Goal: Task Accomplishment & Management: Manage account settings

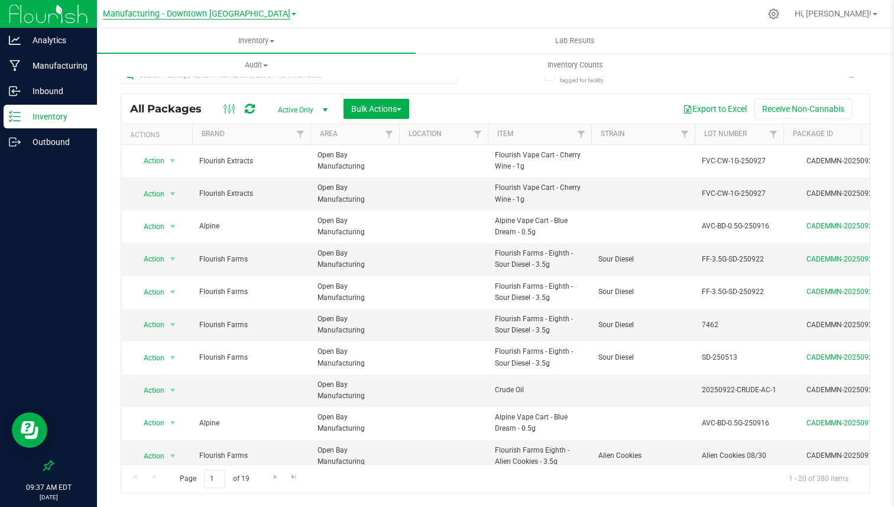
click at [171, 16] on span "Manufacturing - Downtown [GEOGRAPHIC_DATA]" at bounding box center [196, 14] width 187 height 11
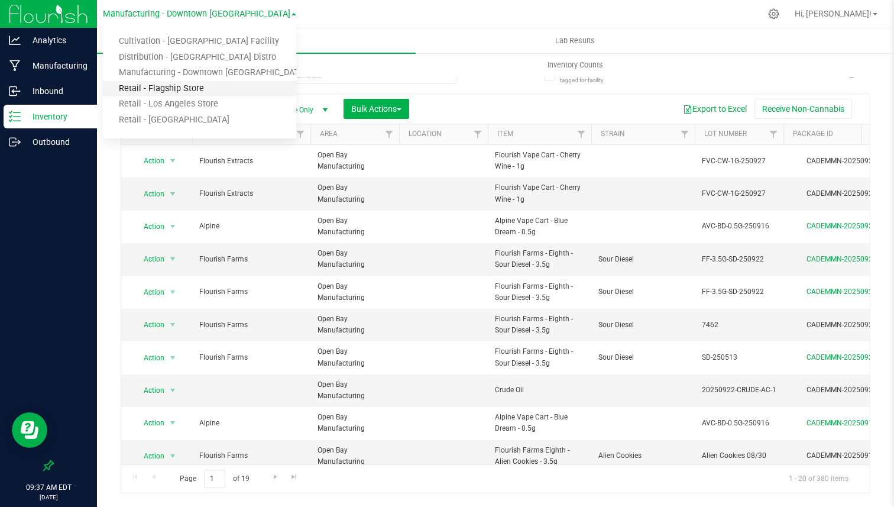
click at [163, 87] on link "Retail - Flagship Store" at bounding box center [199, 89] width 193 height 16
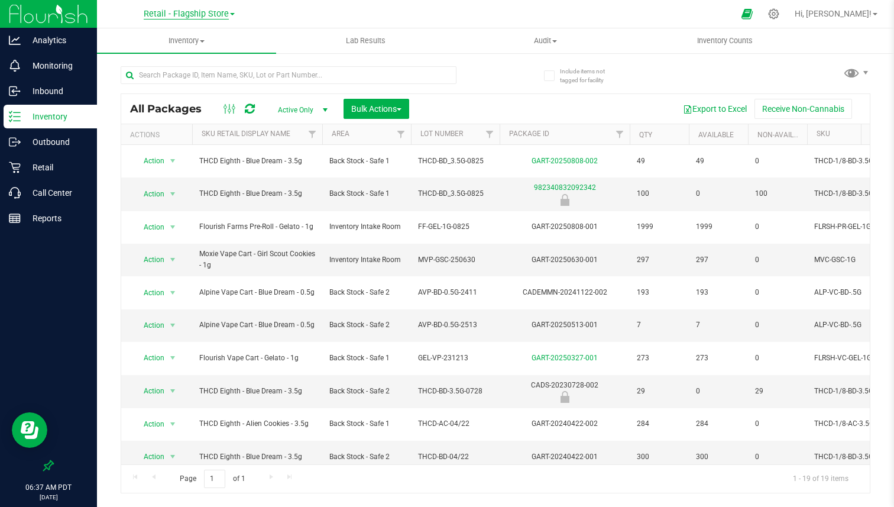
click at [171, 15] on span "Retail - Flagship Store" at bounding box center [186, 14] width 85 height 11
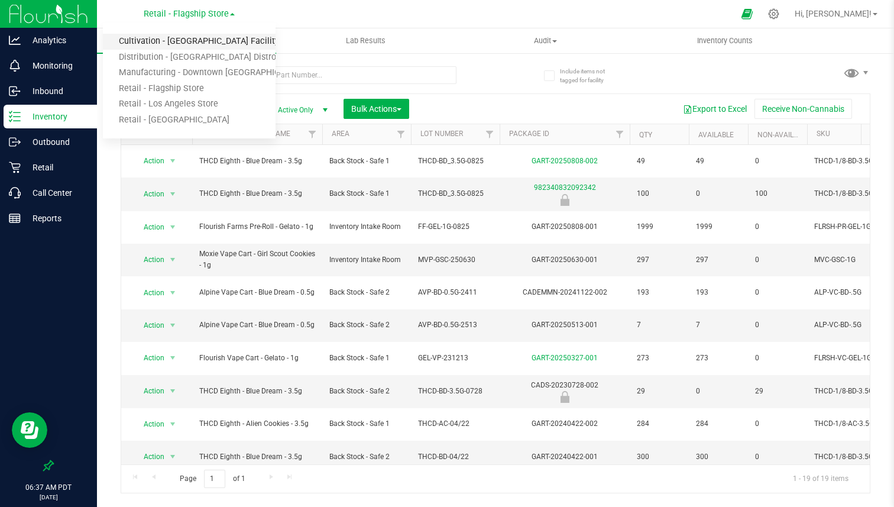
click at [176, 40] on link "Cultivation - [GEOGRAPHIC_DATA] Facility" at bounding box center [189, 42] width 173 height 16
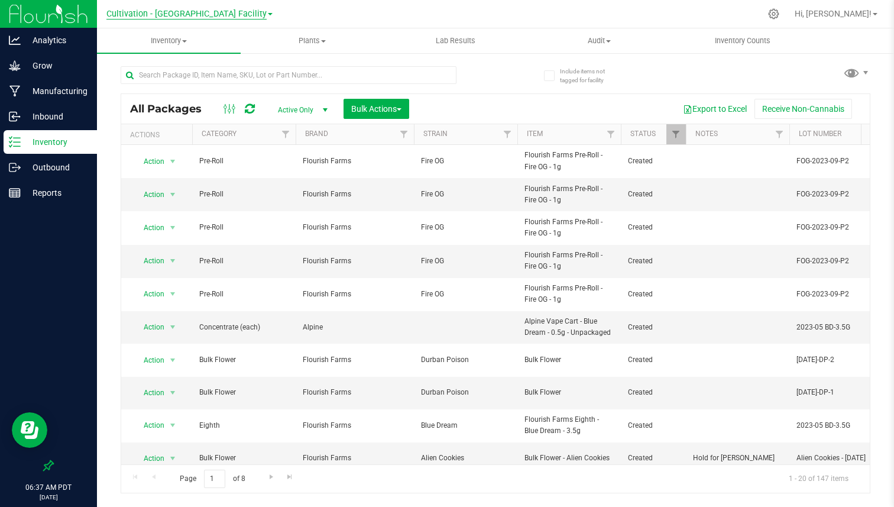
click at [206, 13] on span "Cultivation - [GEOGRAPHIC_DATA] Facility" at bounding box center [186, 14] width 160 height 11
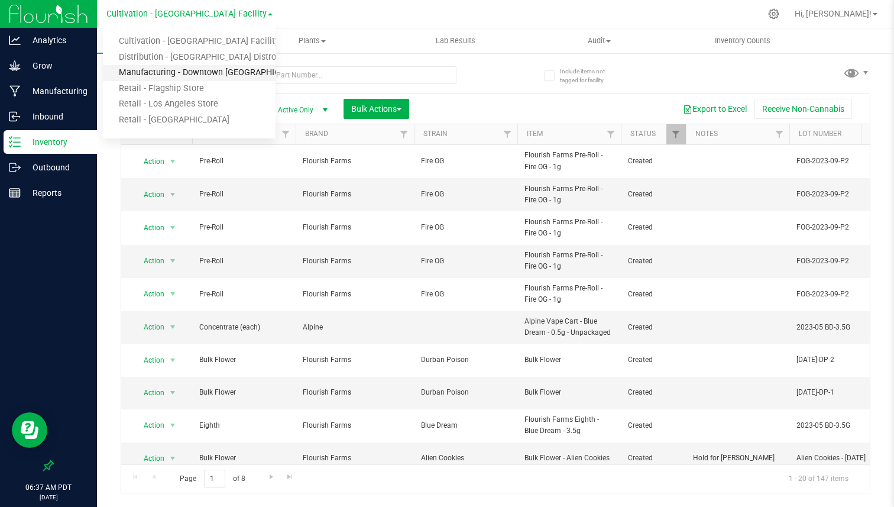
click at [163, 73] on link "Manufacturing - Downtown [GEOGRAPHIC_DATA]" at bounding box center [189, 73] width 173 height 16
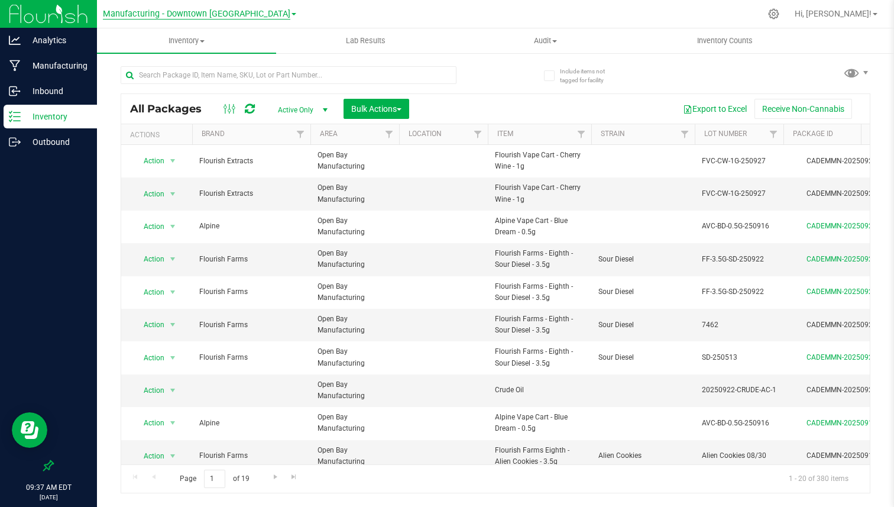
click at [207, 18] on span "Manufacturing - Downtown [GEOGRAPHIC_DATA]" at bounding box center [196, 14] width 187 height 11
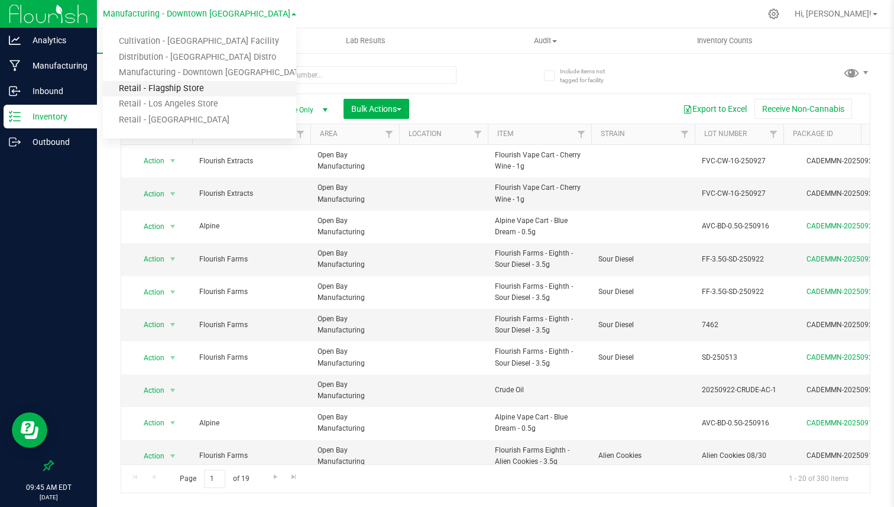
click at [164, 90] on link "Retail - Flagship Store" at bounding box center [199, 89] width 193 height 16
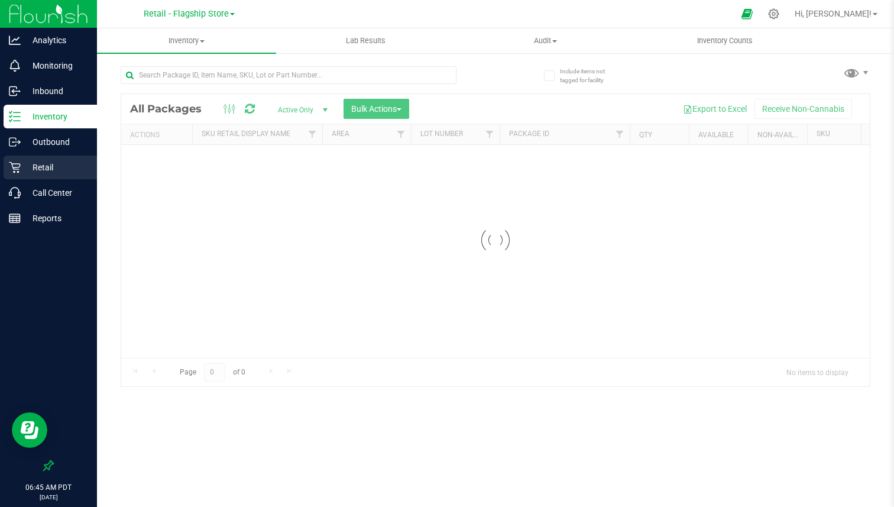
click at [45, 164] on p "Retail" at bounding box center [56, 167] width 71 height 14
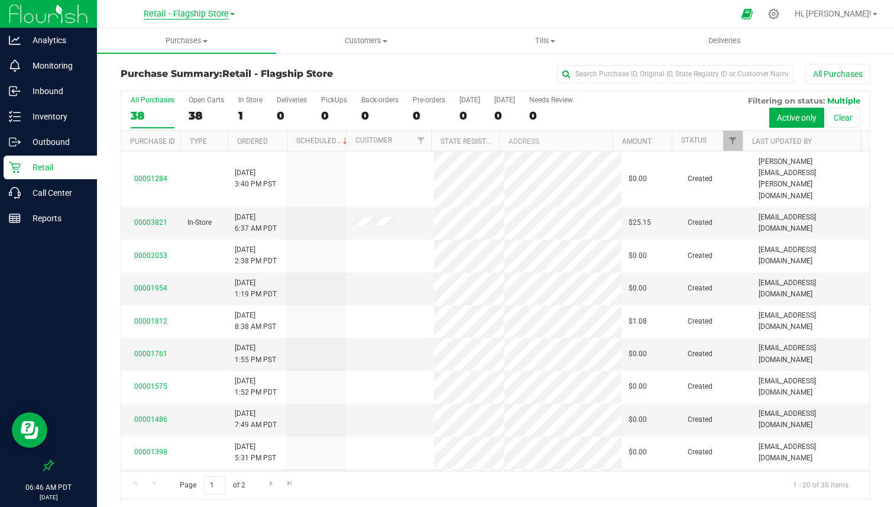
click at [217, 17] on span "Retail - Flagship Store" at bounding box center [186, 14] width 85 height 11
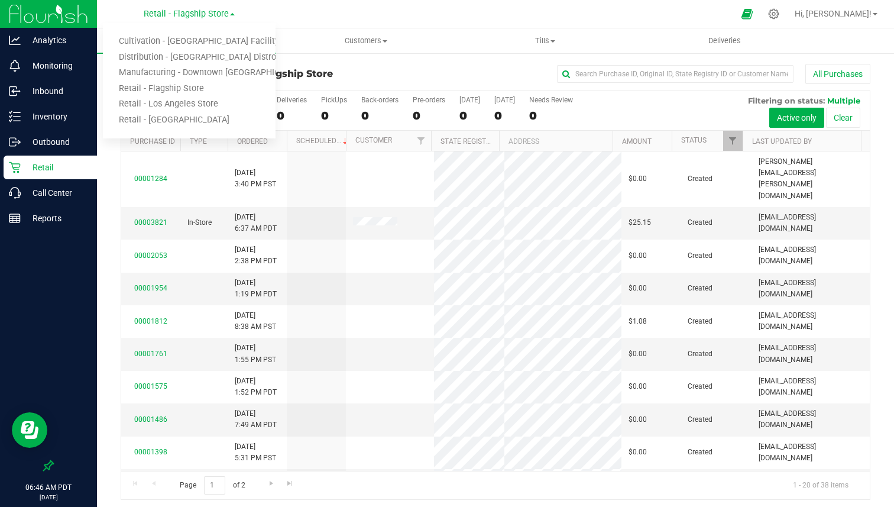
click at [340, 71] on h3 "Purchase Summary: Retail - Flagship Store" at bounding box center [246, 74] width 250 height 11
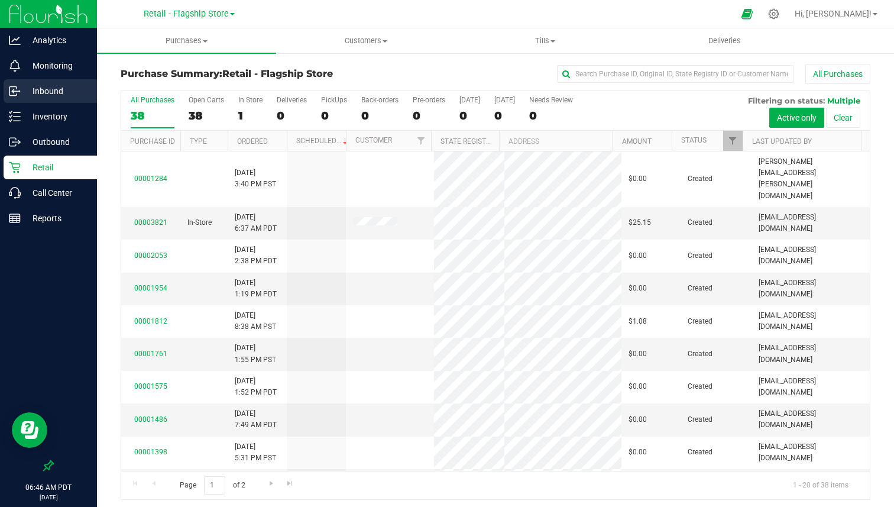
click at [41, 87] on p "Inbound" at bounding box center [56, 91] width 71 height 14
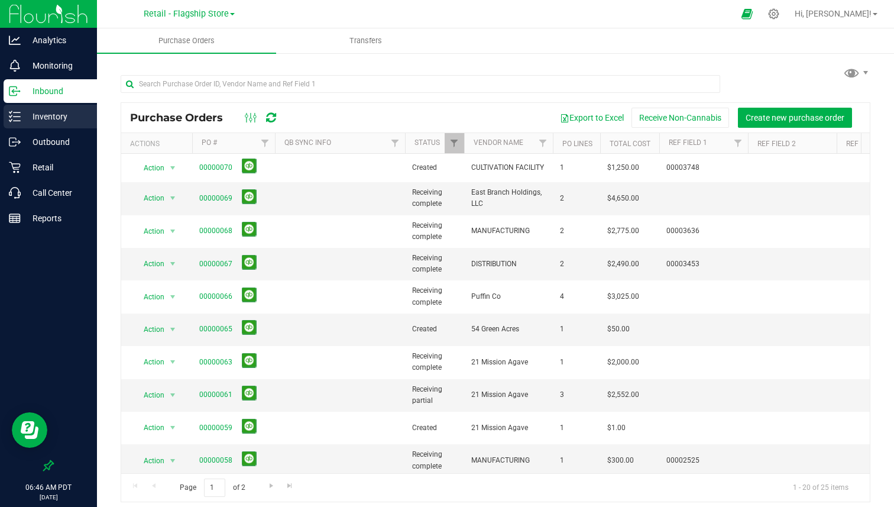
click at [63, 118] on p "Inventory" at bounding box center [56, 116] width 71 height 14
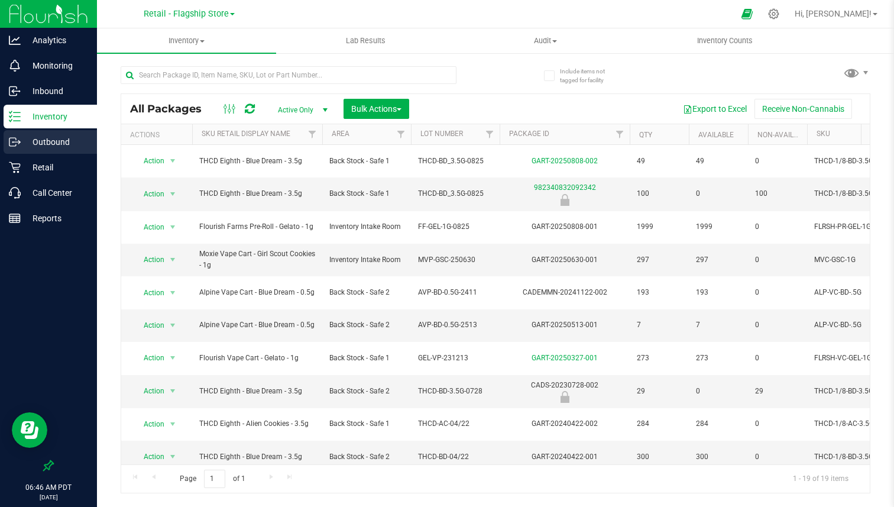
click at [62, 144] on p "Outbound" at bounding box center [56, 142] width 71 height 14
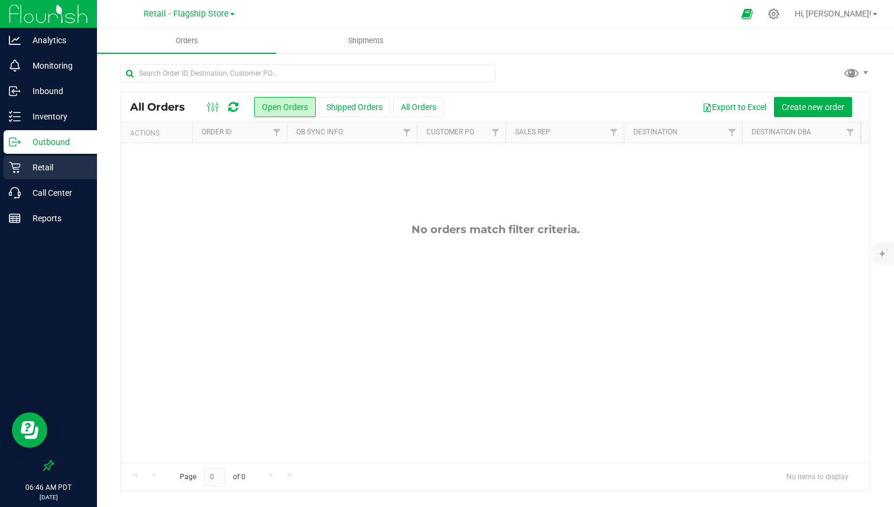
click at [76, 164] on p "Retail" at bounding box center [56, 167] width 71 height 14
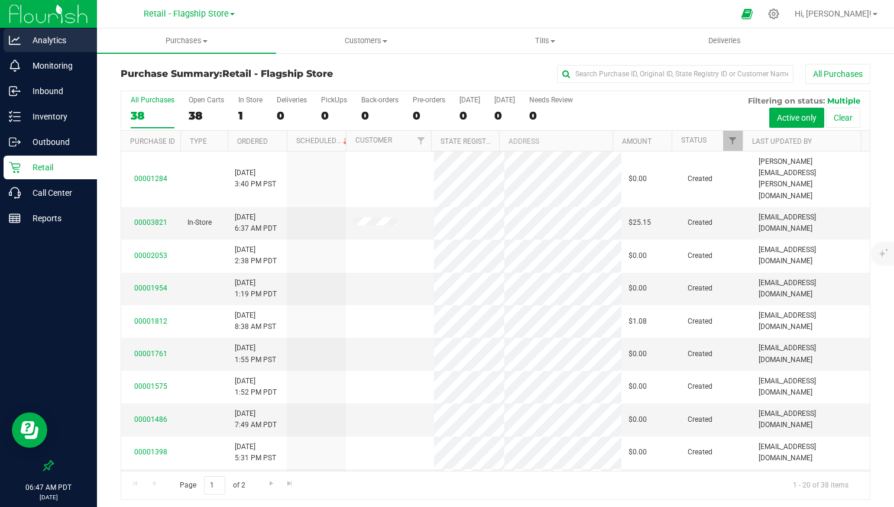
click at [58, 38] on p "Analytics" at bounding box center [56, 40] width 71 height 14
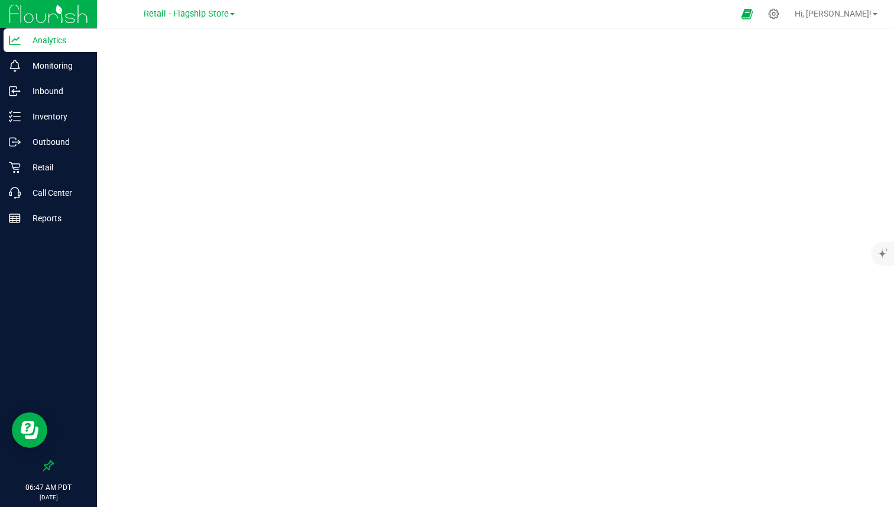
click at [844, 7] on div "Hi, [PERSON_NAME]!" at bounding box center [836, 14] width 92 height 21
click at [844, 16] on span "Hi, [PERSON_NAME]!" at bounding box center [832, 13] width 77 height 9
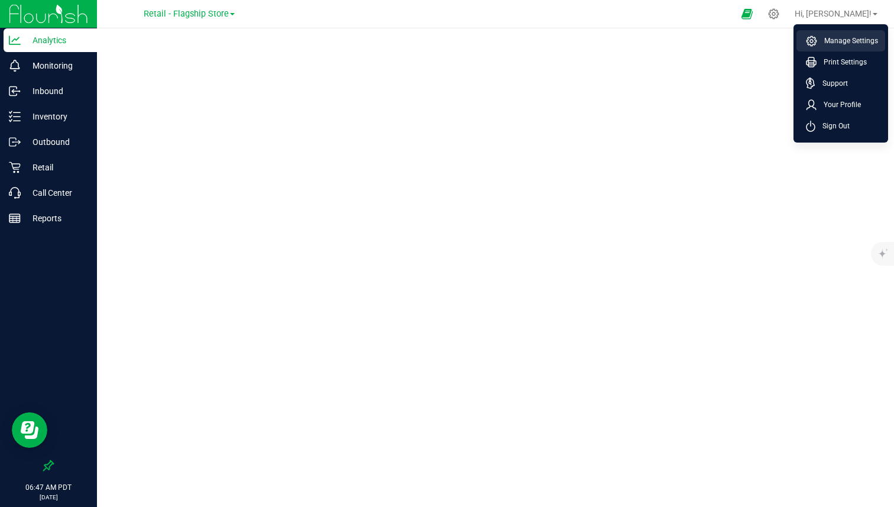
click at [832, 41] on span "Manage Settings" at bounding box center [847, 41] width 61 height 12
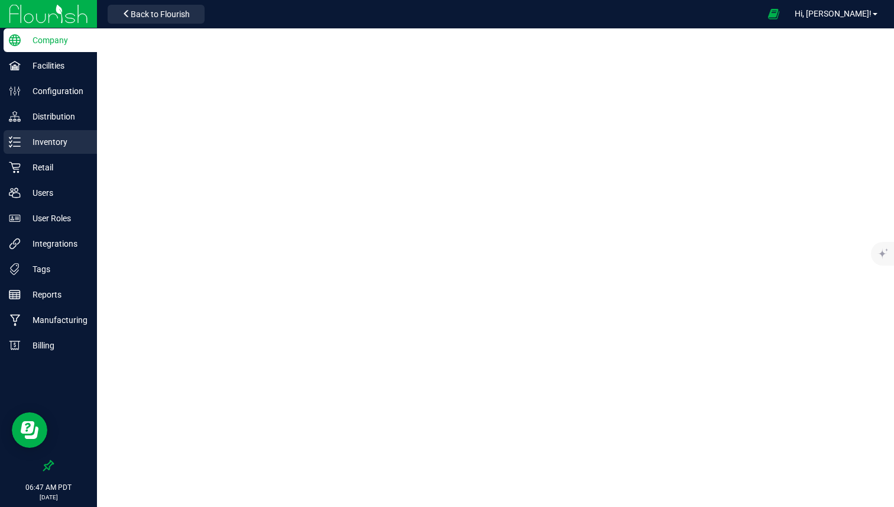
click at [56, 142] on p "Inventory" at bounding box center [56, 142] width 71 height 14
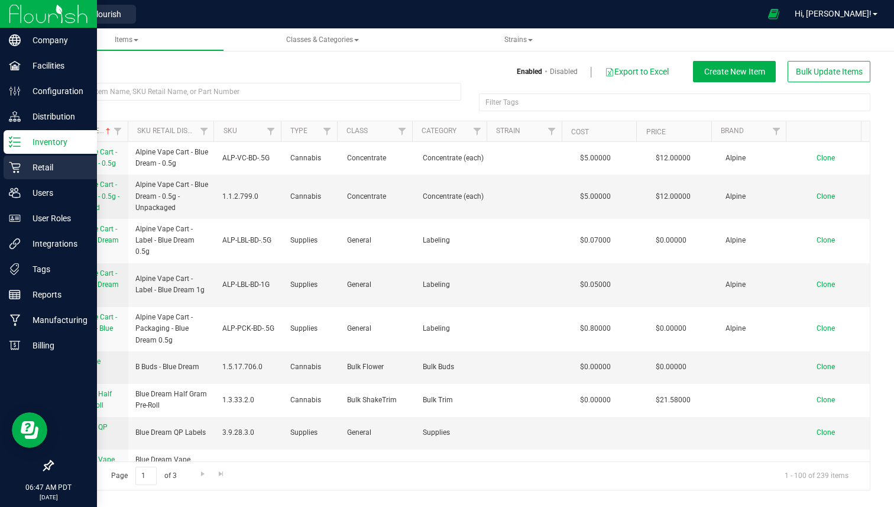
click at [54, 164] on p "Retail" at bounding box center [56, 167] width 71 height 14
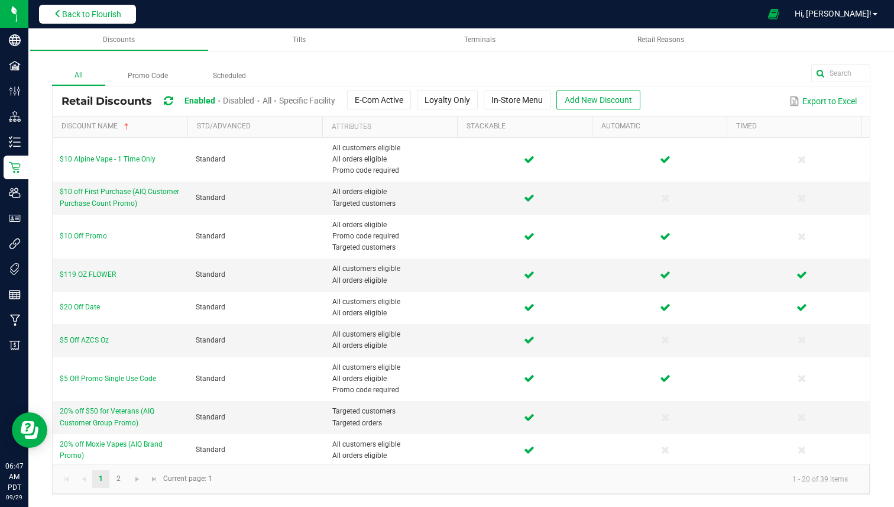
click at [118, 22] on button "Back to Flourish" at bounding box center [87, 14] width 97 height 19
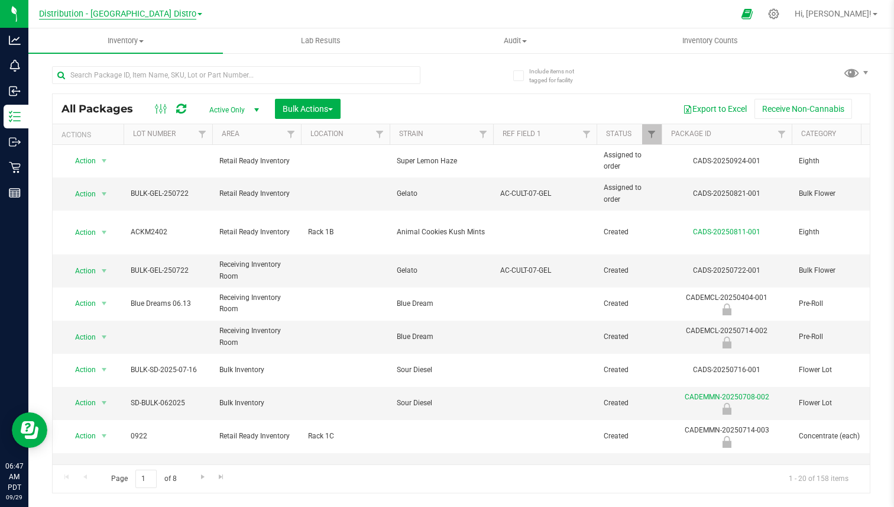
click at [128, 17] on span "Distribution - [GEOGRAPHIC_DATA] Distro" at bounding box center [117, 14] width 157 height 11
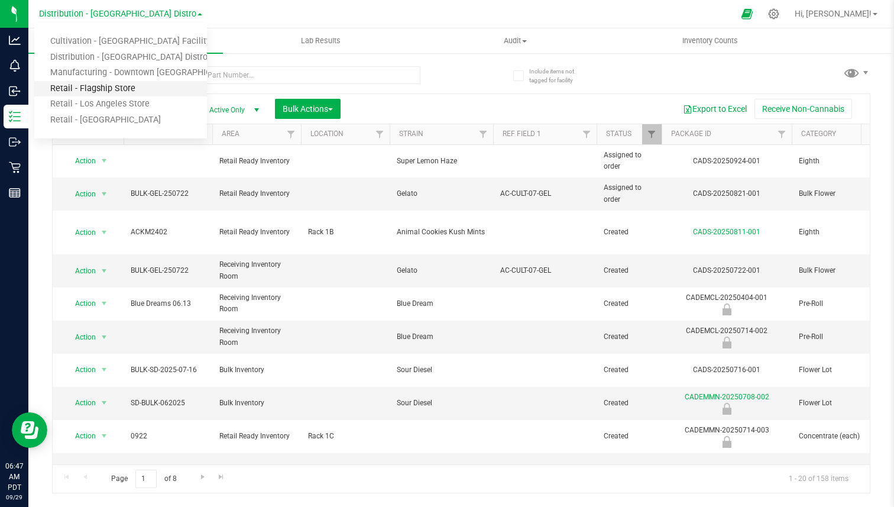
click at [93, 85] on link "Retail - Flagship Store" at bounding box center [120, 89] width 173 height 16
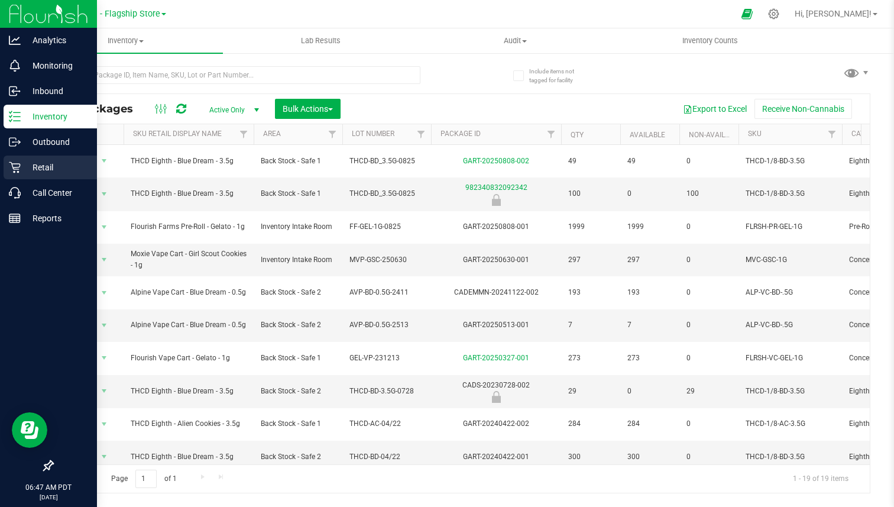
click at [41, 160] on p "Retail" at bounding box center [56, 167] width 71 height 14
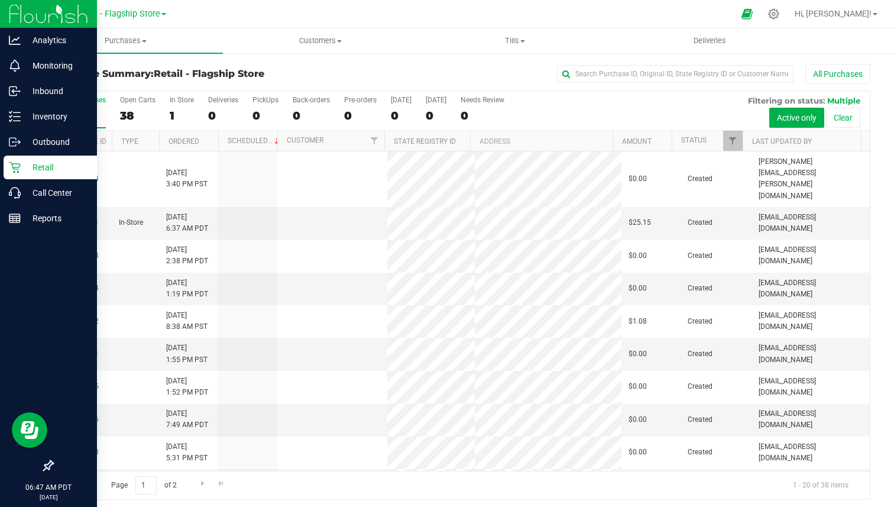
click at [47, 462] on icon at bounding box center [49, 465] width 12 height 12
click at [43, 466] on input "checkbox" at bounding box center [43, 466] width 0 height 0
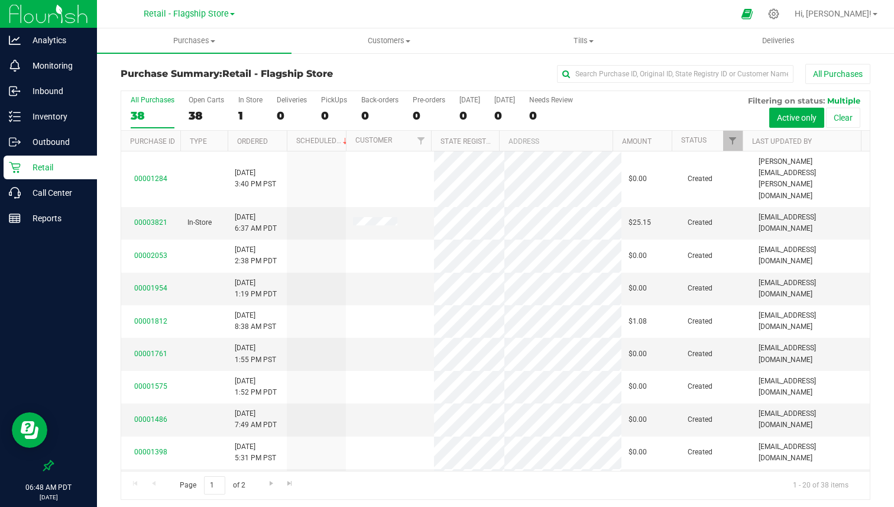
click at [583, 27] on nav "Retail - Flagship Store Cultivation - [GEOGRAPHIC_DATA] Facility Distribution -…" at bounding box center [495, 14] width 797 height 28
click at [580, 35] on span "Tills" at bounding box center [583, 40] width 193 height 11
click at [554, 71] on span "Manage tills" at bounding box center [526, 71] width 80 height 10
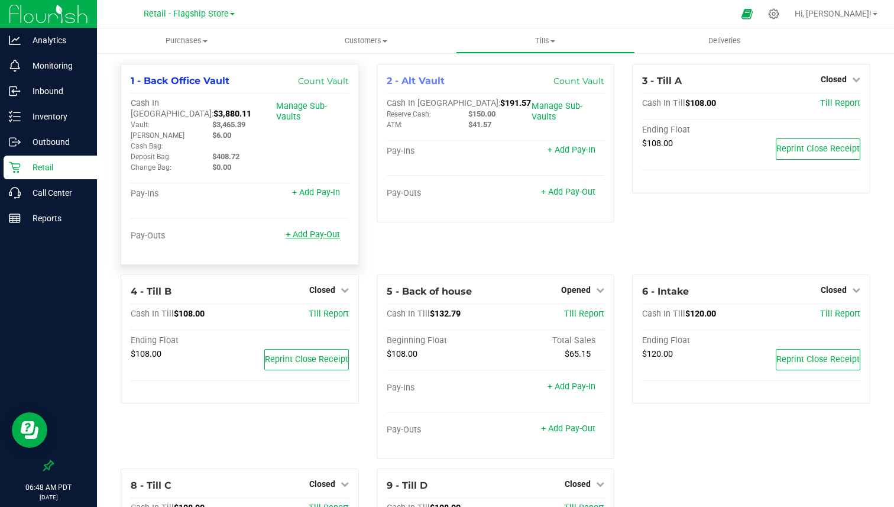
click at [306, 229] on link "+ Add Pay-Out" at bounding box center [313, 234] width 54 height 10
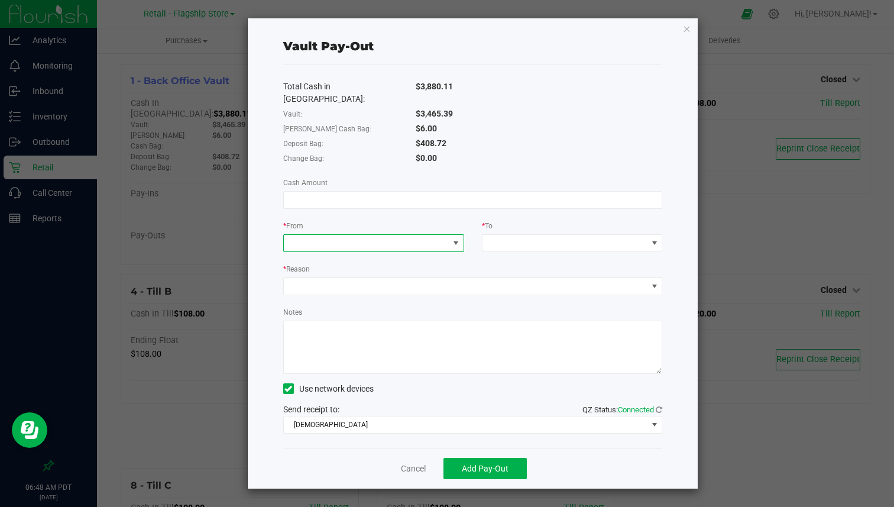
click at [325, 235] on span at bounding box center [366, 243] width 165 height 17
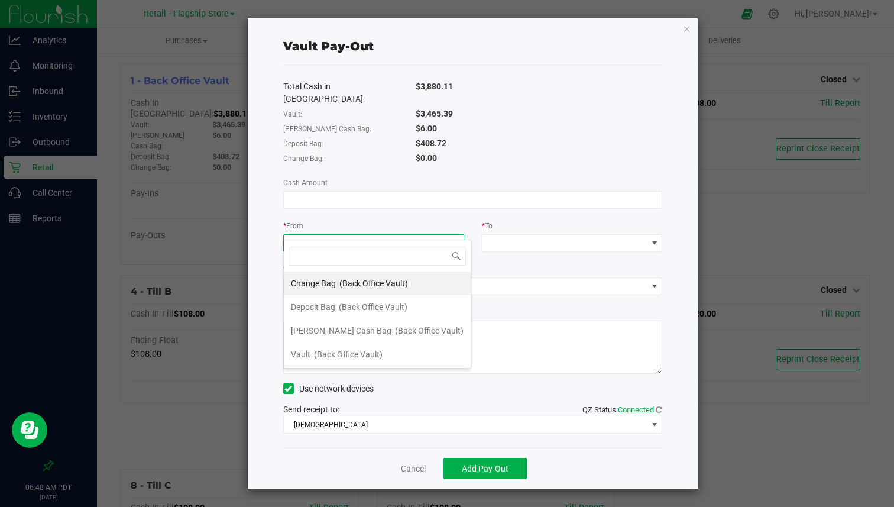
scroll to position [18, 180]
click at [326, 302] on span "Deposit Bag" at bounding box center [313, 306] width 44 height 9
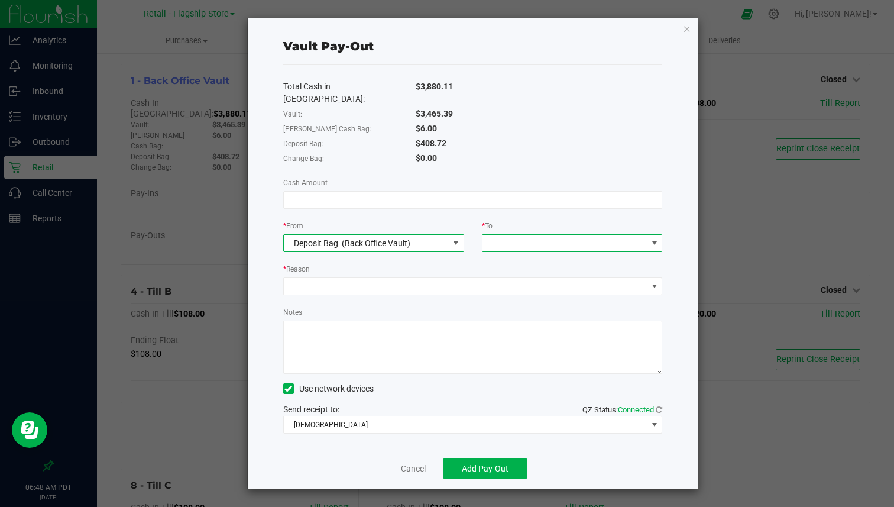
click at [523, 235] on span at bounding box center [564, 243] width 165 height 17
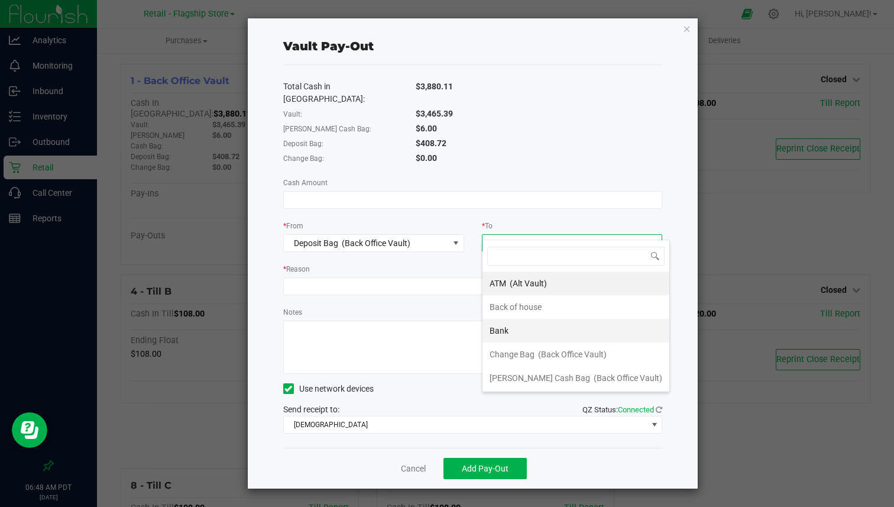
click at [510, 324] on li "Bank" at bounding box center [575, 331] width 187 height 24
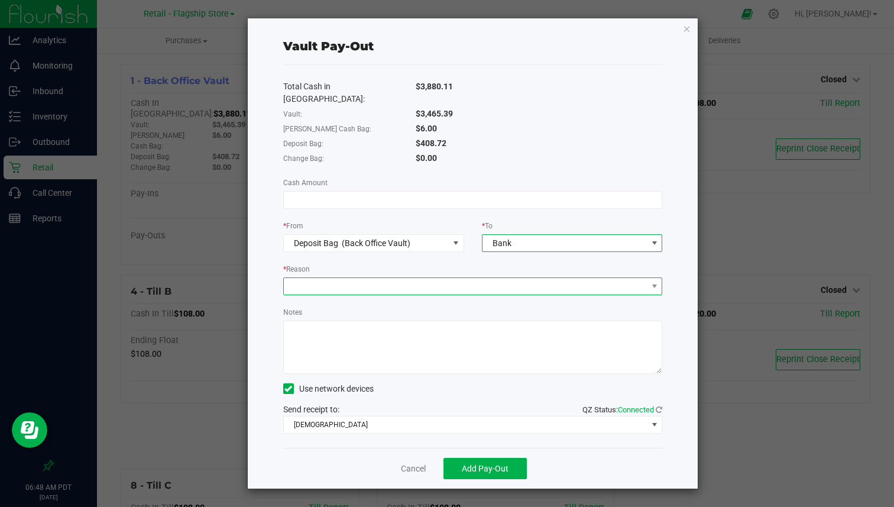
click at [402, 280] on span at bounding box center [466, 286] width 364 height 17
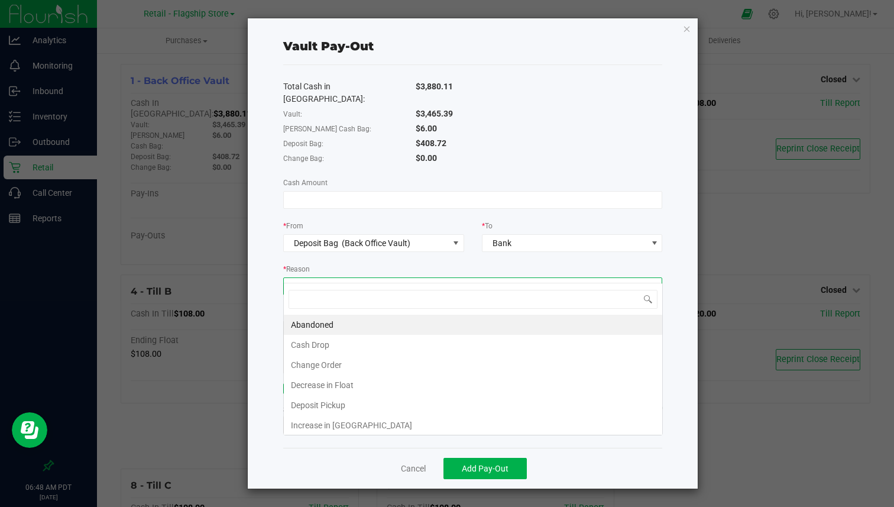
scroll to position [18, 379]
click at [358, 264] on div "* Reason" at bounding box center [473, 269] width 380 height 15
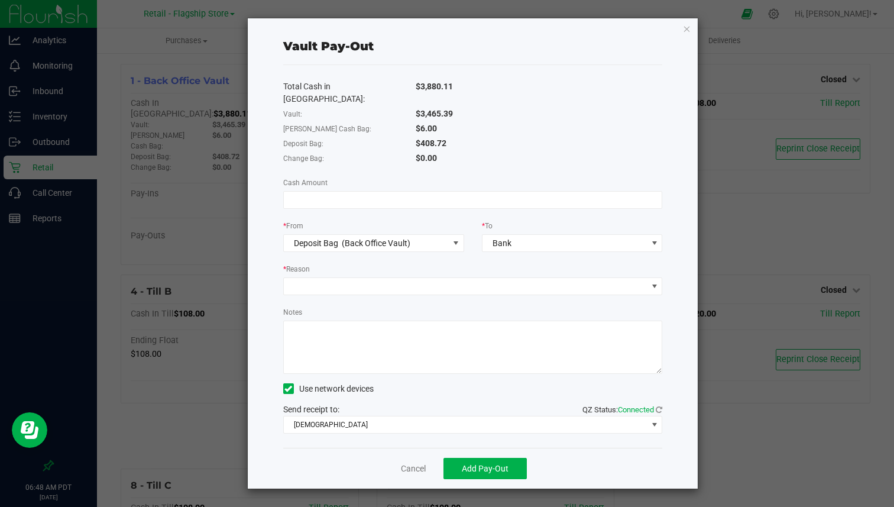
click at [682, 30] on div "Vault Pay-Out Total Cash in Vault: $3,880.11 Vault: $3,465.39 [PERSON_NAME] Cas…" at bounding box center [473, 253] width 450 height 470
click at [687, 30] on icon "button" at bounding box center [687, 28] width 8 height 14
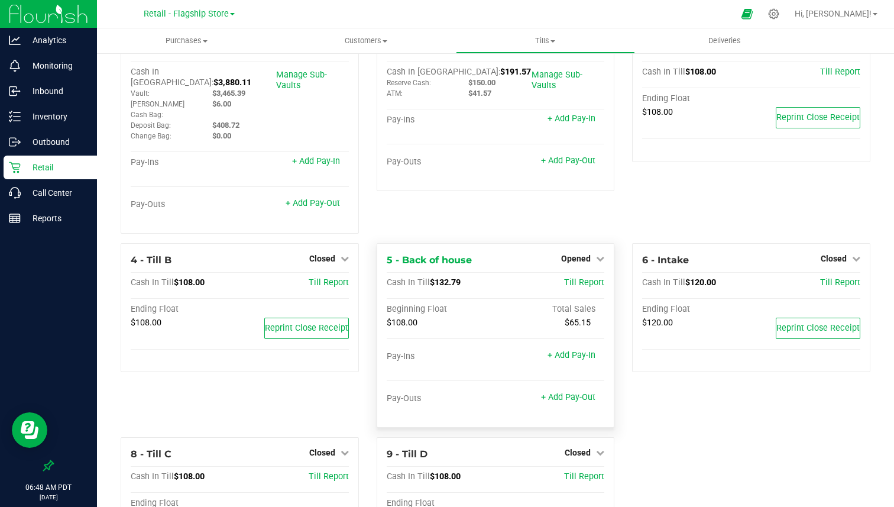
scroll to position [0, 0]
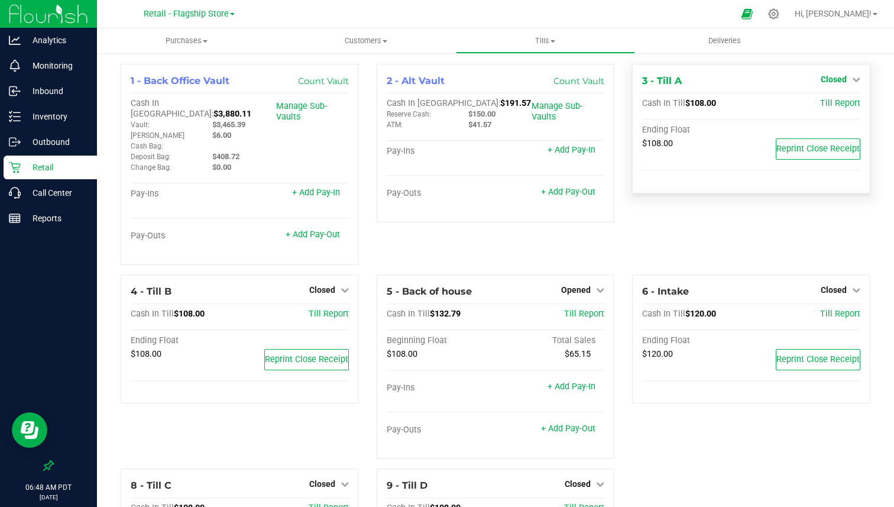
click at [847, 83] on link "Closed" at bounding box center [840, 78] width 40 height 9
click at [828, 103] on link "Open Till" at bounding box center [833, 103] width 31 height 9
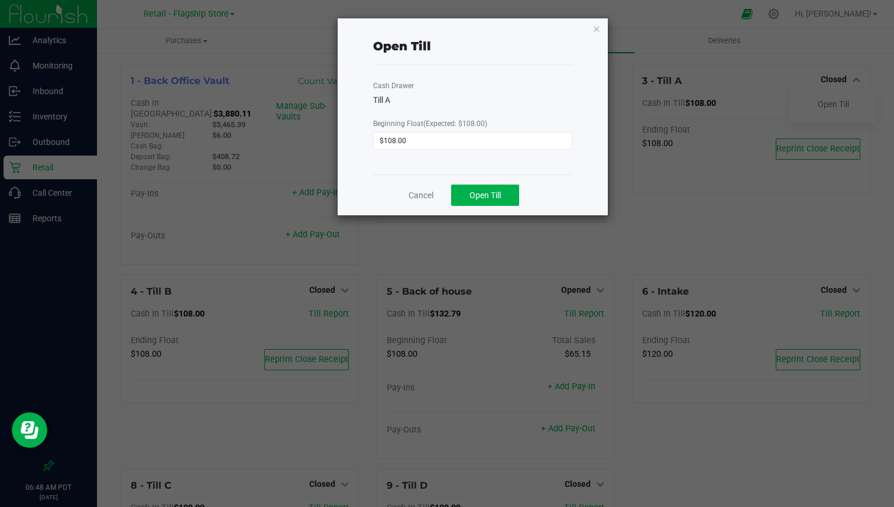
drag, startPoint x: 374, startPoint y: 125, endPoint x: 492, endPoint y: 122, distance: 118.8
click at [492, 123] on div "Cash Drawer Till A Beginning Float (Expected: $108.00) $108.00" at bounding box center [472, 119] width 199 height 109
click at [460, 119] on span "(Expected: $108.00)" at bounding box center [455, 123] width 64 height 8
click at [441, 122] on span "(Expected: $108.00)" at bounding box center [455, 123] width 64 height 8
drag, startPoint x: 441, startPoint y: 122, endPoint x: 463, endPoint y: 122, distance: 22.5
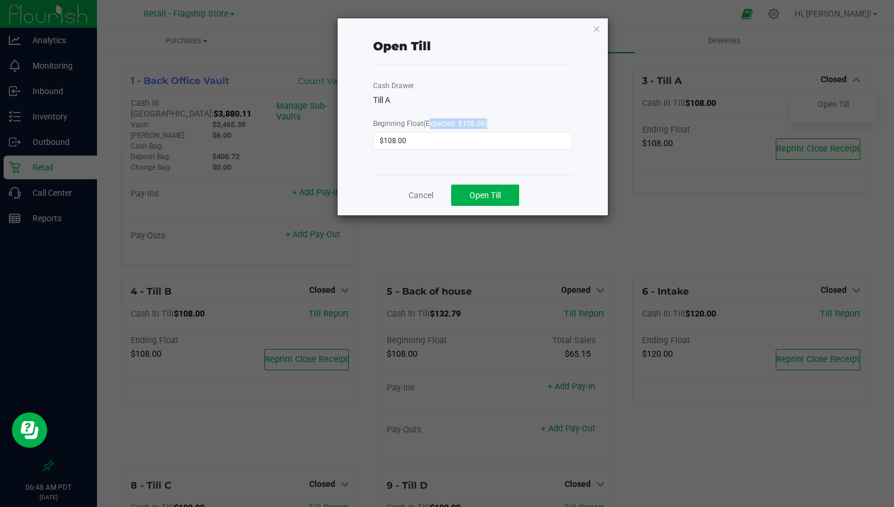
click at [463, 122] on span "(Expected: $108.00)" at bounding box center [455, 123] width 64 height 8
click at [408, 163] on div "Cash Drawer Till A Beginning Float (Expected: $108.00) $108.00" at bounding box center [472, 119] width 199 height 109
click at [484, 199] on span "Open Till" at bounding box center [484, 194] width 31 height 9
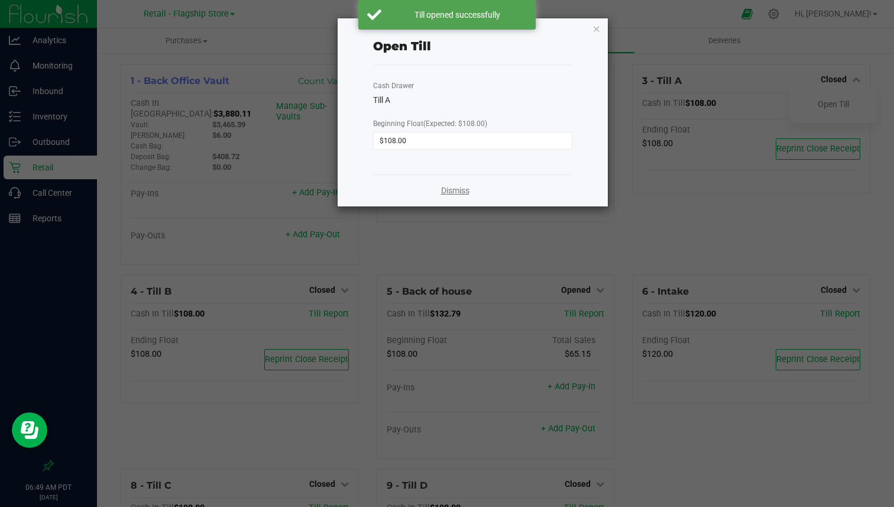
click at [450, 192] on link "Dismiss" at bounding box center [455, 190] width 28 height 12
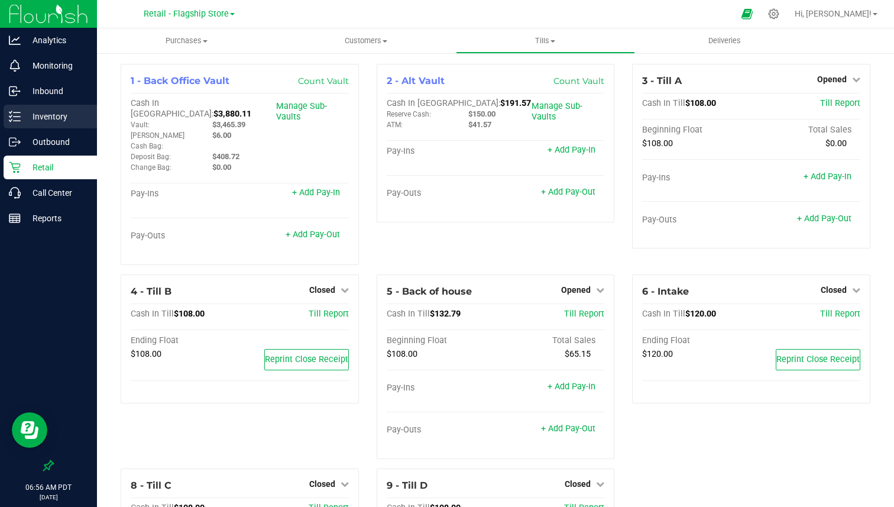
click at [66, 118] on p "Inventory" at bounding box center [56, 116] width 71 height 14
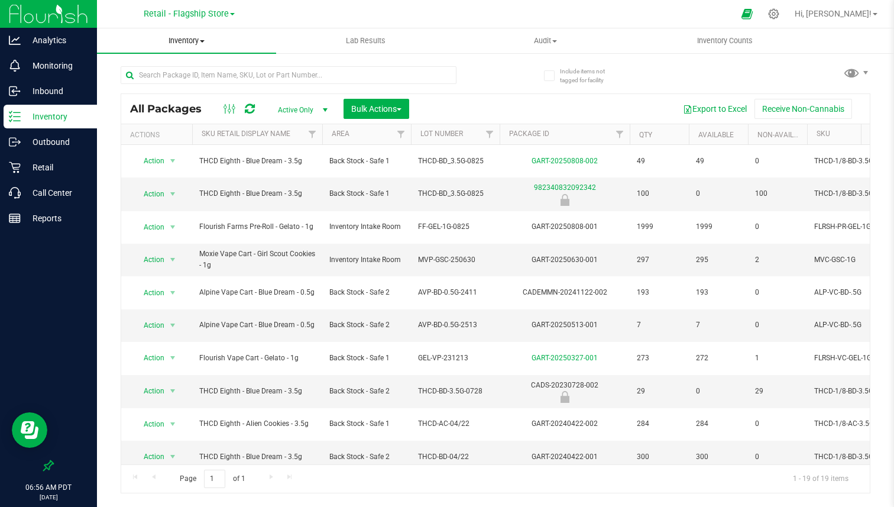
click at [199, 41] on span "Inventory" at bounding box center [186, 40] width 179 height 11
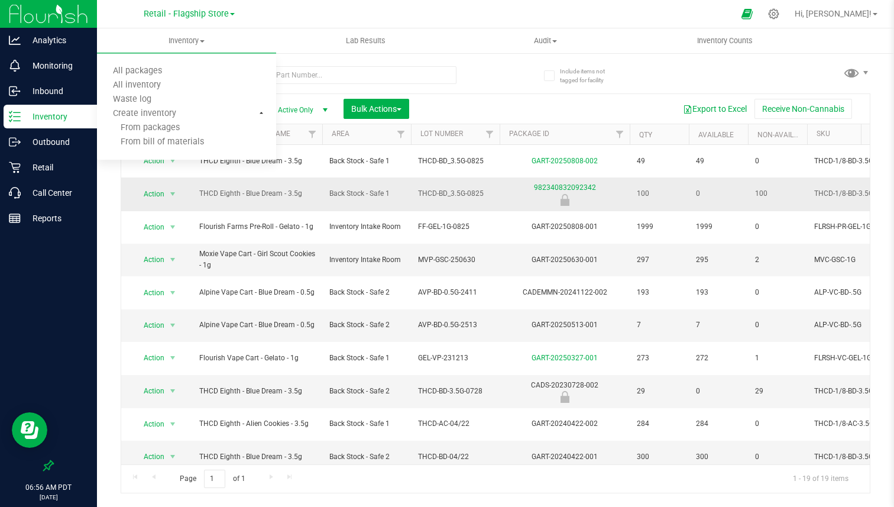
click at [196, 184] on td "THCD Eighth - Blue Dream - 3.5g" at bounding box center [257, 193] width 130 height 33
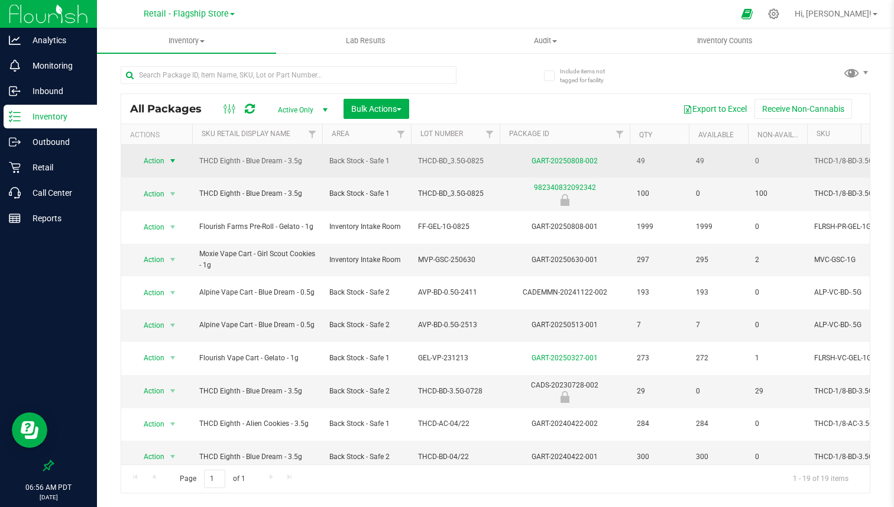
click at [173, 164] on span "select" at bounding box center [172, 160] width 9 height 9
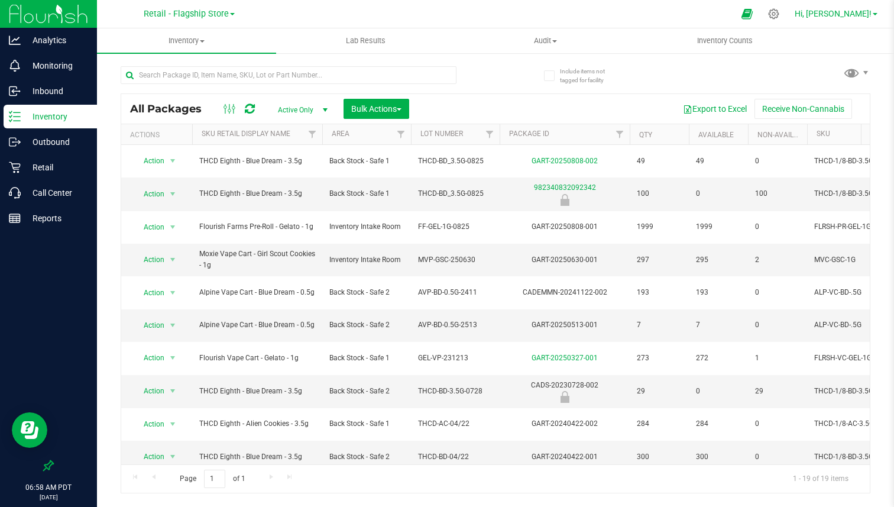
click at [844, 15] on span "Hi, [PERSON_NAME]!" at bounding box center [832, 13] width 77 height 9
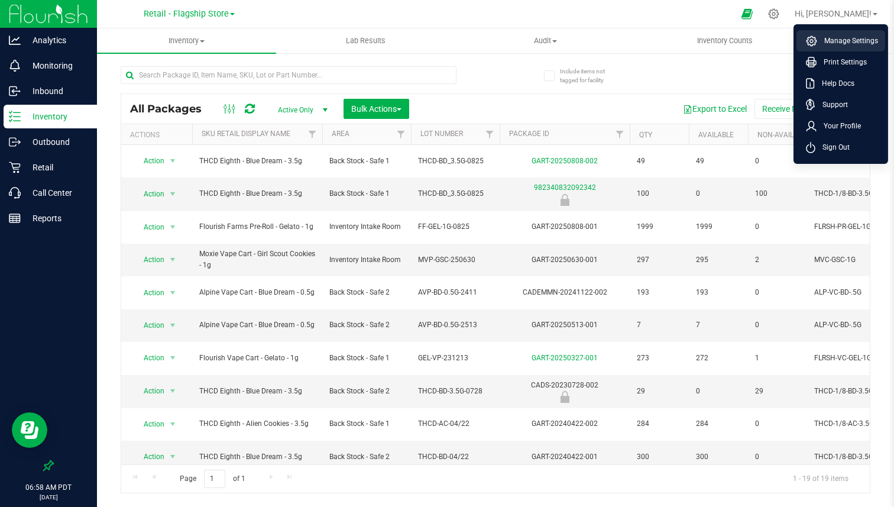
click at [838, 38] on span "Manage Settings" at bounding box center [847, 41] width 61 height 12
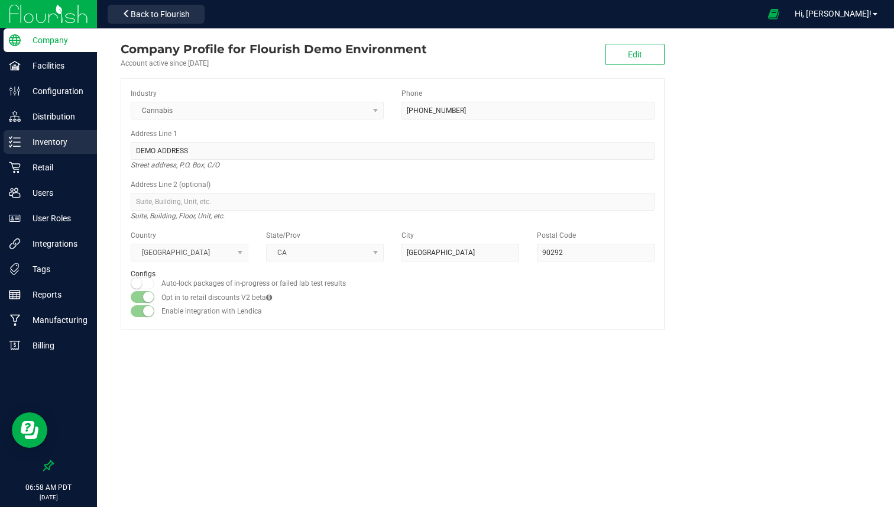
click at [48, 140] on p "Inventory" at bounding box center [56, 142] width 71 height 14
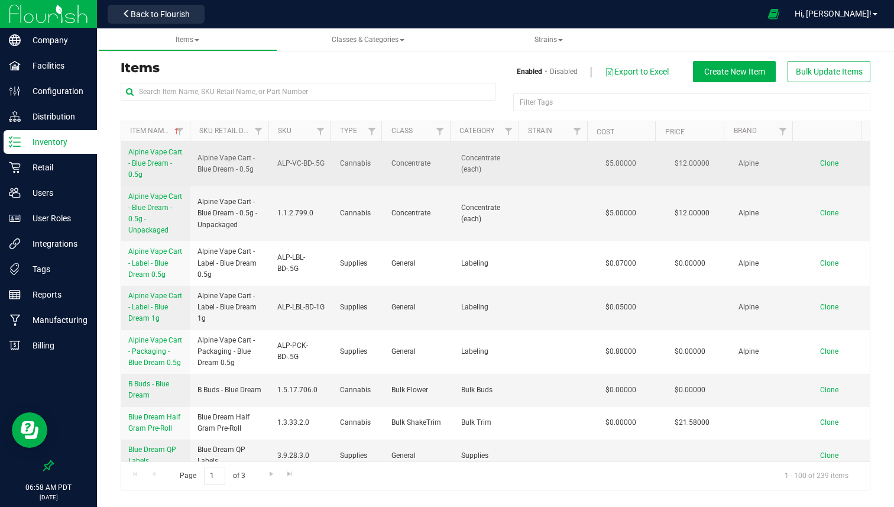
click at [151, 162] on span "Alpine Vape Cart - Blue Dream - 0.5g" at bounding box center [155, 163] width 54 height 31
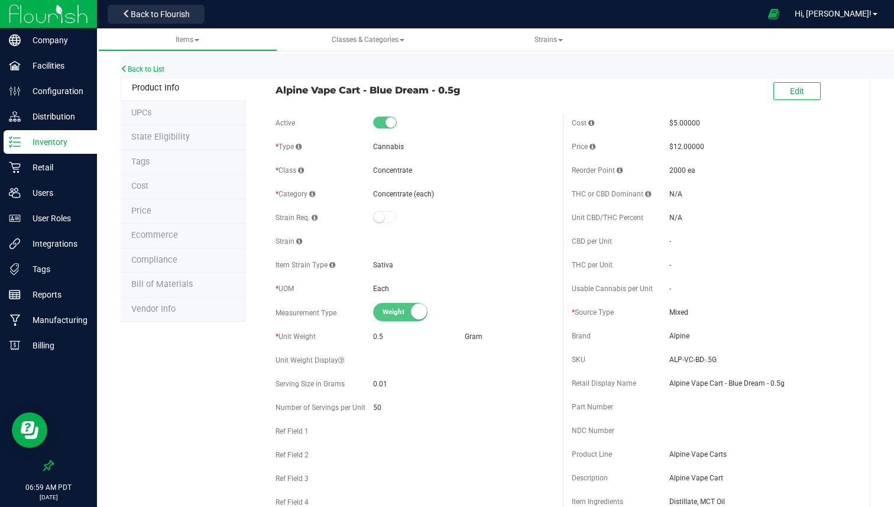
drag, startPoint x: 293, startPoint y: 90, endPoint x: 452, endPoint y: 87, distance: 159.0
click at [452, 87] on span "Alpine Vape Cart - Blue Dream - 0.5g" at bounding box center [414, 90] width 278 height 14
drag, startPoint x: 670, startPoint y: 147, endPoint x: 688, endPoint y: 147, distance: 17.7
click at [688, 147] on span "$12.00000" at bounding box center [686, 146] width 35 height 8
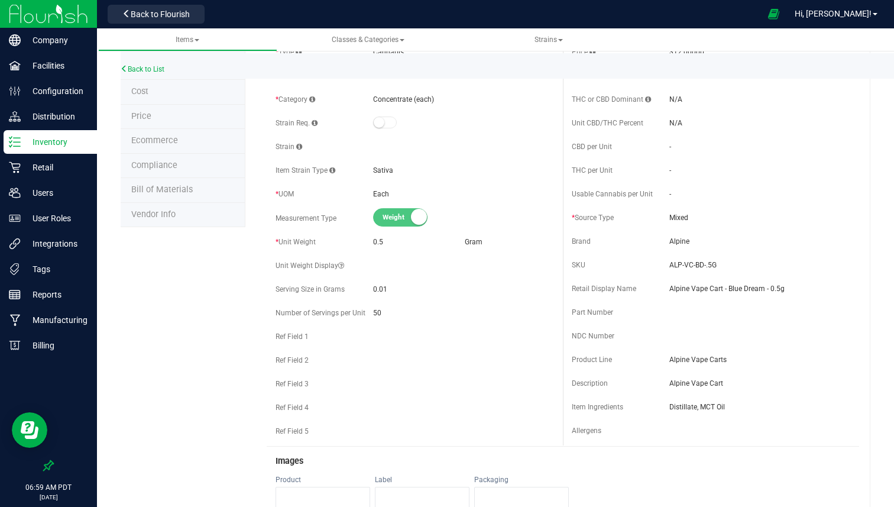
scroll to position [99, 0]
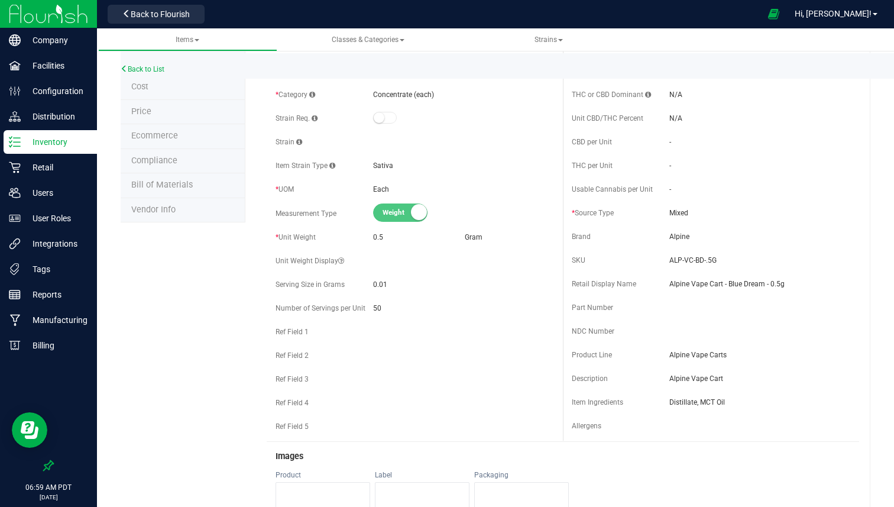
drag, startPoint x: 660, startPoint y: 231, endPoint x: 686, endPoint y: 231, distance: 26.0
click at [686, 231] on div "Brand Alpine" at bounding box center [711, 237] width 278 height 18
drag, startPoint x: 659, startPoint y: 257, endPoint x: 709, endPoint y: 256, distance: 49.7
click at [709, 256] on div "SKU ALP-VC-BD-.5G" at bounding box center [711, 260] width 278 height 18
click at [669, 281] on span "Alpine Vape Cart - Blue Dream - 0.5g" at bounding box center [759, 283] width 181 height 11
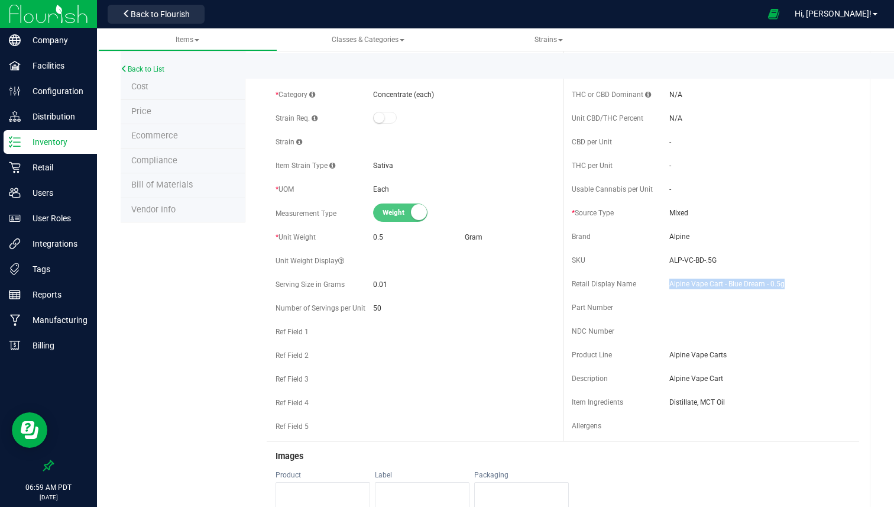
drag, startPoint x: 667, startPoint y: 281, endPoint x: 790, endPoint y: 283, distance: 123.0
click at [790, 283] on span "Alpine Vape Cart - Blue Dream - 0.5g" at bounding box center [759, 283] width 181 height 11
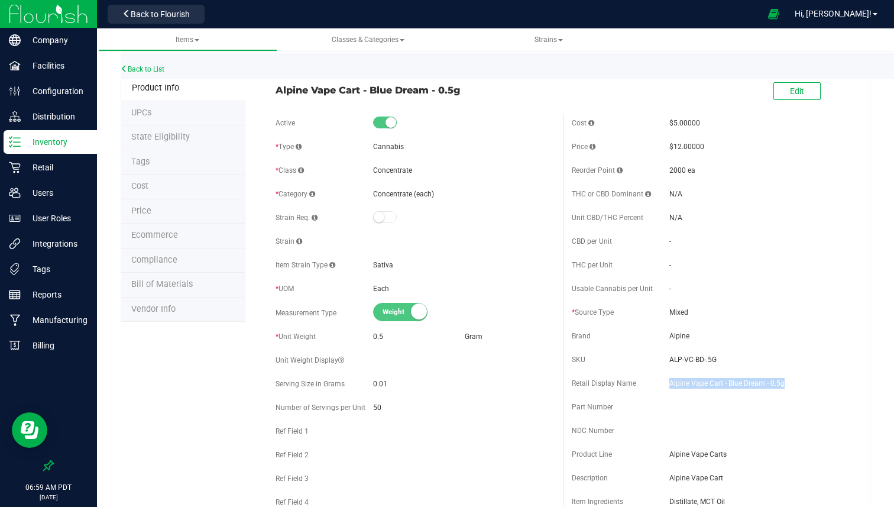
scroll to position [64, 0]
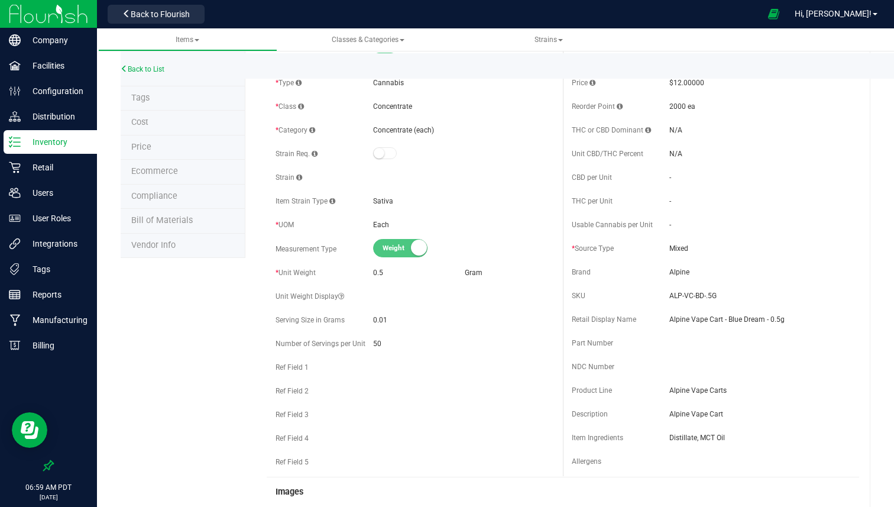
click at [595, 340] on span "Part Number" at bounding box center [592, 343] width 41 height 8
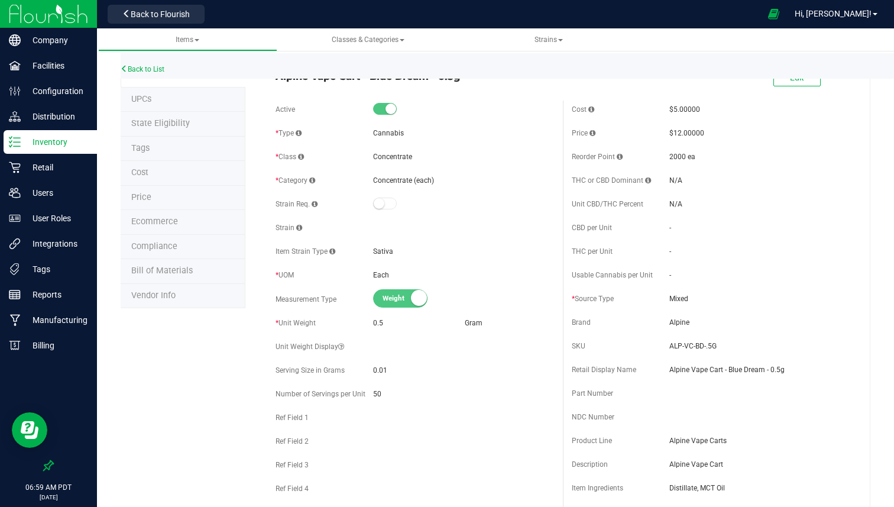
scroll to position [0, 0]
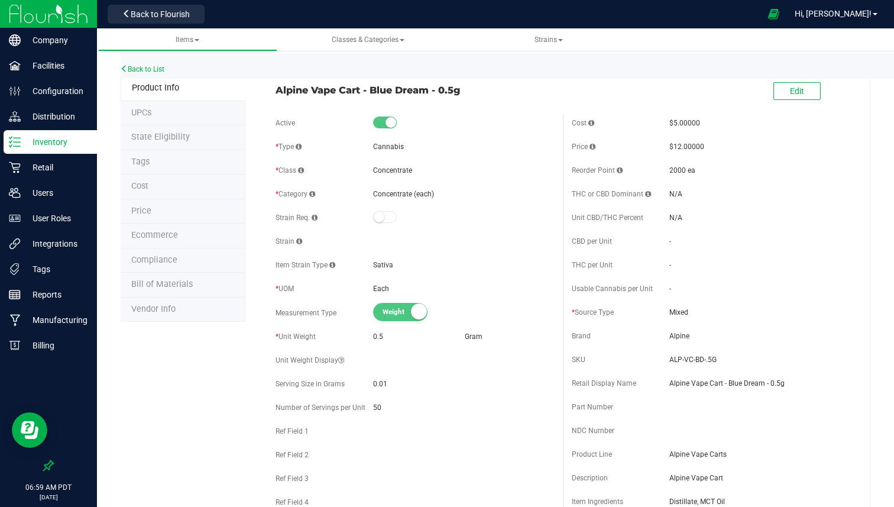
click at [176, 236] on span "Ecommerce" at bounding box center [154, 235] width 47 height 10
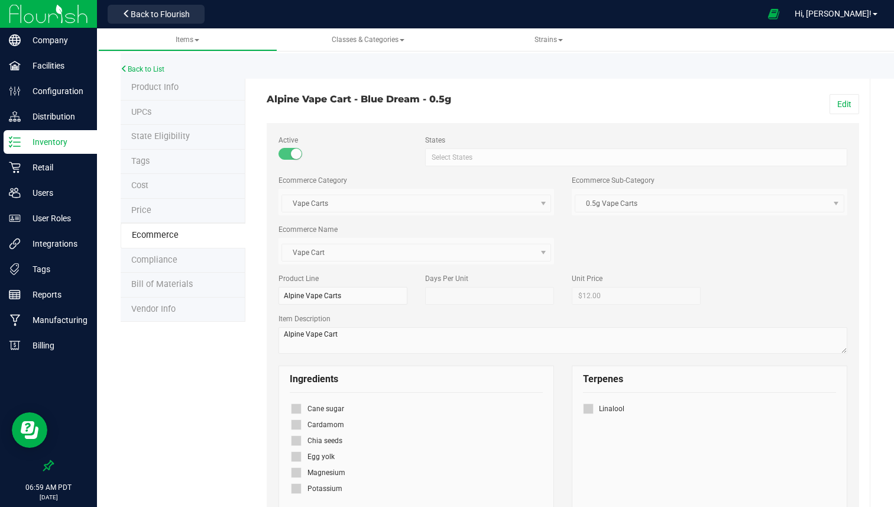
click at [175, 305] on li "Vendor Info" at bounding box center [183, 309] width 125 height 25
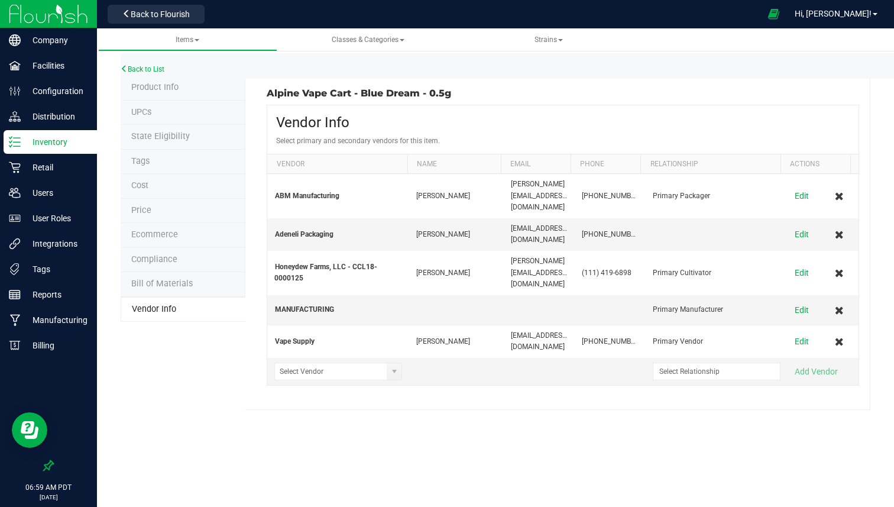
click at [226, 284] on li "Bill of Materials" at bounding box center [183, 284] width 125 height 25
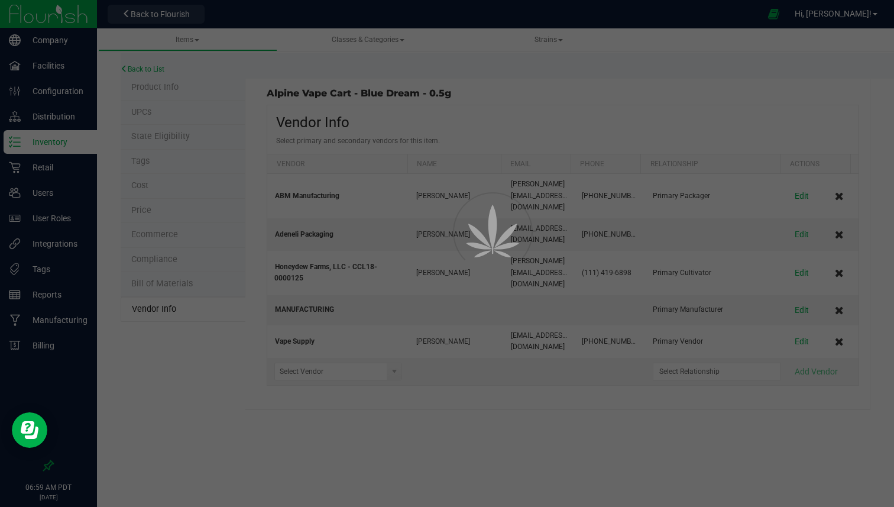
select select "160"
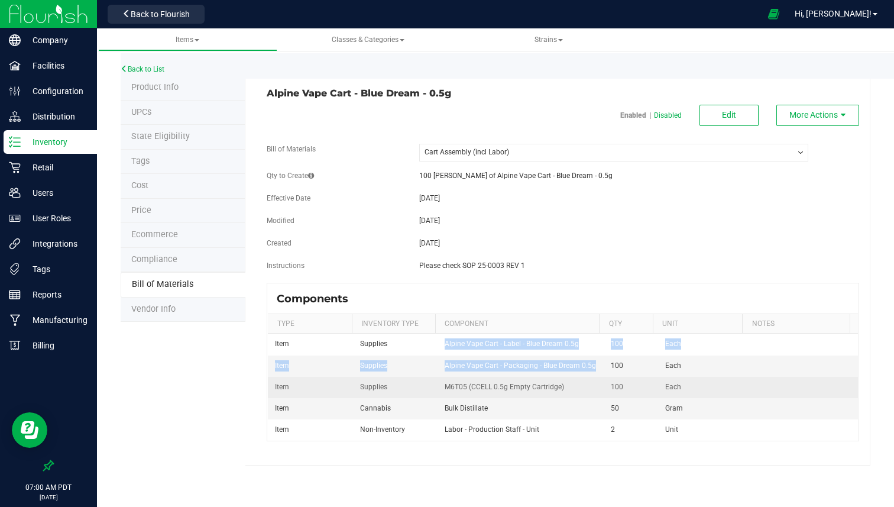
drag, startPoint x: 442, startPoint y: 339, endPoint x: 464, endPoint y: 379, distance: 46.0
click at [465, 377] on tbody "Item Supplies Alpine Vape Cart - Label - Blue Dream 0.5g 100 Each Item Supplies…" at bounding box center [563, 386] width 590 height 106
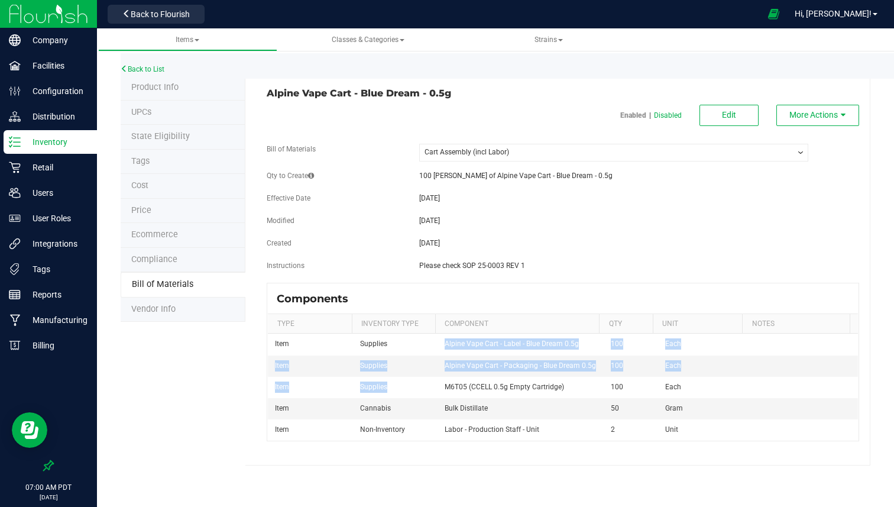
click at [578, 153] on select "-- Select -- Cart Assembly (incl Labor) Cart Assembly (No Labor) Final Packaging" at bounding box center [613, 153] width 389 height 18
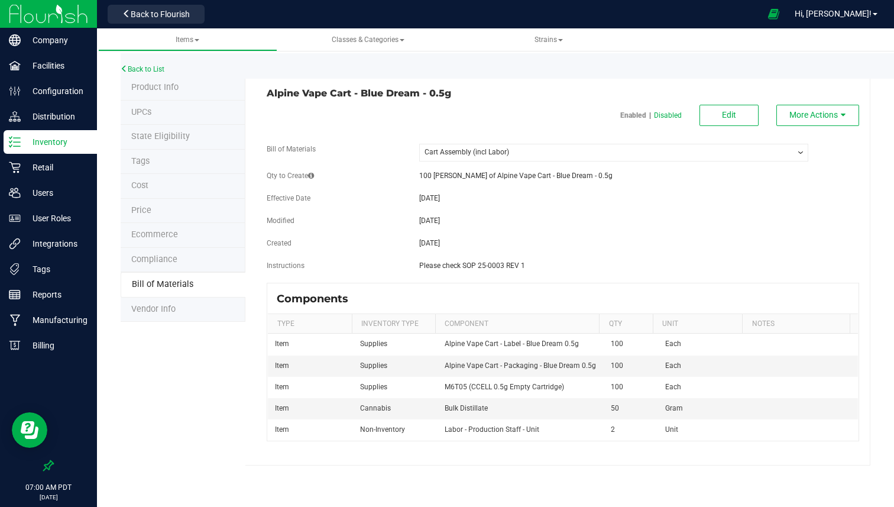
click at [325, 190] on fieldset "Bill of Materials -- Select -- Cart Assembly (incl Labor) Cart Assembly (No Lab…" at bounding box center [563, 213] width 592 height 139
click at [160, 70] on link "Back to List" at bounding box center [143, 69] width 44 height 8
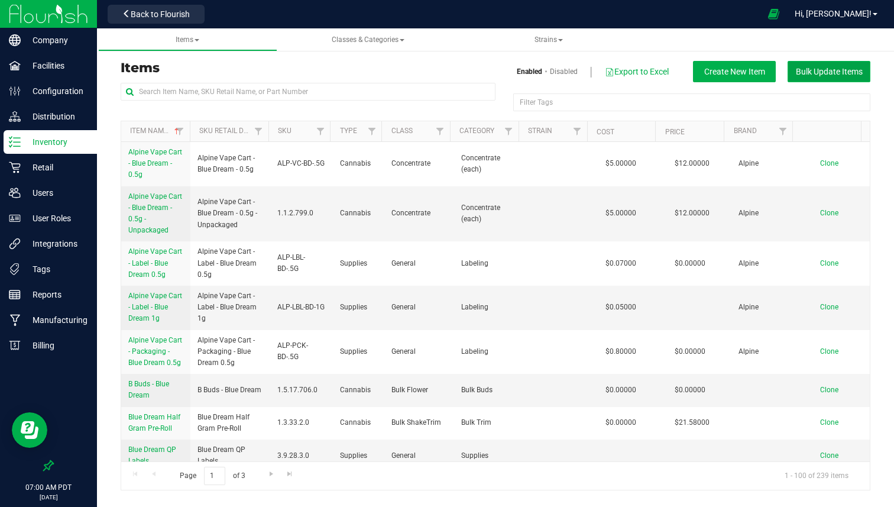
click at [842, 67] on span "Bulk Update Items" at bounding box center [829, 71] width 67 height 9
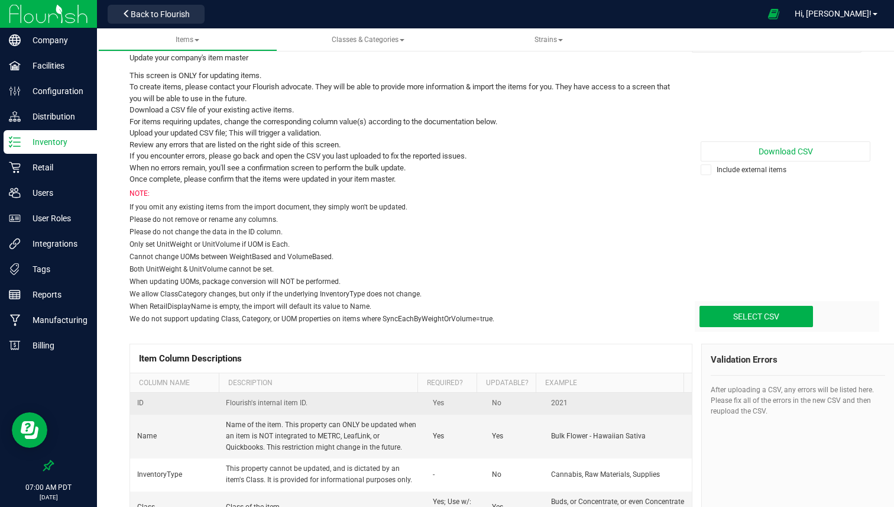
scroll to position [21, 0]
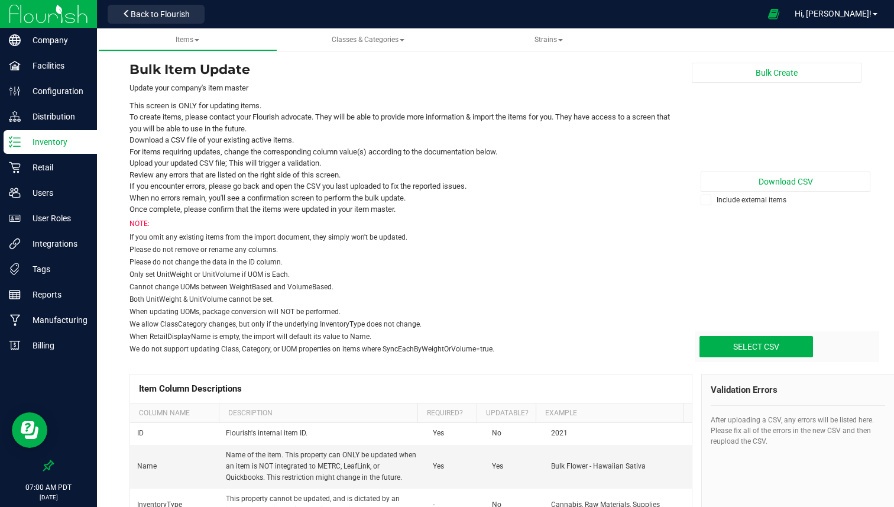
click at [69, 141] on p "Inventory" at bounding box center [56, 142] width 71 height 14
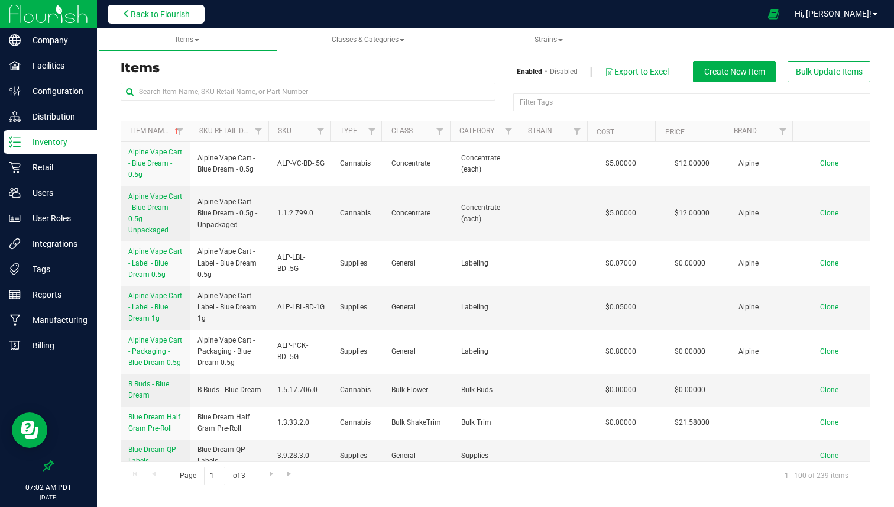
click at [167, 19] on button "Back to Flourish" at bounding box center [156, 14] width 97 height 19
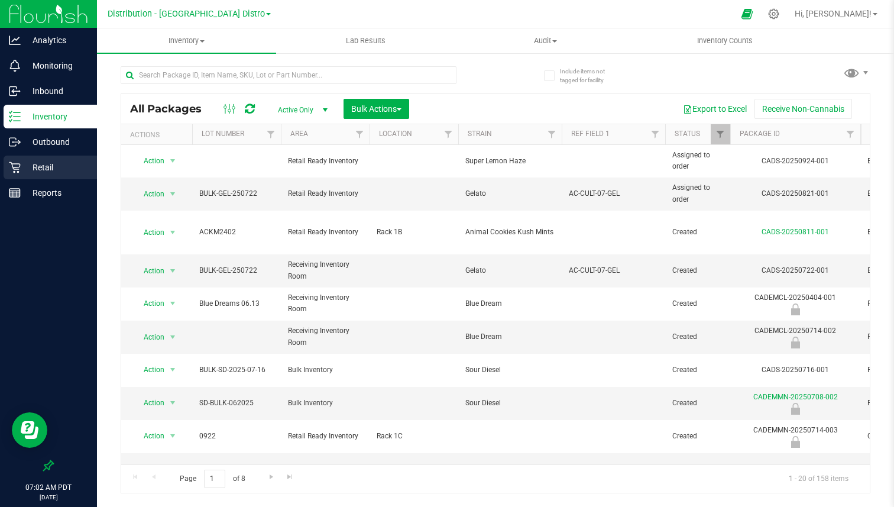
click at [70, 166] on p "Retail" at bounding box center [56, 167] width 71 height 14
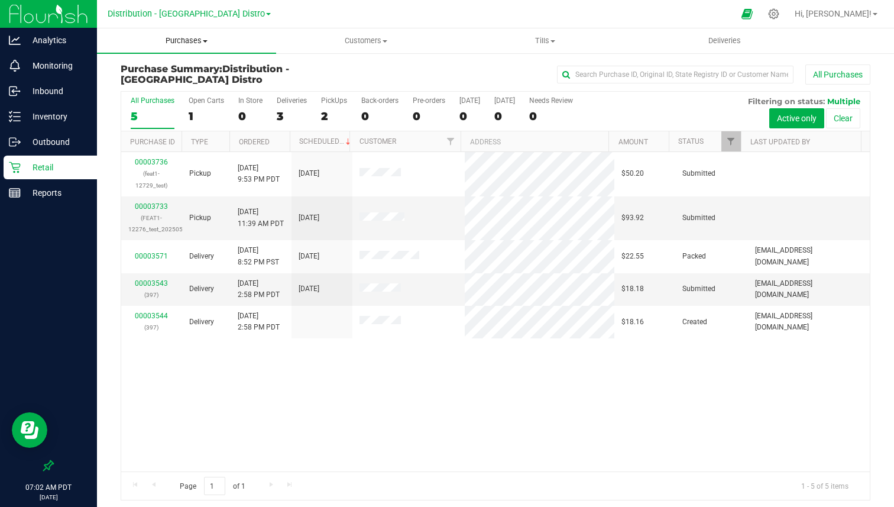
click at [199, 40] on span "Purchases" at bounding box center [186, 40] width 179 height 11
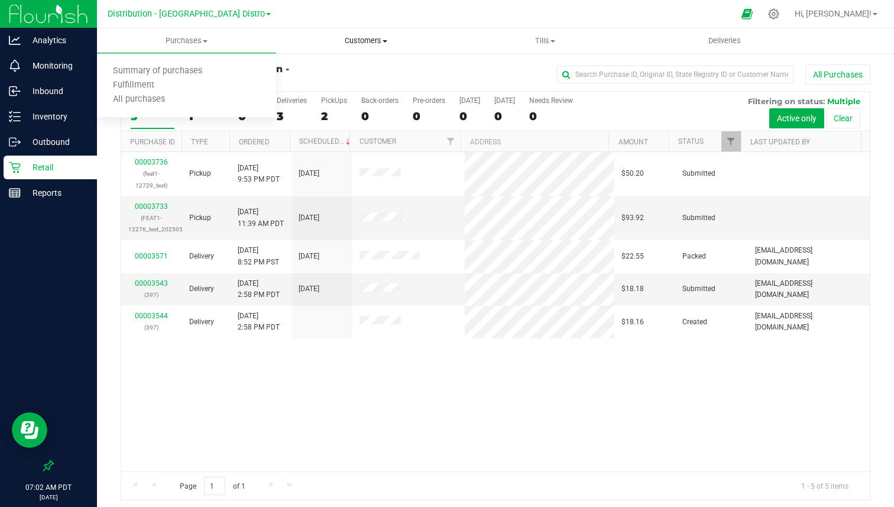
click at [345, 39] on span "Customers" at bounding box center [366, 40] width 178 height 11
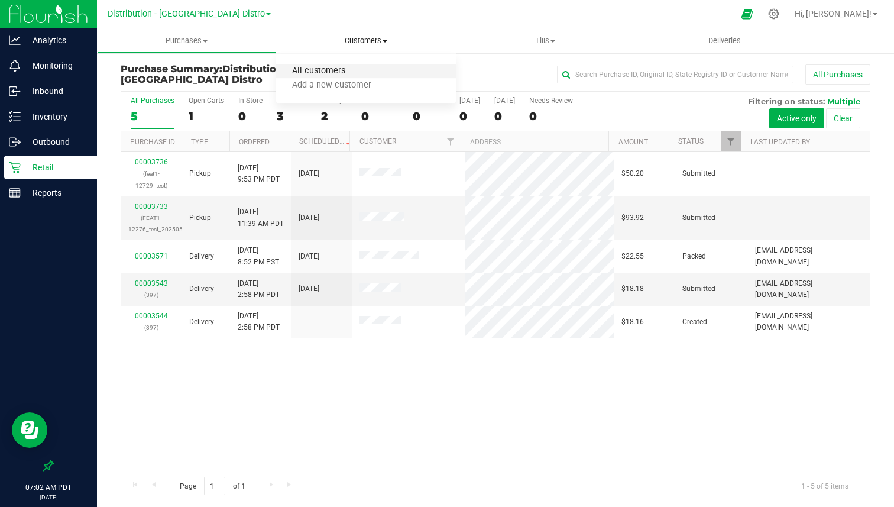
click at [332, 72] on span "All customers" at bounding box center [318, 71] width 85 height 10
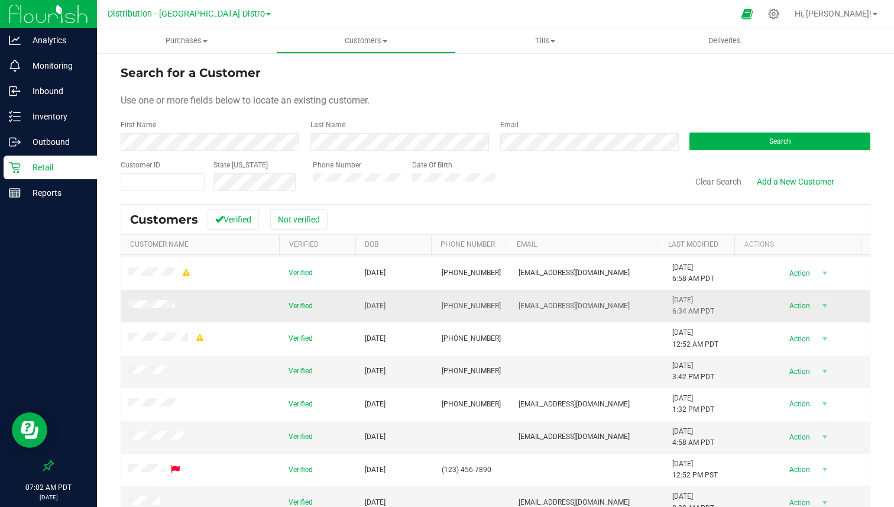
scroll to position [66, 0]
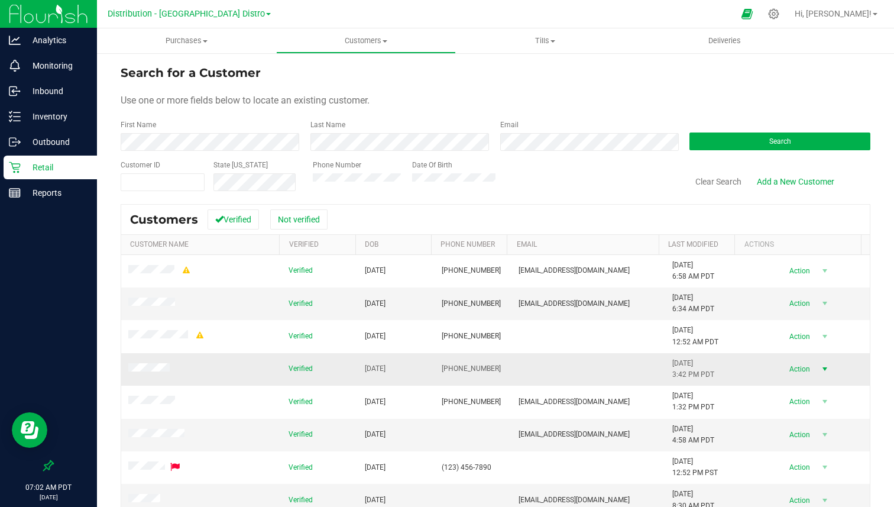
click at [795, 369] on span "Action" at bounding box center [798, 369] width 38 height 17
click at [785, 407] on li "Create new purchase" at bounding box center [803, 413] width 80 height 33
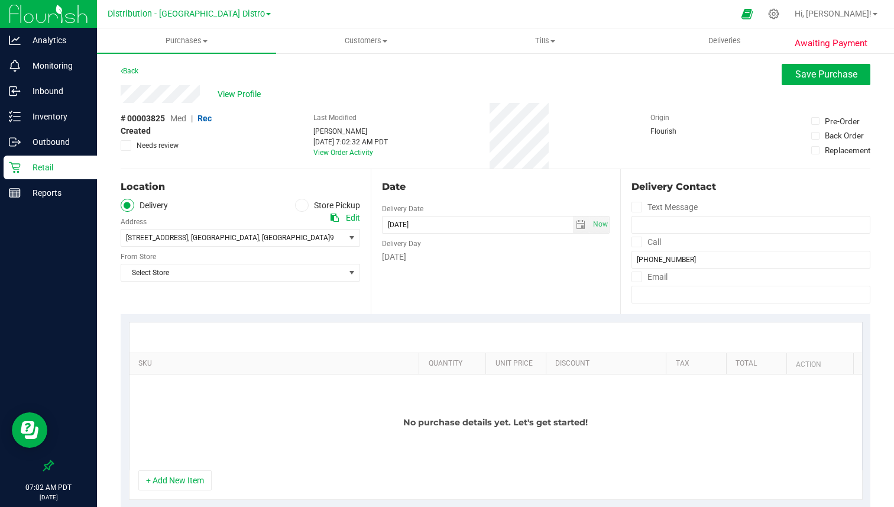
click at [320, 210] on label "Store Pickup" at bounding box center [327, 206] width 65 height 14
click at [0, 0] on input "Store Pickup" at bounding box center [0, 0] width 0 height 0
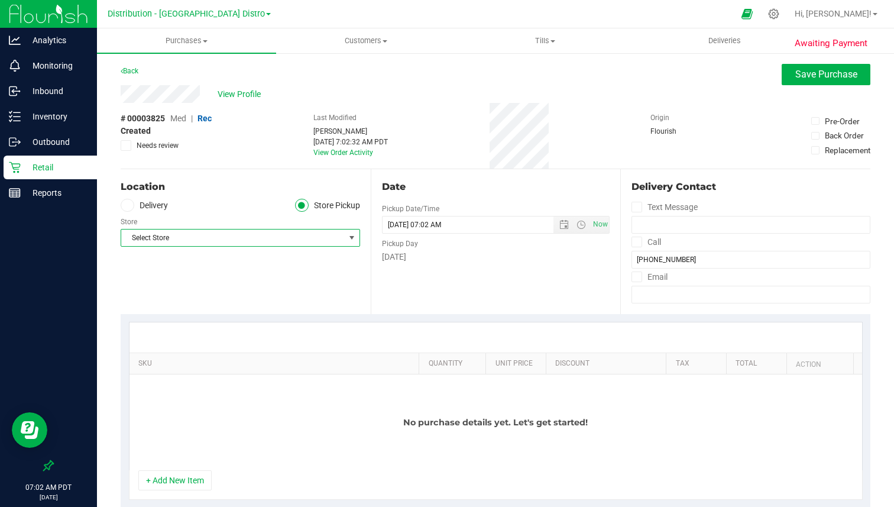
click at [268, 237] on span "Select Store" at bounding box center [232, 237] width 223 height 17
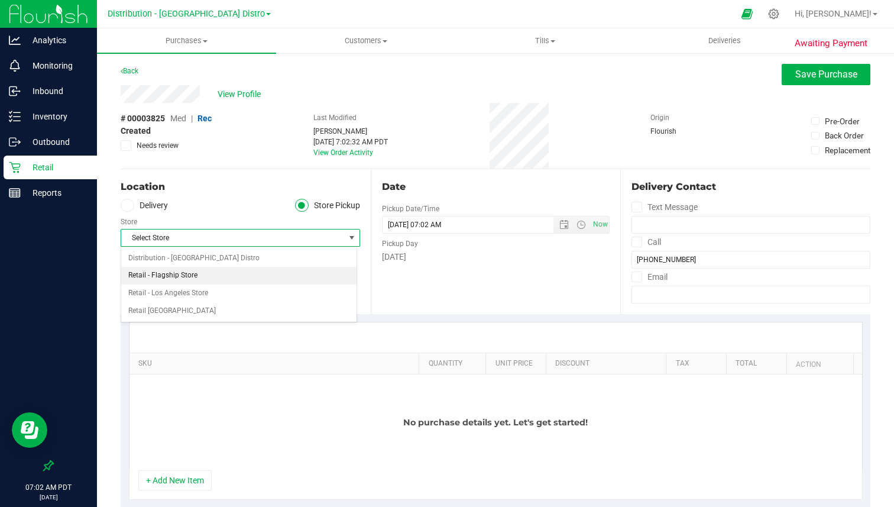
click at [213, 273] on li "Retail - Flagship Store" at bounding box center [238, 276] width 235 height 18
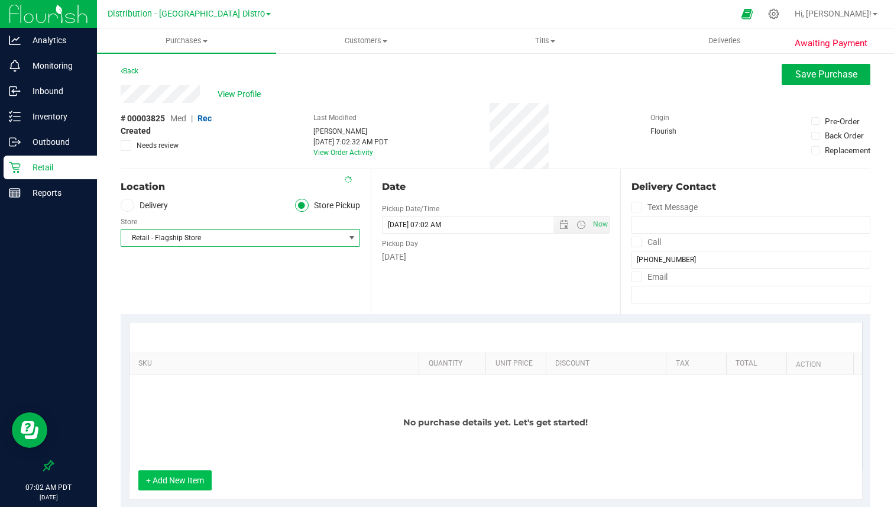
click at [172, 477] on button "+ Add New Item" at bounding box center [174, 480] width 73 height 20
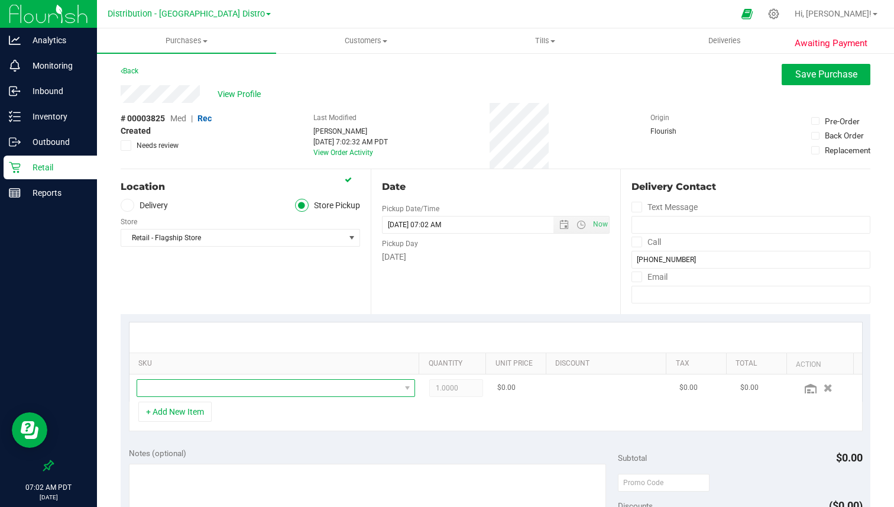
click at [234, 381] on span "NO DATA FOUND" at bounding box center [268, 388] width 263 height 17
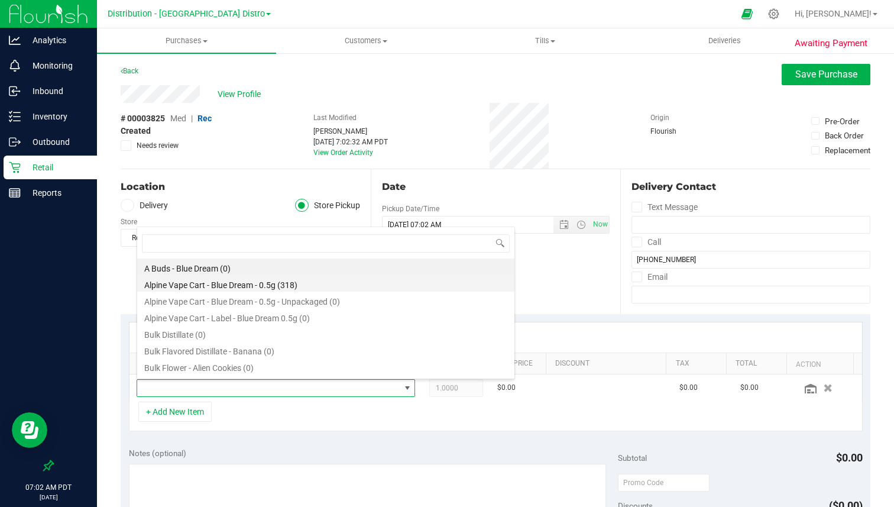
click at [248, 288] on li "Alpine Vape Cart - Blue Dream - 0.5g (318)" at bounding box center [325, 283] width 377 height 17
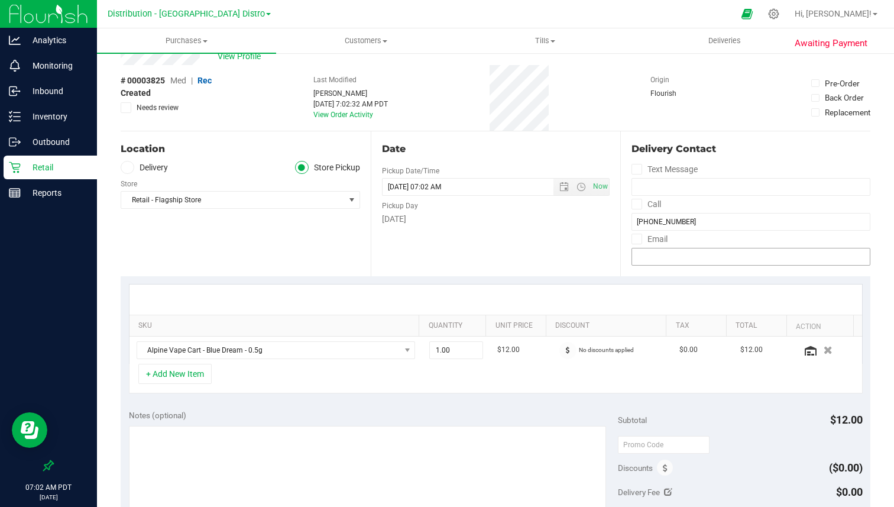
scroll to position [0, 0]
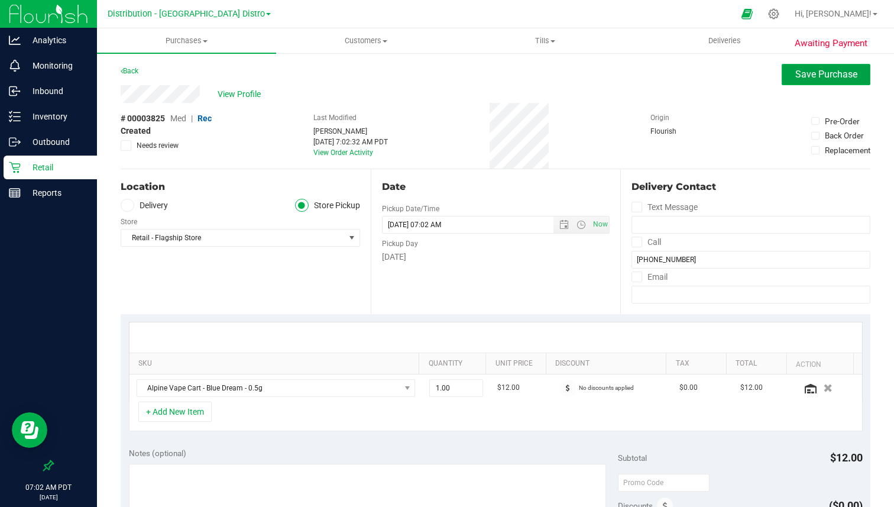
click at [810, 80] on button "Save Purchase" at bounding box center [825, 74] width 89 height 21
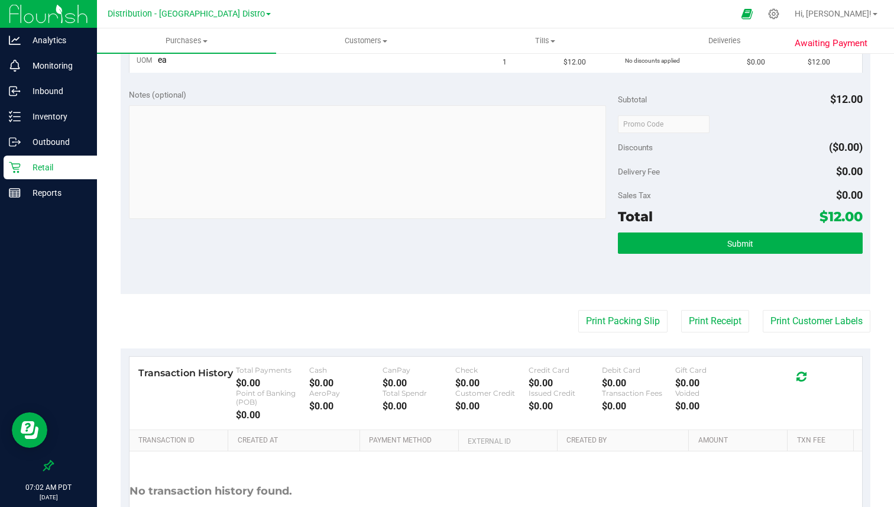
scroll to position [394, 0]
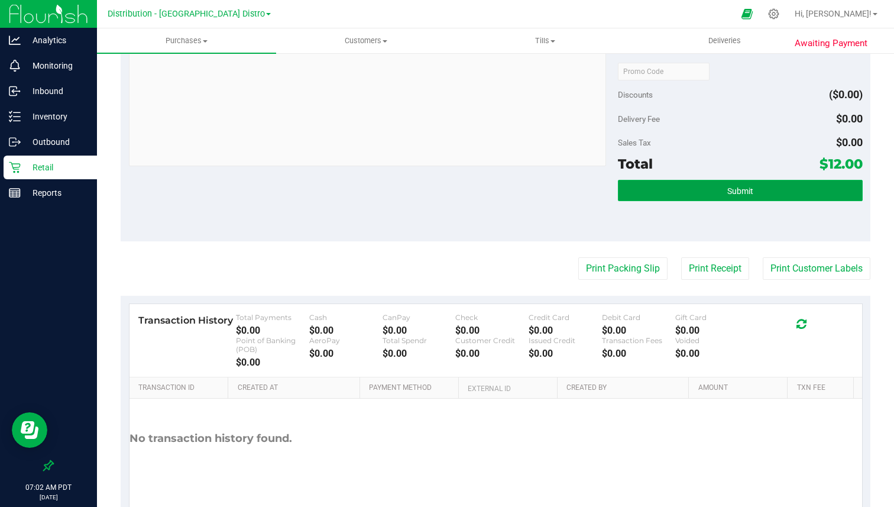
click at [748, 200] on button "Submit" at bounding box center [740, 190] width 245 height 21
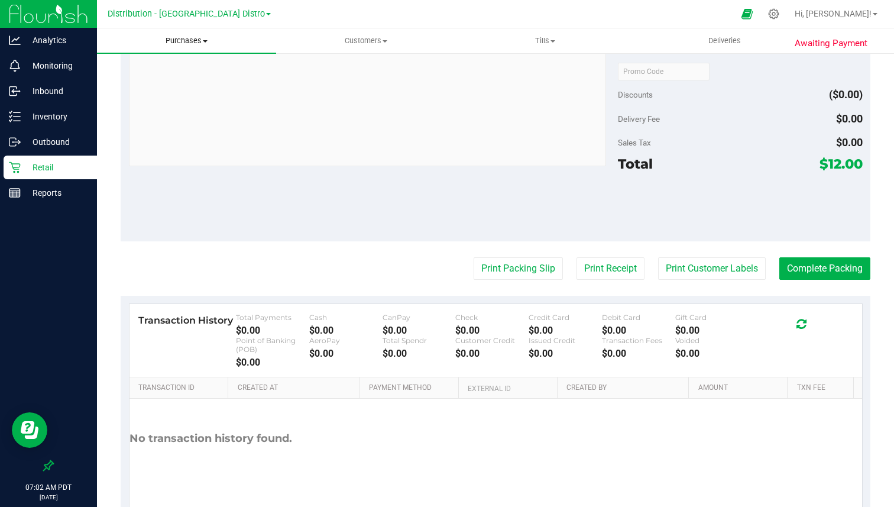
click at [182, 49] on uib-tab-heading "Purchases Summary of purchases Fulfillment All purchases" at bounding box center [186, 40] width 179 height 25
click at [158, 83] on span "Fulfillment" at bounding box center [133, 85] width 73 height 10
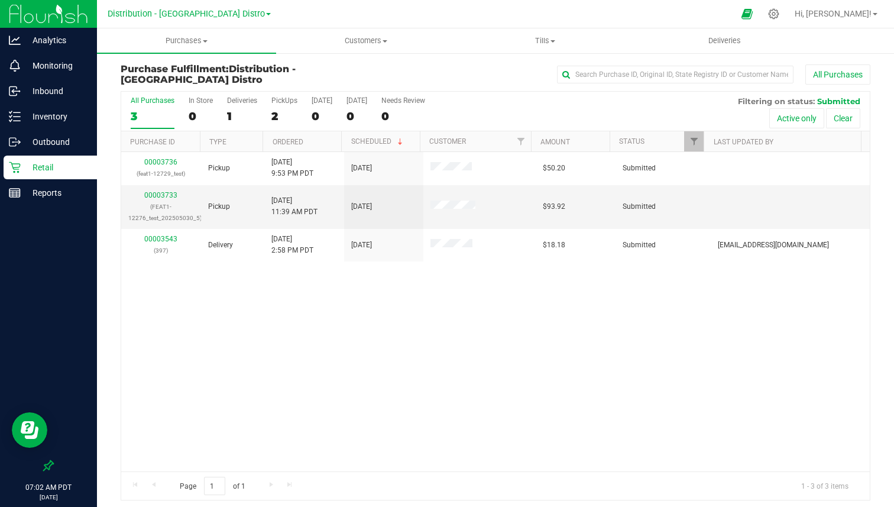
click at [264, 116] on div "All Purchases 3 In Store 0 Deliveries 1 PickUps 2 [DATE] 0 [DATE] 0 Needs Revie…" at bounding box center [495, 112] width 748 height 40
click at [273, 112] on div "2" at bounding box center [284, 116] width 26 height 14
click at [0, 0] on input "PickUps 2" at bounding box center [0, 0] width 0 height 0
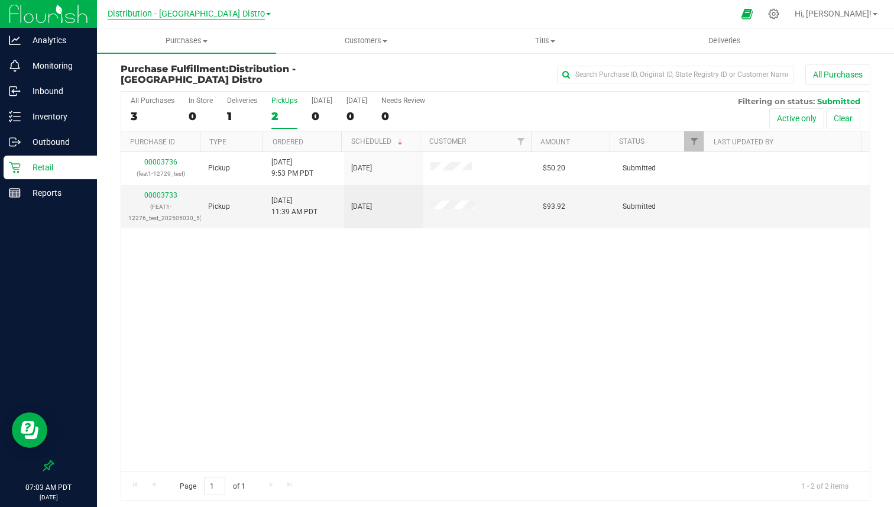
click at [202, 17] on span "Distribution - [GEOGRAPHIC_DATA] Distro" at bounding box center [186, 14] width 157 height 11
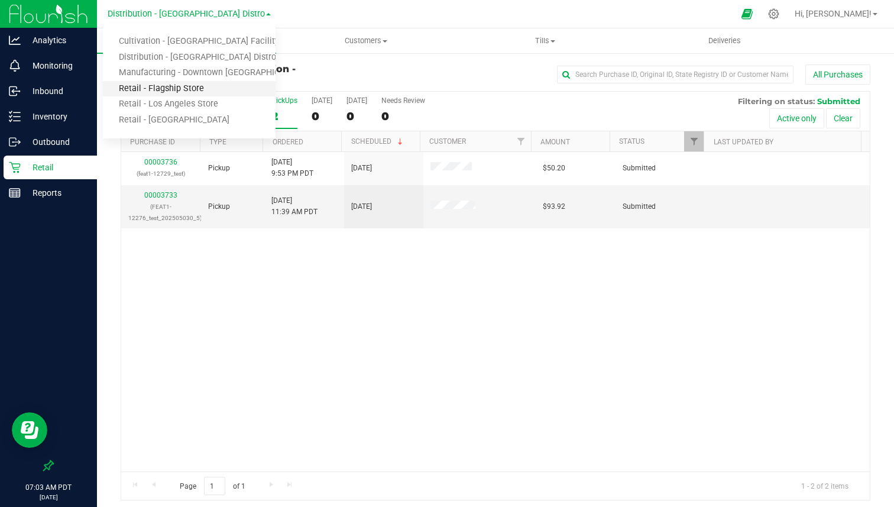
click at [167, 82] on link "Retail - Flagship Store" at bounding box center [189, 89] width 173 height 16
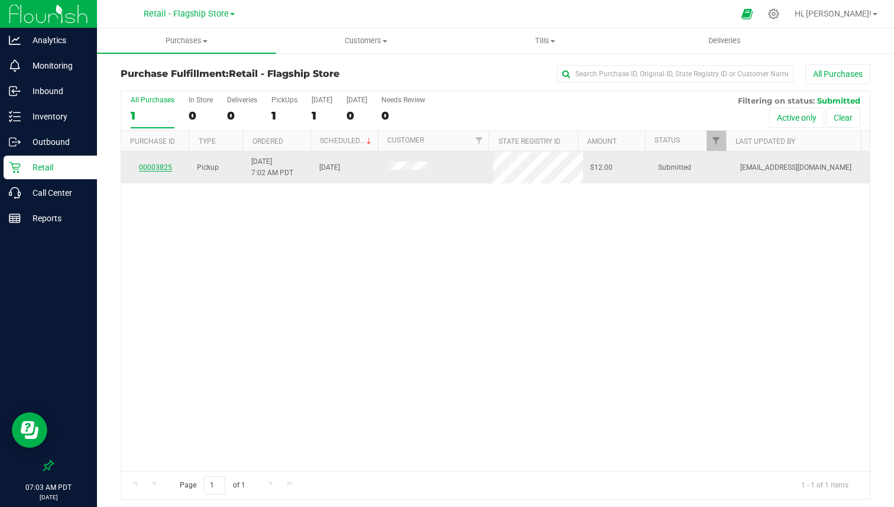
click at [161, 167] on link "00003825" at bounding box center [155, 167] width 33 height 8
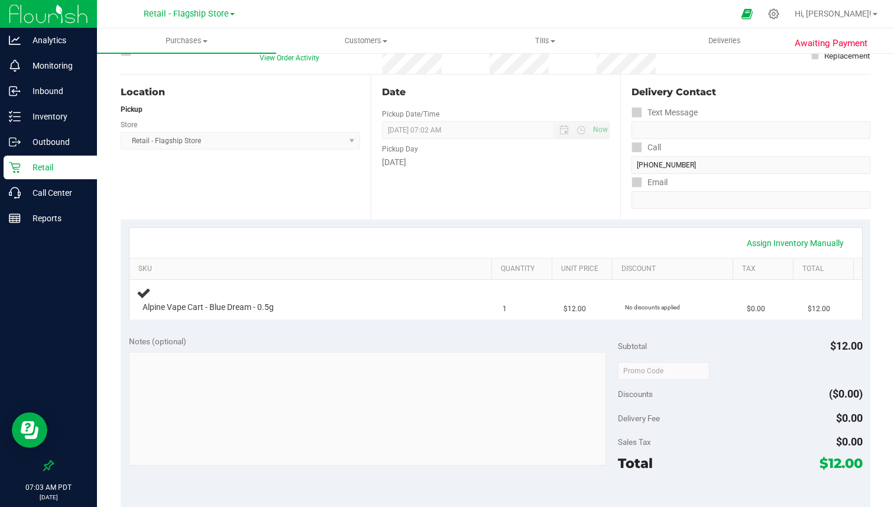
scroll to position [96, 0]
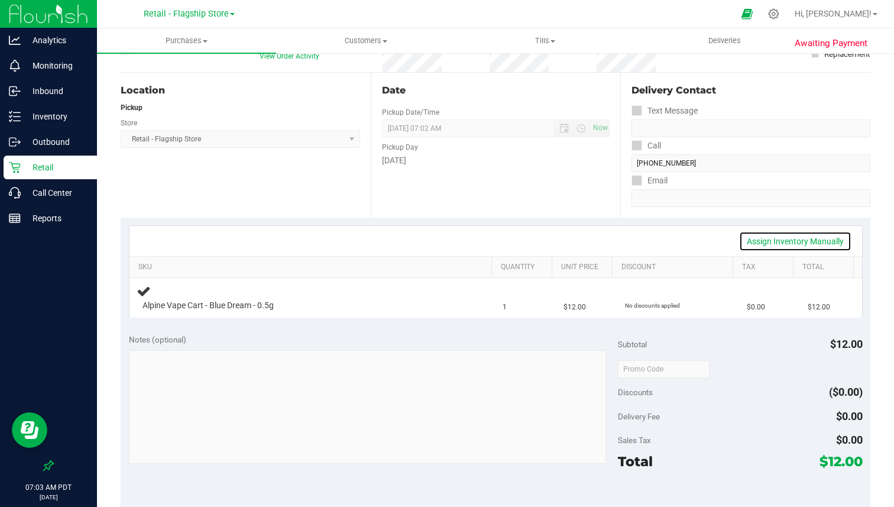
click at [803, 242] on link "Assign Inventory Manually" at bounding box center [795, 241] width 112 height 20
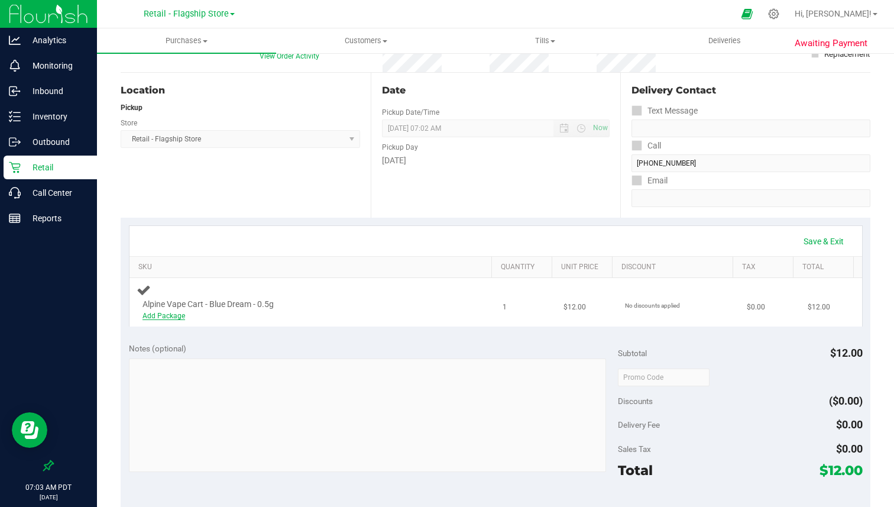
click at [173, 313] on link "Add Package" at bounding box center [163, 316] width 43 height 8
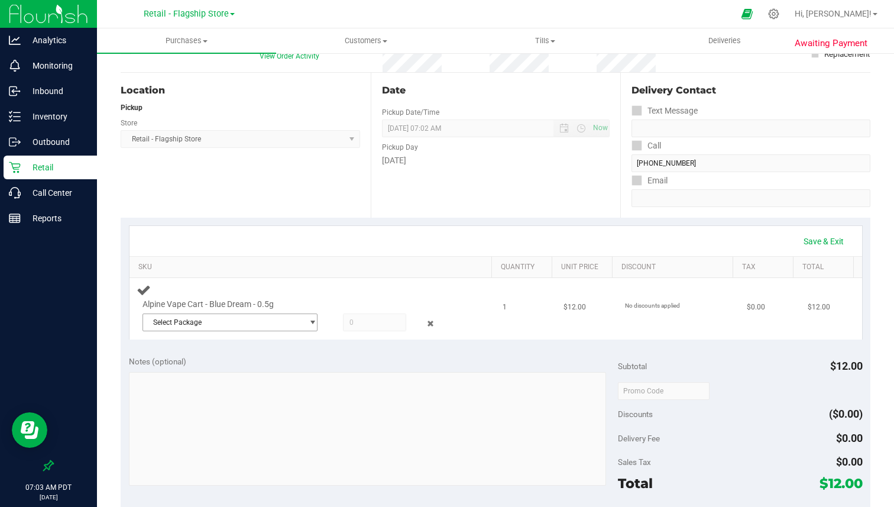
click at [210, 313] on span "Select Package" at bounding box center [230, 322] width 176 height 18
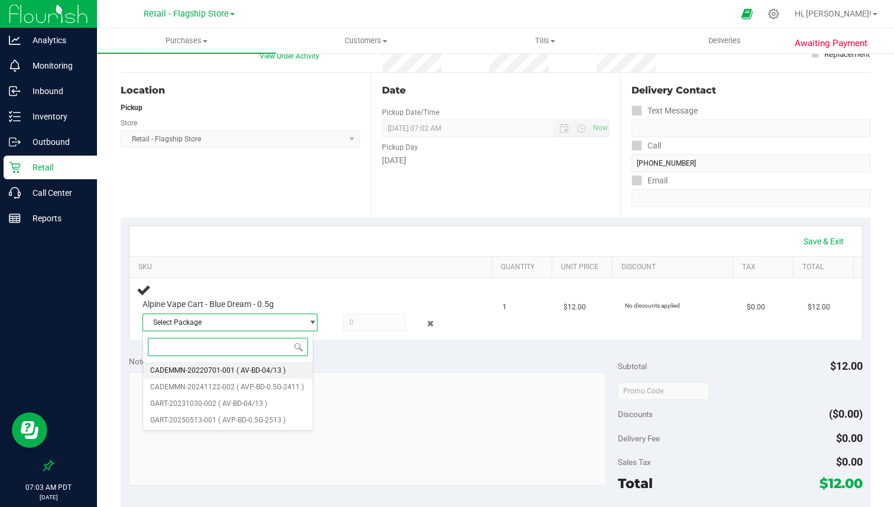
click at [198, 366] on span "CADEMMN-20220701-001" at bounding box center [192, 370] width 85 height 8
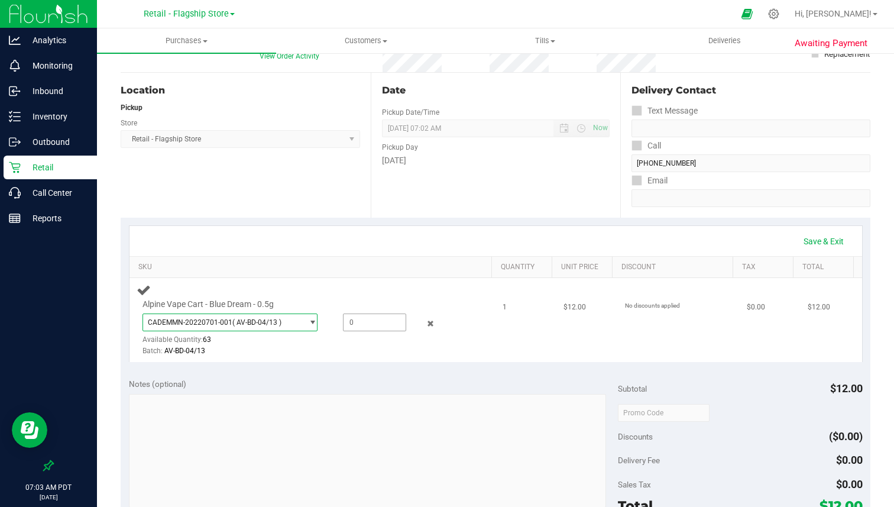
click at [343, 321] on span at bounding box center [374, 322] width 63 height 18
type input "1"
type input "1.0000"
click at [360, 349] on div "Batch: AV-BD-04/13" at bounding box center [300, 350] width 317 height 11
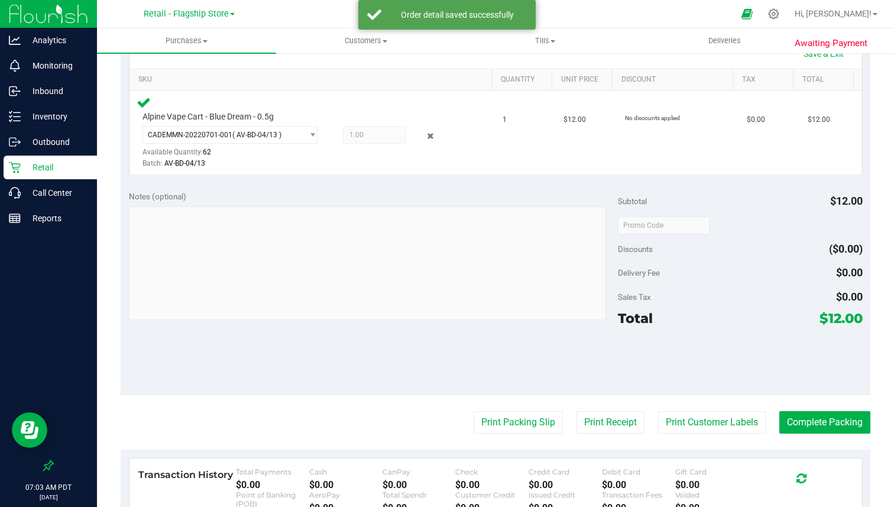
scroll to position [307, 0]
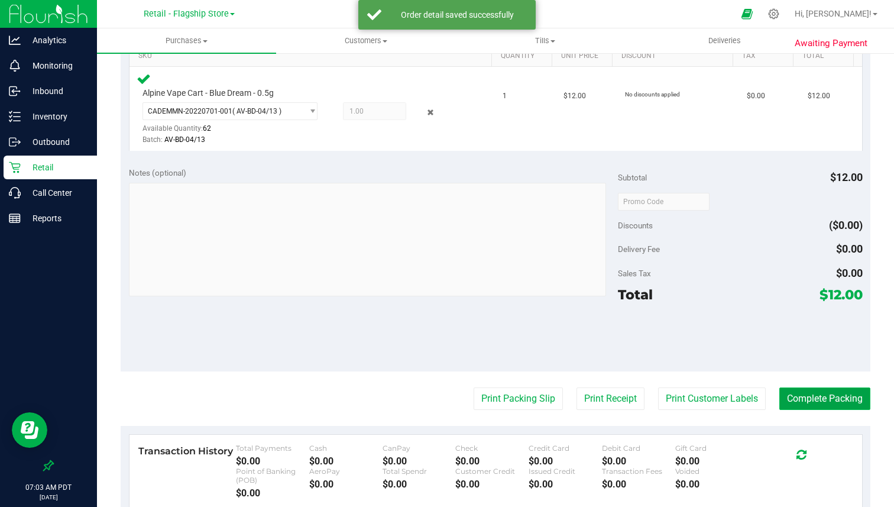
click at [819, 402] on button "Complete Packing" at bounding box center [824, 398] width 91 height 22
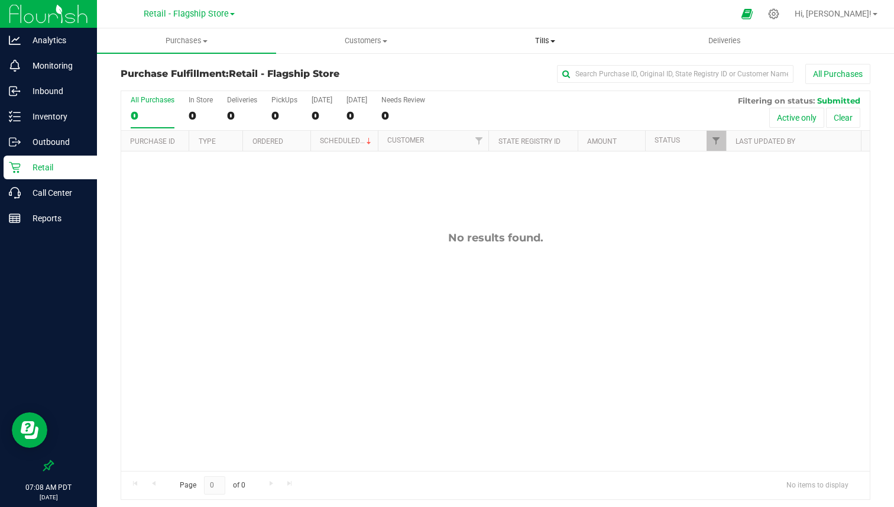
click at [550, 40] on span "Tills" at bounding box center [545, 40] width 178 height 11
click at [516, 70] on span "Manage tills" at bounding box center [496, 71] width 80 height 10
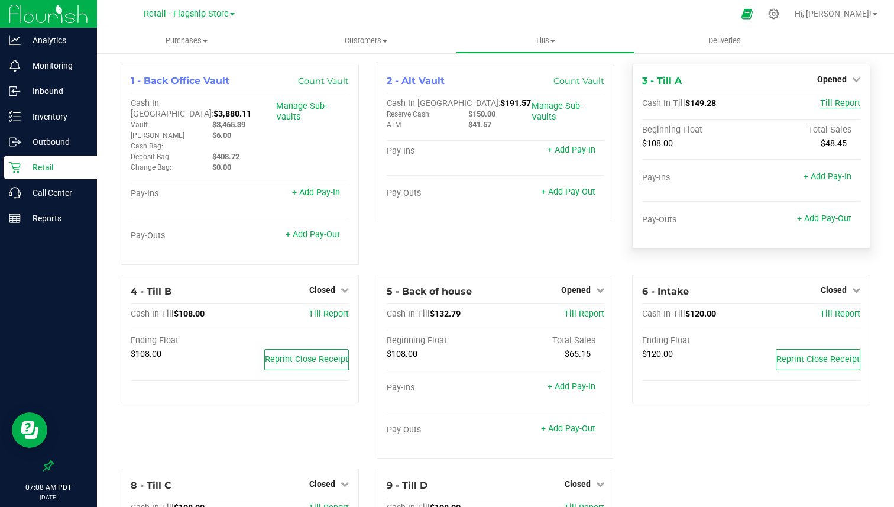
click at [833, 102] on span "Till Report" at bounding box center [840, 103] width 40 height 10
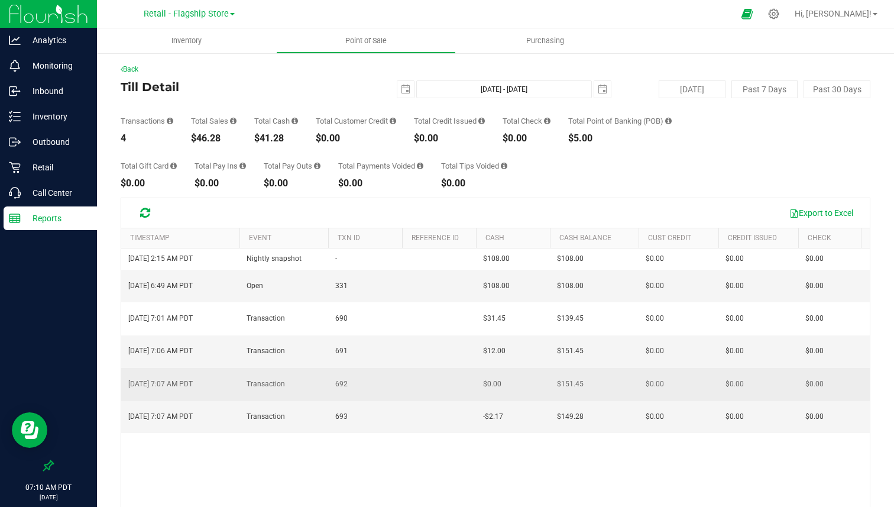
click at [462, 368] on td at bounding box center [439, 384] width 74 height 33
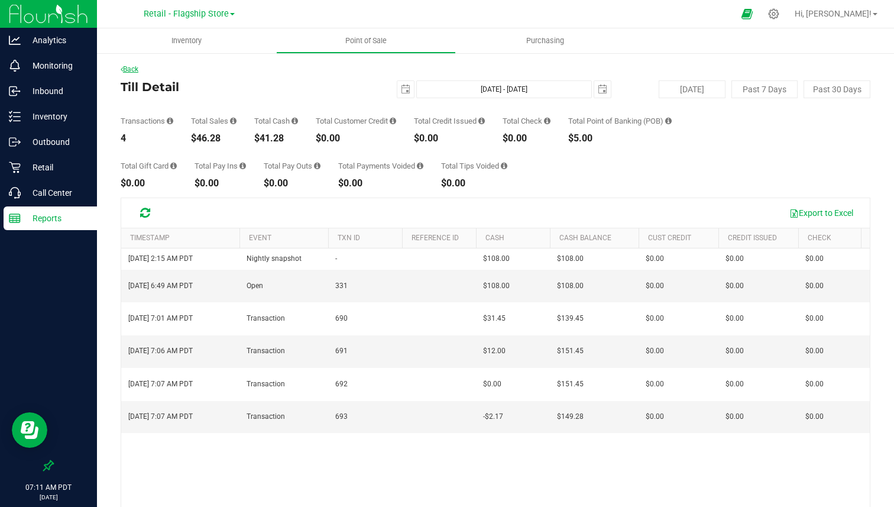
click at [138, 71] on link "Back" at bounding box center [130, 69] width 18 height 8
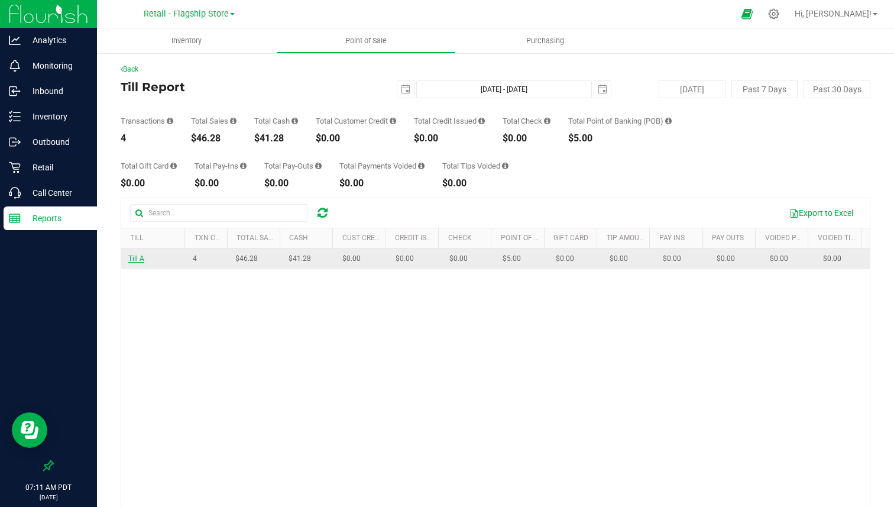
click at [139, 262] on span "Till A" at bounding box center [136, 258] width 16 height 8
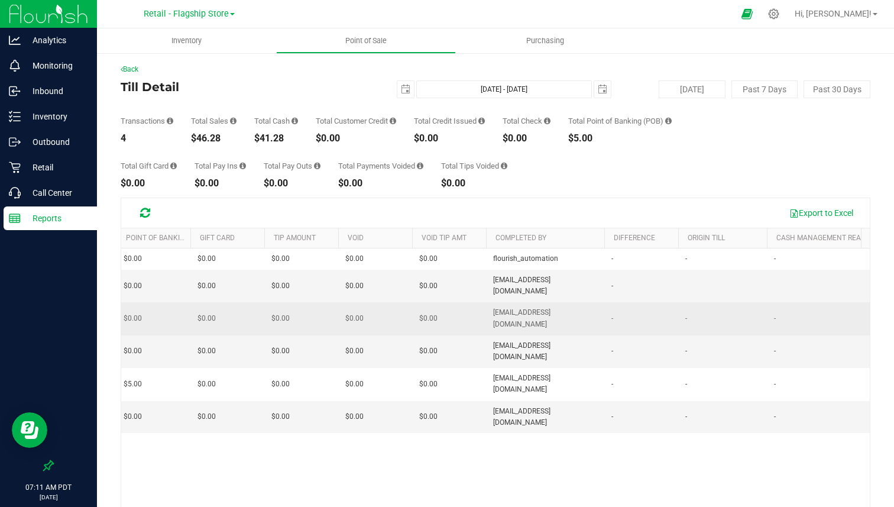
scroll to position [0, 821]
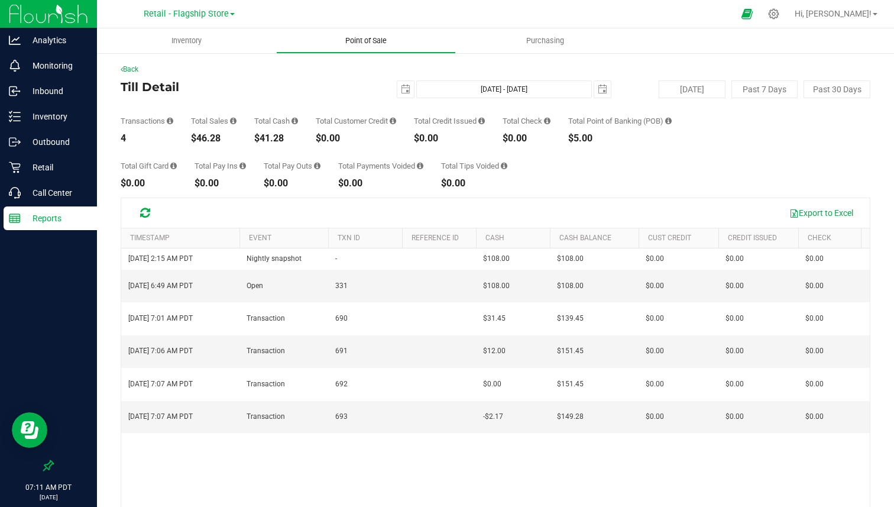
click at [355, 35] on span "Point of Sale" at bounding box center [365, 40] width 73 height 11
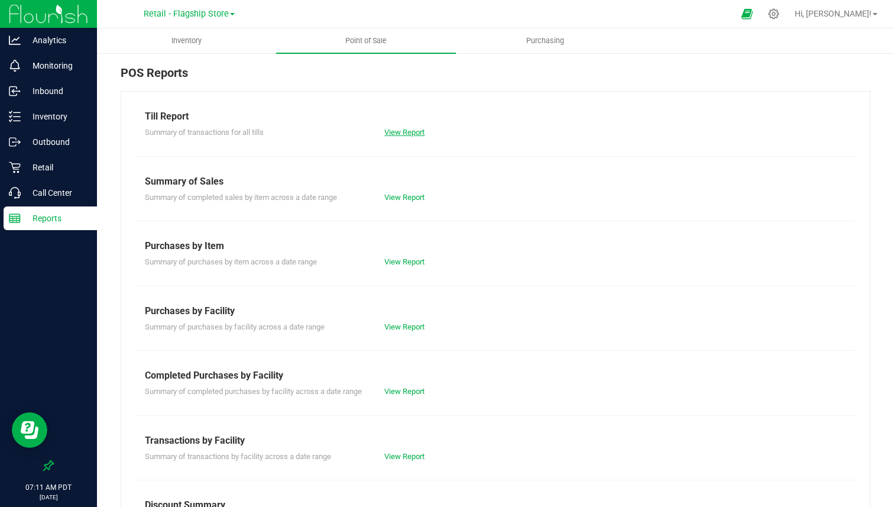
click at [405, 128] on link "View Report" at bounding box center [404, 132] width 40 height 9
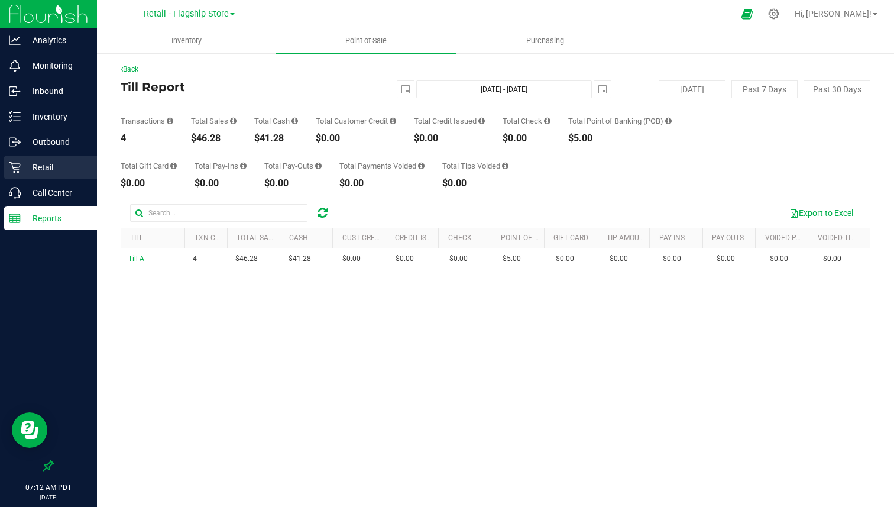
click at [50, 171] on p "Retail" at bounding box center [56, 167] width 71 height 14
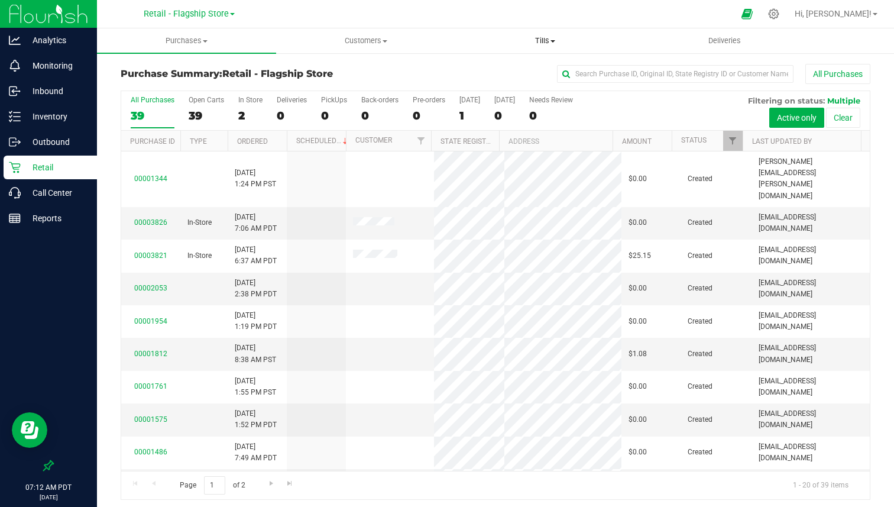
click at [531, 43] on span "Tills" at bounding box center [545, 40] width 178 height 11
click at [510, 63] on ul "Manage tills Reconcile e-payments" at bounding box center [545, 79] width 179 height 50
click at [559, 30] on uib-tab-heading "Tills Manage tills Reconcile e-payments" at bounding box center [545, 40] width 179 height 25
click at [550, 34] on uib-tab-heading "Tills Manage tills Reconcile e-payments" at bounding box center [545, 40] width 179 height 25
click at [547, 40] on span "Tills" at bounding box center [545, 40] width 179 height 11
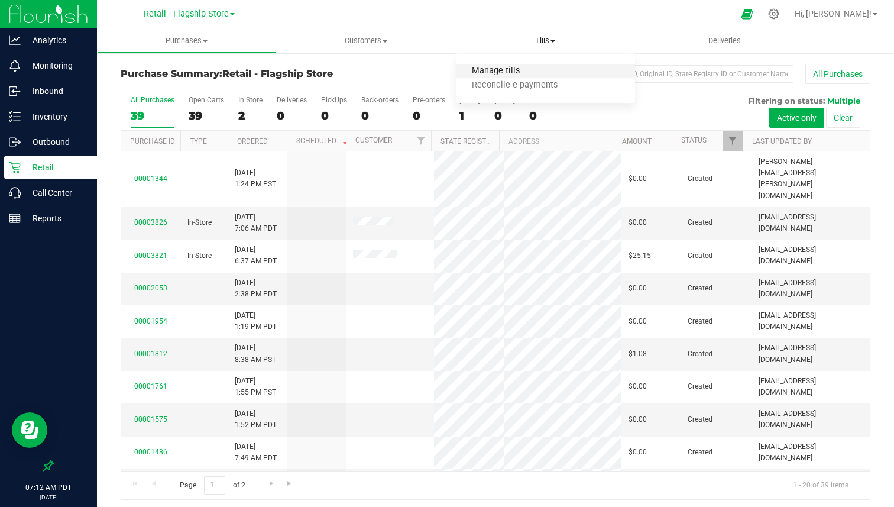
click at [530, 72] on span "Manage tills" at bounding box center [496, 71] width 80 height 10
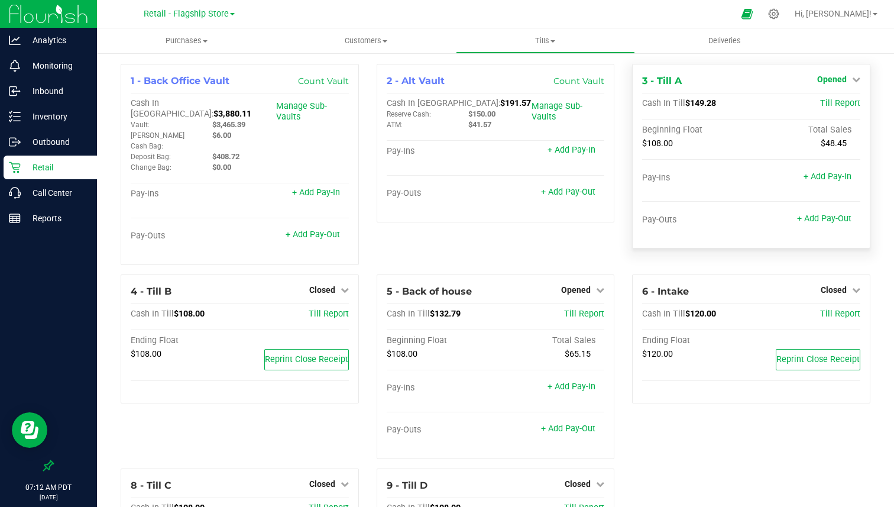
click at [852, 82] on icon at bounding box center [856, 79] width 8 height 8
click at [823, 100] on link "Close Till" at bounding box center [833, 103] width 32 height 9
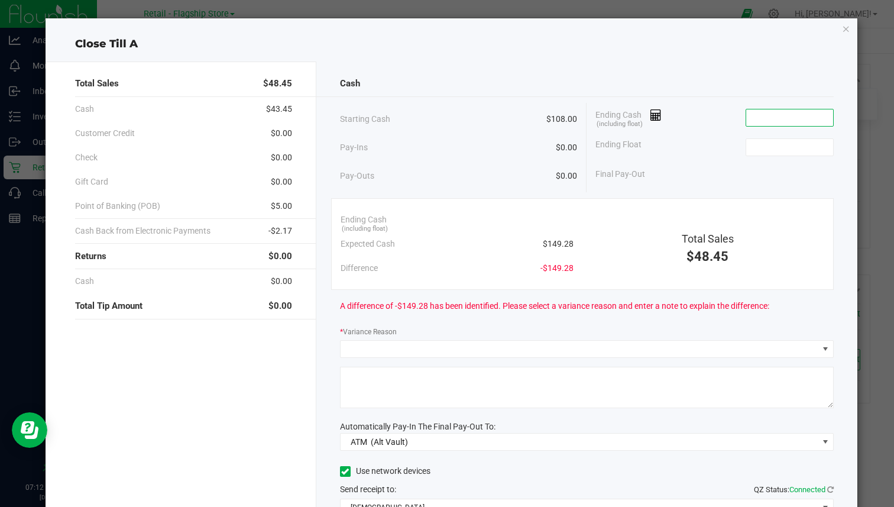
click at [807, 112] on input at bounding box center [789, 117] width 87 height 17
click at [760, 148] on input at bounding box center [789, 147] width 87 height 17
click at [551, 239] on span "$149.28" at bounding box center [558, 244] width 31 height 12
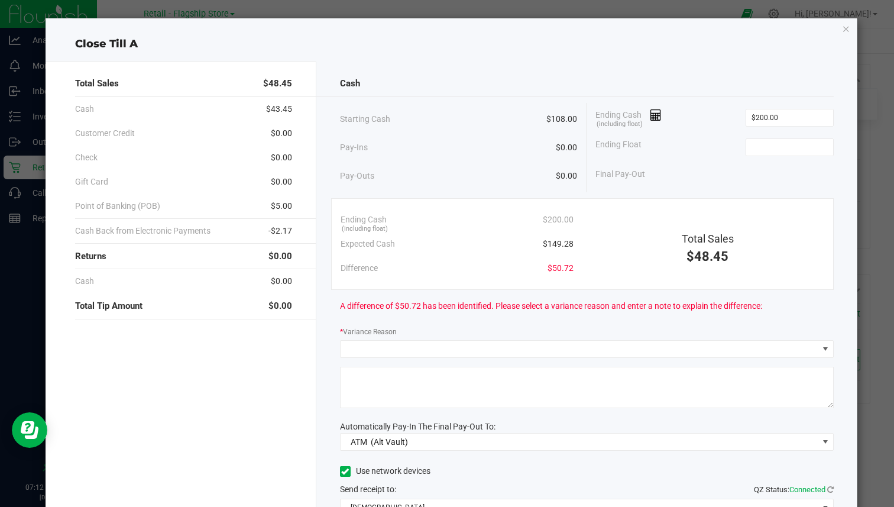
click at [551, 245] on span "$149.28" at bounding box center [558, 244] width 31 height 12
click at [551, 222] on span "$200.00" at bounding box center [558, 219] width 31 height 12
click at [551, 239] on span "$149.28" at bounding box center [558, 244] width 31 height 12
copy span "149.28"
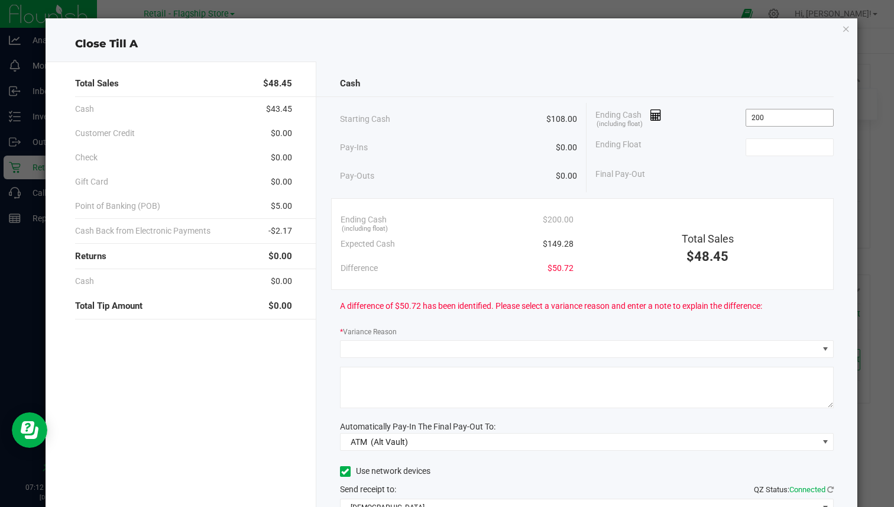
click at [746, 118] on input "200" at bounding box center [789, 117] width 87 height 17
paste input "149.28"
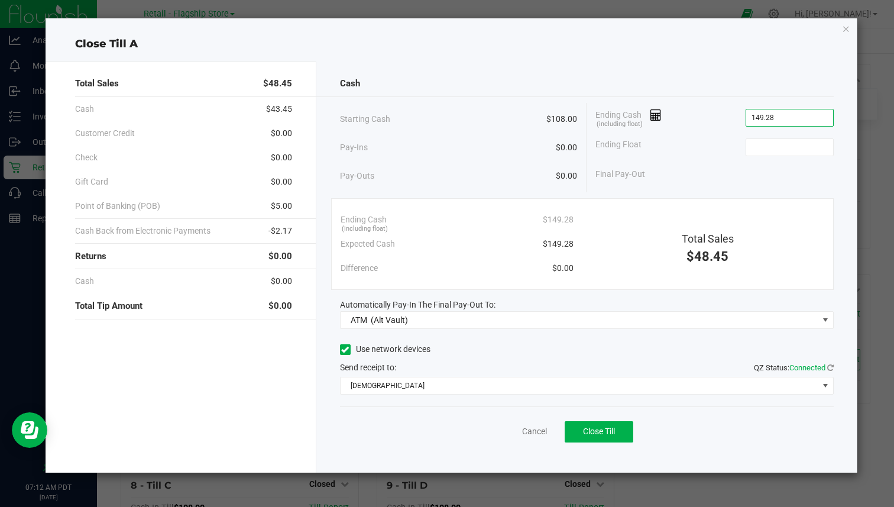
type input "$149.28"
click at [712, 144] on div "Ending Float" at bounding box center [714, 147] width 238 height 30
click at [762, 150] on input at bounding box center [789, 147] width 87 height 17
type input "$108.00"
click at [660, 115] on icon at bounding box center [655, 115] width 11 height 8
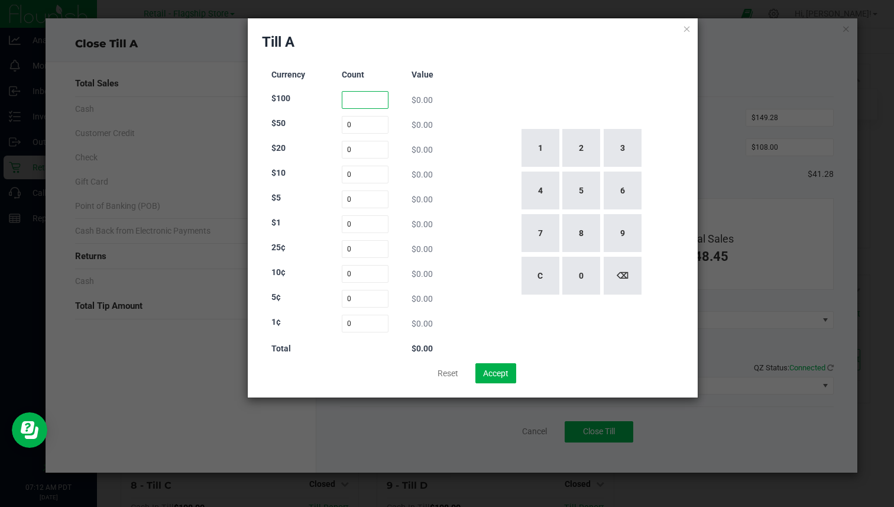
click at [374, 99] on input at bounding box center [365, 100] width 47 height 18
type input "1"
click at [369, 122] on input at bounding box center [365, 125] width 47 height 18
type input "1"
click at [369, 150] on input at bounding box center [365, 150] width 47 height 18
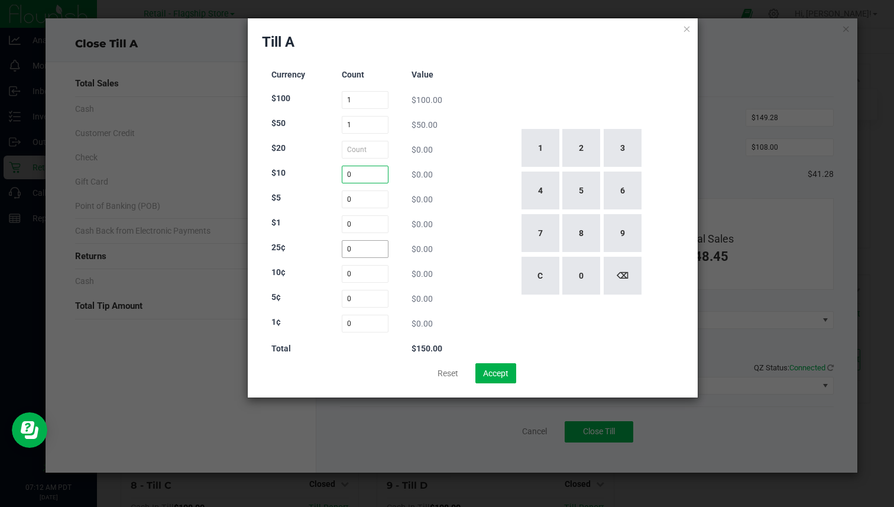
type input "0"
type input "80"
type input "0"
click at [452, 368] on button "Reset" at bounding box center [448, 373] width 36 height 20
type input "0"
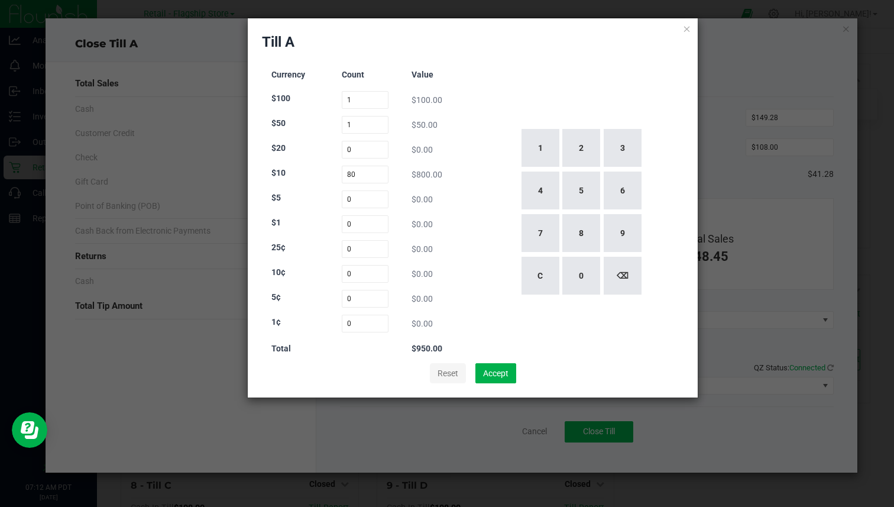
type input "0"
click at [692, 32] on div "Till A Currency Count Value $100 0 $0.00 $50 0 $0.00 $20 0 $0.00 $10 0 $0.00 $5…" at bounding box center [473, 207] width 450 height 379
click at [689, 30] on icon at bounding box center [687, 28] width 8 height 14
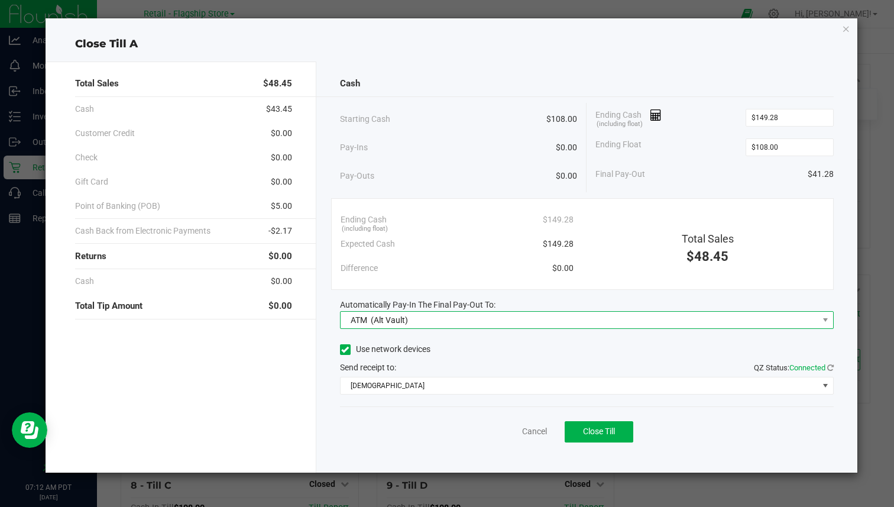
click at [395, 325] on div "ATM (Alt Vault)" at bounding box center [376, 319] width 63 height 21
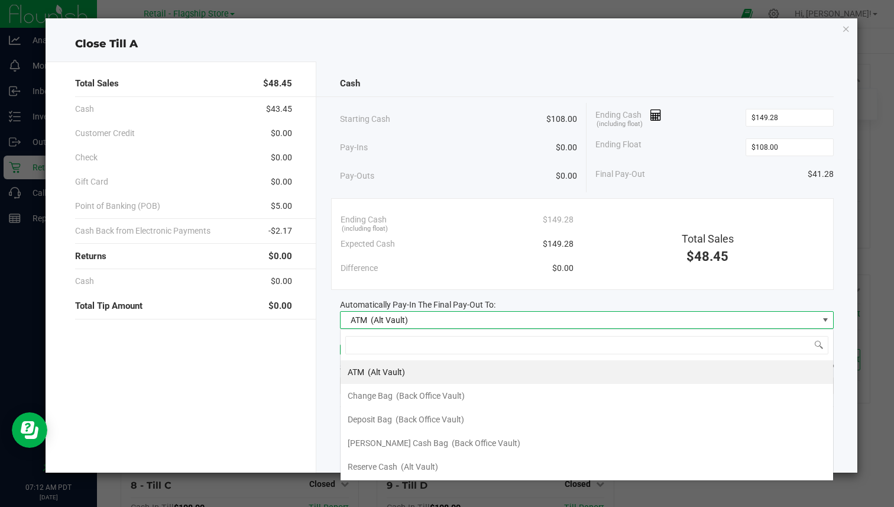
scroll to position [18, 493]
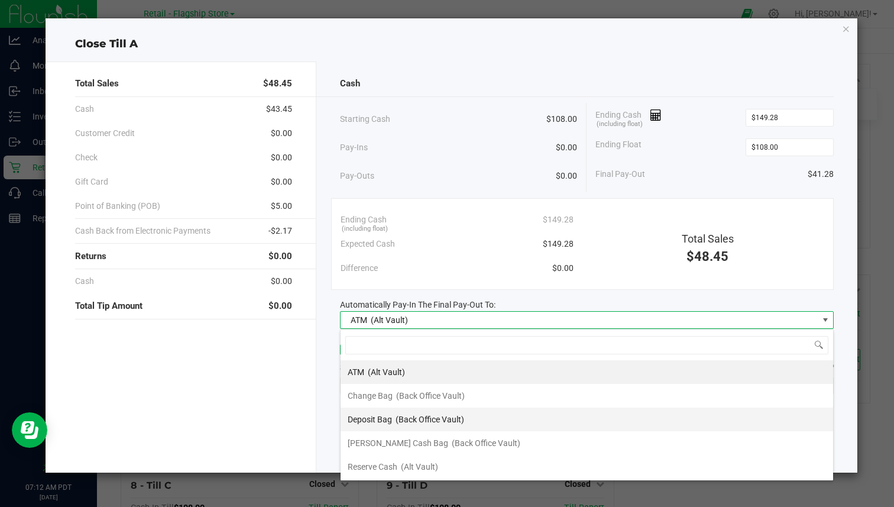
click at [388, 415] on span "Deposit Bag" at bounding box center [370, 418] width 44 height 9
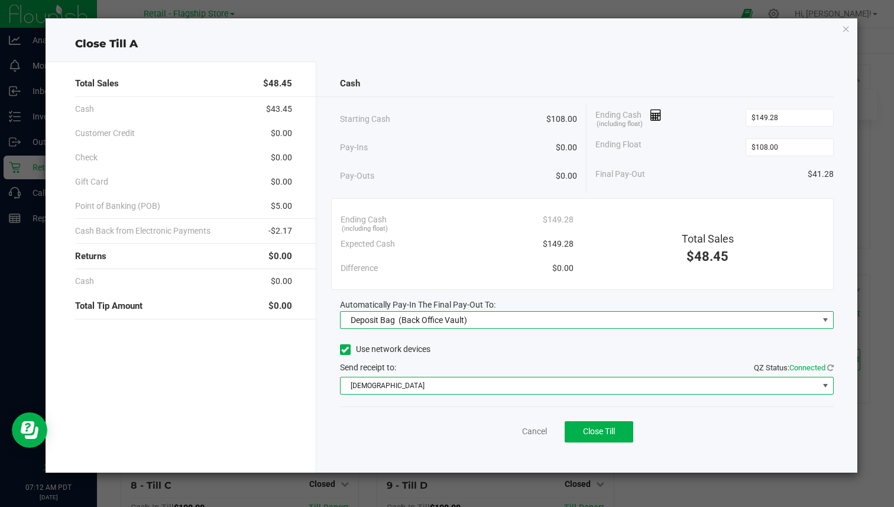
click at [403, 385] on span "[DEMOGRAPHIC_DATA]" at bounding box center [579, 385] width 478 height 17
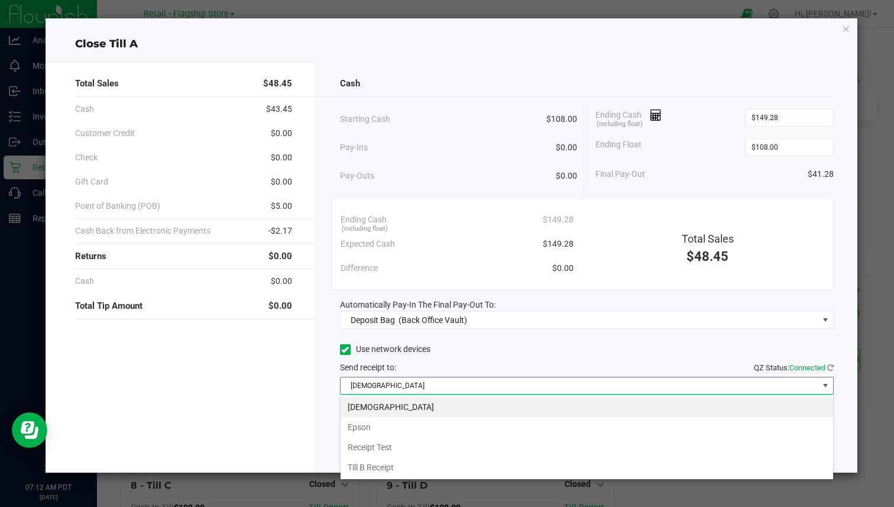
click at [403, 385] on span "[DEMOGRAPHIC_DATA]" at bounding box center [579, 385] width 478 height 17
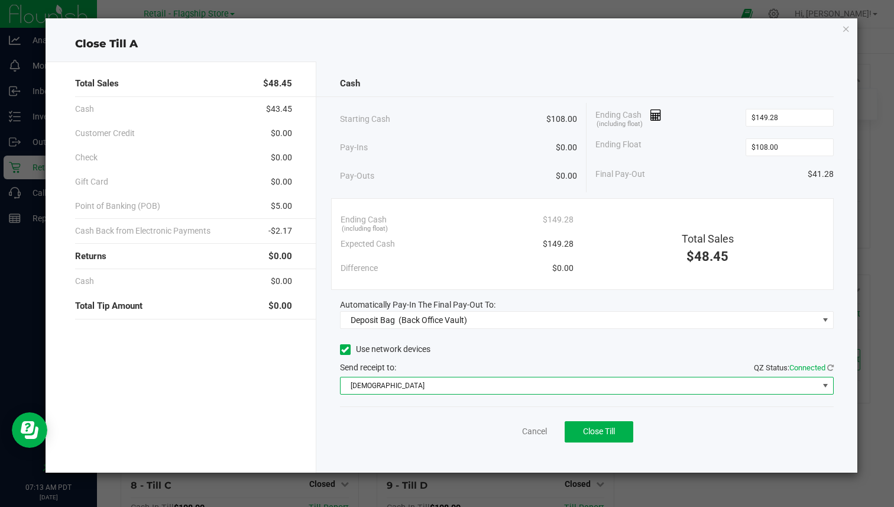
click at [342, 349] on icon at bounding box center [345, 349] width 8 height 0
click at [0, 0] on input "Use network devices" at bounding box center [0, 0] width 0 height 0
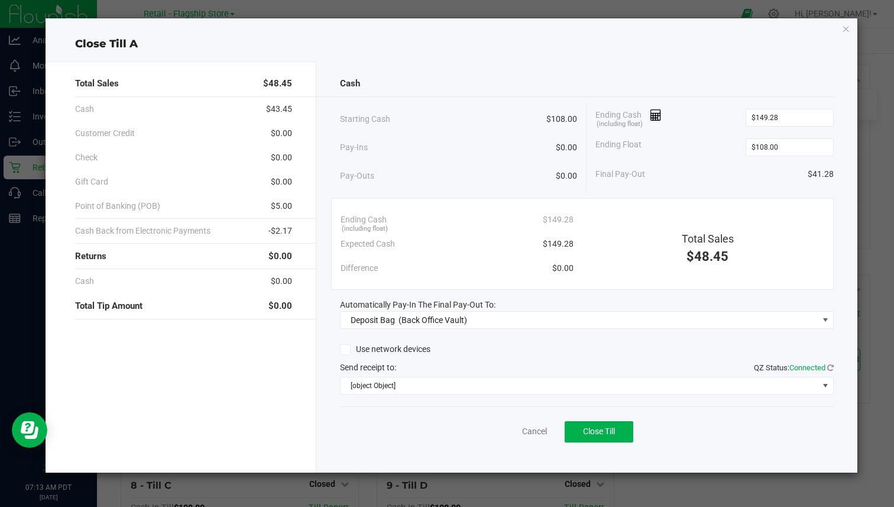
click at [349, 349] on span at bounding box center [345, 349] width 11 height 11
click at [0, 0] on input "Use network devices" at bounding box center [0, 0] width 0 height 0
click at [615, 429] on span "Close Till" at bounding box center [599, 430] width 32 height 9
click at [511, 427] on link "Dismiss" at bounding box center [508, 431] width 28 height 12
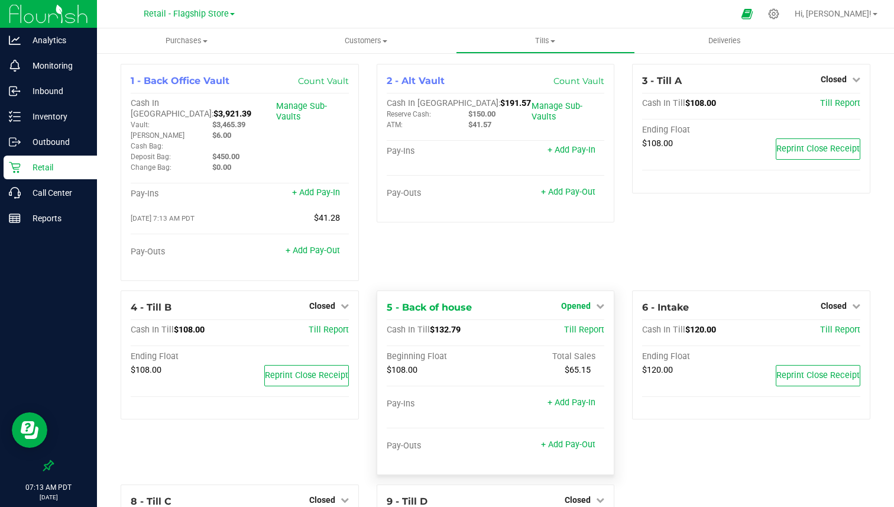
click at [585, 301] on link "Opened" at bounding box center [582, 305] width 43 height 9
click at [564, 424] on div "+ Add Pay-Out" at bounding box center [568, 436] width 54 height 25
click at [563, 439] on link "+ Add Pay-Out" at bounding box center [568, 444] width 54 height 10
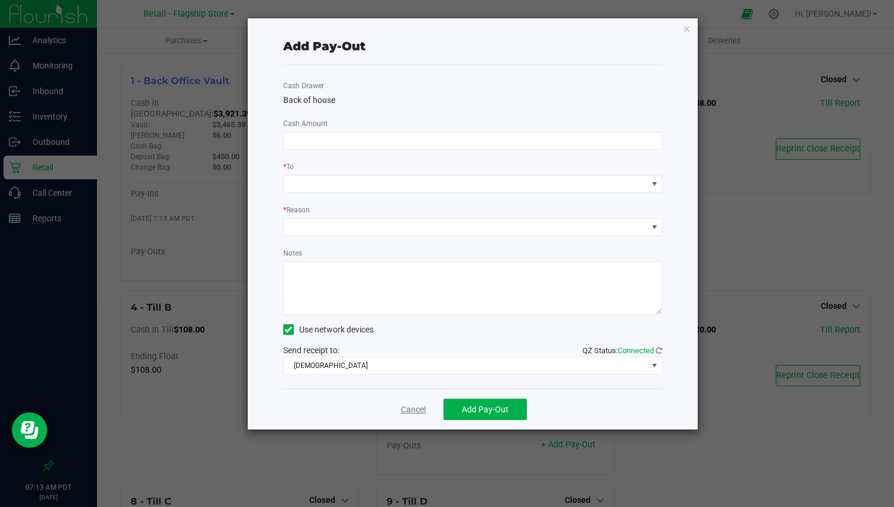
click at [417, 407] on link "Cancel" at bounding box center [413, 409] width 25 height 12
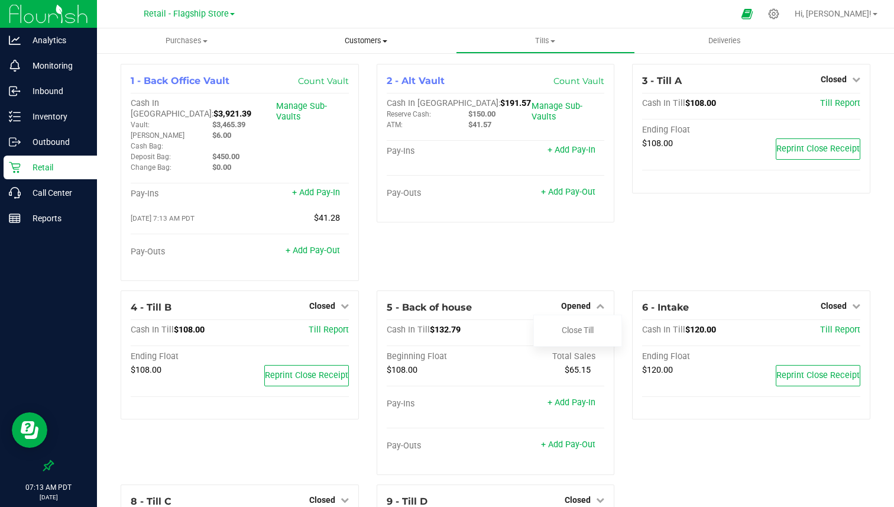
click at [368, 47] on uib-tab-heading "Customers All customers Add a new customer All physicians" at bounding box center [366, 41] width 178 height 24
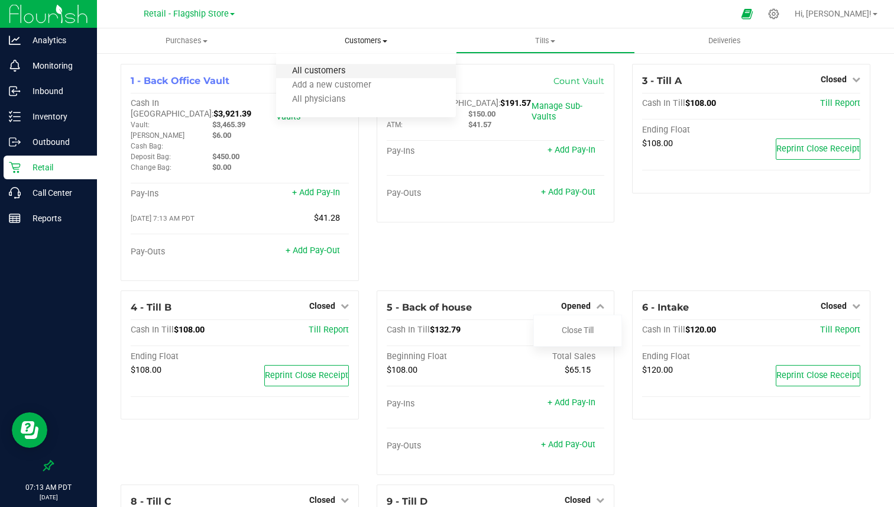
click at [324, 69] on span "All customers" at bounding box center [318, 71] width 85 height 10
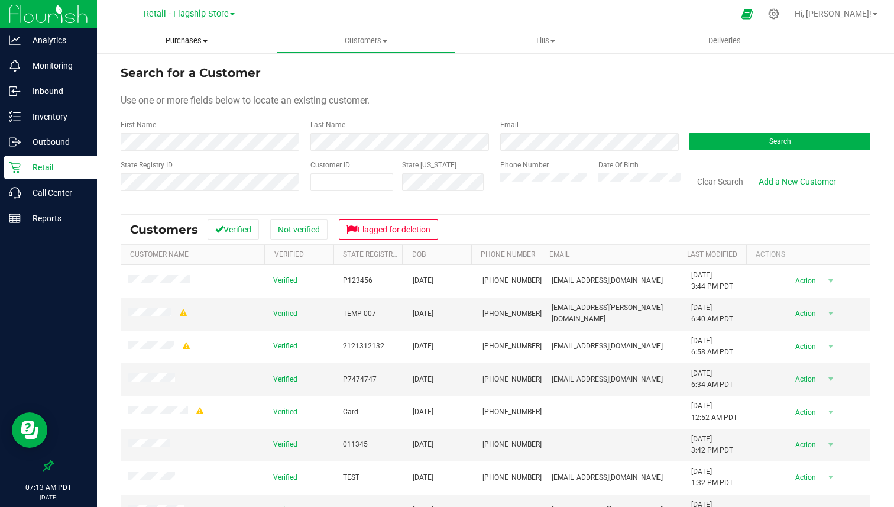
click at [186, 44] on span "Purchases" at bounding box center [186, 40] width 179 height 11
click at [151, 99] on span "All purchases" at bounding box center [139, 100] width 84 height 10
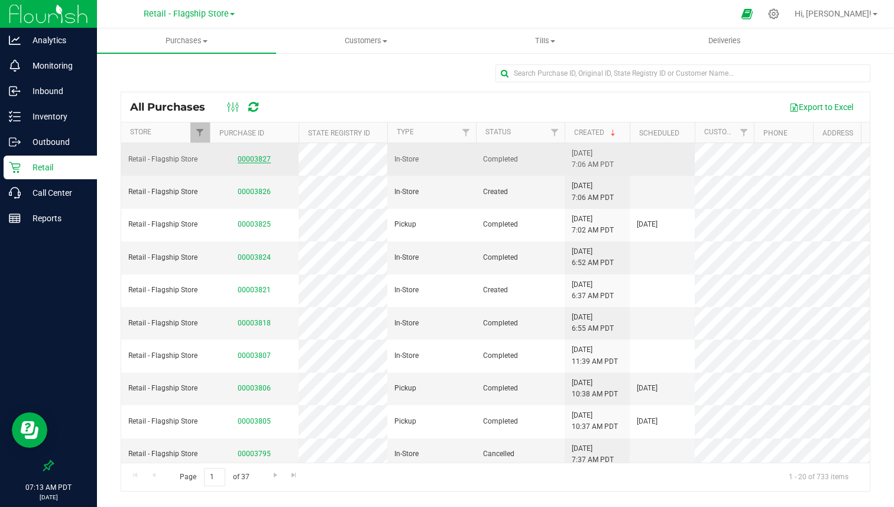
click at [251, 155] on link "00003827" at bounding box center [254, 159] width 33 height 8
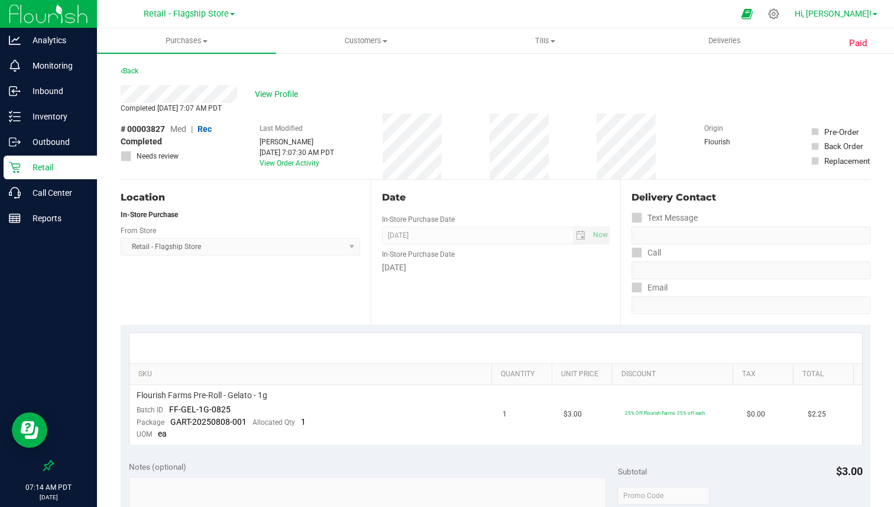
click at [842, 14] on span "Hi, [PERSON_NAME]!" at bounding box center [832, 13] width 77 height 9
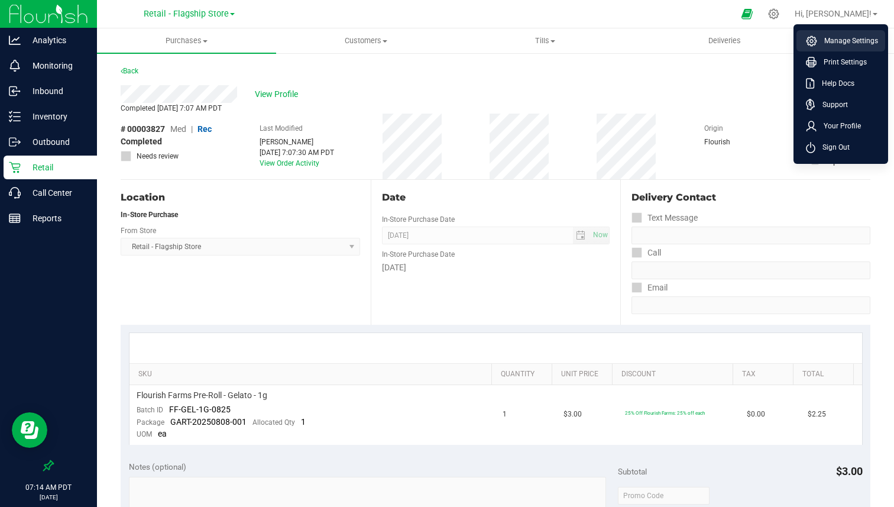
click at [832, 41] on span "Manage Settings" at bounding box center [847, 41] width 61 height 12
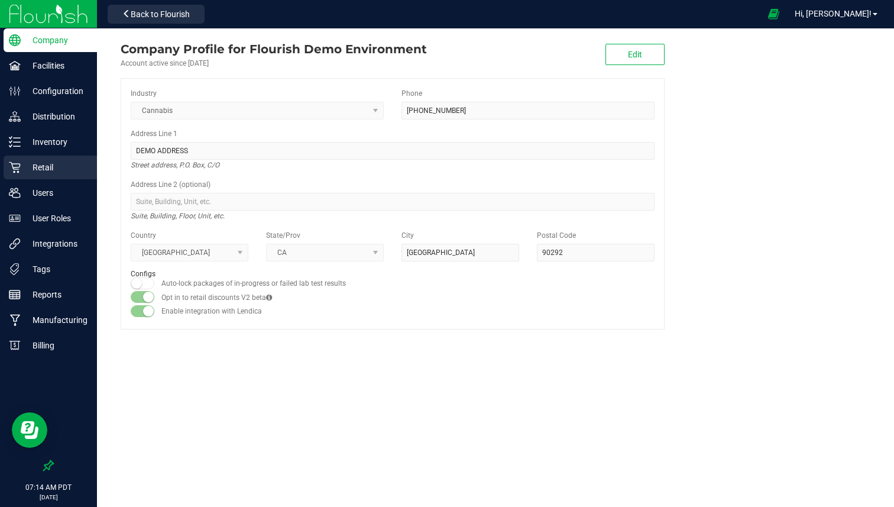
click at [64, 167] on p "Retail" at bounding box center [56, 167] width 71 height 14
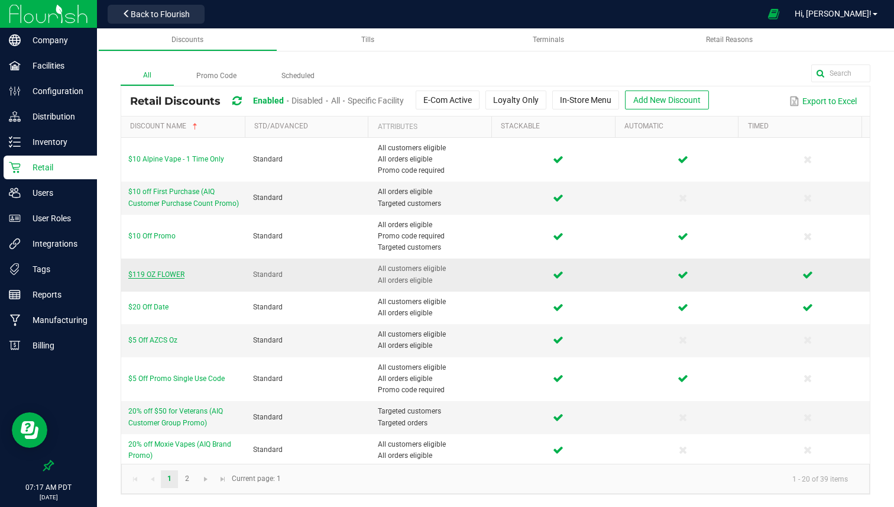
click at [157, 275] on span "$119 OZ FLOWER" at bounding box center [156, 274] width 56 height 8
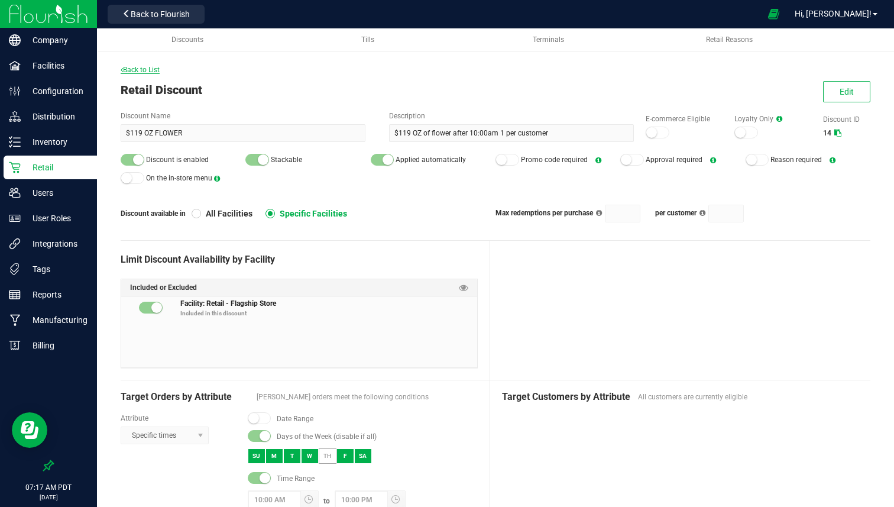
click at [145, 72] on span "Back to List" at bounding box center [140, 70] width 39 height 8
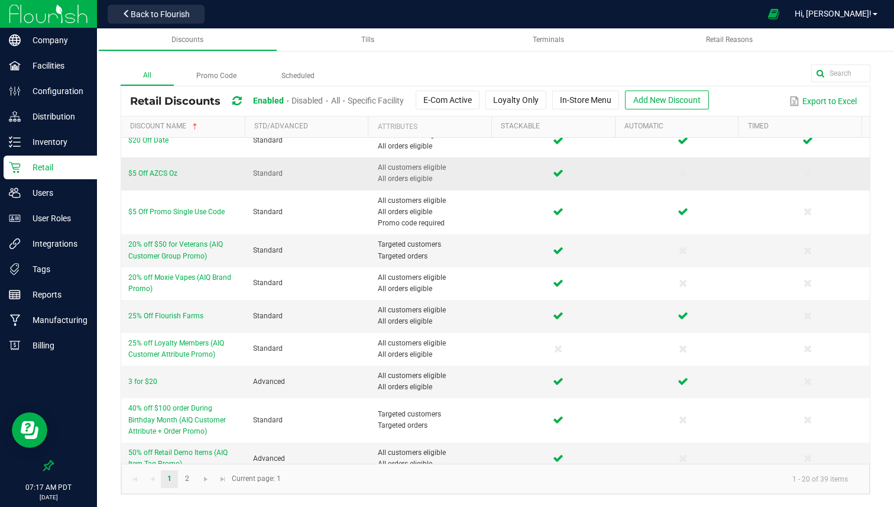
scroll to position [167, 0]
click at [192, 246] on span "20% off $50 for Veterans (AIQ Customer Group Promo)" at bounding box center [175, 249] width 95 height 20
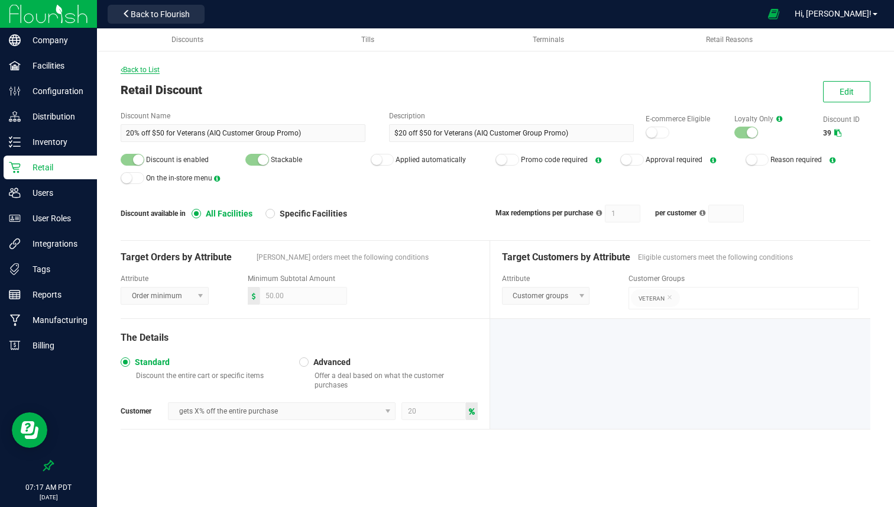
click at [150, 67] on span "Back to List" at bounding box center [140, 70] width 39 height 8
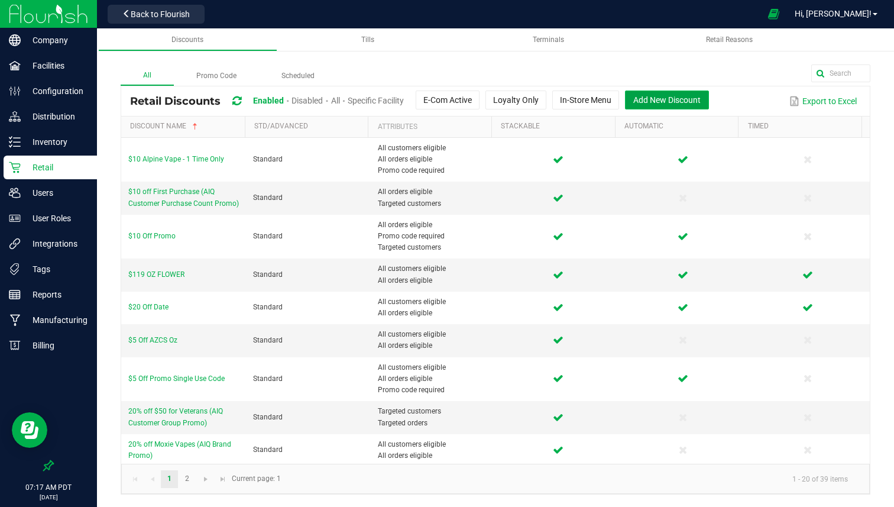
click at [672, 97] on span "Add New Discount" at bounding box center [666, 99] width 67 height 9
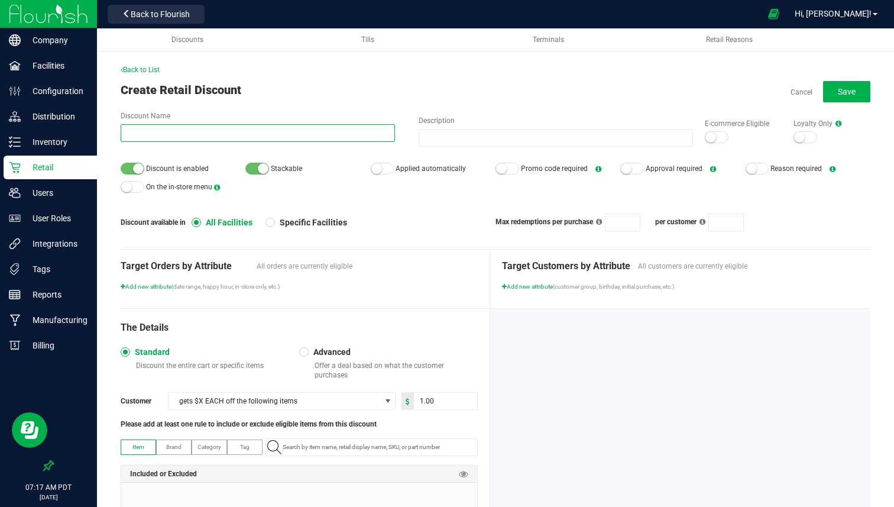
click at [163, 135] on input "Discount Name" at bounding box center [258, 133] width 274 height 18
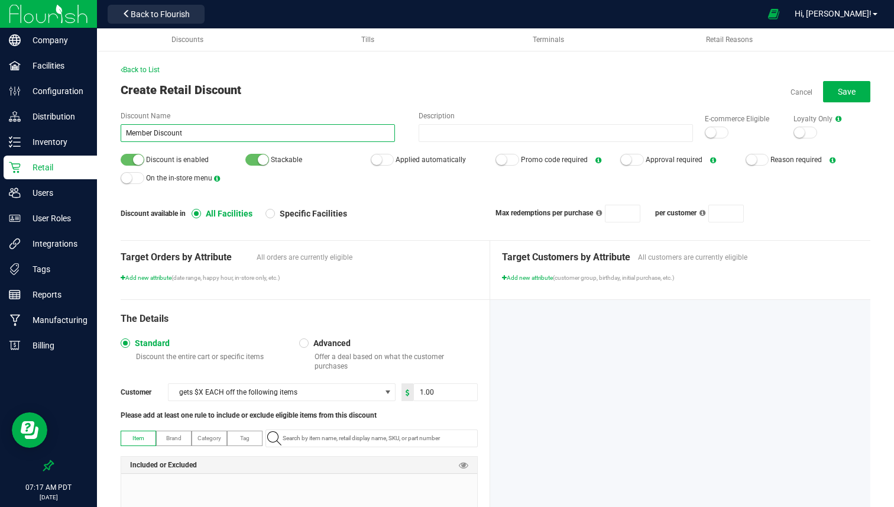
type input "Member Discount"
click at [510, 271] on div "Target Customers by Attribute All customers are currently eligible Add new attr…" at bounding box center [680, 261] width 357 height 41
click at [510, 272] on div "Target Customers by Attribute All customers are currently eligible Add new attr…" at bounding box center [680, 261] width 357 height 41
click at [508, 277] on span "Add new attribute" at bounding box center [527, 277] width 51 height 7
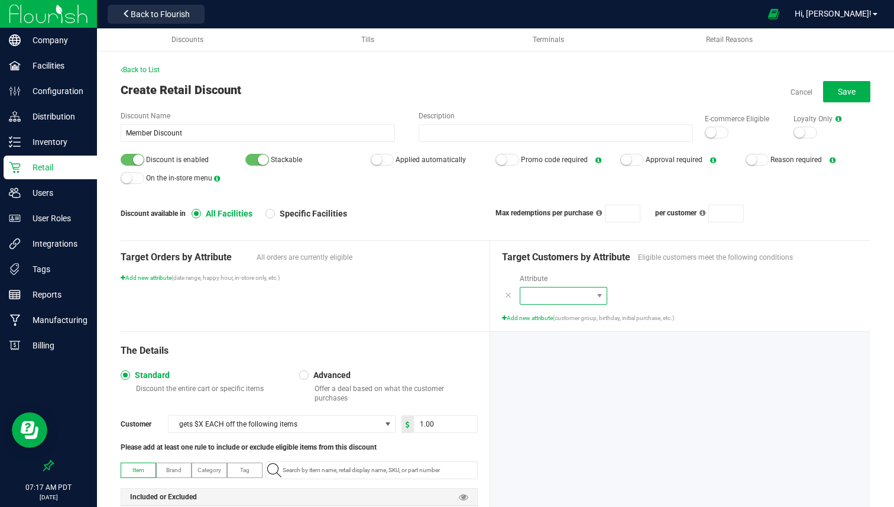
click at [540, 300] on span at bounding box center [556, 295] width 72 height 17
click at [568, 313] on span "Customer groups" at bounding box center [551, 316] width 56 height 12
click at [651, 290] on input at bounding box center [736, 295] width 214 height 17
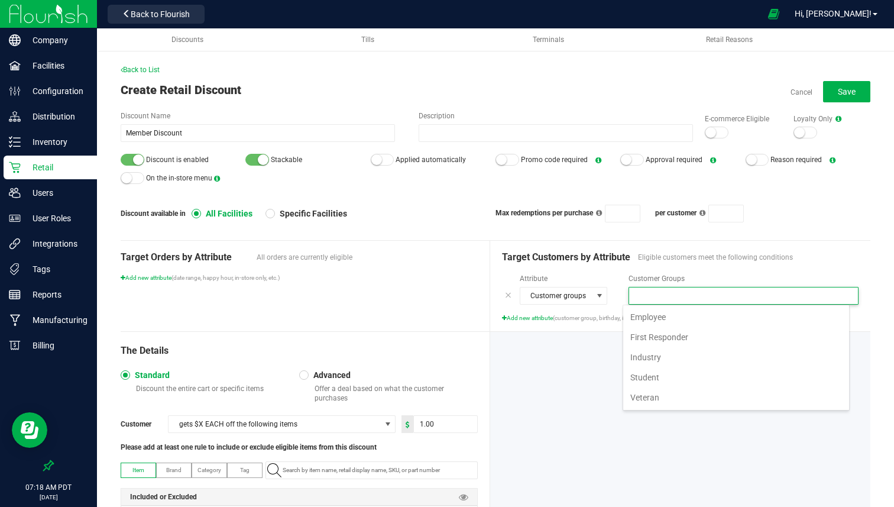
scroll to position [18, 227]
click at [661, 316] on span "Employee" at bounding box center [647, 317] width 35 height 18
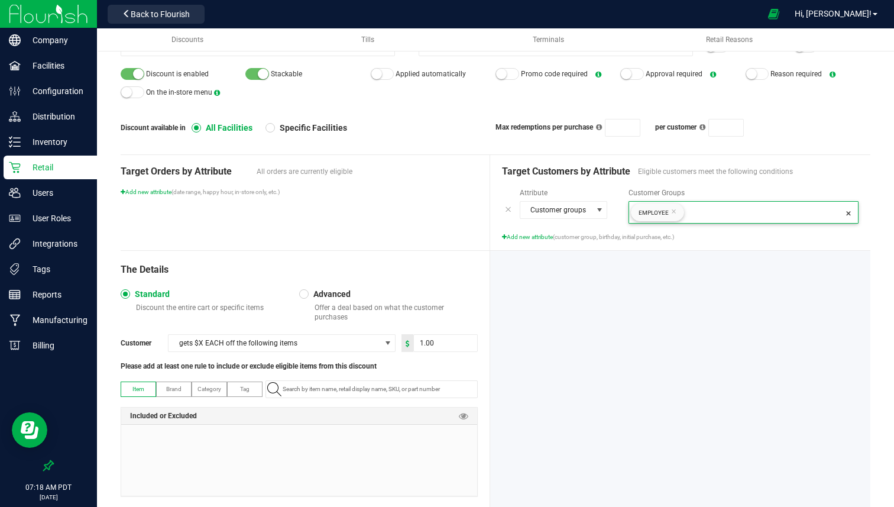
scroll to position [117, 0]
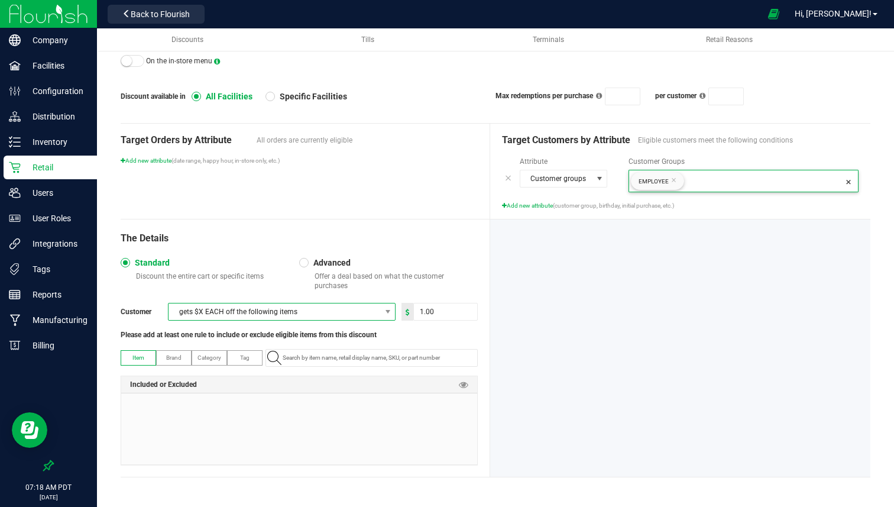
click at [306, 313] on span "gets $X EACH off the following items" at bounding box center [274, 311] width 212 height 17
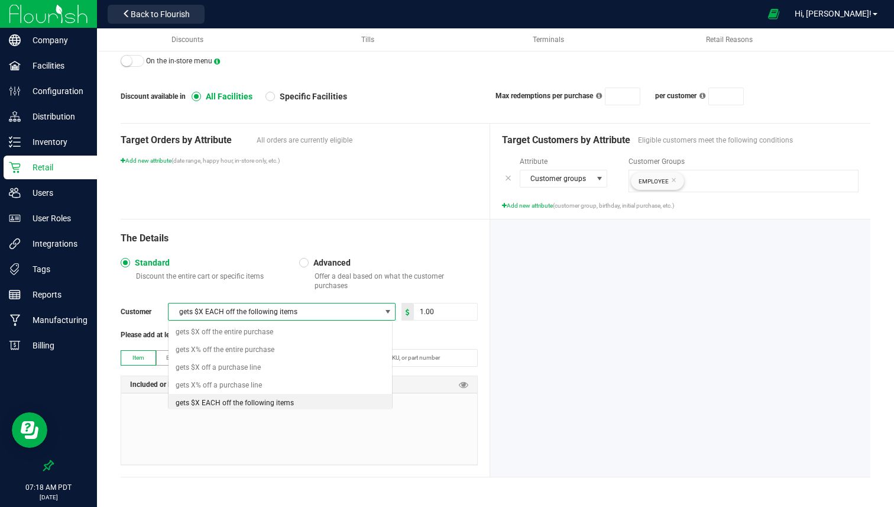
scroll to position [18, 224]
click at [242, 333] on span "gets $X off the entire purchase" at bounding box center [225, 332] width 98 height 12
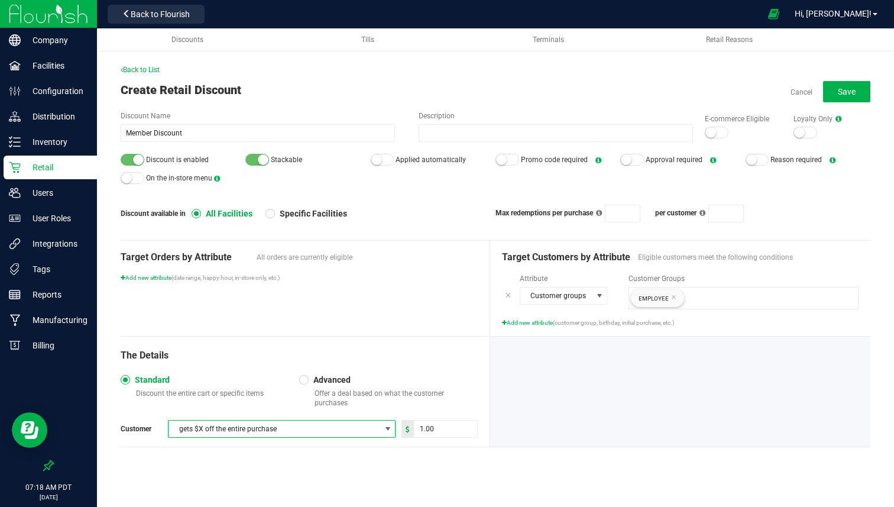
click at [250, 420] on span "gets $X off the entire purchase" at bounding box center [274, 428] width 212 height 17
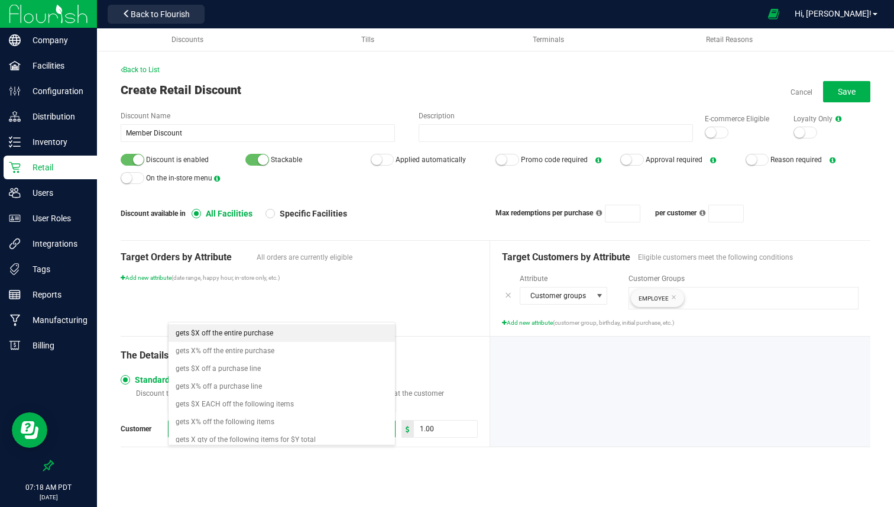
scroll to position [18, 224]
click at [239, 353] on span "gets X% off the entire purchase" at bounding box center [225, 351] width 99 height 12
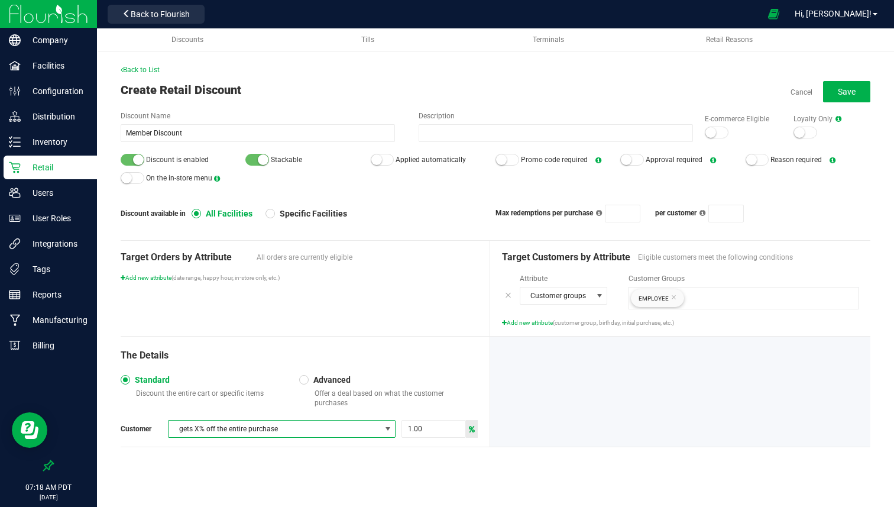
click at [239, 420] on span "gets X% off the entire purchase" at bounding box center [274, 428] width 212 height 17
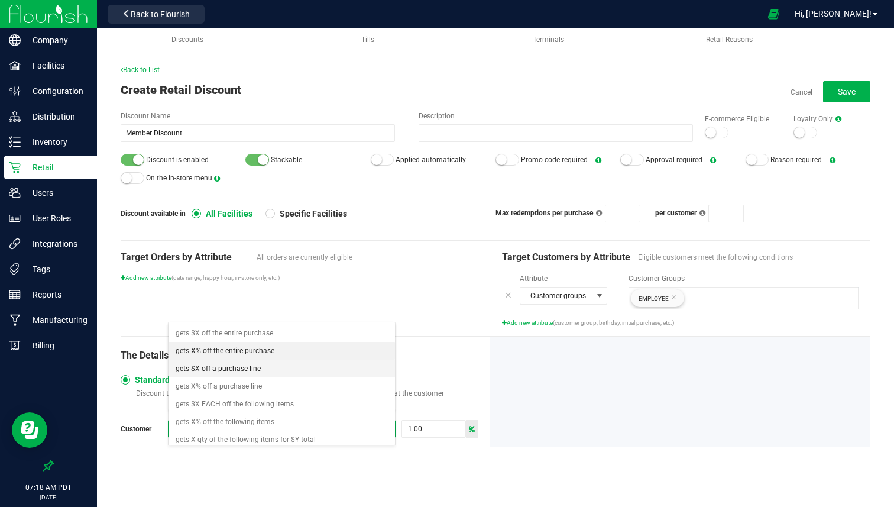
click at [237, 367] on span "gets $X off a purchase line" at bounding box center [218, 368] width 85 height 12
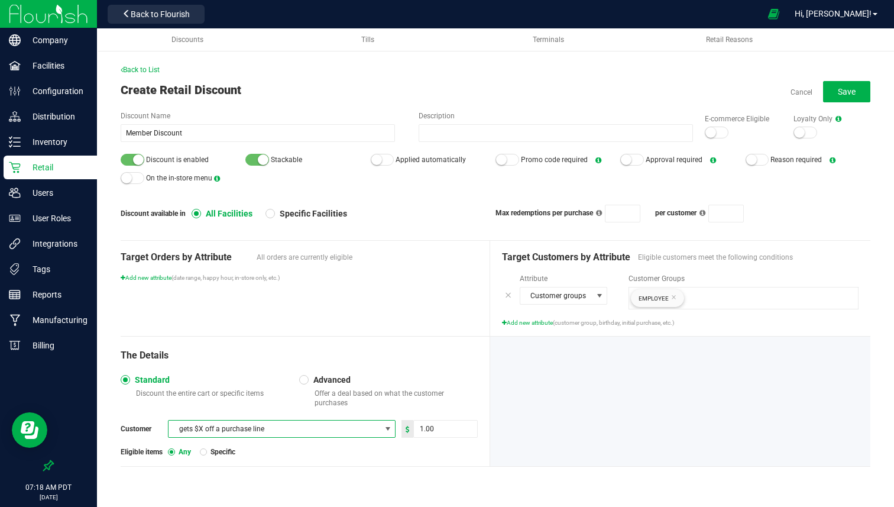
click at [235, 424] on span "gets $X off a purchase line" at bounding box center [274, 428] width 212 height 17
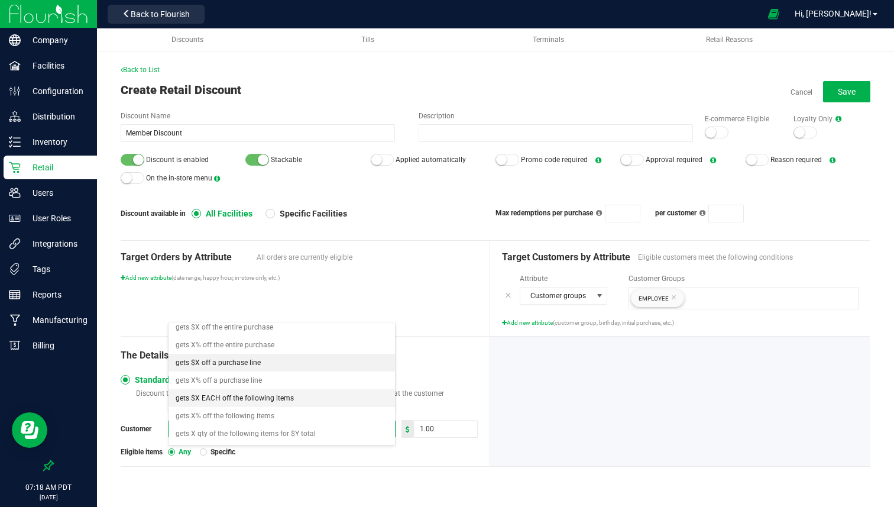
scroll to position [0, 0]
click at [261, 337] on span "gets $X off the entire purchase" at bounding box center [225, 333] width 98 height 12
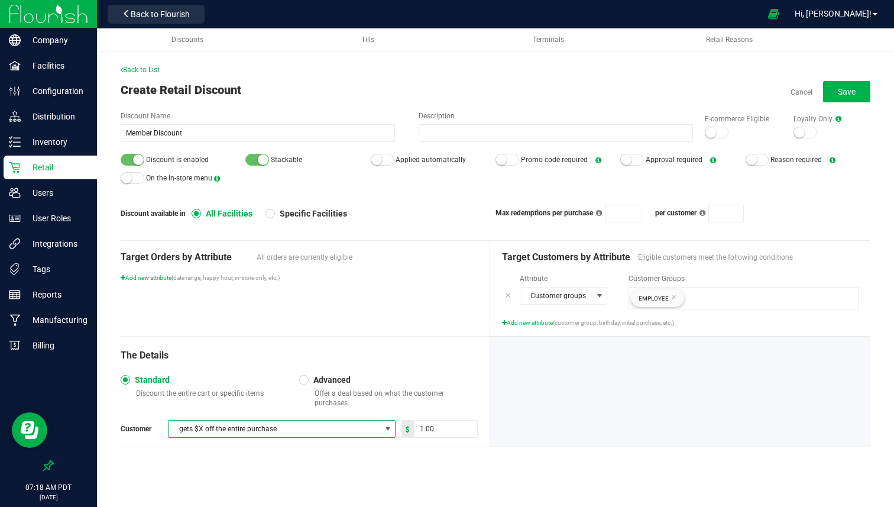
click at [265, 420] on span "gets $X off the entire purchase" at bounding box center [274, 428] width 212 height 17
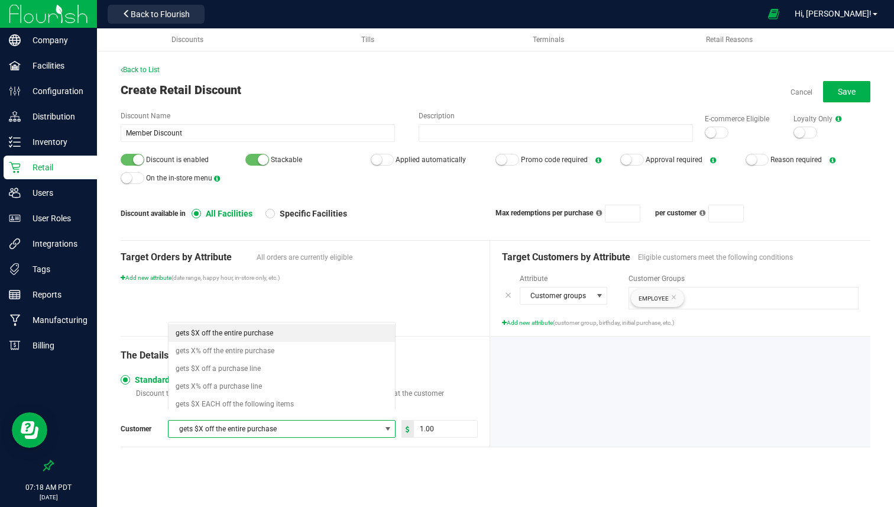
scroll to position [18, 224]
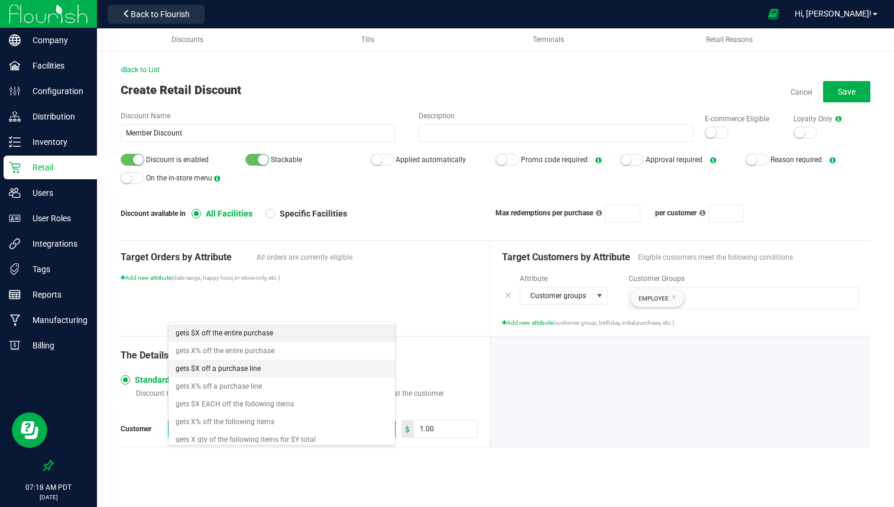
click at [260, 375] on li "gets $X off a purchase line" at bounding box center [281, 368] width 226 height 18
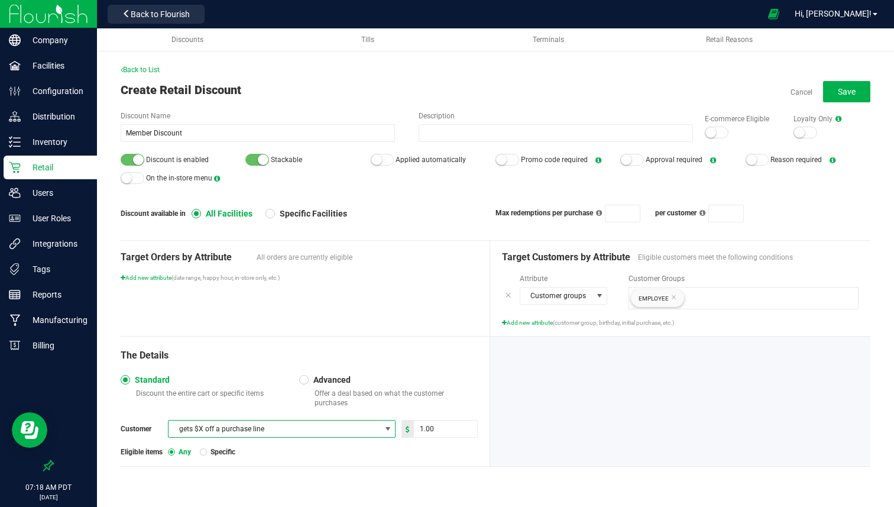
click at [213, 447] on span "Specific" at bounding box center [221, 451] width 28 height 9
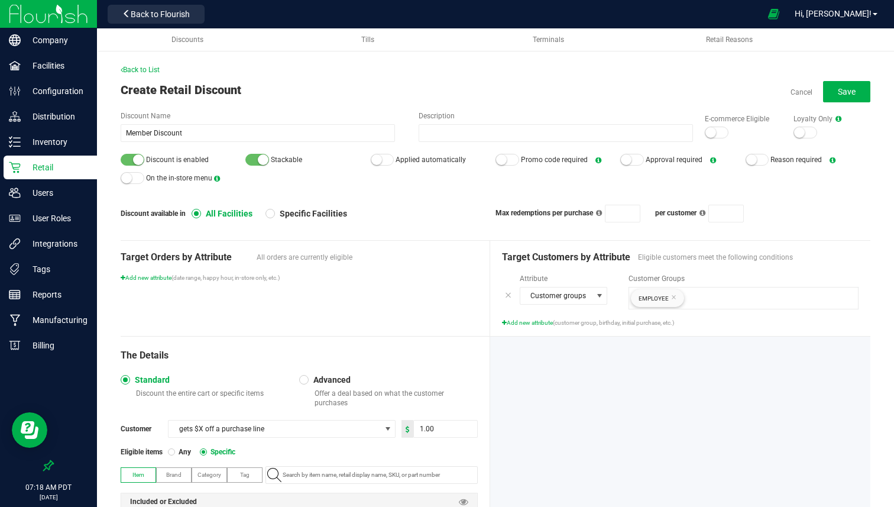
scroll to position [117, 0]
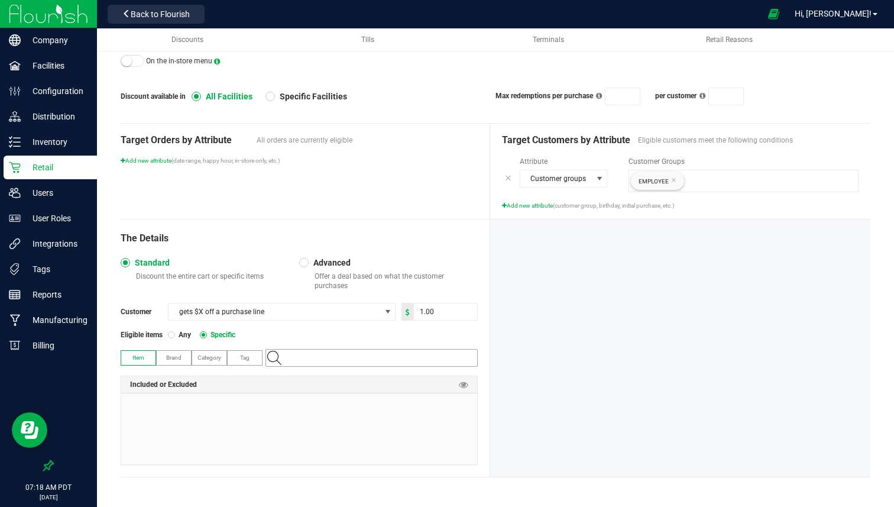
click at [290, 352] on input "NO DATA FOUND" at bounding box center [377, 357] width 199 height 17
click at [184, 364] on label "Brand" at bounding box center [174, 358] width 34 height 14
click at [338, 355] on input "NO DATA FOUND" at bounding box center [377, 357] width 199 height 17
type input "thc"
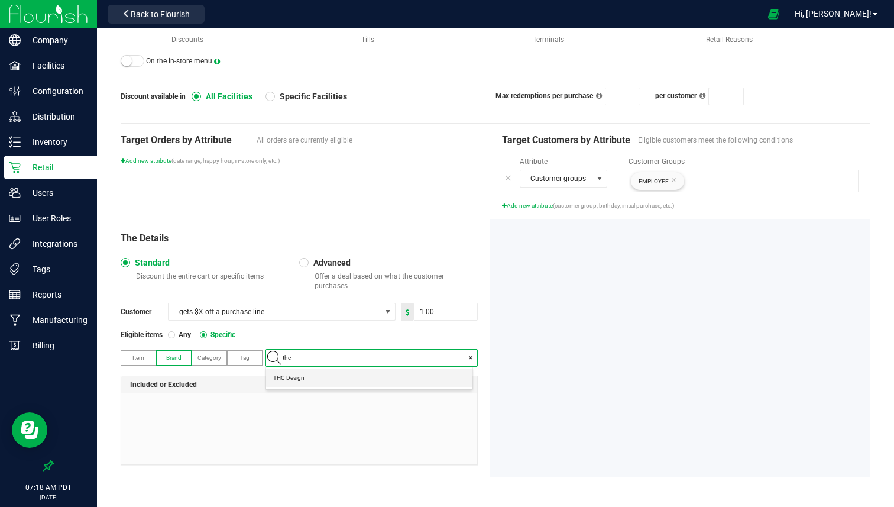
click at [338, 379] on Design "THC Design" at bounding box center [369, 378] width 206 height 18
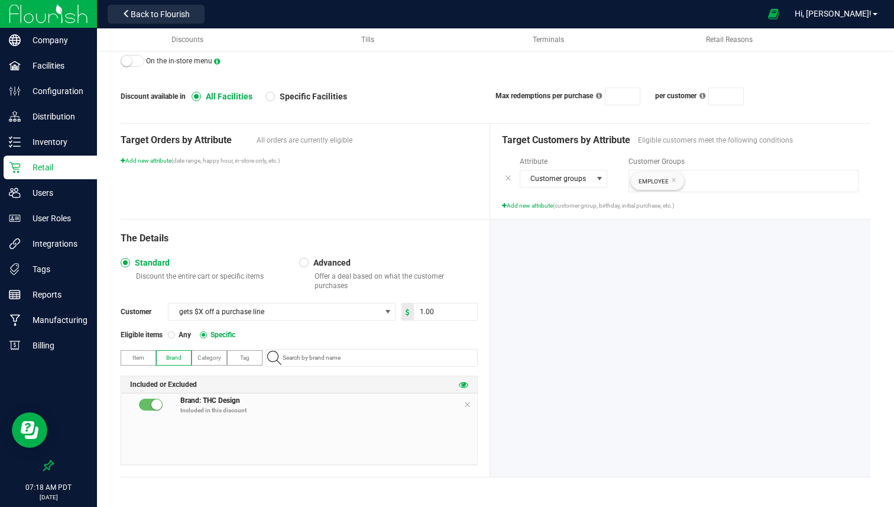
click at [459, 382] on icon at bounding box center [463, 384] width 9 height 9
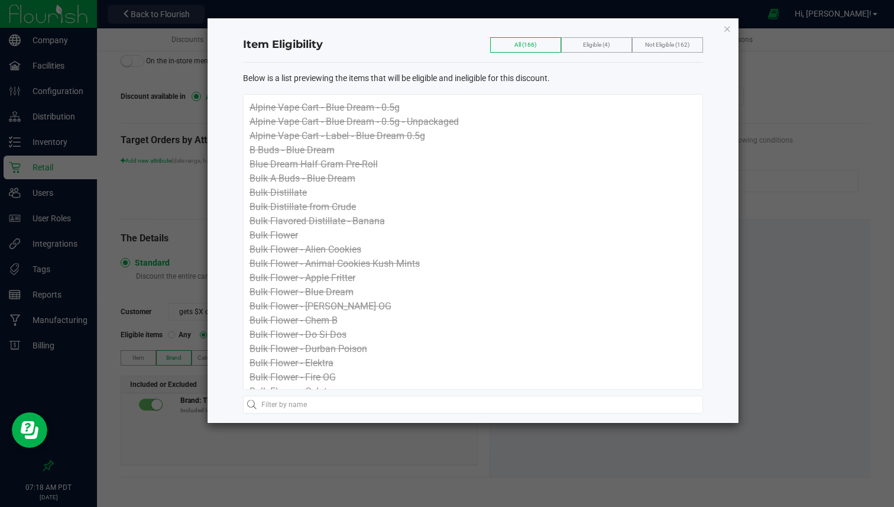
click at [592, 47] on span "Eligible (4)" at bounding box center [596, 44] width 27 height 7
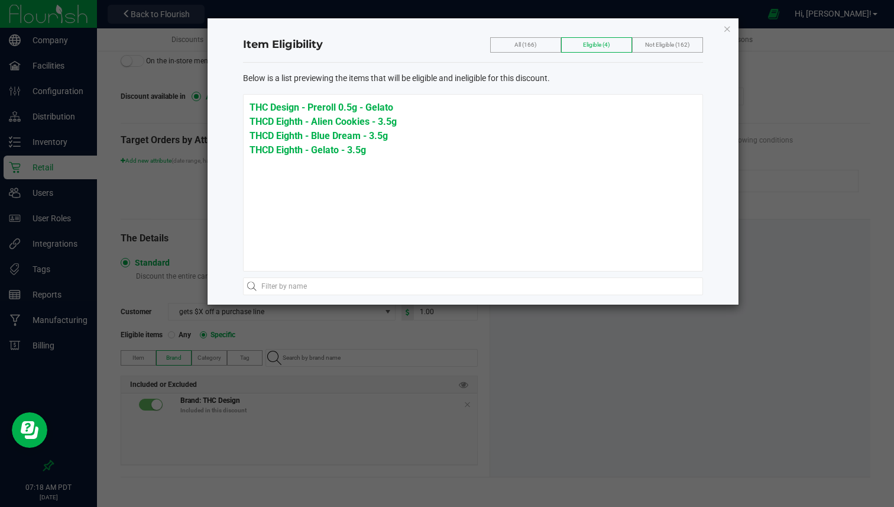
click at [732, 25] on div "Item Eligibility All (166) Eligible (4) Not Eligible (162) Below is a list prev…" at bounding box center [472, 161] width 531 height 286
click at [729, 28] on icon "button" at bounding box center [727, 28] width 8 height 14
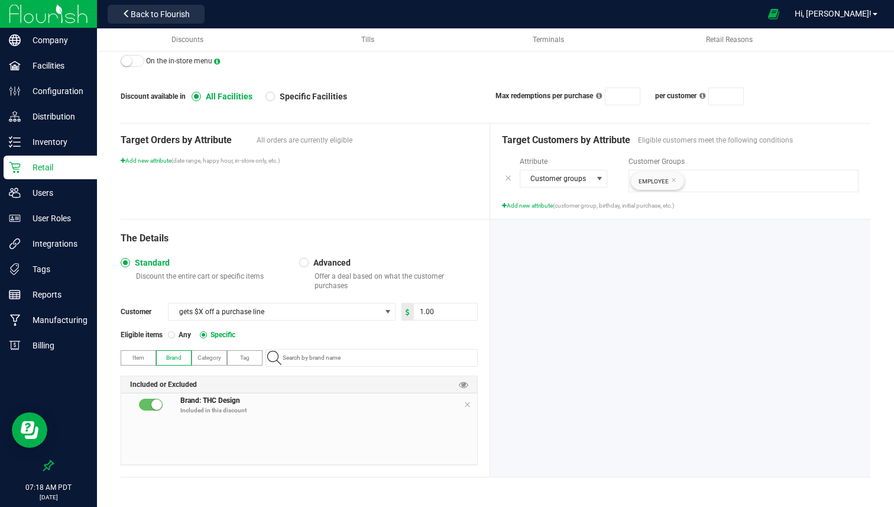
click at [220, 357] on span "Category" at bounding box center [209, 357] width 24 height 7
click at [247, 355] on span "Tag" at bounding box center [244, 357] width 9 height 7
click at [290, 356] on input "NO DATA FOUND" at bounding box center [377, 357] width 199 height 17
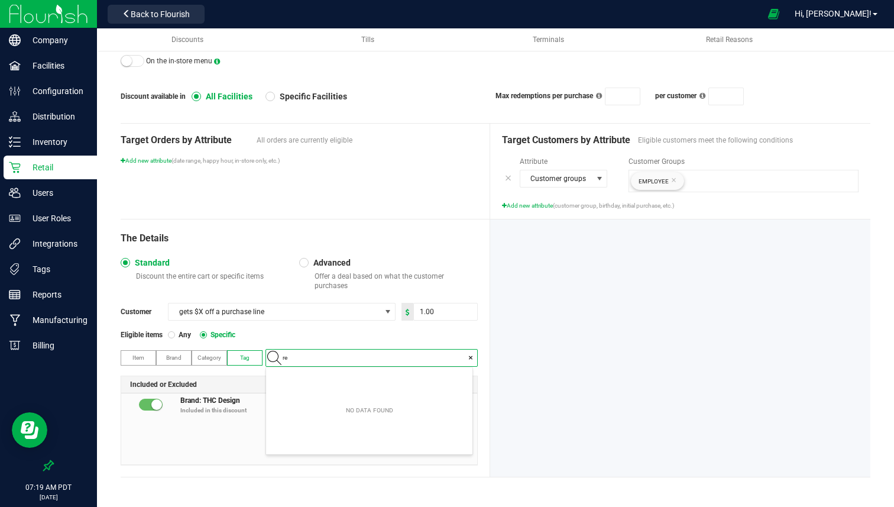
type input "ret"
click at [305, 375] on span "Retail_Demo_Items" at bounding box center [298, 378] width 50 height 12
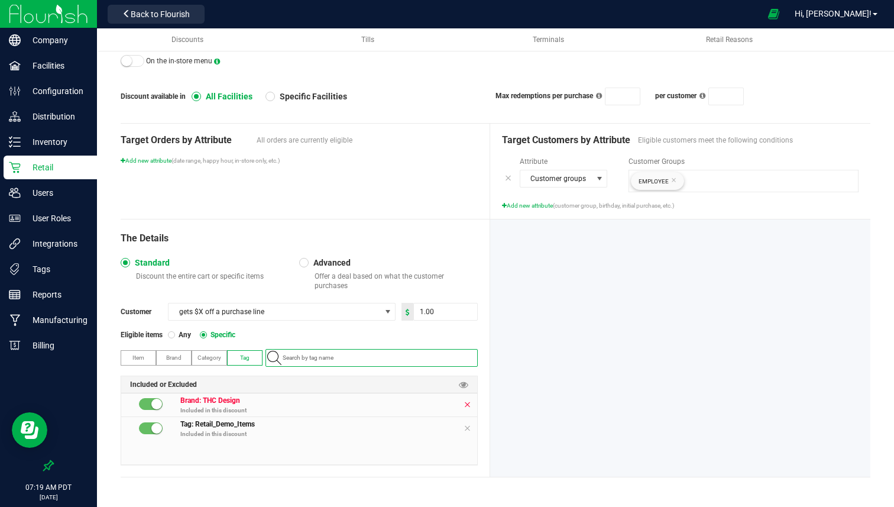
click at [463, 402] on icon at bounding box center [466, 404] width 7 height 9
click at [460, 385] on icon at bounding box center [463, 384] width 9 height 9
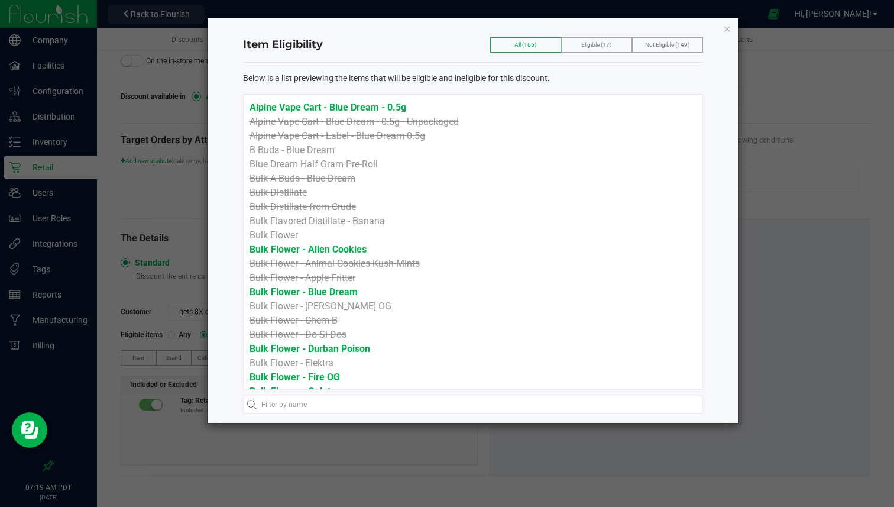
click at [588, 47] on span "Eligible (17)" at bounding box center [596, 44] width 30 height 7
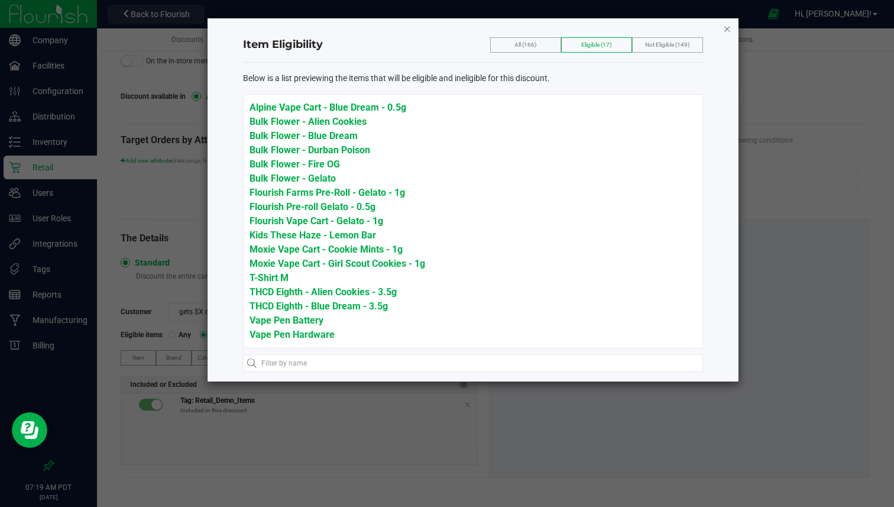
click at [726, 25] on icon "button" at bounding box center [727, 28] width 8 height 14
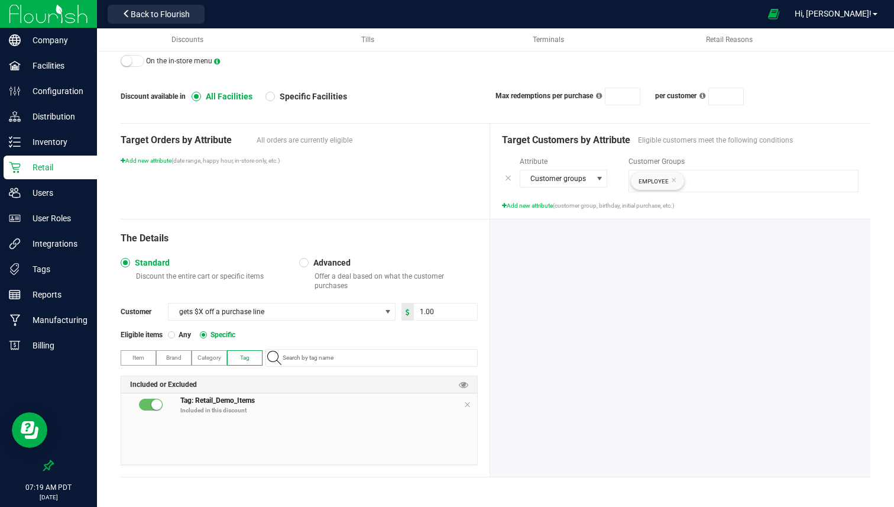
click at [314, 265] on span "Advanced" at bounding box center [330, 262] width 42 height 11
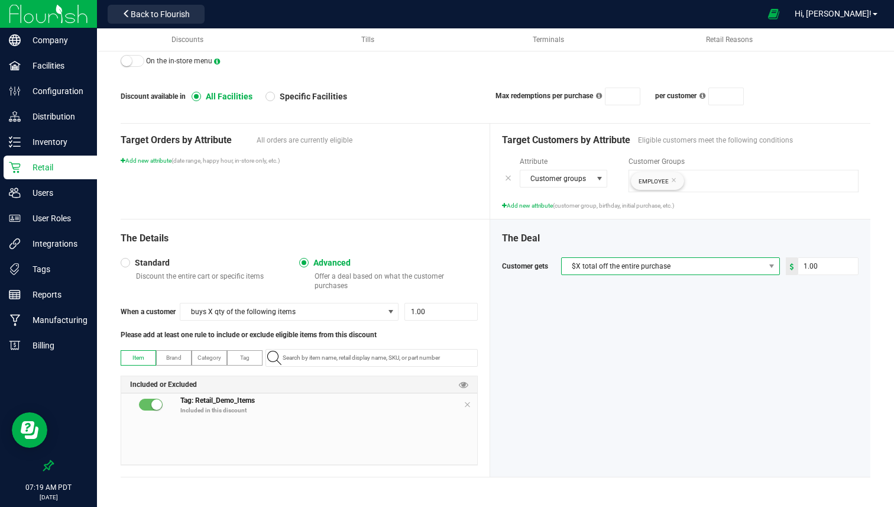
click at [583, 263] on span "$X total off the entire purchase" at bounding box center [663, 266] width 203 height 17
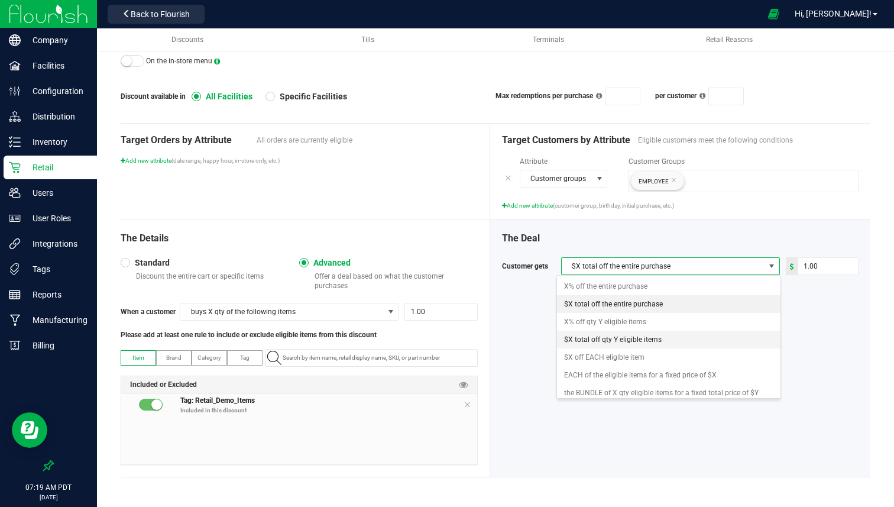
scroll to position [6, 0]
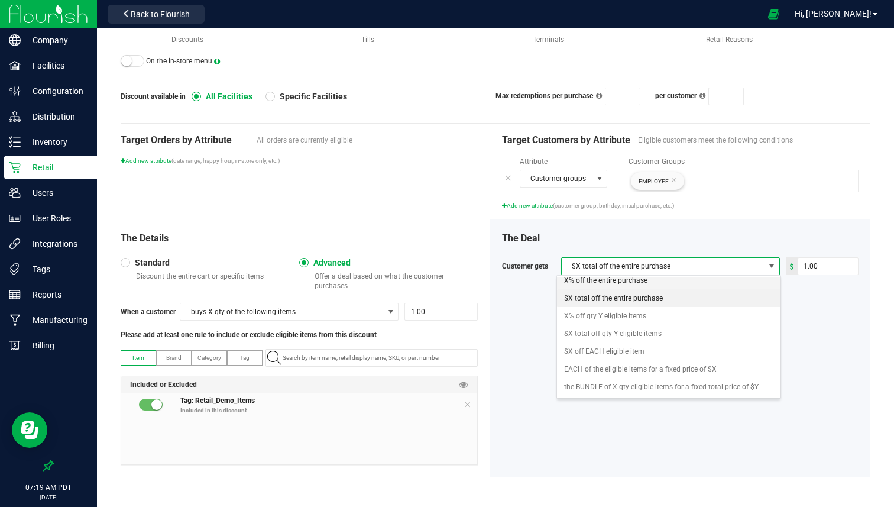
click at [604, 279] on span "X% off the entire purchase" at bounding box center [605, 280] width 83 height 12
type input "1"
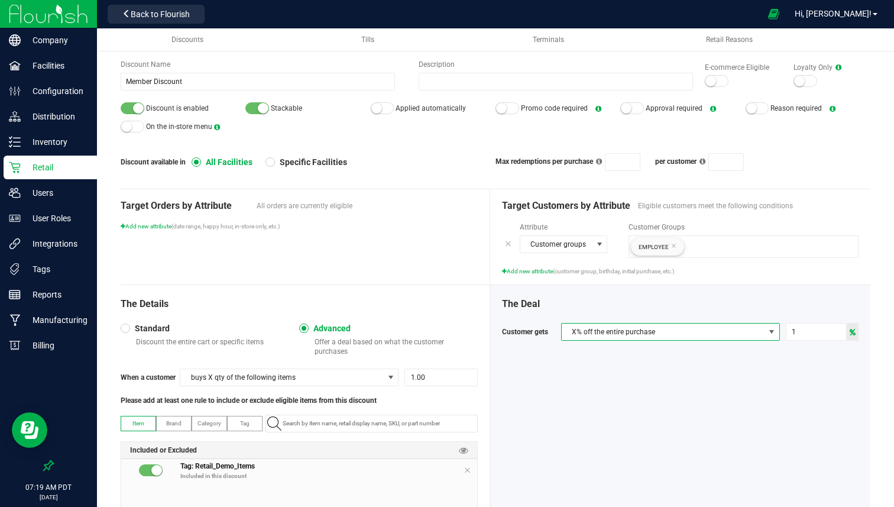
scroll to position [47, 0]
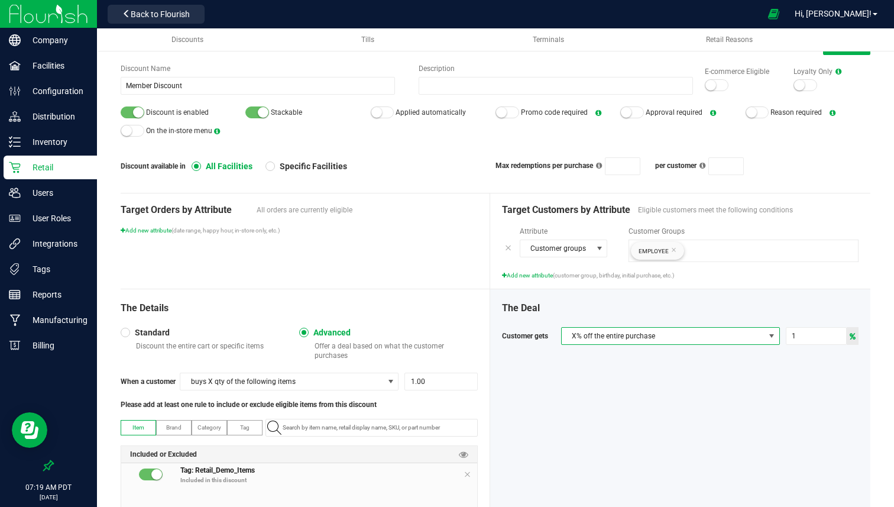
click at [151, 235] on div "Target Orders by Attribute All orders are currently eligible Add new attribute …" at bounding box center [305, 240] width 369 height 95
click at [153, 232] on span "Add new attribute" at bounding box center [146, 230] width 51 height 7
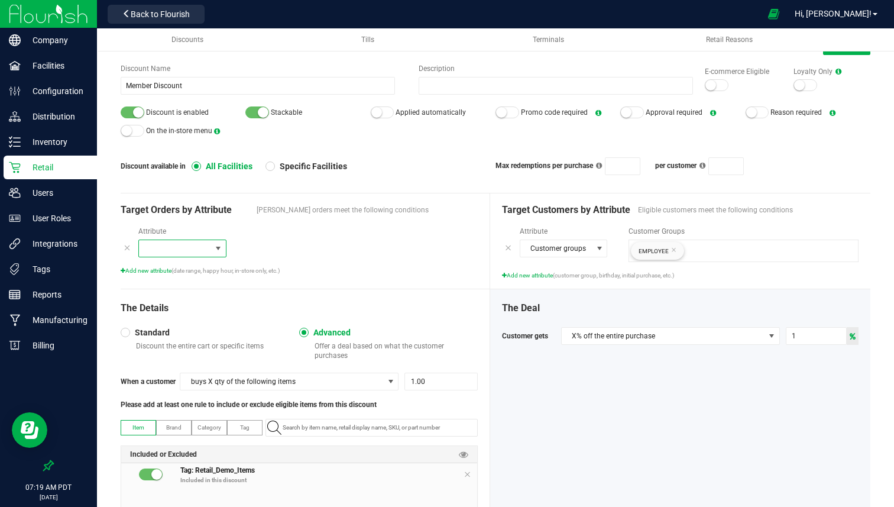
click at [172, 243] on span at bounding box center [175, 248] width 72 height 17
click at [180, 265] on span "Fulfillment type" at bounding box center [171, 268] width 50 height 12
click at [265, 252] on input at bounding box center [355, 248] width 214 height 17
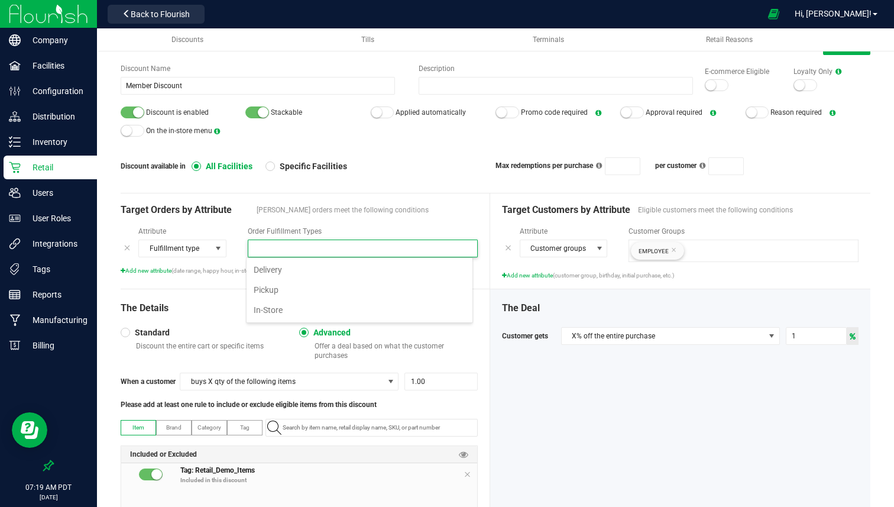
scroll to position [18, 227]
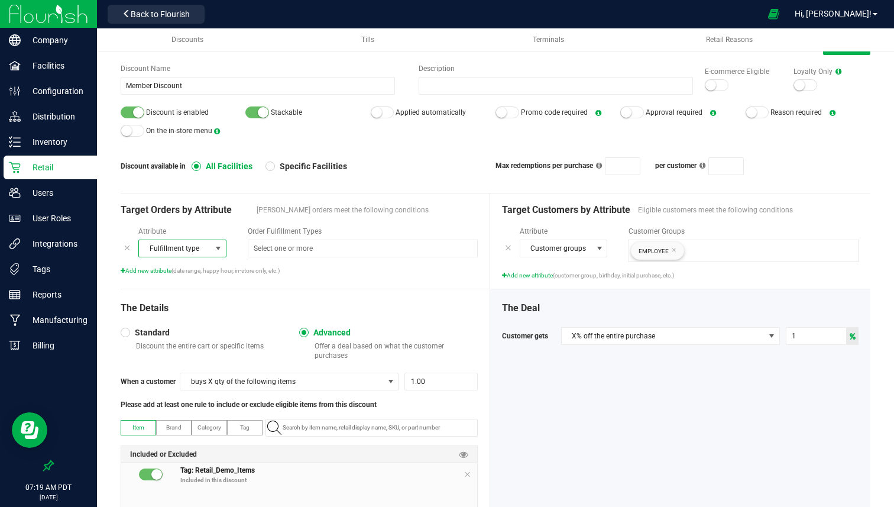
click at [184, 249] on span "Fulfillment type" at bounding box center [175, 248] width 72 height 17
click at [185, 284] on span "Order minimum" at bounding box center [171, 286] width 50 height 12
click at [189, 253] on span "Order minimum" at bounding box center [175, 248] width 72 height 17
click at [187, 304] on li "Order origin" at bounding box center [182, 304] width 87 height 18
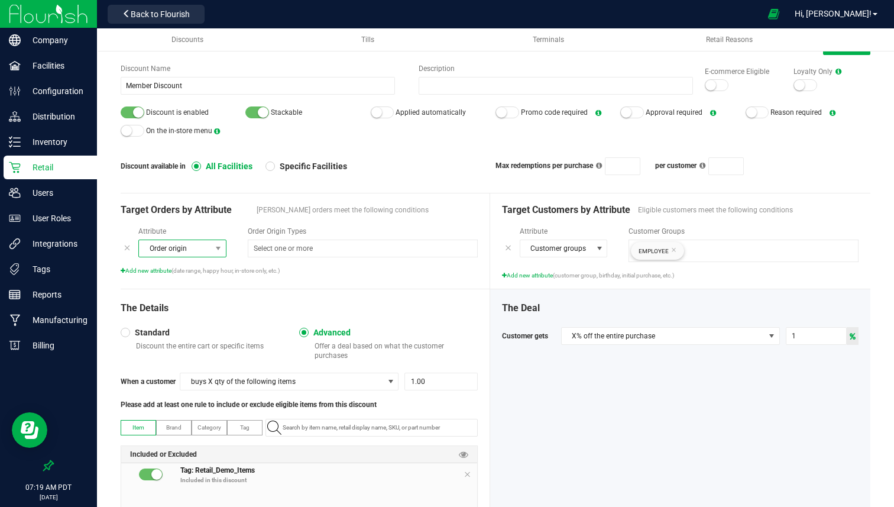
click at [189, 251] on span "Order origin" at bounding box center [175, 248] width 72 height 17
click at [174, 319] on span "Specific times" at bounding box center [168, 322] width 44 height 12
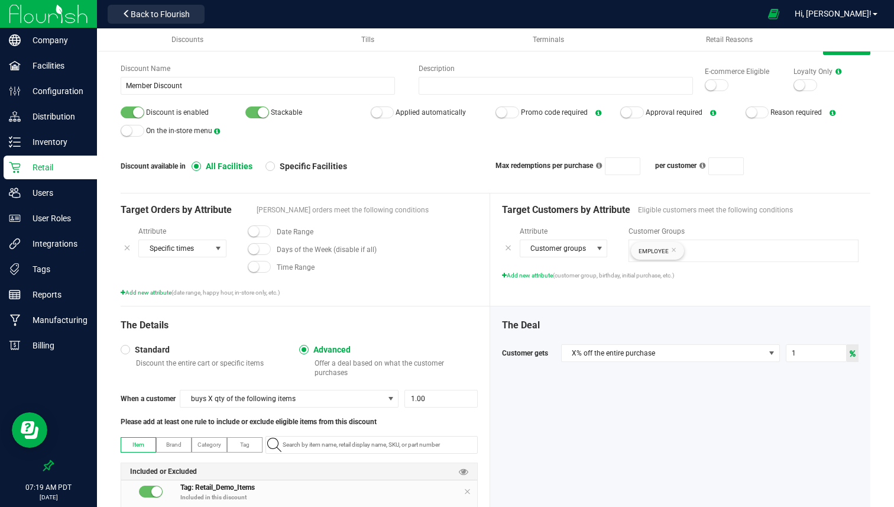
click at [264, 232] on span at bounding box center [260, 231] width 24 height 12
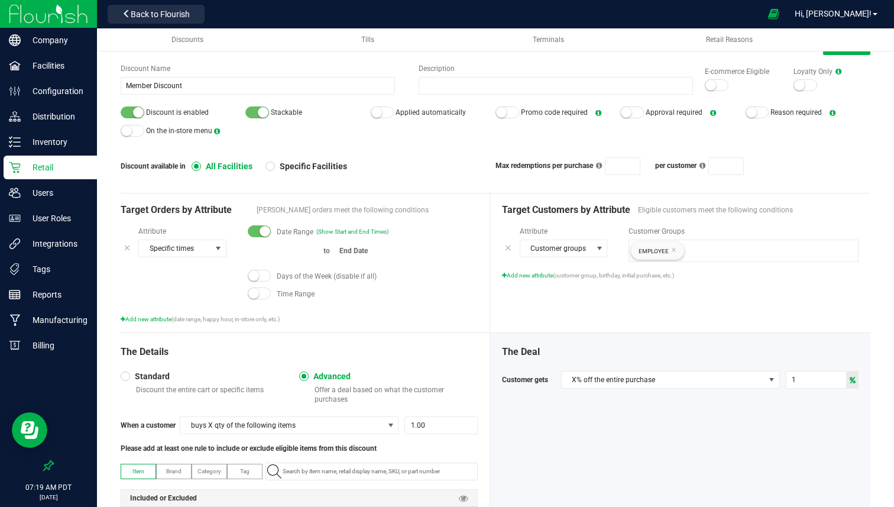
type input "month/day/year"
click at [269, 256] on input at bounding box center [283, 251] width 71 height 15
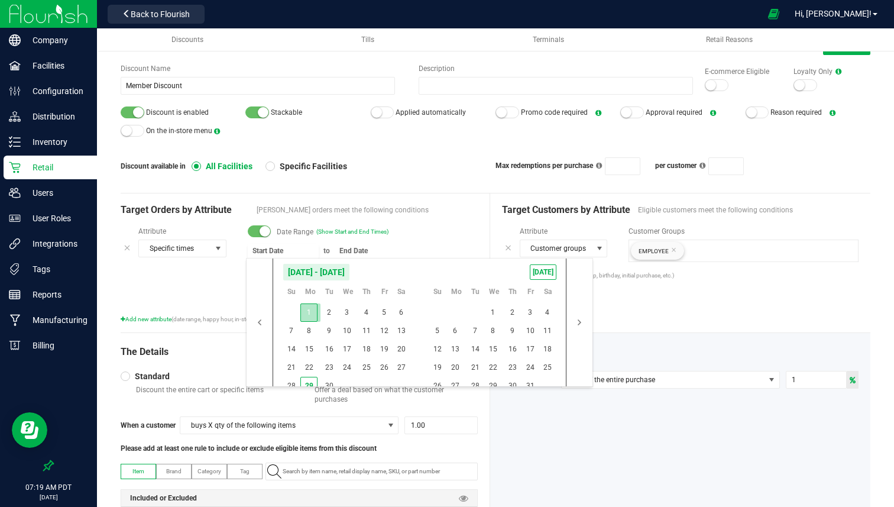
click at [309, 314] on span "1" at bounding box center [308, 312] width 17 height 18
type input "[DATE]"
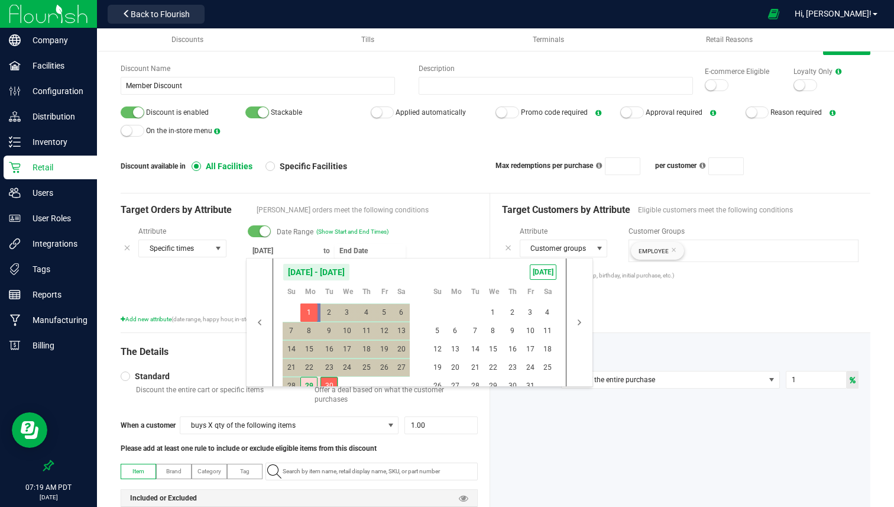
click at [333, 380] on span "30" at bounding box center [328, 386] width 17 height 18
type input "[DATE]"
click at [419, 228] on div "Date Range (Show Start and End Times)" at bounding box center [363, 232] width 230 height 12
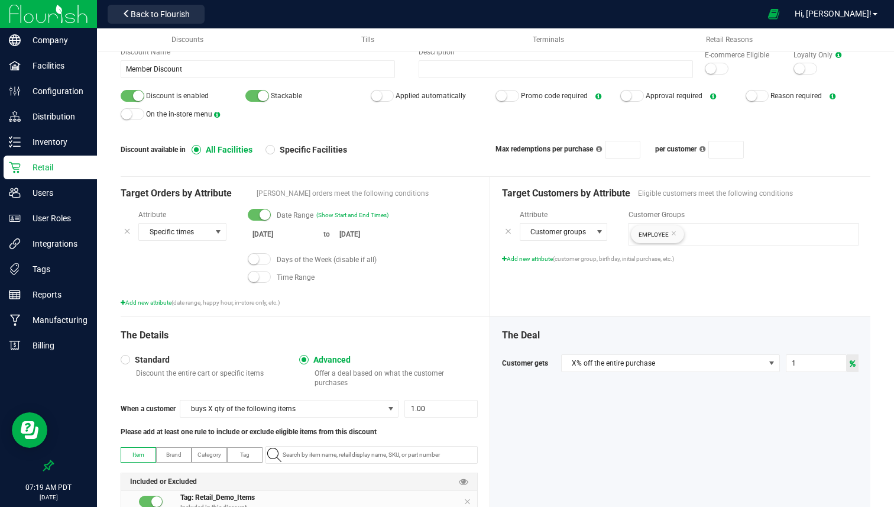
scroll to position [69, 0]
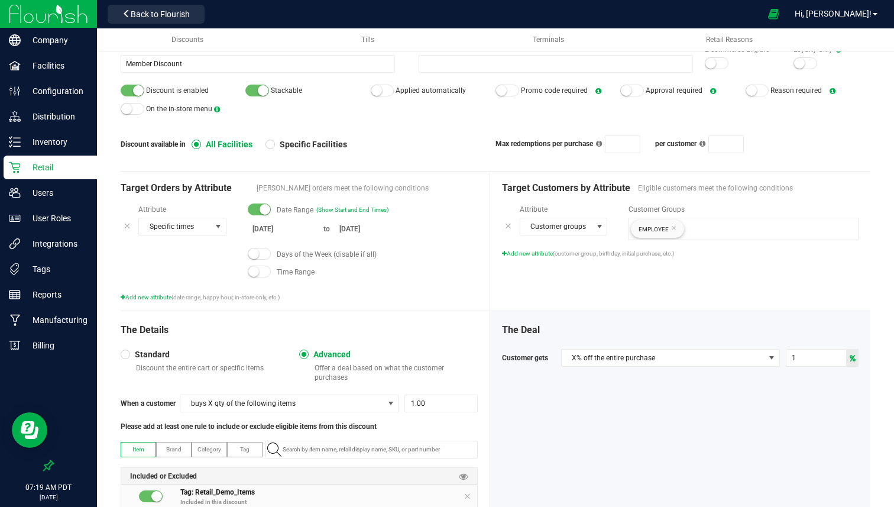
click at [258, 255] on span at bounding box center [260, 254] width 24 height 12
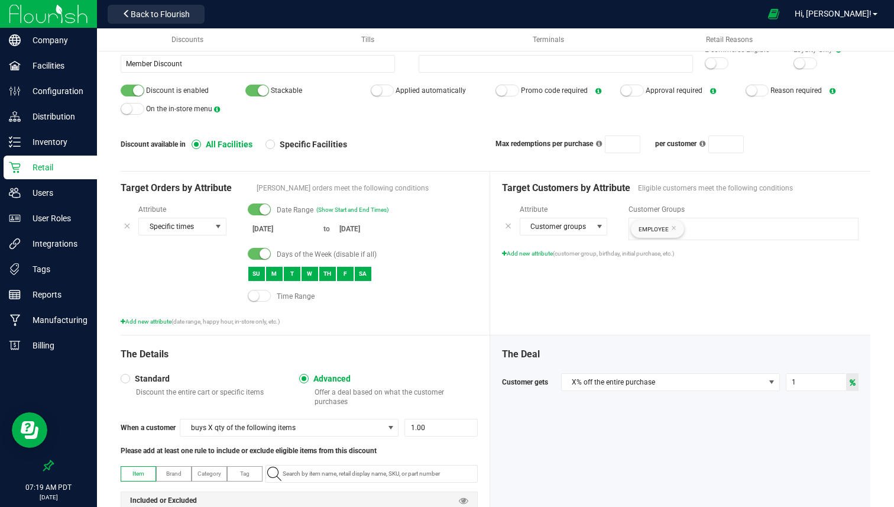
click at [250, 278] on div "SU" at bounding box center [257, 273] width 18 height 15
click at [369, 272] on div "SA" at bounding box center [363, 273] width 18 height 15
click at [264, 298] on span at bounding box center [260, 296] width 24 height 12
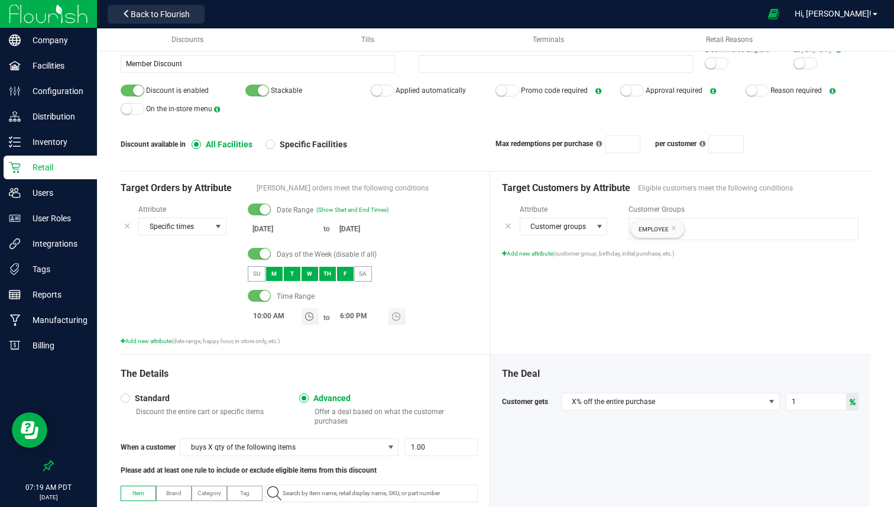
click at [257, 318] on input "10:00 AM" at bounding box center [275, 315] width 54 height 15
click at [253, 316] on input "10:00 AM" at bounding box center [275, 315] width 54 height 15
type input "7:00 AM"
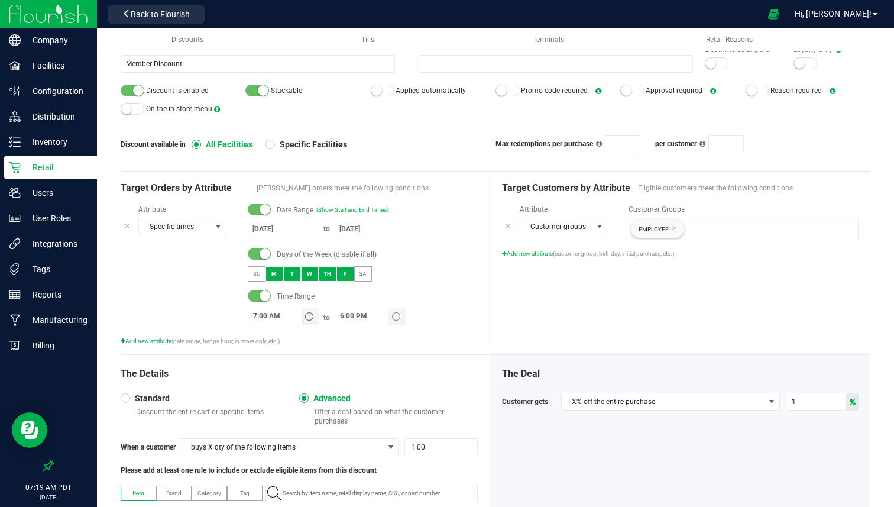
click at [342, 312] on input "6:00 PM" at bounding box center [362, 315] width 54 height 15
type input "12:00 PM"
click at [427, 292] on div "Time Range" at bounding box center [363, 296] width 230 height 12
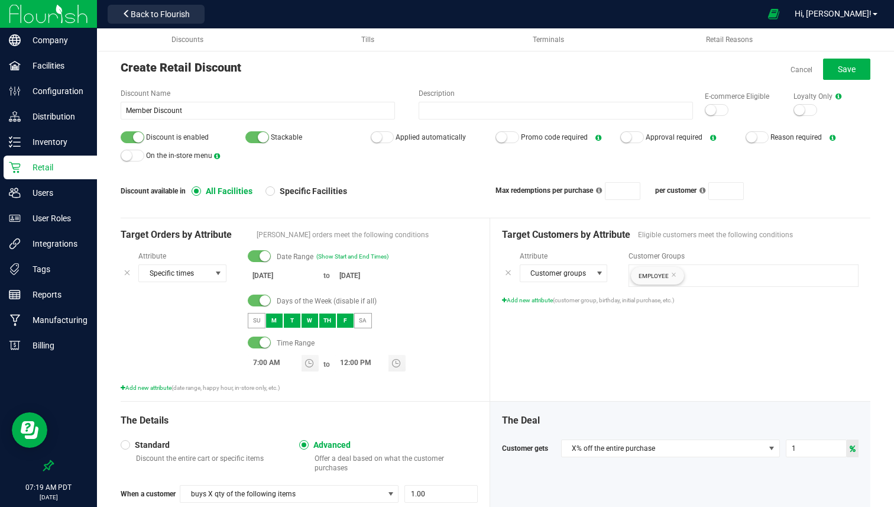
scroll to position [0, 0]
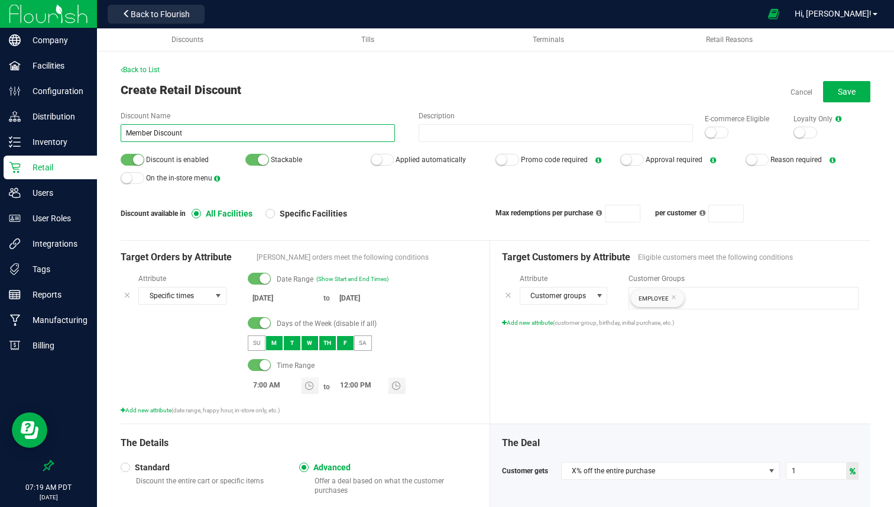
click at [206, 130] on input "Member Discount" at bounding box center [258, 133] width 274 height 18
click at [153, 134] on input "Member Discount" at bounding box center [258, 133] width 274 height 18
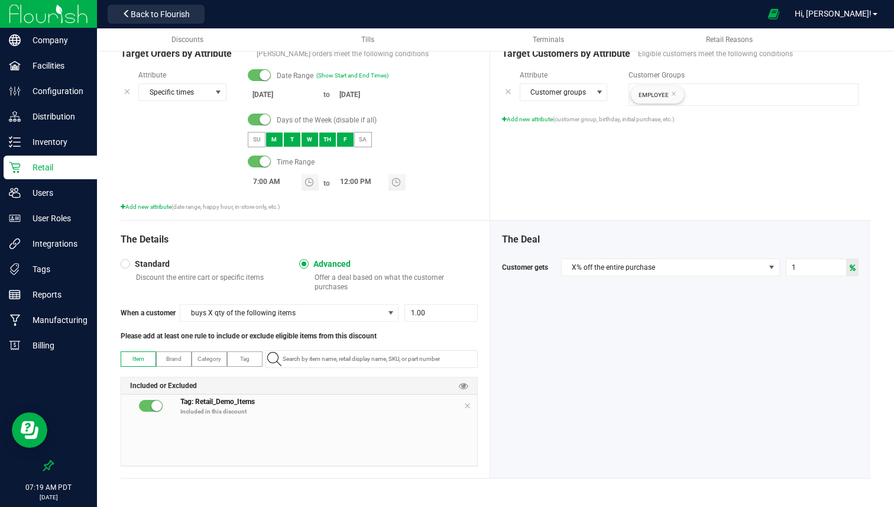
type input "Member AM Discount"
click at [163, 265] on span "Standard" at bounding box center [150, 263] width 40 height 11
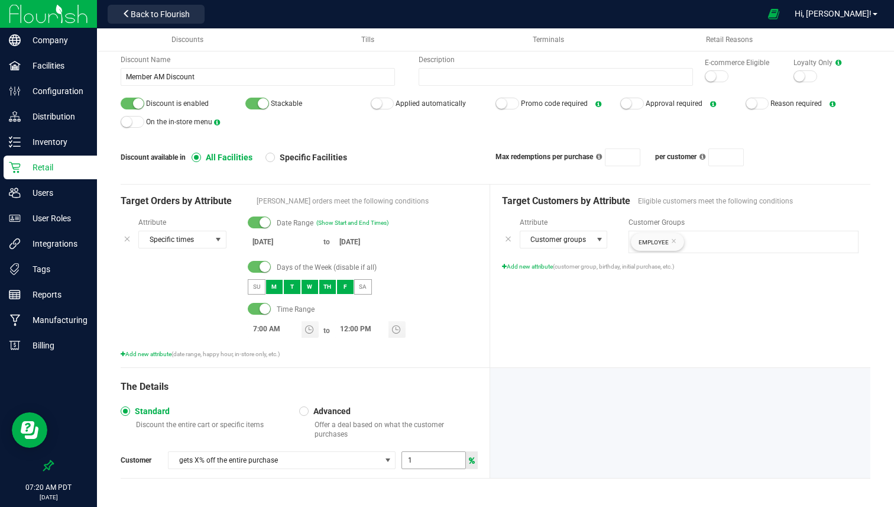
click at [419, 451] on span "1" at bounding box center [433, 460] width 64 height 18
click at [419, 453] on input "1" at bounding box center [433, 460] width 63 height 17
type input "5"
click at [444, 429] on p "Offer a deal based on what the customer purchases" at bounding box center [394, 429] width 168 height 19
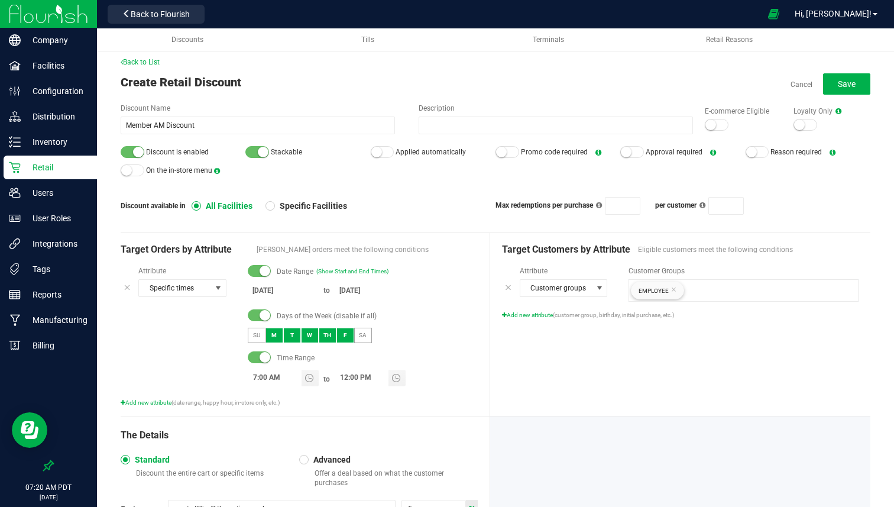
scroll to position [7, 0]
click at [398, 152] on span "Applied automatically" at bounding box center [430, 153] width 70 height 8
click at [382, 153] on div at bounding box center [383, 153] width 24 height 12
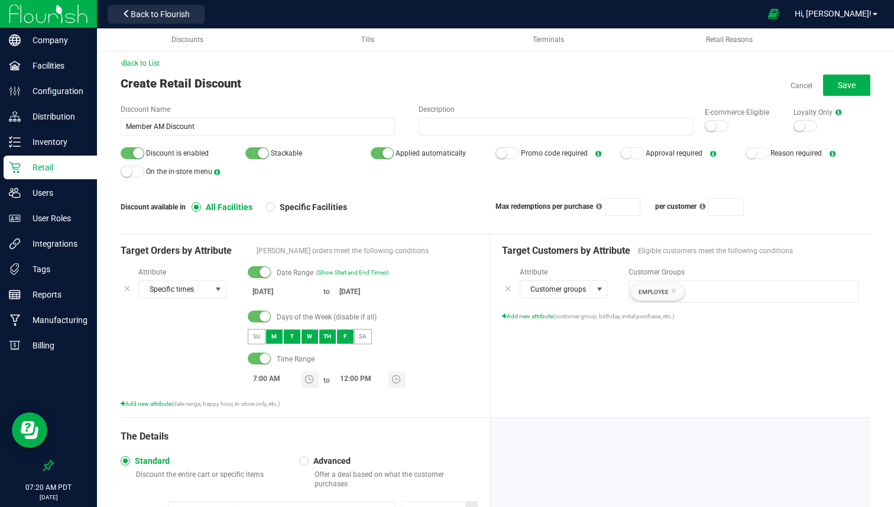
click at [498, 157] on small at bounding box center [501, 153] width 11 height 11
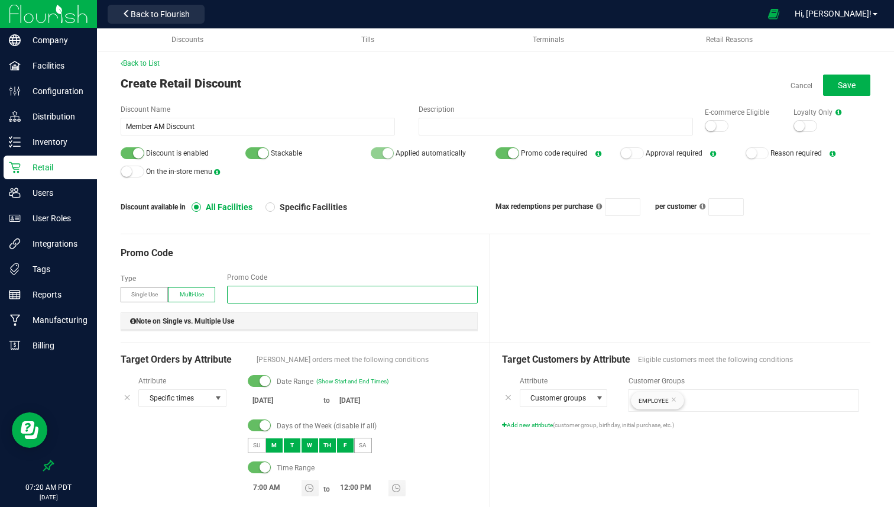
click at [246, 288] on input "text" at bounding box center [352, 295] width 251 height 18
click at [264, 296] on input "MEMBERAM5" at bounding box center [352, 295] width 251 height 18
type input "MEMBERAM5"
click at [382, 153] on small at bounding box center [387, 153] width 11 height 11
click at [496, 148] on div at bounding box center [507, 153] width 24 height 12
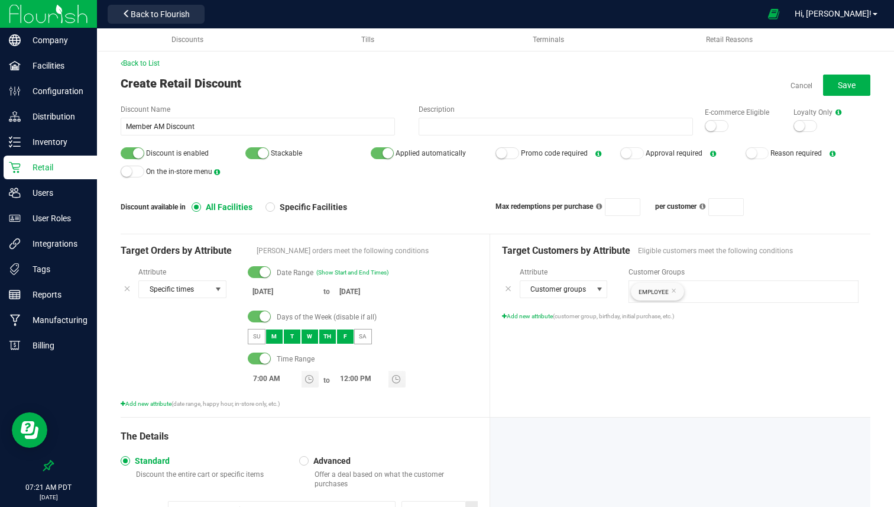
click at [371, 148] on div at bounding box center [383, 153] width 24 height 12
click at [622, 157] on small at bounding box center [626, 153] width 11 height 11
click at [620, 155] on div at bounding box center [632, 153] width 24 height 12
click at [746, 154] on small at bounding box center [751, 153] width 11 height 11
click at [719, 35] on span "Retail Reasons" at bounding box center [729, 39] width 47 height 8
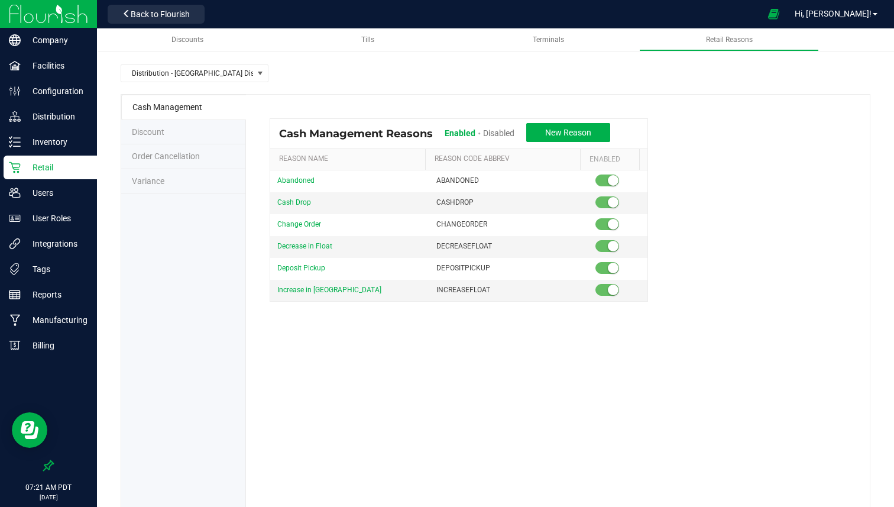
click at [174, 135] on li "Discount" at bounding box center [183, 132] width 125 height 25
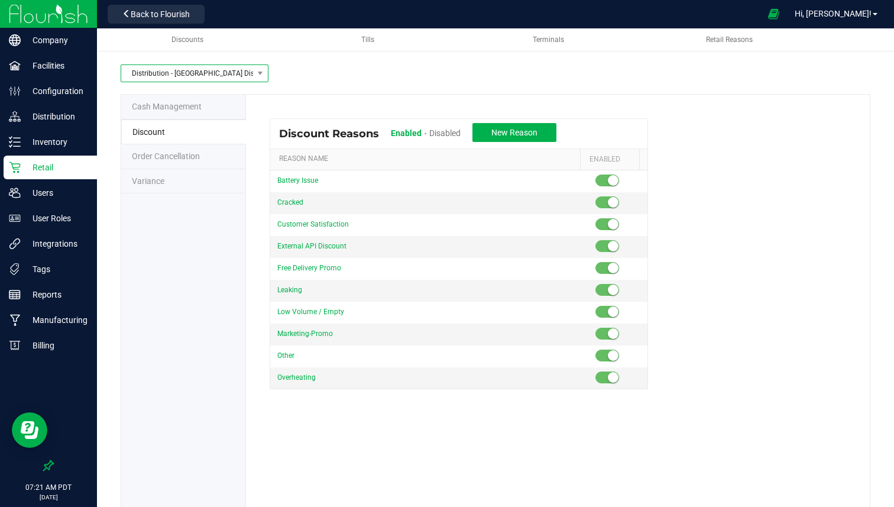
click at [218, 71] on span "Distribution - [GEOGRAPHIC_DATA] Distro" at bounding box center [187, 73] width 132 height 17
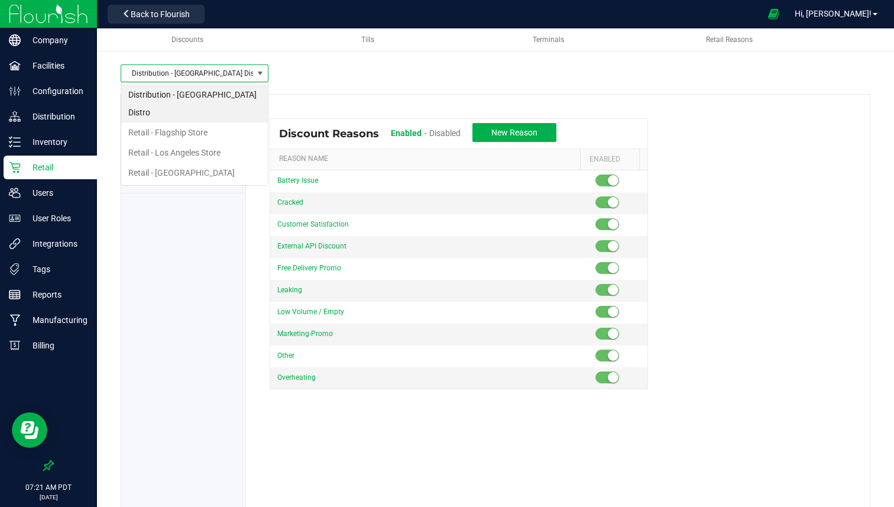
scroll to position [18, 148]
click at [304, 59] on div "Distribution - Long Beach Distro Cash Management Discount Order Cancellation Va…" at bounding box center [495, 321] width 797 height 585
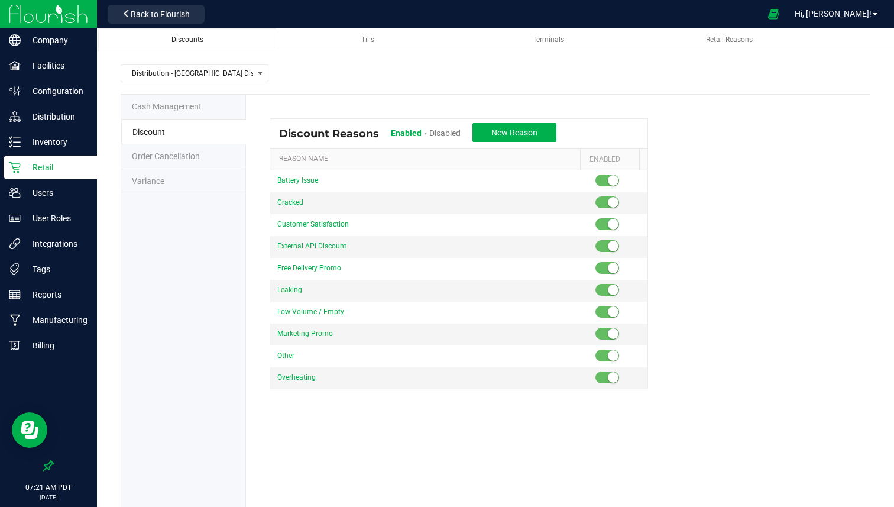
click at [195, 48] on link "Discounts" at bounding box center [187, 39] width 179 height 23
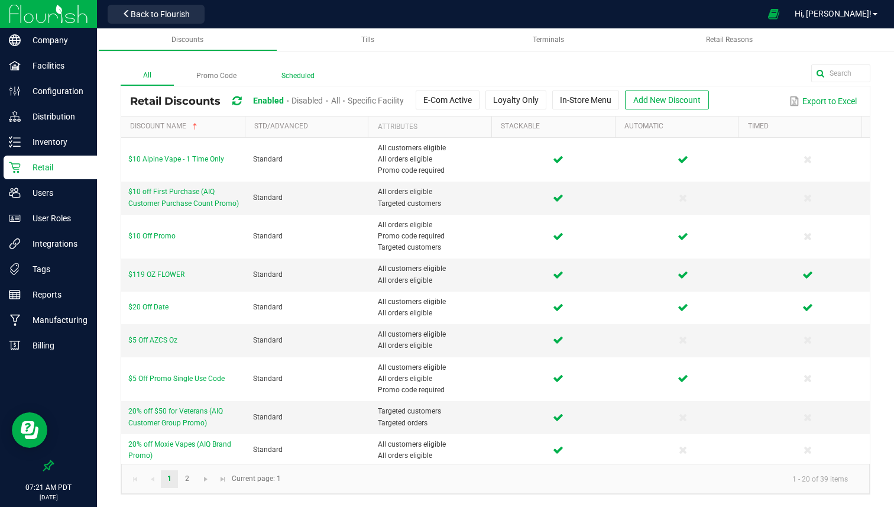
click at [294, 75] on label "Scheduled" at bounding box center [298, 76] width 78 height 18
click at [0, 0] on input "Scheduled" at bounding box center [0, 0] width 0 height 0
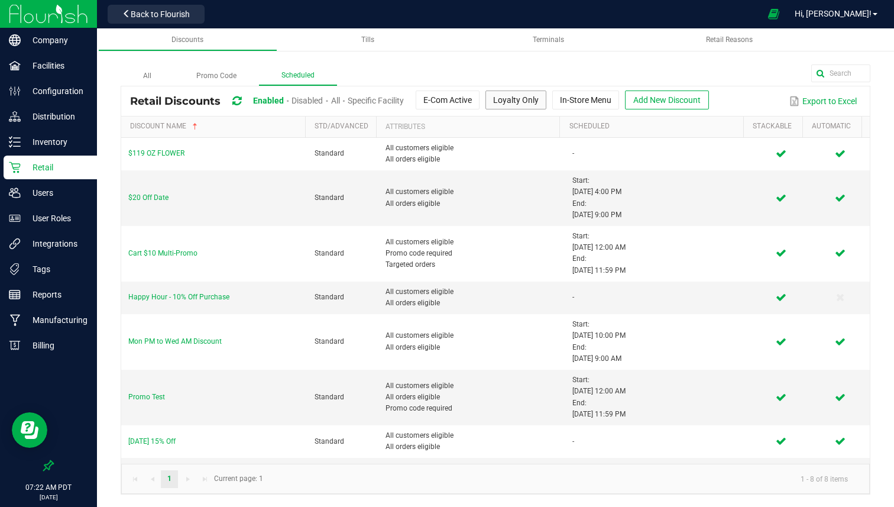
click at [532, 102] on button "Loyalty Only" at bounding box center [515, 99] width 61 height 19
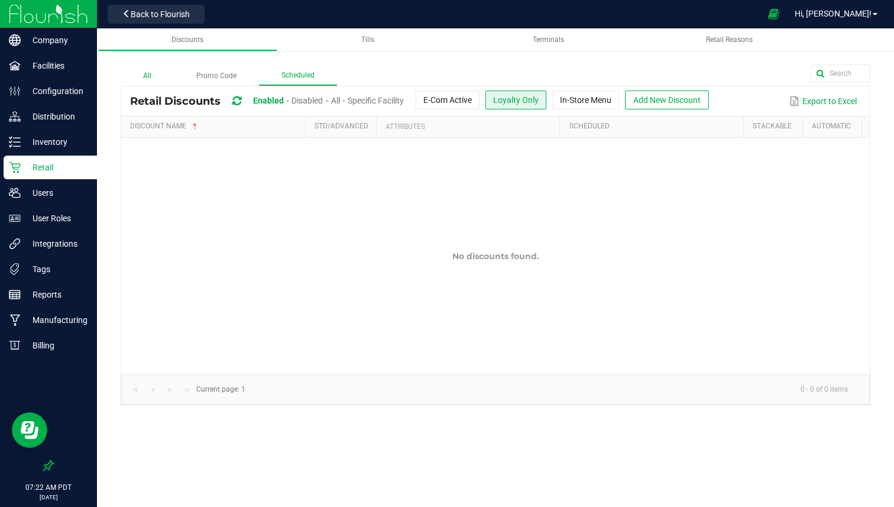
click at [151, 80] on label "All" at bounding box center [147, 76] width 53 height 18
click at [0, 0] on input "All" at bounding box center [0, 0] width 0 height 0
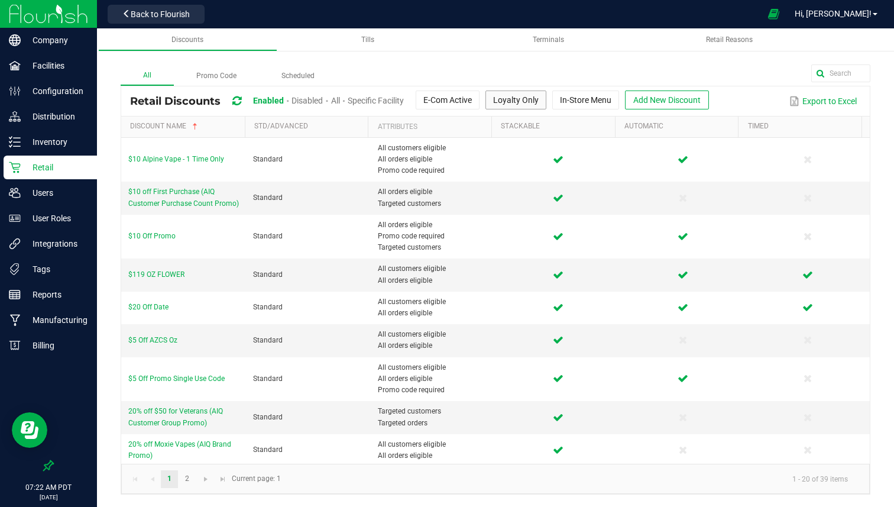
click at [501, 101] on button "Loyalty Only" at bounding box center [515, 99] width 61 height 19
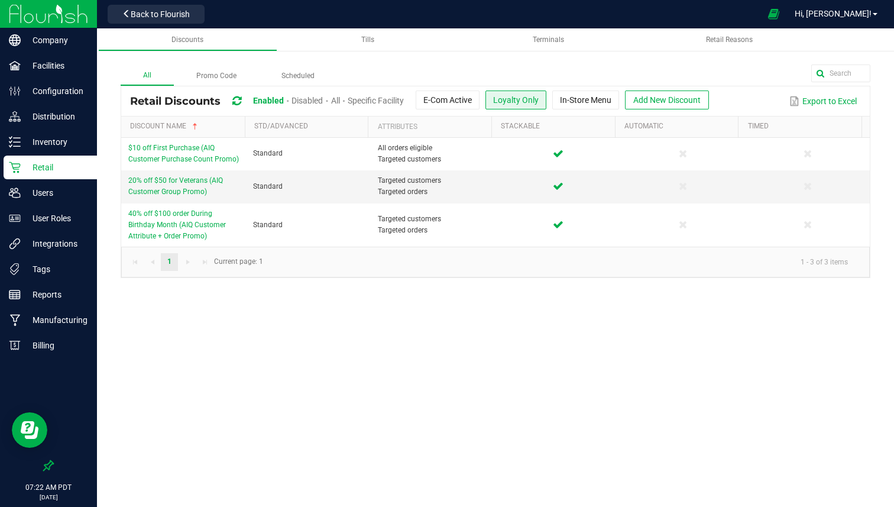
click at [501, 101] on button "Loyalty Only" at bounding box center [515, 99] width 61 height 19
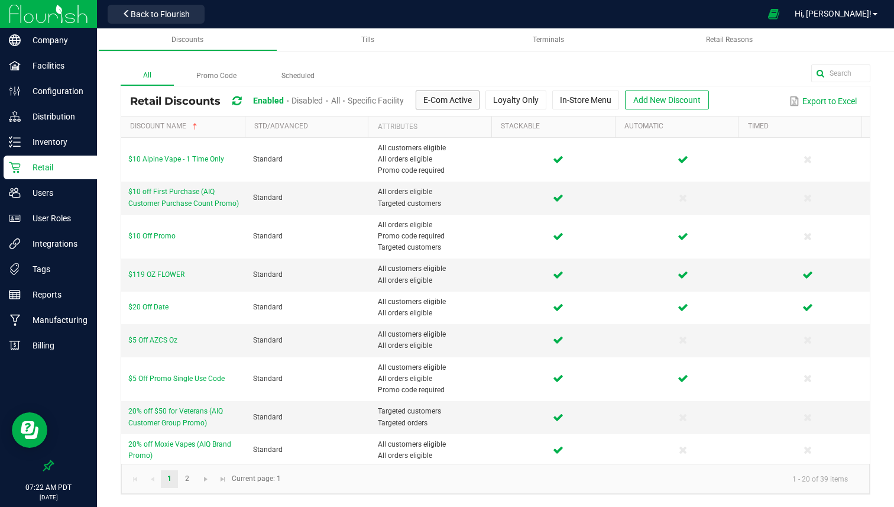
click at [466, 101] on button "E-Com Active" at bounding box center [448, 99] width 64 height 19
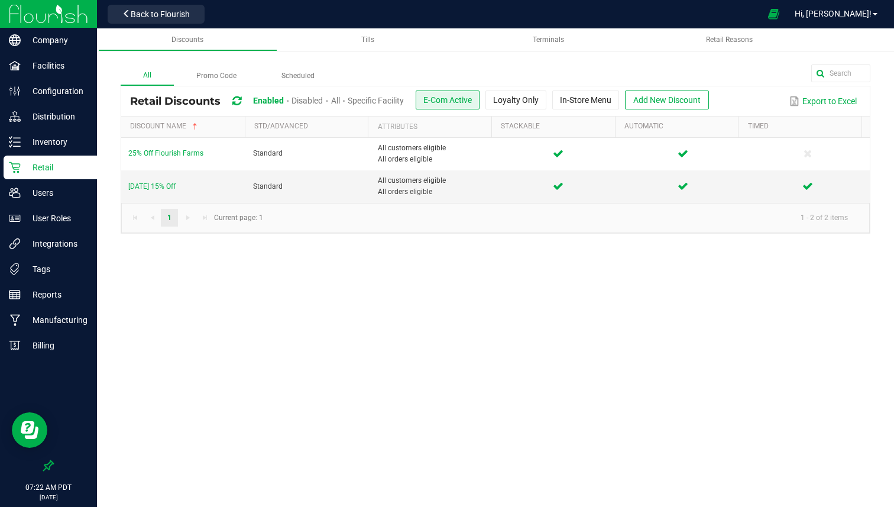
click at [454, 106] on button "E-Com Active" at bounding box center [448, 99] width 64 height 19
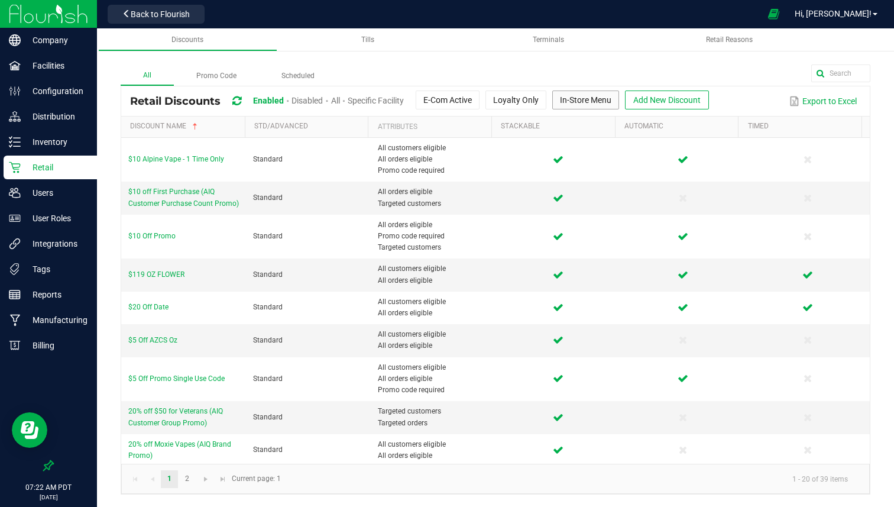
click at [590, 99] on button "In-Store Menu" at bounding box center [585, 99] width 67 height 19
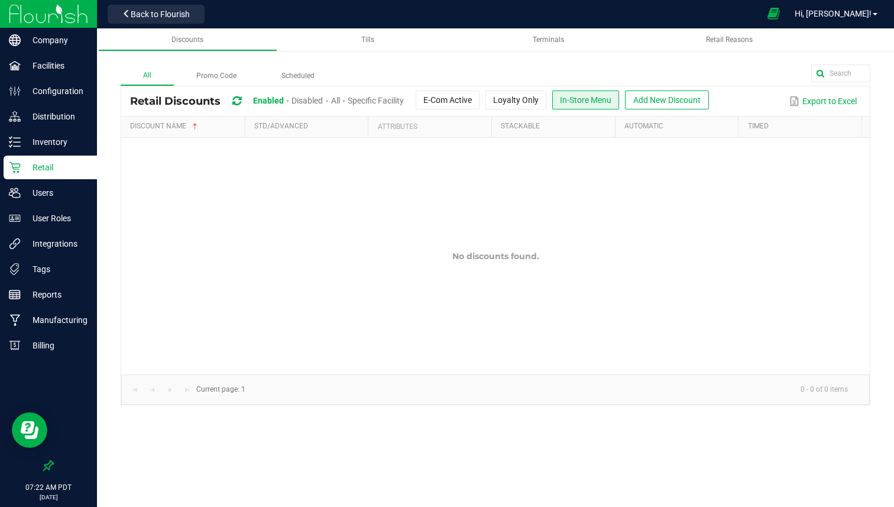
click at [780, 16] on icon at bounding box center [773, 14] width 12 height 14
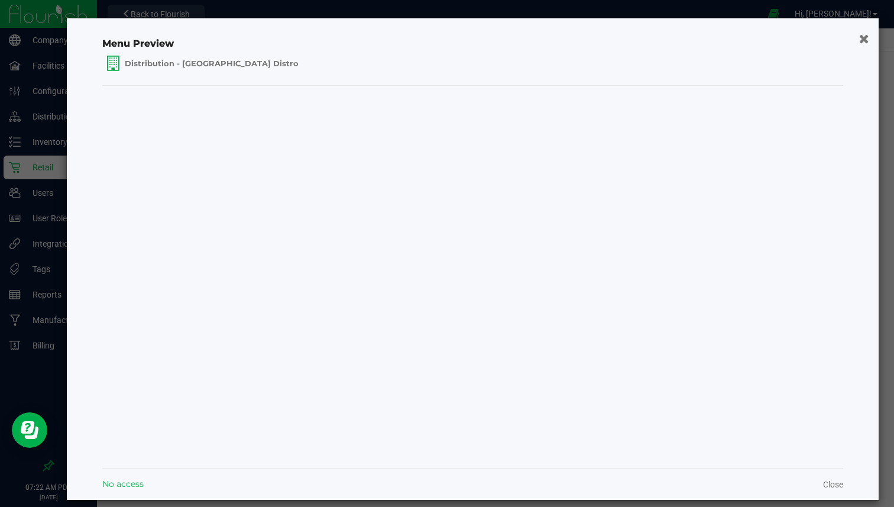
click at [858, 37] on icon "button" at bounding box center [863, 38] width 10 height 12
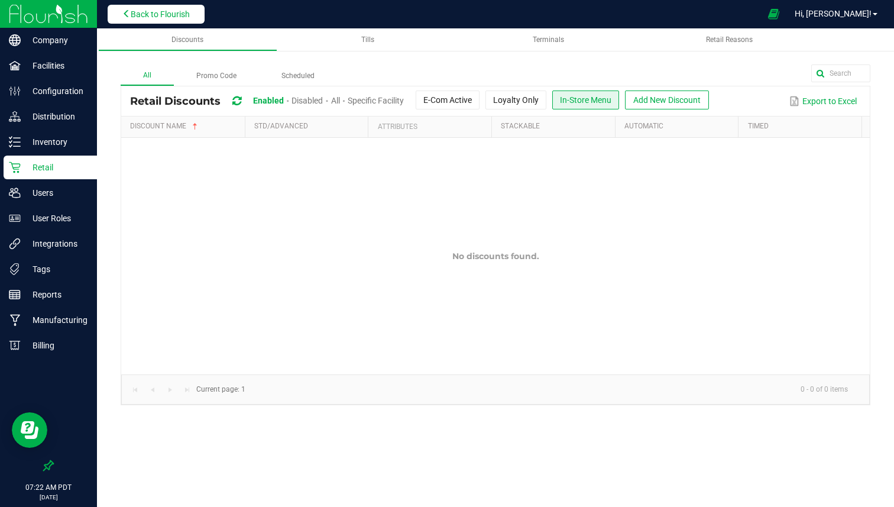
click at [129, 6] on button "Back to Flourish" at bounding box center [156, 14] width 97 height 19
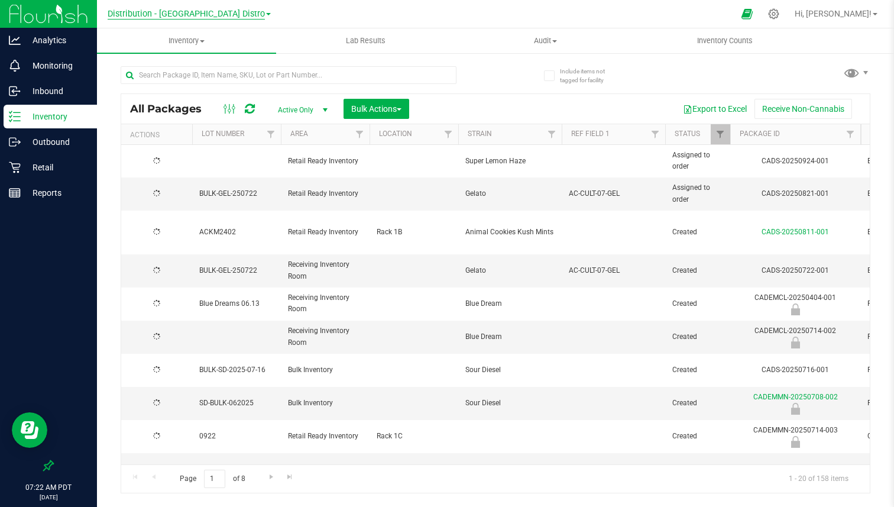
click at [147, 18] on span "Distribution - [GEOGRAPHIC_DATA] Distro" at bounding box center [186, 14] width 157 height 11
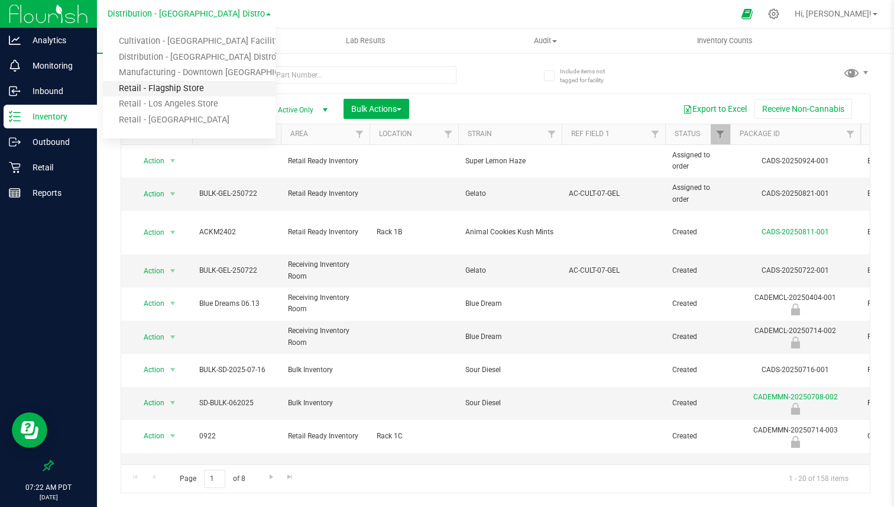
click at [141, 88] on link "Retail - Flagship Store" at bounding box center [189, 89] width 173 height 16
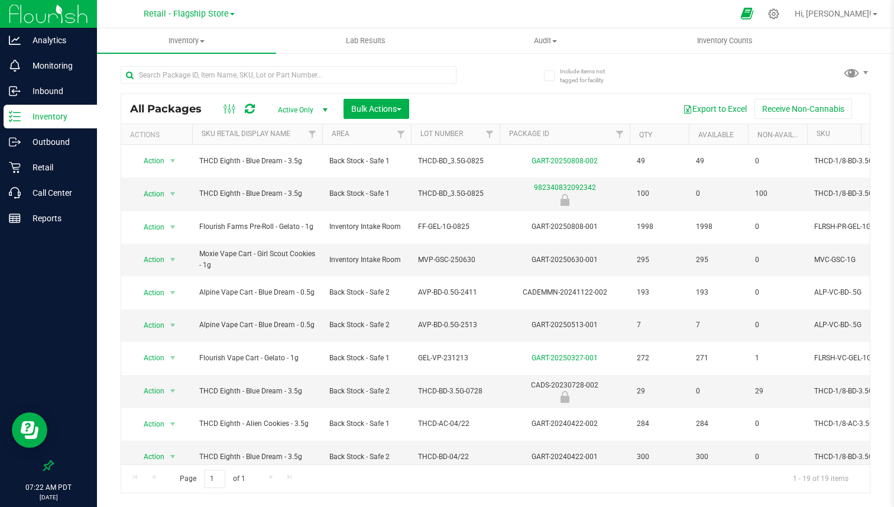
click at [753, 15] on icon at bounding box center [747, 14] width 12 height 14
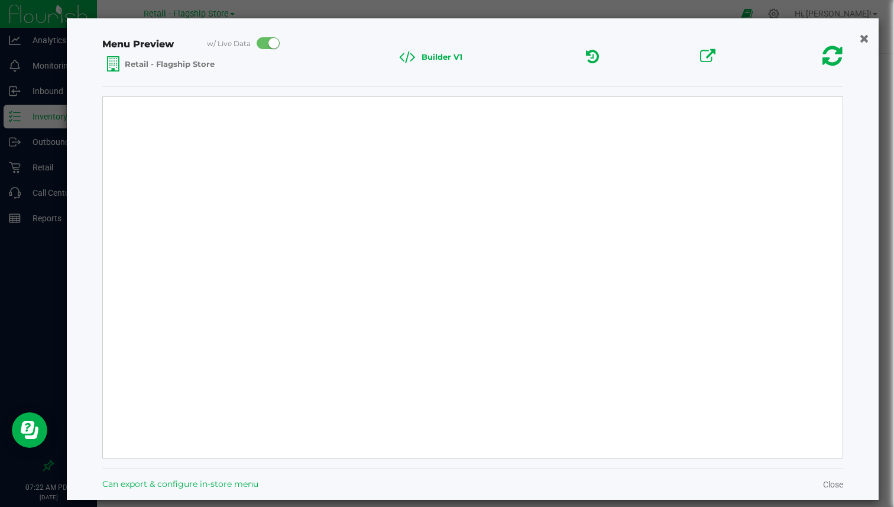
select select "Source Sans Pro"
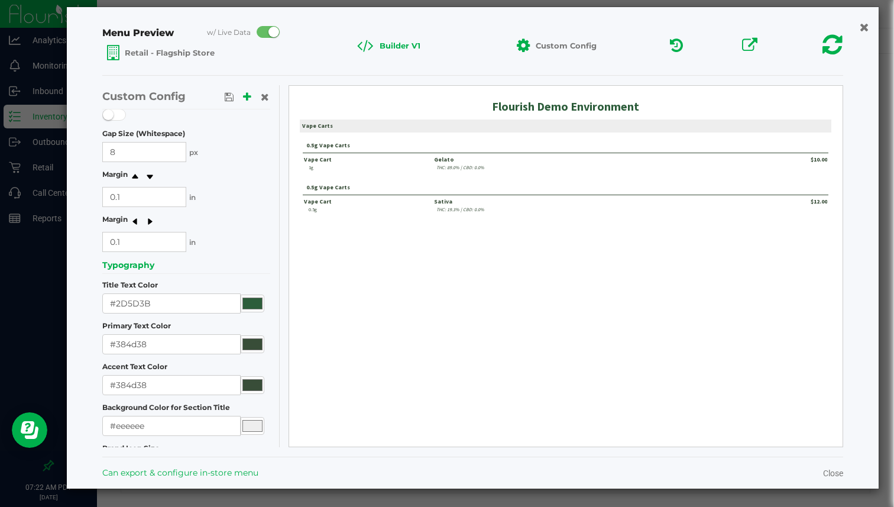
scroll to position [40, 0]
click at [858, 24] on icon "button" at bounding box center [863, 27] width 10 height 12
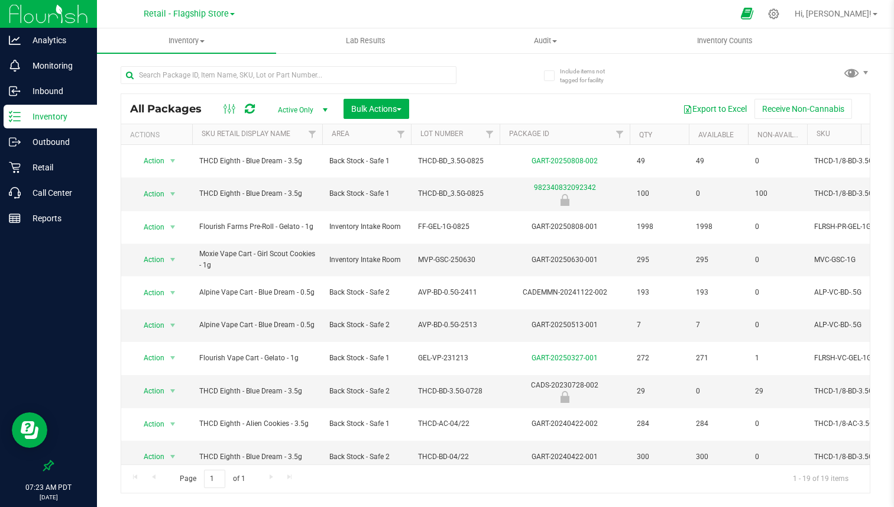
click at [762, 23] on span at bounding box center [747, 13] width 30 height 25
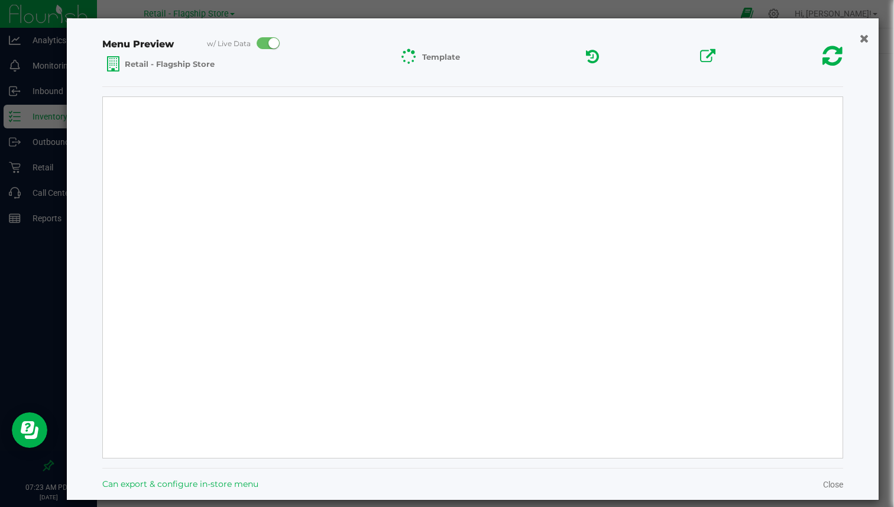
select select "Source Sans Pro"
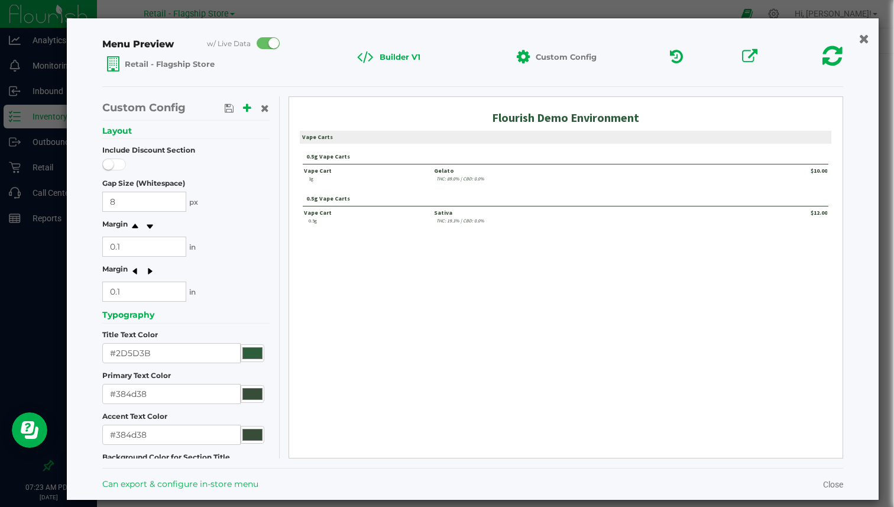
scroll to position [0, 0]
click at [858, 38] on icon "button" at bounding box center [863, 38] width 10 height 12
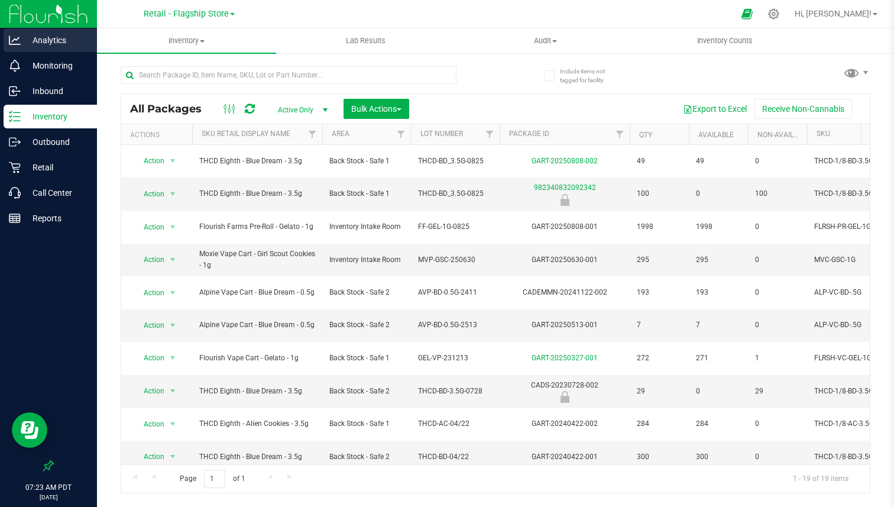
click at [70, 43] on p "Analytics" at bounding box center [56, 40] width 71 height 14
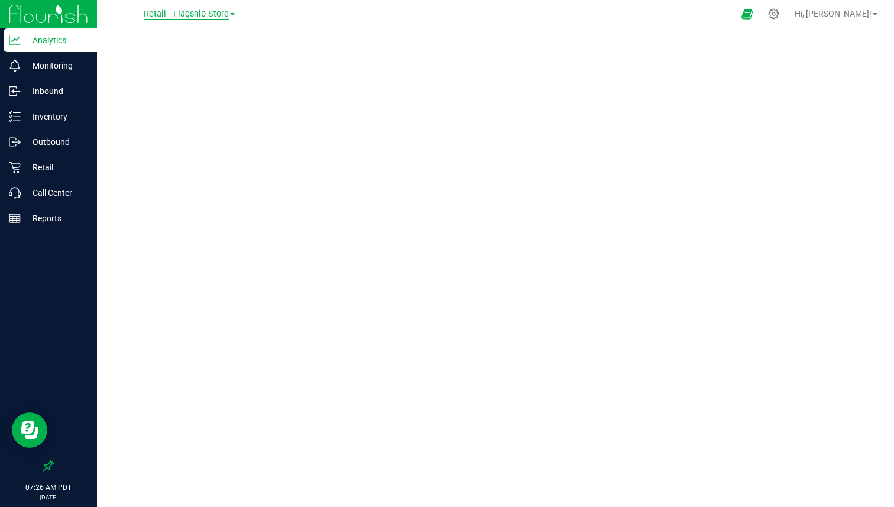
click at [182, 18] on span "Retail - Flagship Store" at bounding box center [186, 14] width 85 height 11
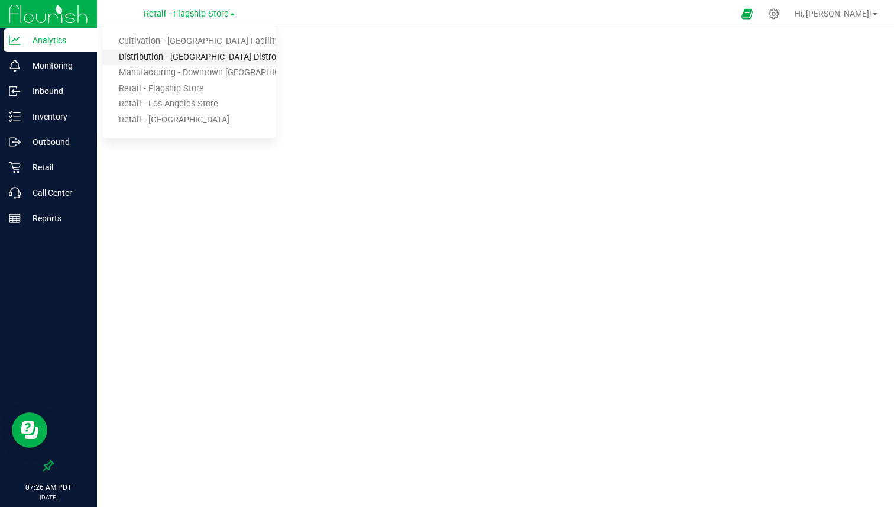
click at [174, 51] on link "Distribution - [GEOGRAPHIC_DATA] Distro" at bounding box center [189, 58] width 173 height 16
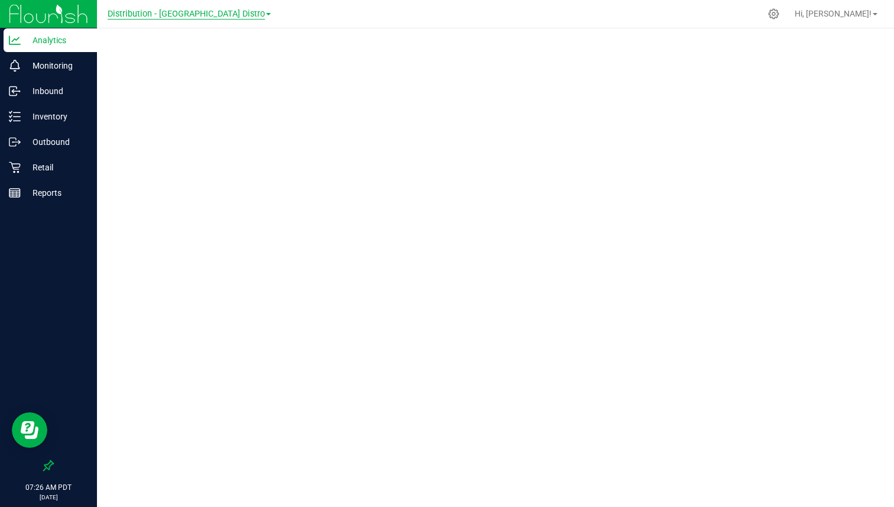
click at [177, 13] on span "Distribution - [GEOGRAPHIC_DATA] Distro" at bounding box center [186, 14] width 157 height 11
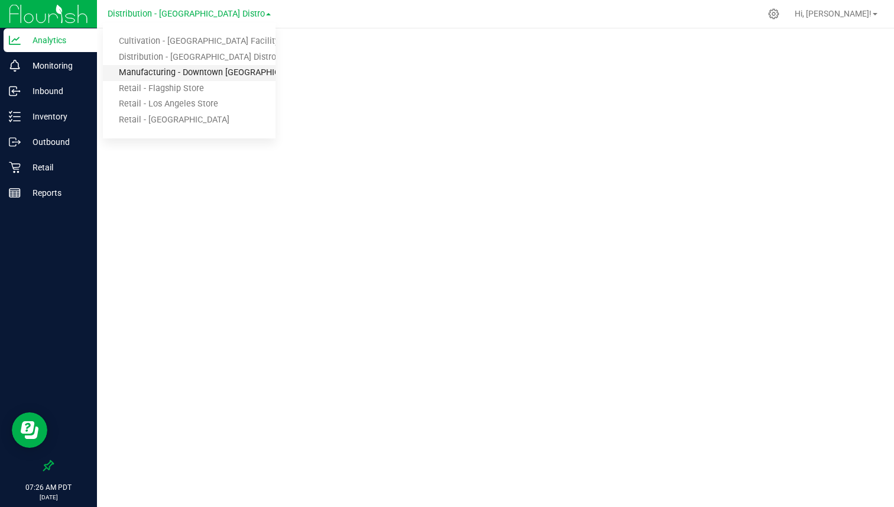
click at [163, 77] on link "Manufacturing - Downtown [GEOGRAPHIC_DATA]" at bounding box center [189, 73] width 173 height 16
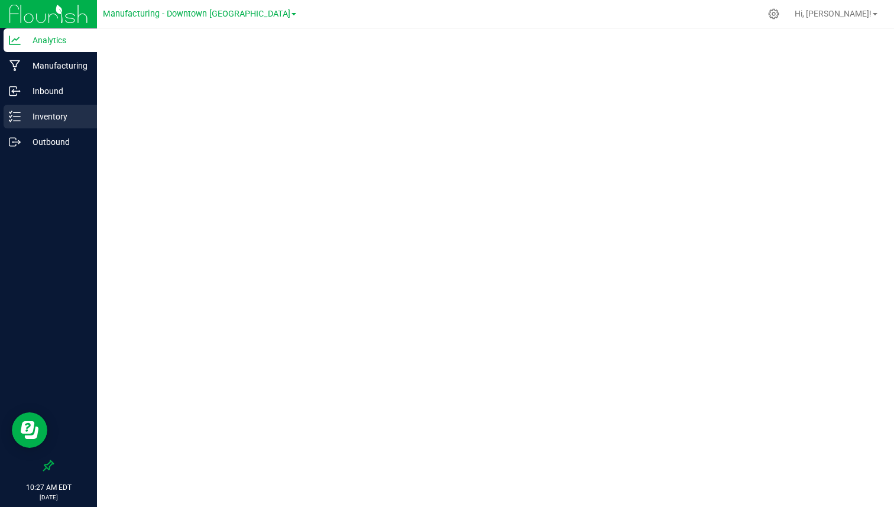
click at [64, 118] on p "Inventory" at bounding box center [56, 116] width 71 height 14
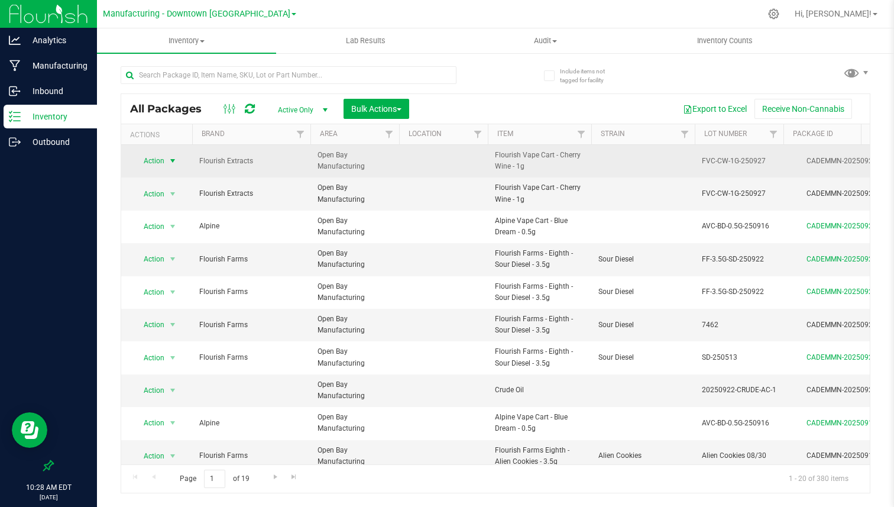
click at [163, 155] on span "Action" at bounding box center [149, 161] width 32 height 17
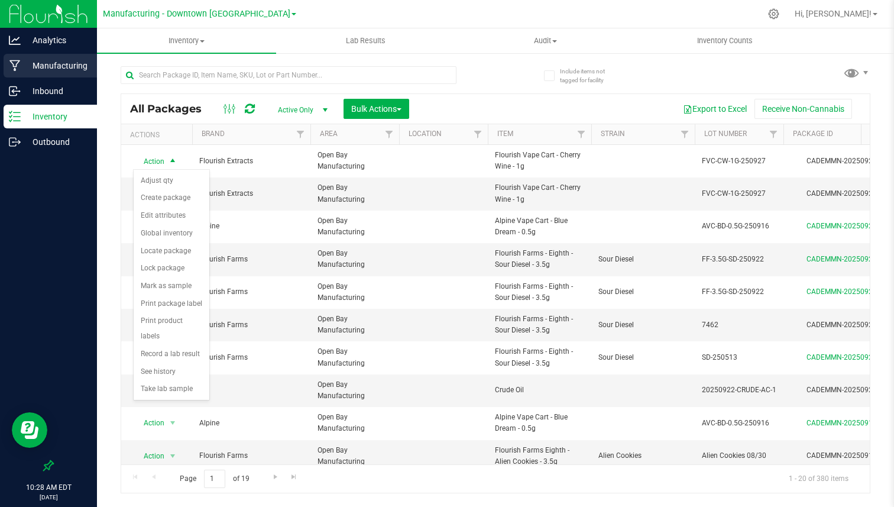
click at [61, 74] on div "Manufacturing" at bounding box center [50, 66] width 93 height 24
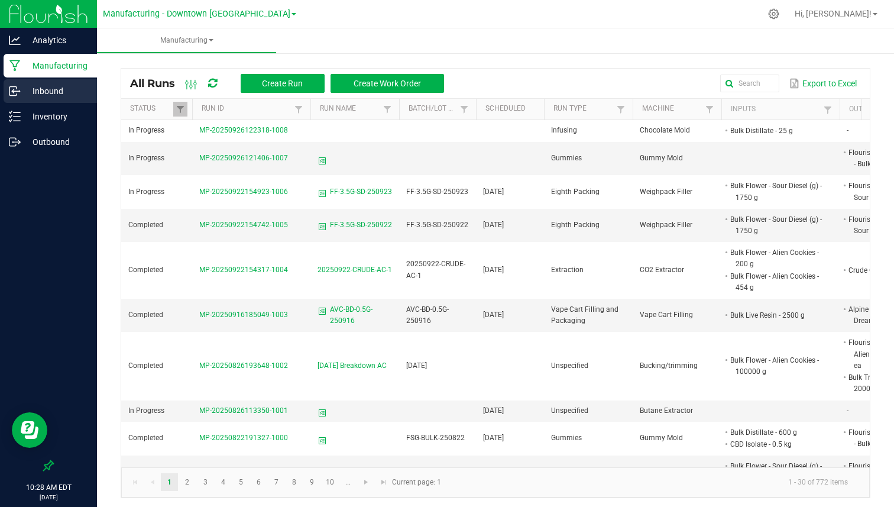
click at [63, 89] on p "Inbound" at bounding box center [56, 91] width 71 height 14
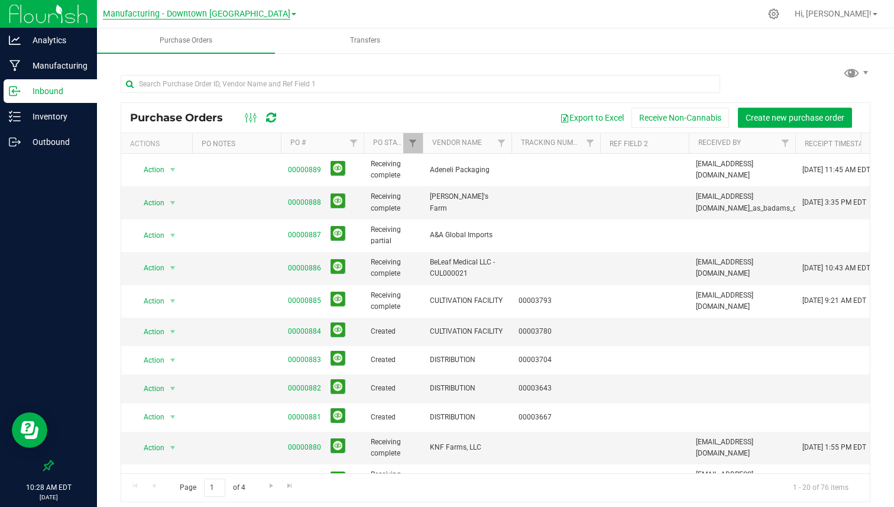
click at [199, 14] on span "Manufacturing - Downtown [GEOGRAPHIC_DATA]" at bounding box center [196, 14] width 187 height 11
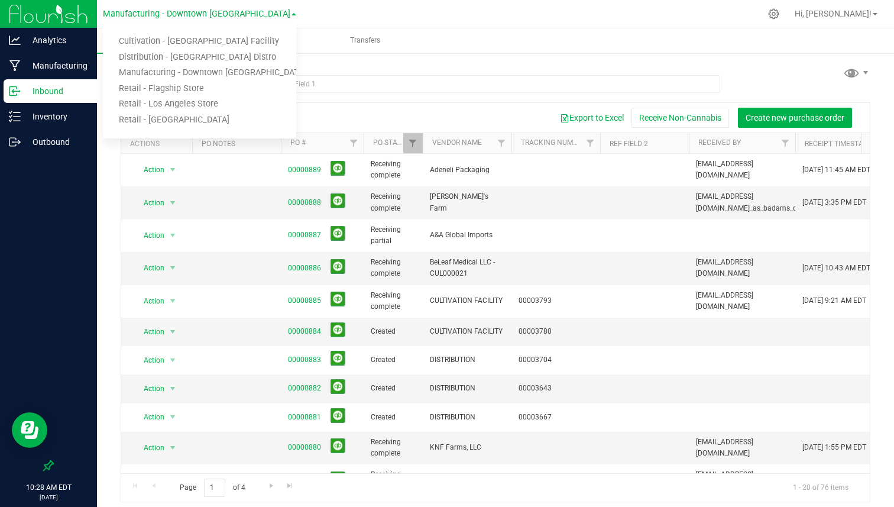
click at [67, 85] on p "Inbound" at bounding box center [56, 91] width 71 height 14
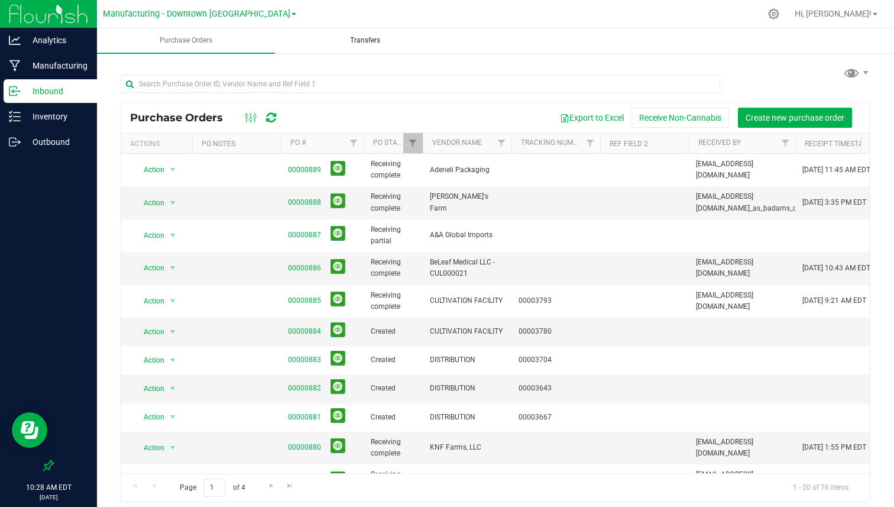
click at [334, 47] on uib-tab-heading "Transfers" at bounding box center [365, 41] width 177 height 24
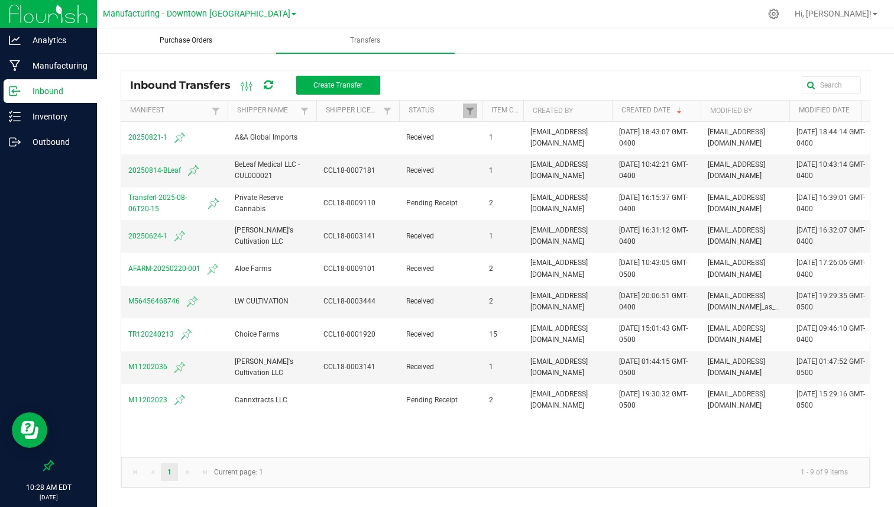
click at [185, 45] on span "Purchase Orders" at bounding box center [186, 40] width 85 height 10
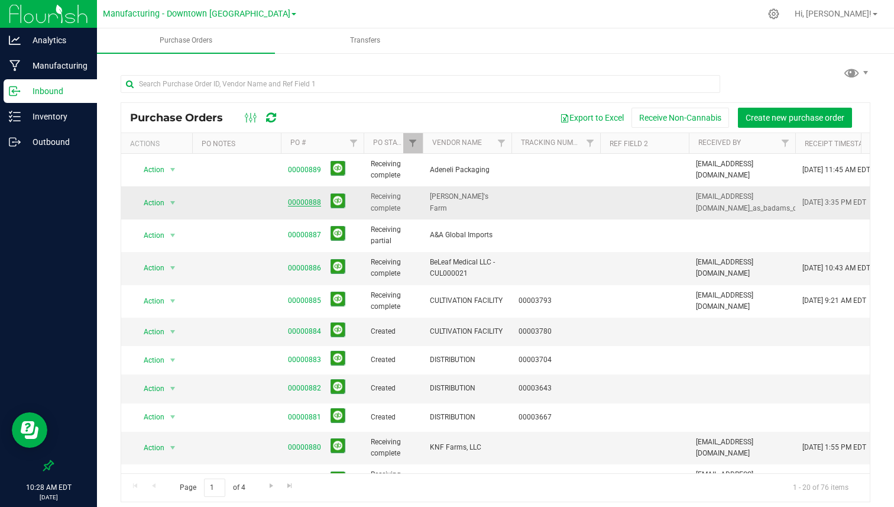
click at [294, 201] on link "00000888" at bounding box center [304, 202] width 33 height 8
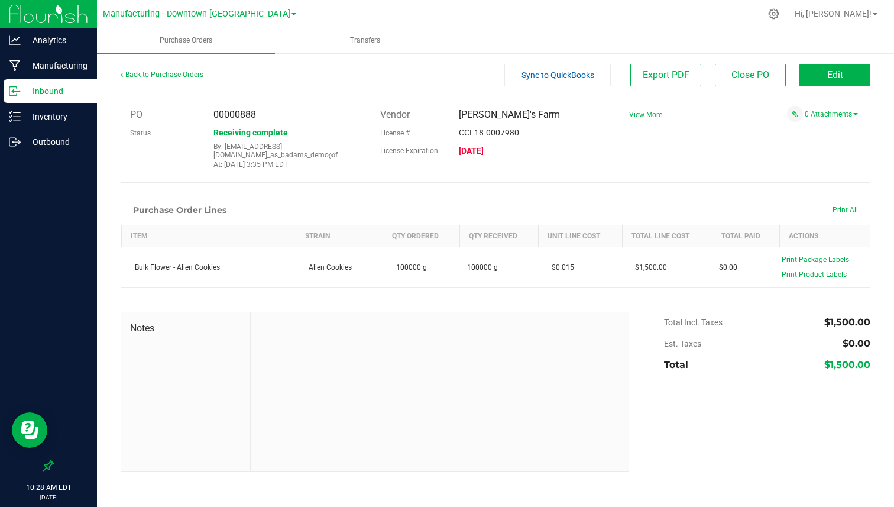
click at [830, 108] on div "0 Attachments" at bounding box center [739, 114] width 238 height 16
click at [823, 115] on link "0 Attachments" at bounding box center [831, 114] width 53 height 8
click at [74, 122] on p "Inventory" at bounding box center [56, 116] width 71 height 14
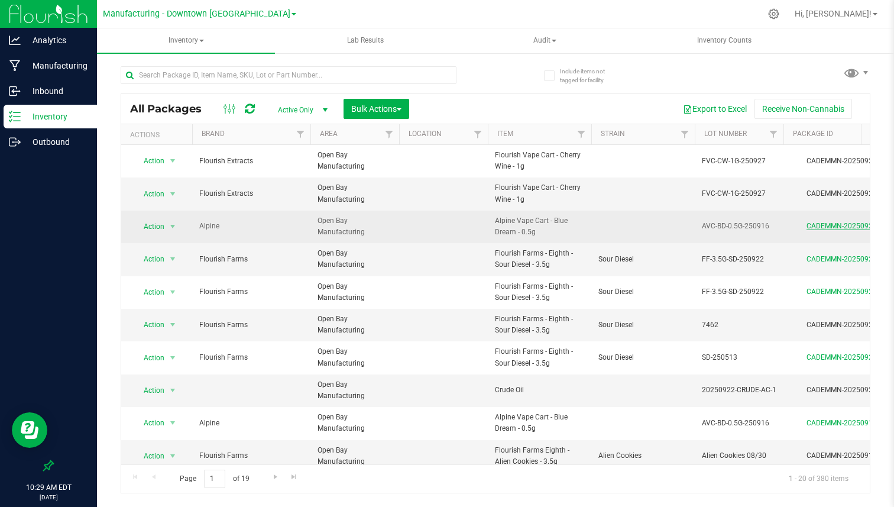
click at [839, 227] on link "CADEMMN-20250927-001" at bounding box center [848, 226] width 85 height 8
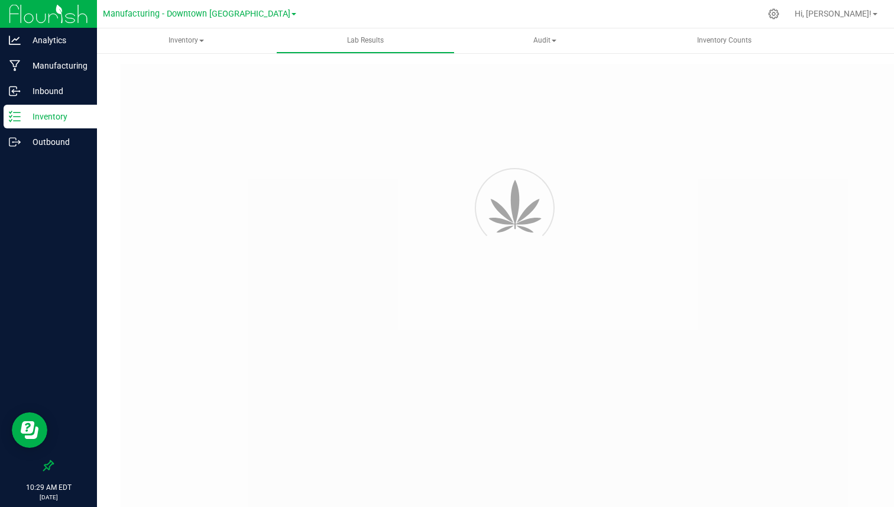
type input "CADEMMN-20250916-001"
type input "AVC-BD-0.5G-250916"
type input "CADEMMN-20250916-001"
type input "[DATE] 3:00 AM"
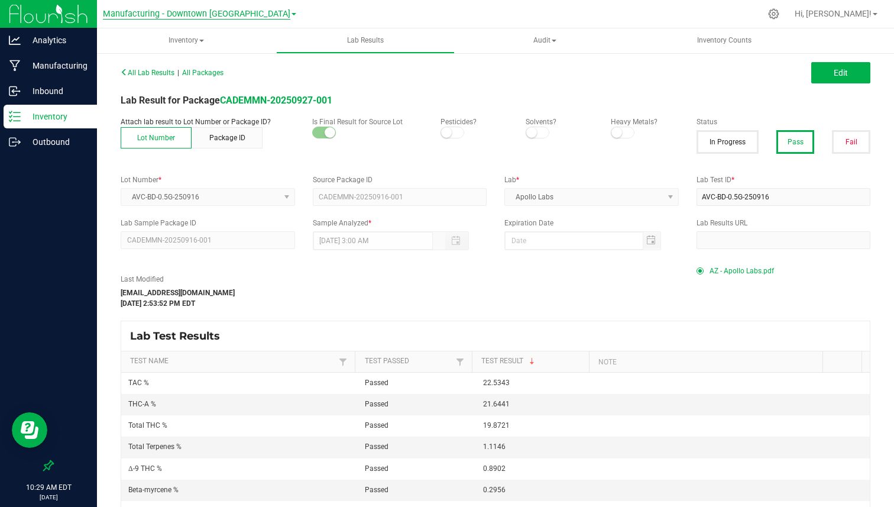
click at [158, 18] on span "Manufacturing - Downtown [GEOGRAPHIC_DATA]" at bounding box center [196, 14] width 187 height 11
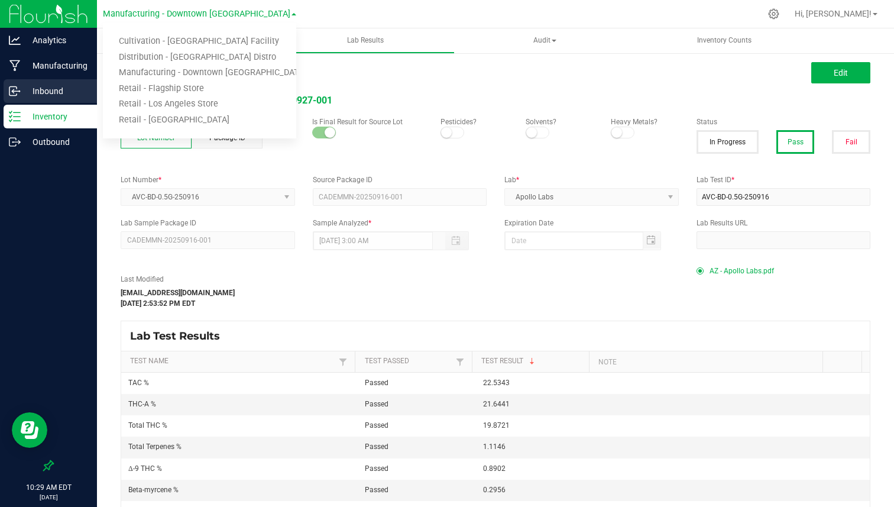
click at [69, 91] on p "Inbound" at bounding box center [56, 91] width 71 height 14
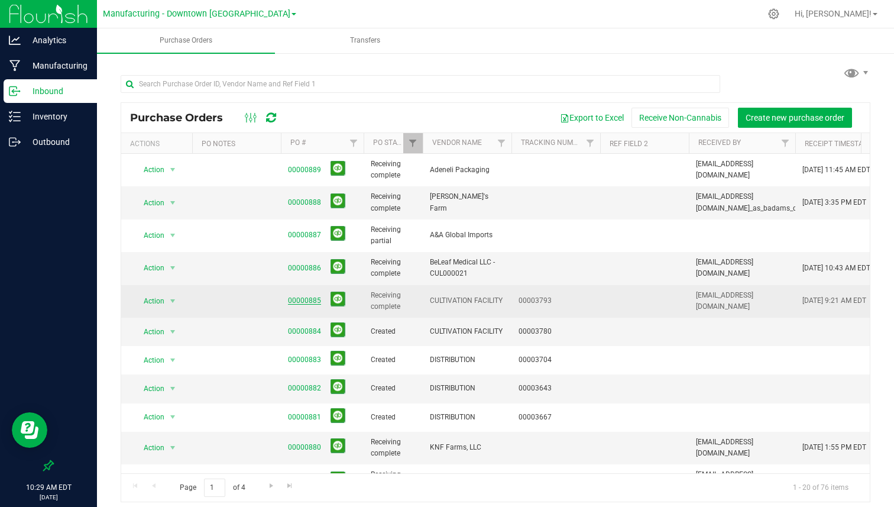
click at [313, 300] on link "00000885" at bounding box center [304, 300] width 33 height 8
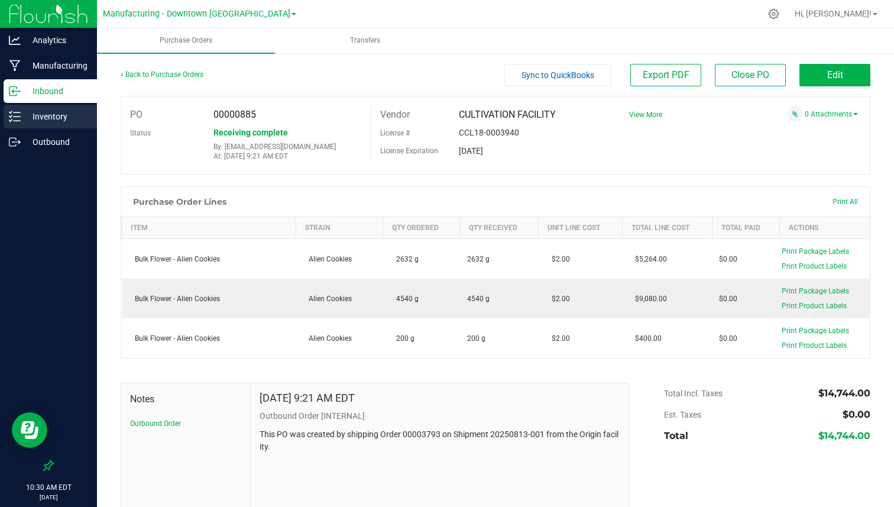
click at [67, 118] on p "Inventory" at bounding box center [56, 116] width 71 height 14
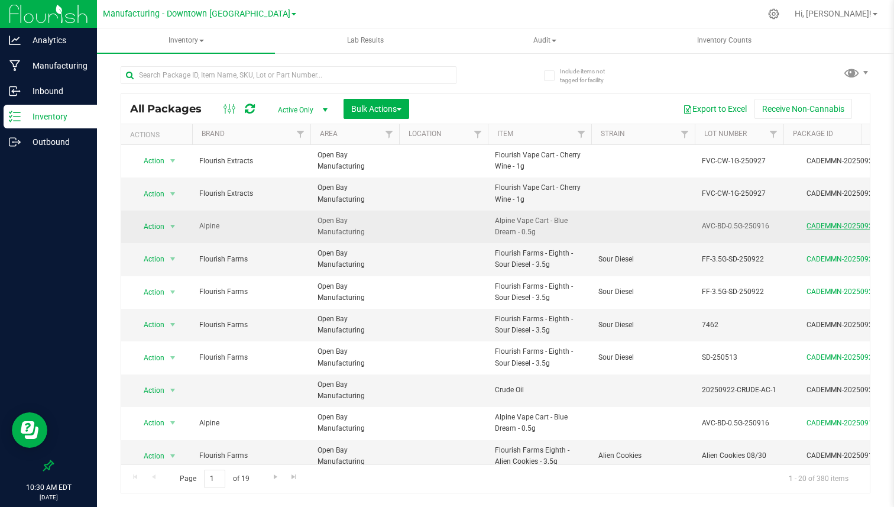
click at [839, 226] on link "CADEMMN-20250927-001" at bounding box center [848, 226] width 85 height 8
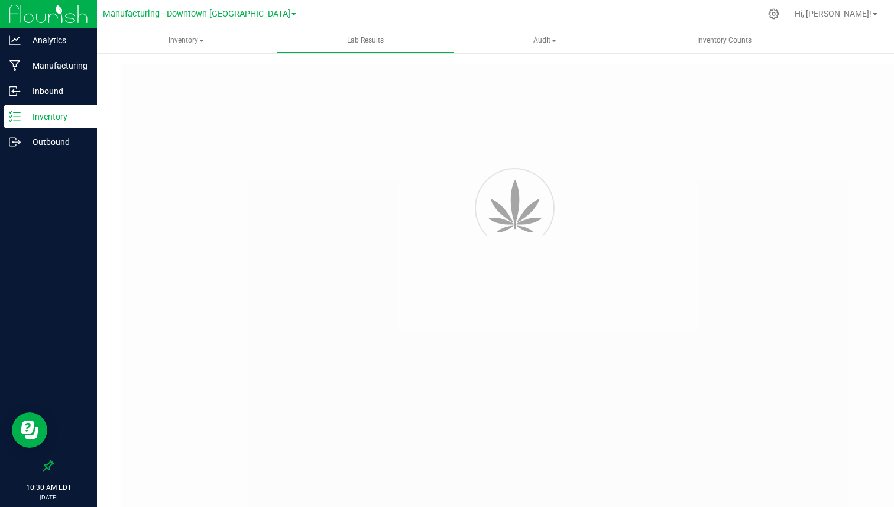
type input "CADEMMN-20250916-001"
type input "AVC-BD-0.5G-250916"
type input "CADEMMN-20250916-001"
type input "[DATE] 3:00 AM"
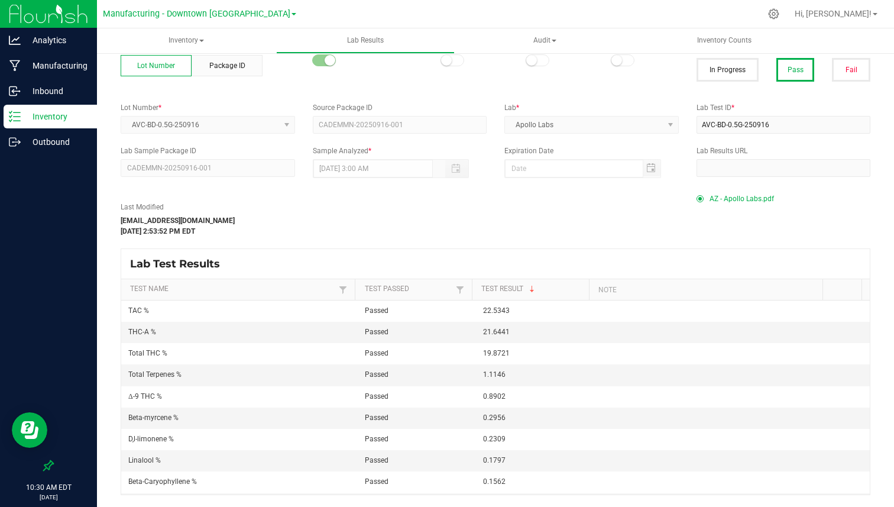
click at [75, 115] on p "Inventory" at bounding box center [56, 116] width 71 height 14
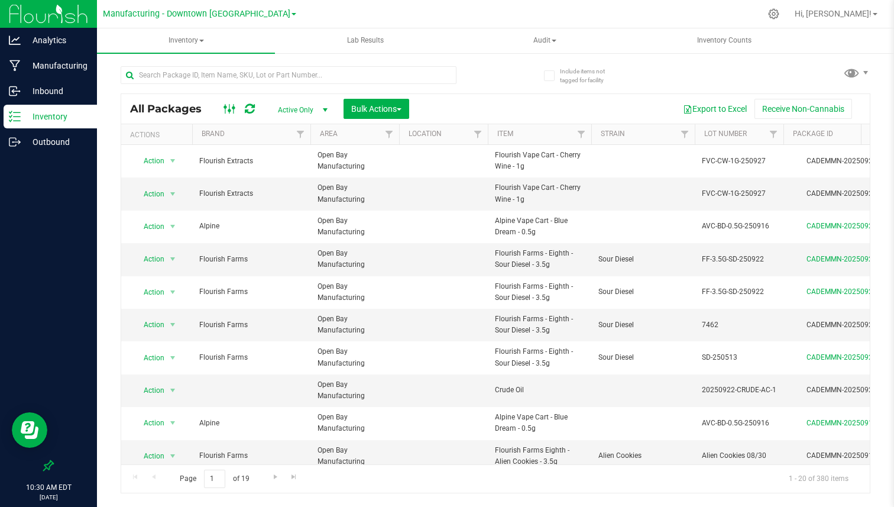
click at [226, 107] on icon at bounding box center [229, 109] width 13 height 14
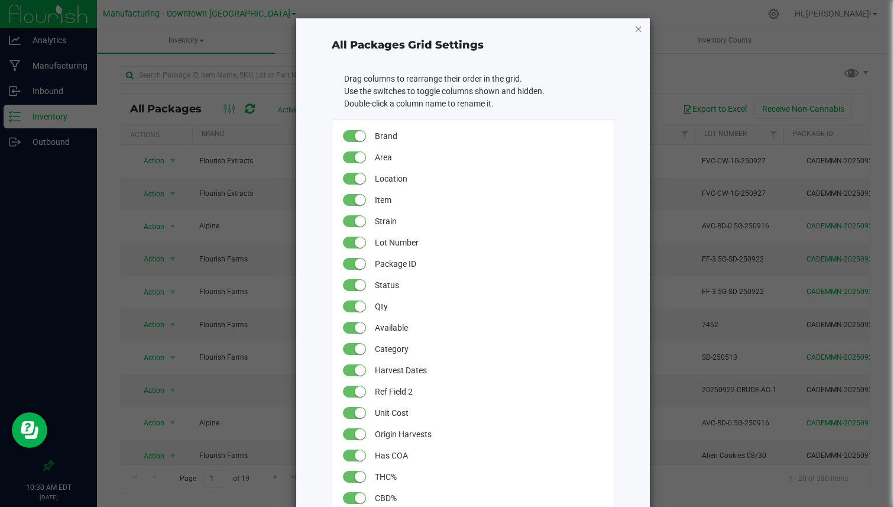
click at [635, 27] on icon "button" at bounding box center [638, 28] width 8 height 14
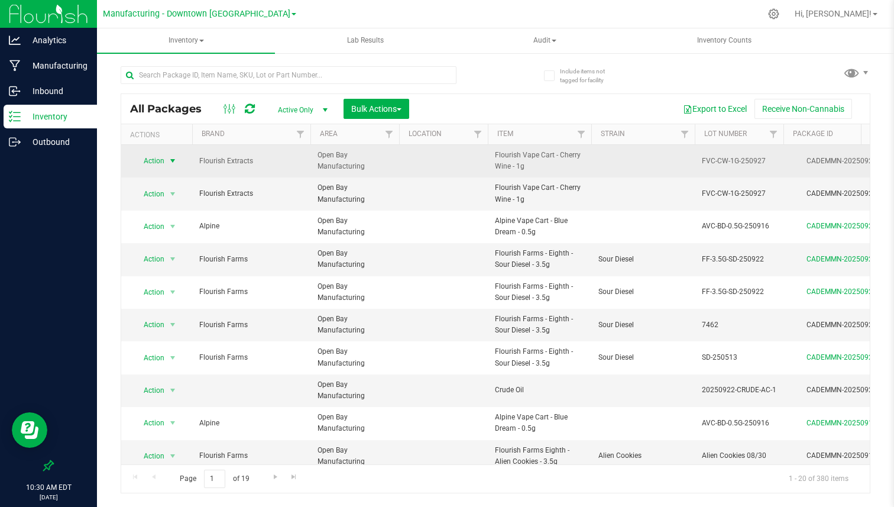
click at [160, 162] on span "Action" at bounding box center [149, 161] width 32 height 17
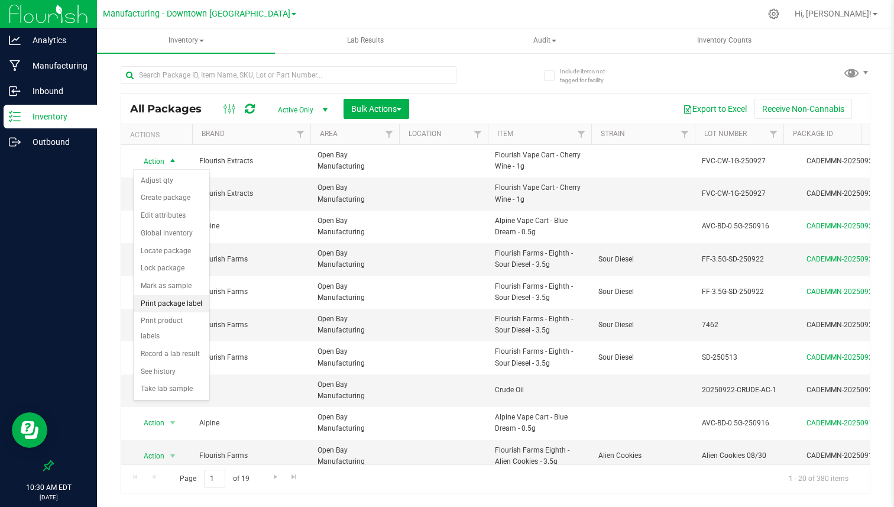
click at [179, 303] on li "Print package label" at bounding box center [172, 304] width 76 height 18
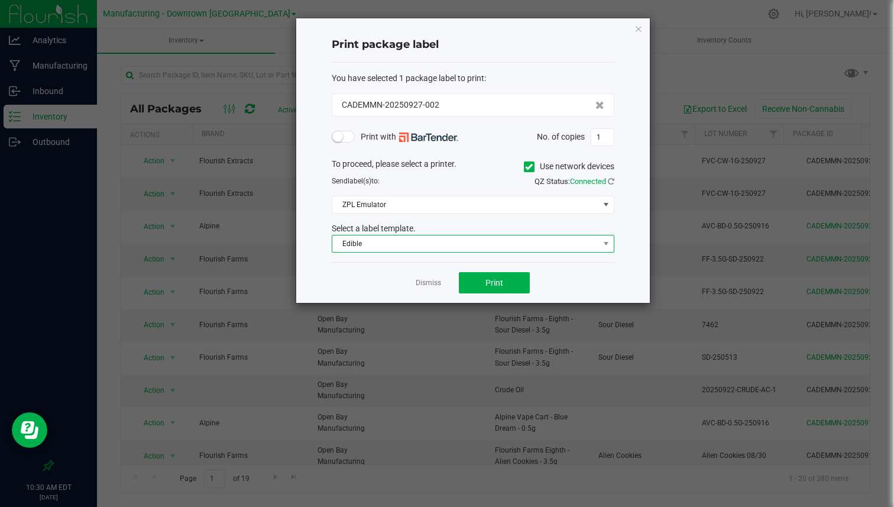
click at [371, 241] on span "Edible" at bounding box center [465, 243] width 267 height 17
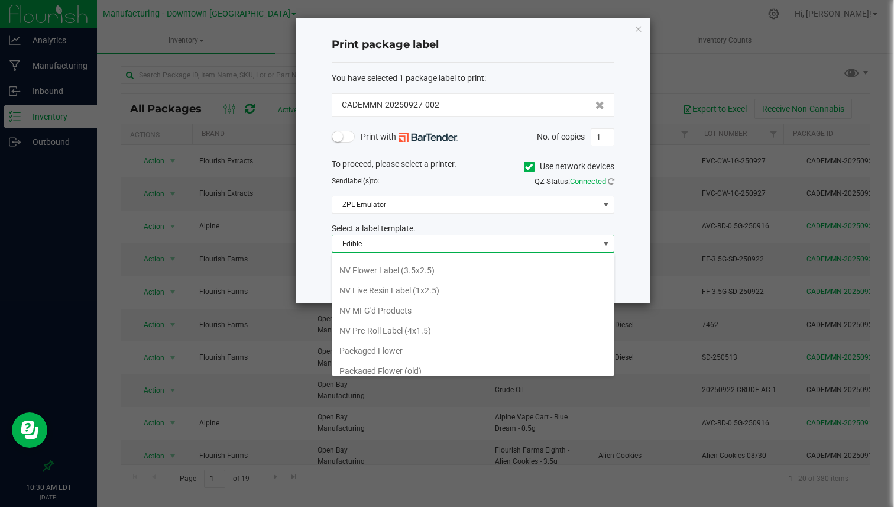
scroll to position [297, 0]
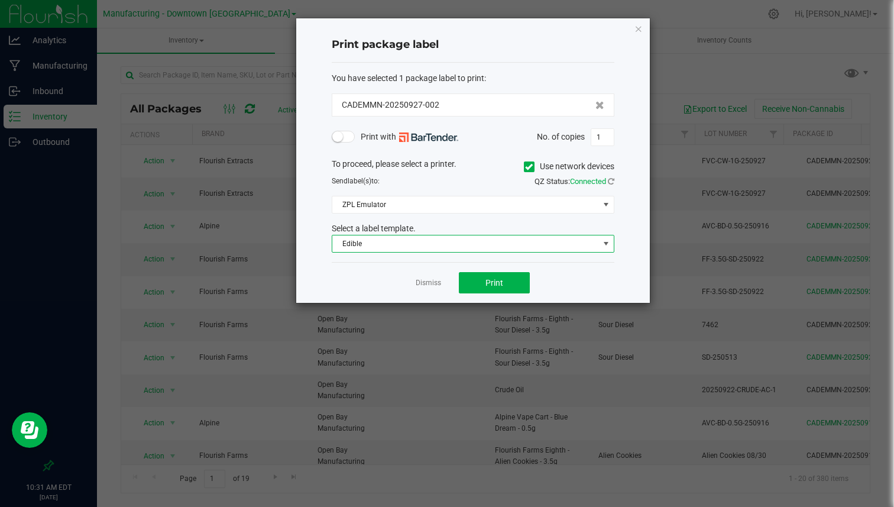
click at [393, 244] on span "Edible" at bounding box center [465, 243] width 267 height 17
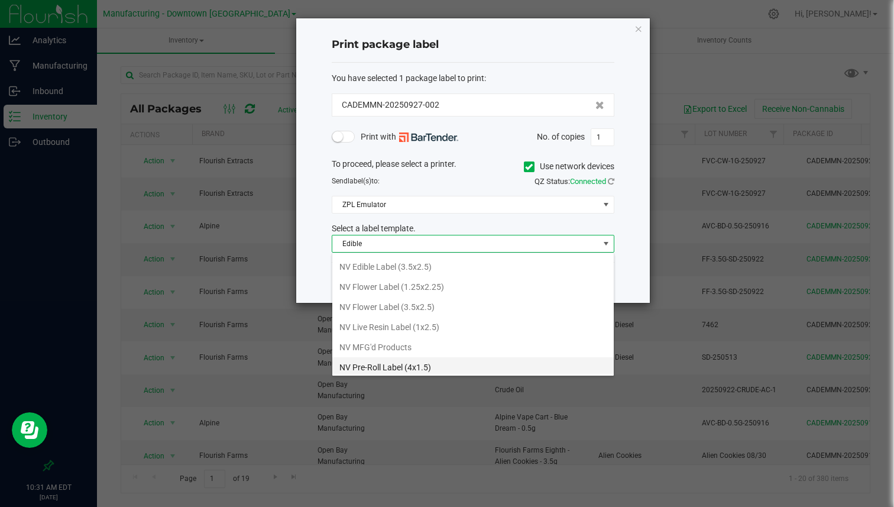
scroll to position [258, 0]
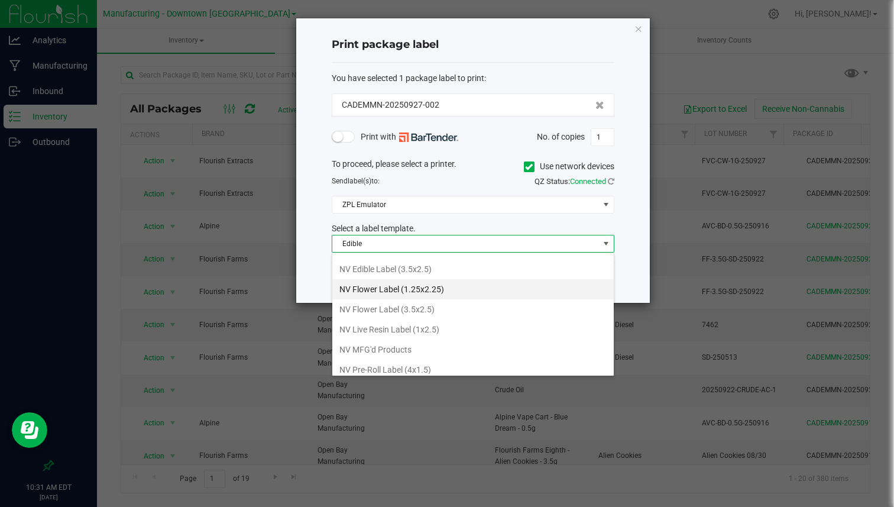
click at [388, 288] on li "NV Flower Label (1.25x2.25)" at bounding box center [472, 289] width 281 height 20
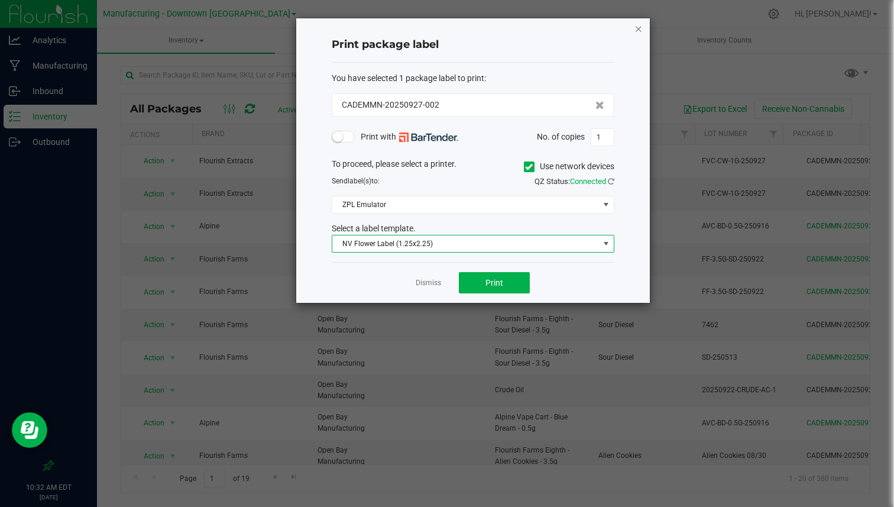
click at [634, 27] on icon "button" at bounding box center [638, 28] width 8 height 14
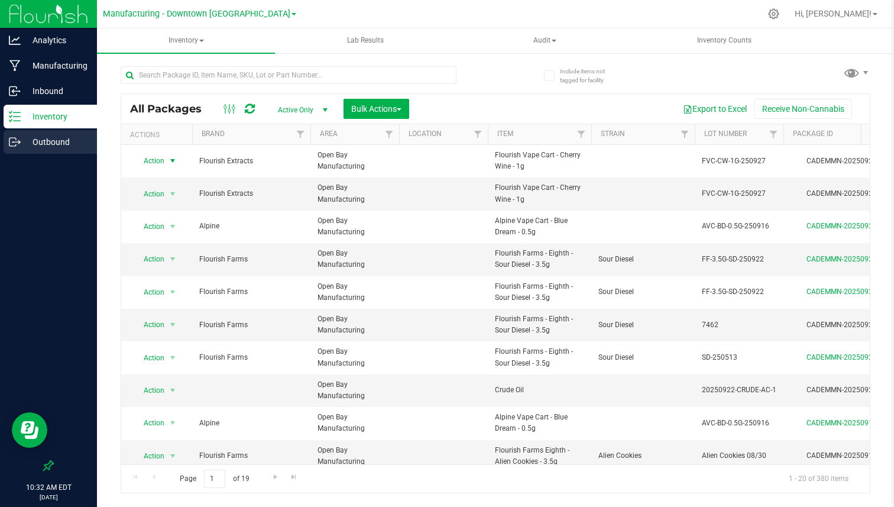
click at [49, 137] on p "Outbound" at bounding box center [56, 142] width 71 height 14
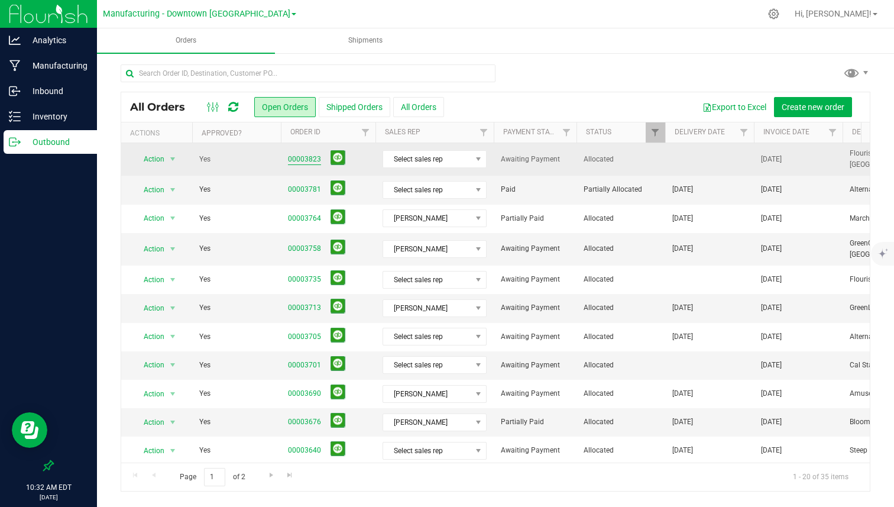
click at [304, 154] on link "00003823" at bounding box center [304, 159] width 33 height 11
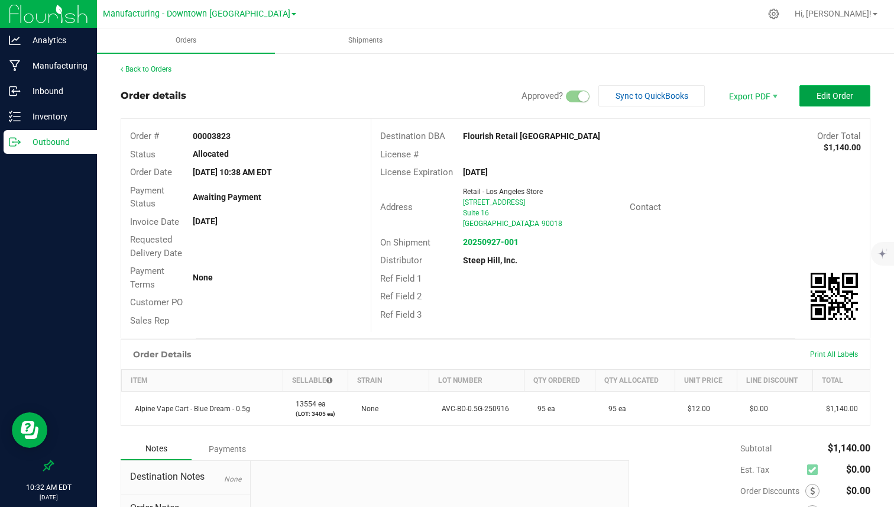
click at [852, 103] on button "Edit Order" at bounding box center [834, 95] width 71 height 21
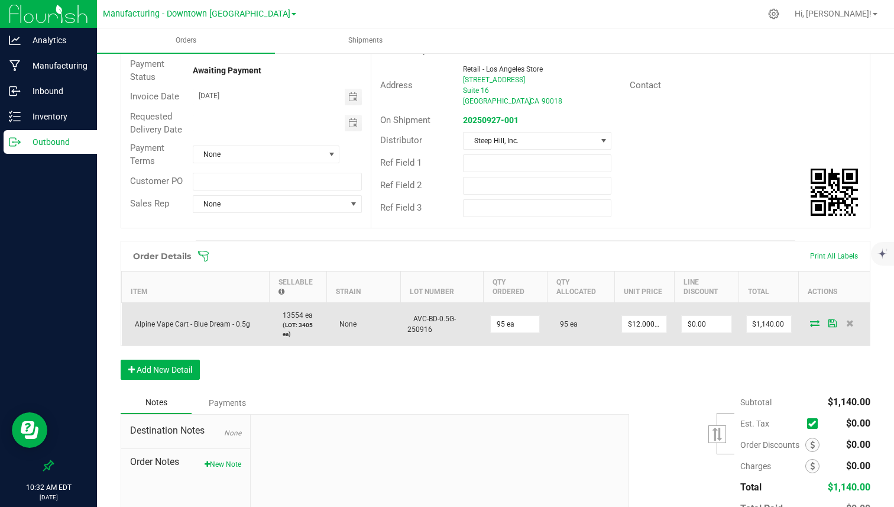
scroll to position [132, 0]
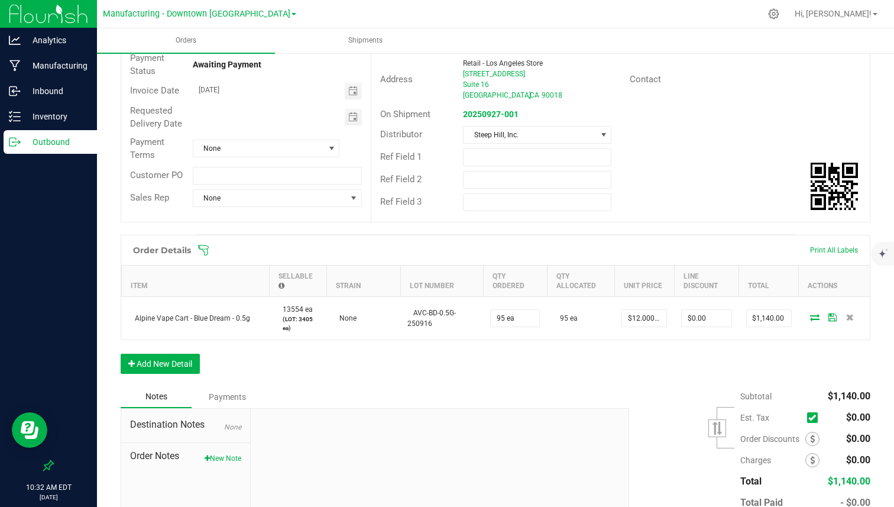
click at [207, 364] on div "Order Details Print All Labels Item Sellable Strain Lot Number Qty Ordered Qty …" at bounding box center [496, 310] width 750 height 151
click at [192, 364] on button "Add New Detail" at bounding box center [160, 363] width 79 height 20
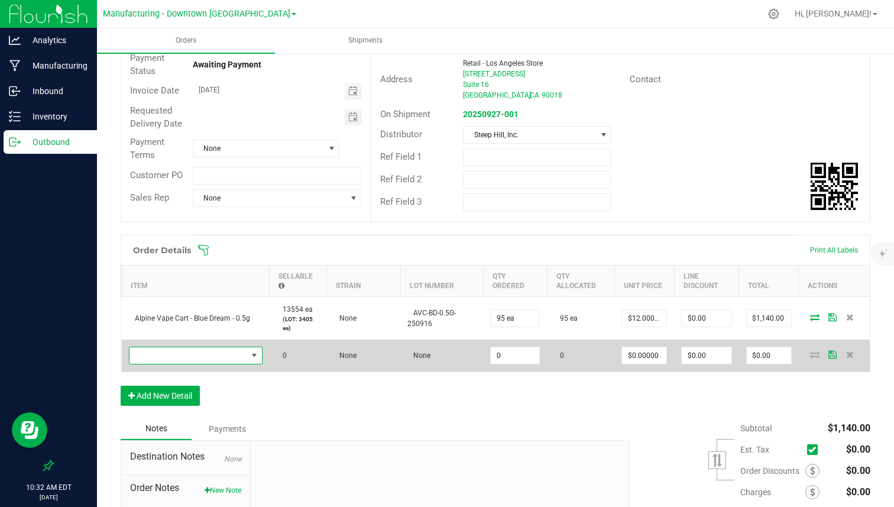
click at [196, 359] on span "NO DATA FOUND" at bounding box center [188, 355] width 118 height 17
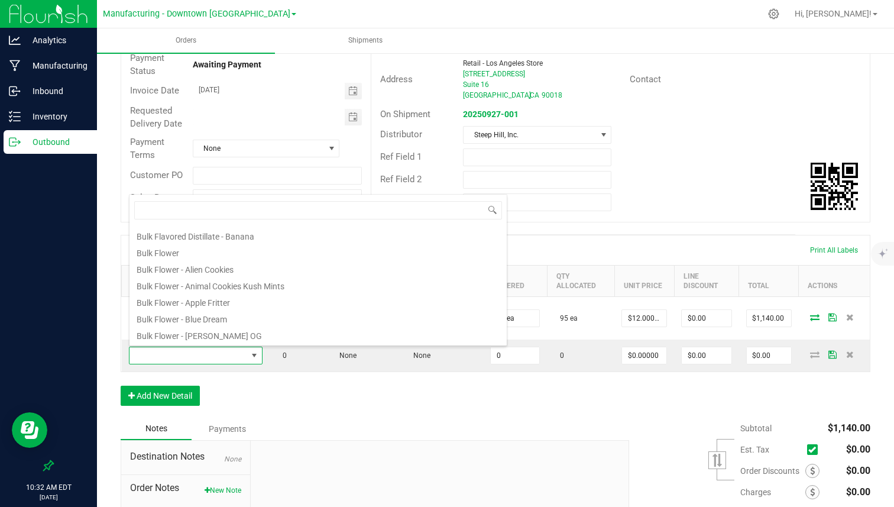
scroll to position [130, 0]
type input "sour"
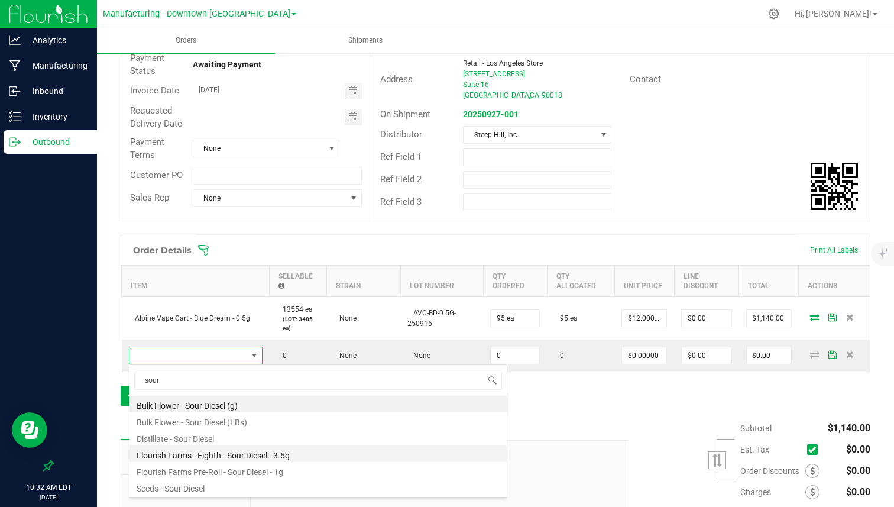
click at [227, 450] on li "Flourish Farms - Eighth - Sour Diesel - 3.5g" at bounding box center [317, 453] width 377 height 17
type input "0 ea"
type input "$50.00000"
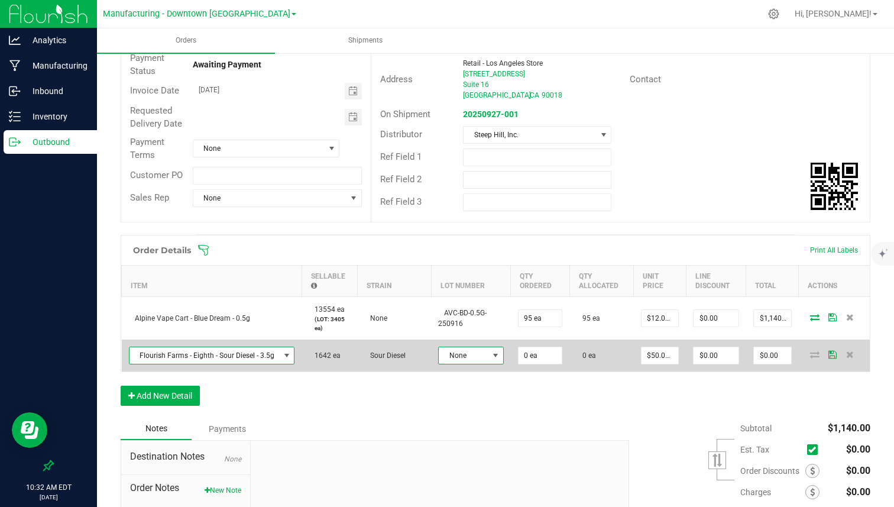
click at [495, 358] on span at bounding box center [495, 355] width 9 height 9
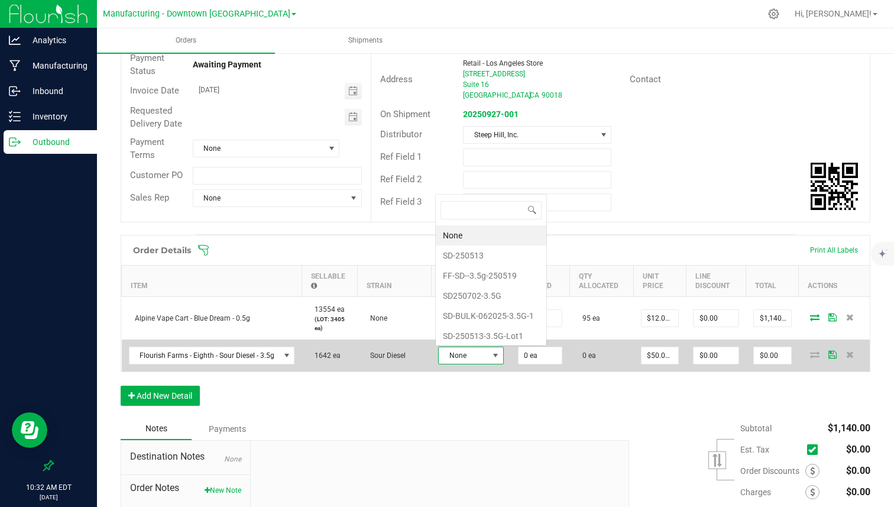
scroll to position [18, 64]
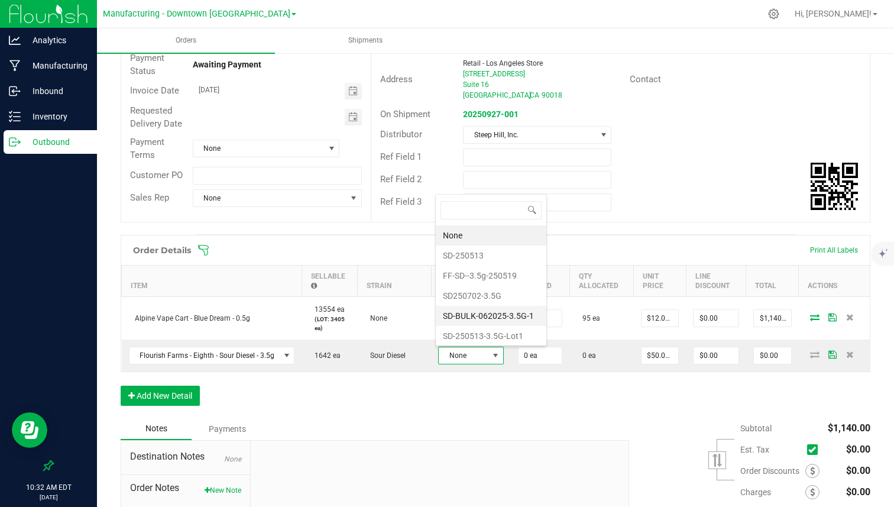
click at [494, 318] on li "SD-BULK-062025-3.5G-1" at bounding box center [491, 316] width 111 height 20
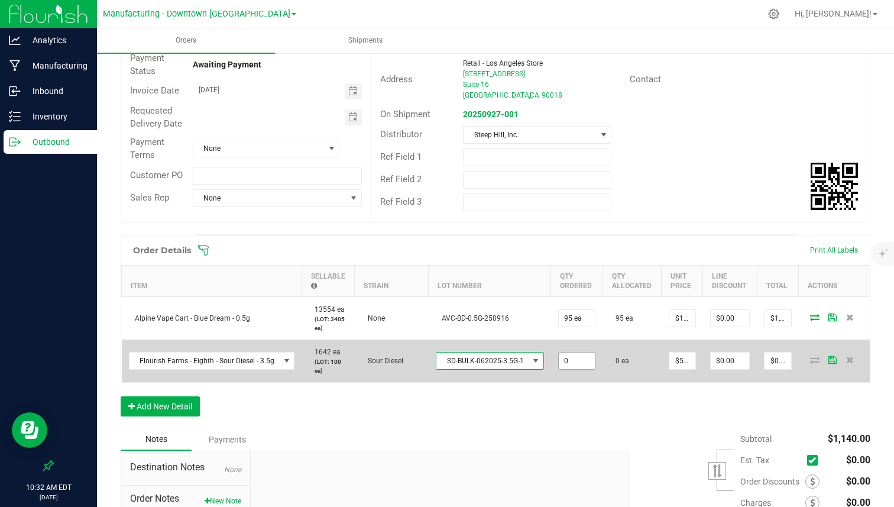
click at [581, 359] on input "0" at bounding box center [577, 360] width 37 height 17
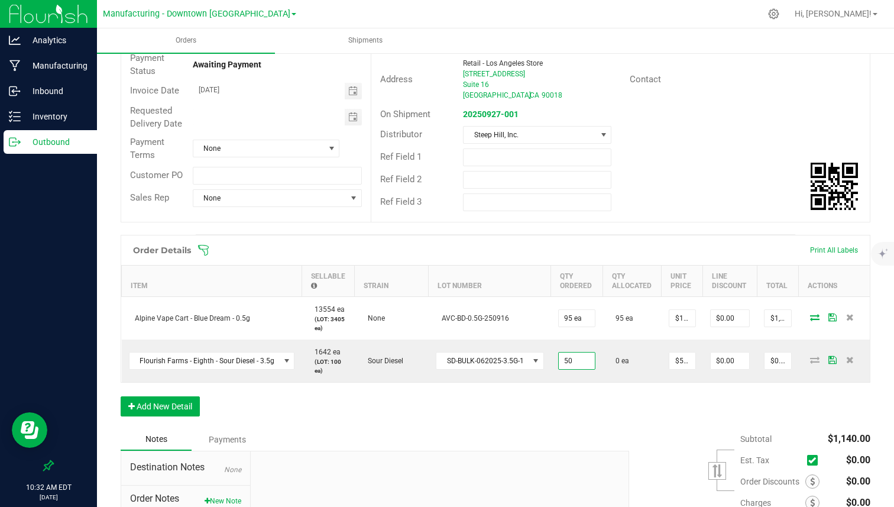
type input "50 ea"
type input "$2,500.00"
click at [559, 393] on div "Order Details Print All Labels Item Sellable Strain Lot Number Qty Ordered Qty …" at bounding box center [496, 331] width 750 height 193
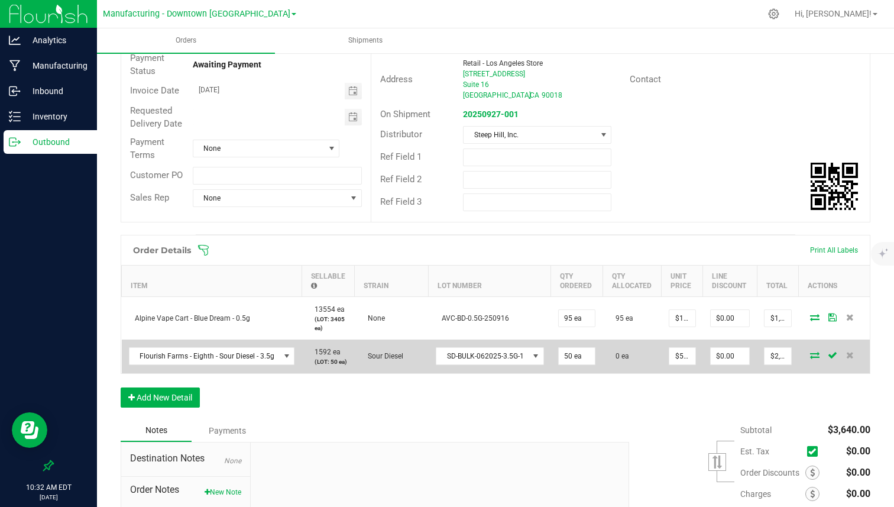
click at [810, 358] on icon at bounding box center [814, 354] width 9 height 7
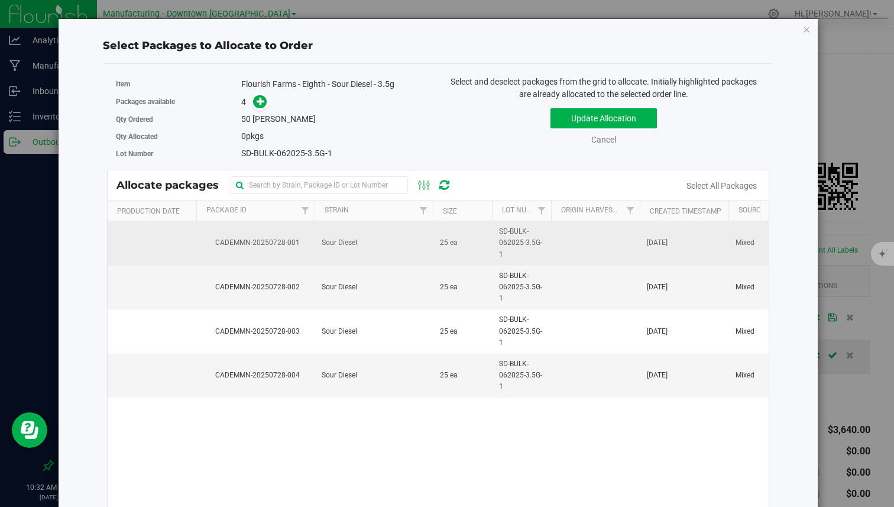
click at [305, 251] on td "CADEMMN-20250728-001" at bounding box center [255, 243] width 118 height 44
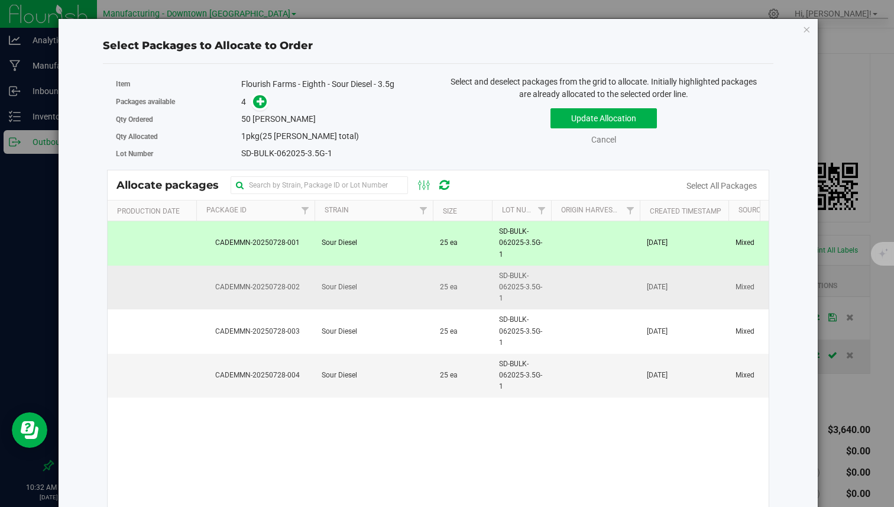
click at [304, 283] on span "CADEMMN-20250728-002" at bounding box center [255, 286] width 104 height 11
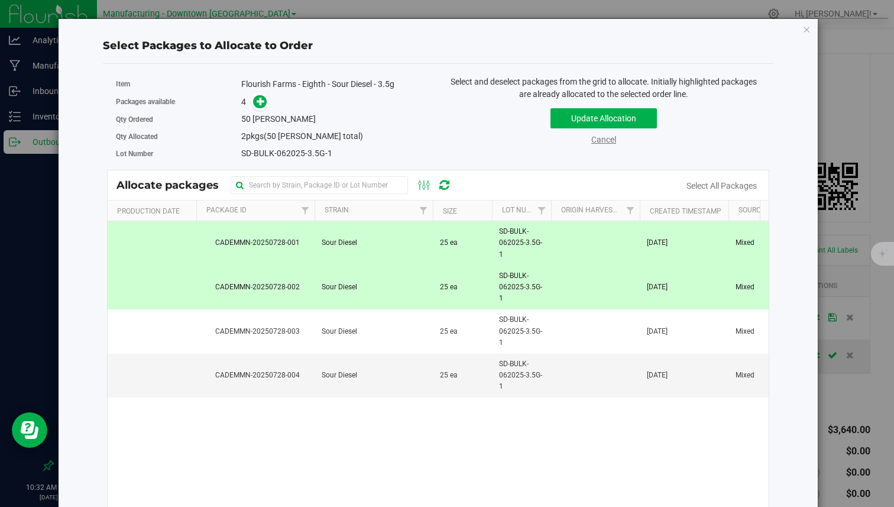
click at [608, 141] on link "Cancel" at bounding box center [603, 139] width 25 height 9
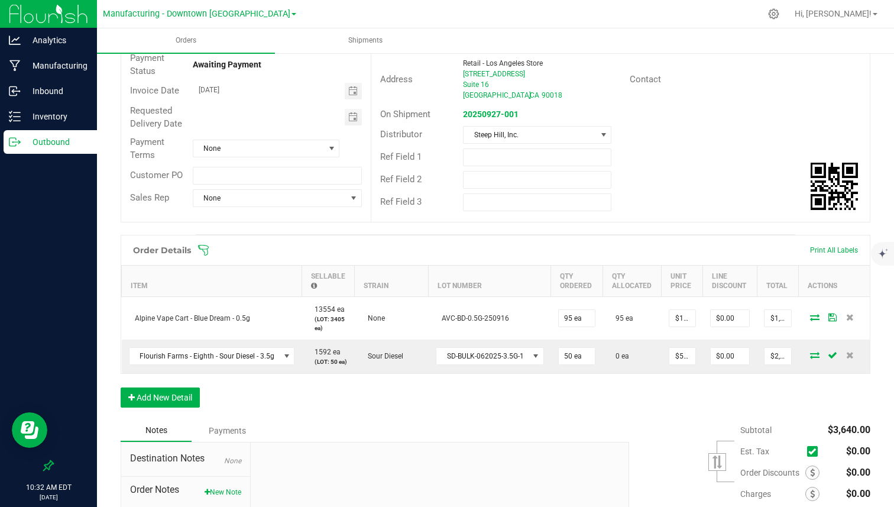
click at [199, 249] on icon at bounding box center [203, 250] width 12 height 12
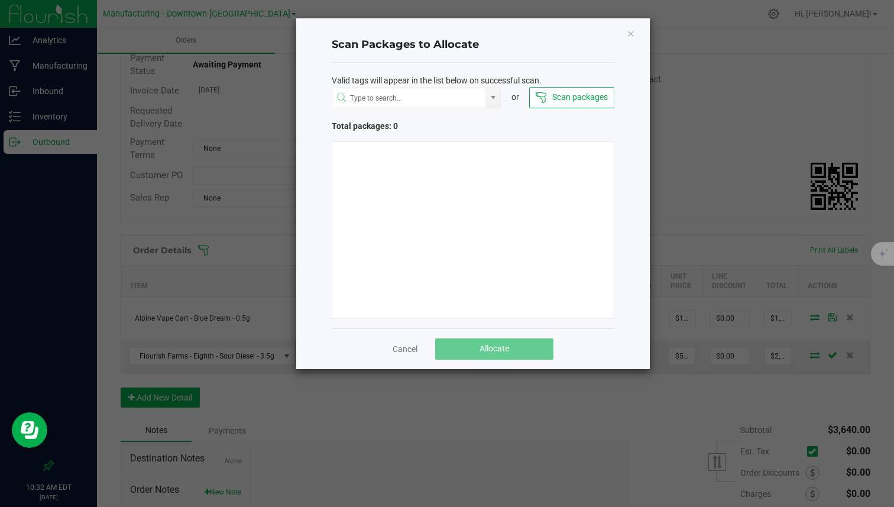
click at [410, 358] on div "Cancel Allocate" at bounding box center [473, 348] width 283 height 41
click at [410, 349] on link "Cancel" at bounding box center [405, 349] width 25 height 12
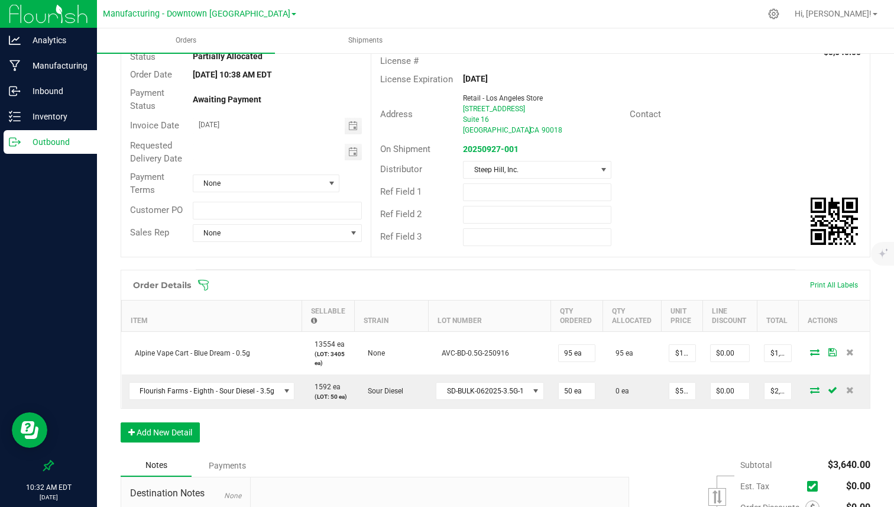
scroll to position [92, 0]
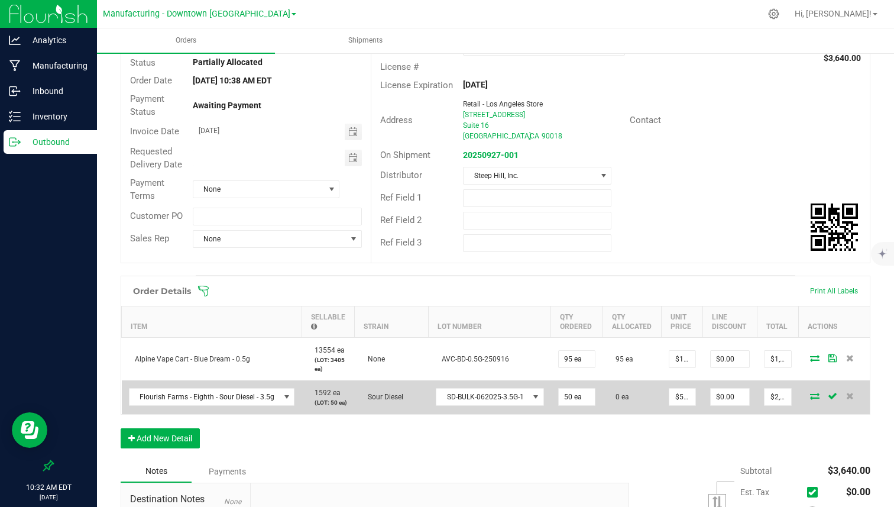
click at [810, 399] on icon at bounding box center [814, 395] width 9 height 7
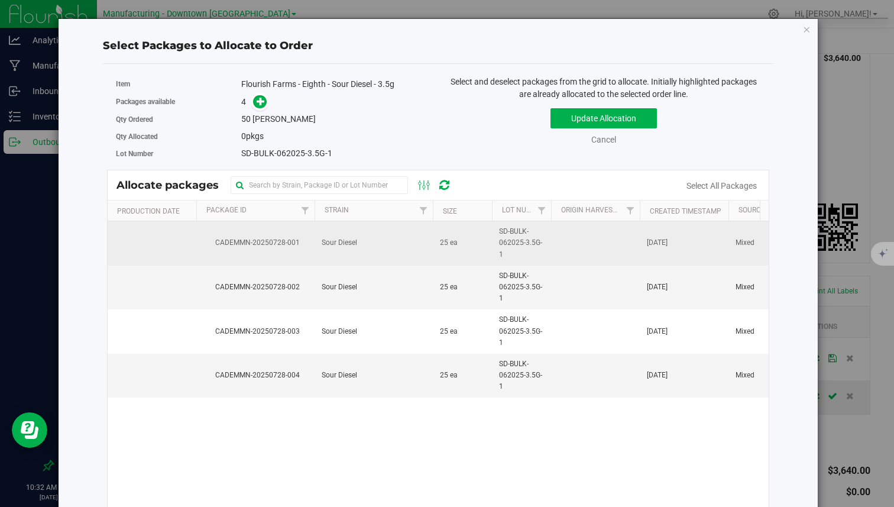
click at [403, 241] on td "Sour Diesel" at bounding box center [373, 243] width 118 height 44
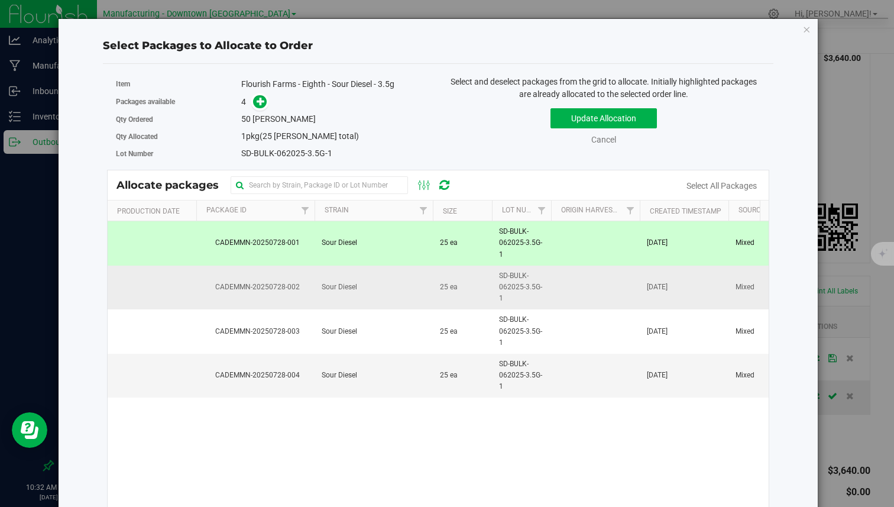
click at [407, 269] on td "Sour Diesel" at bounding box center [373, 287] width 118 height 44
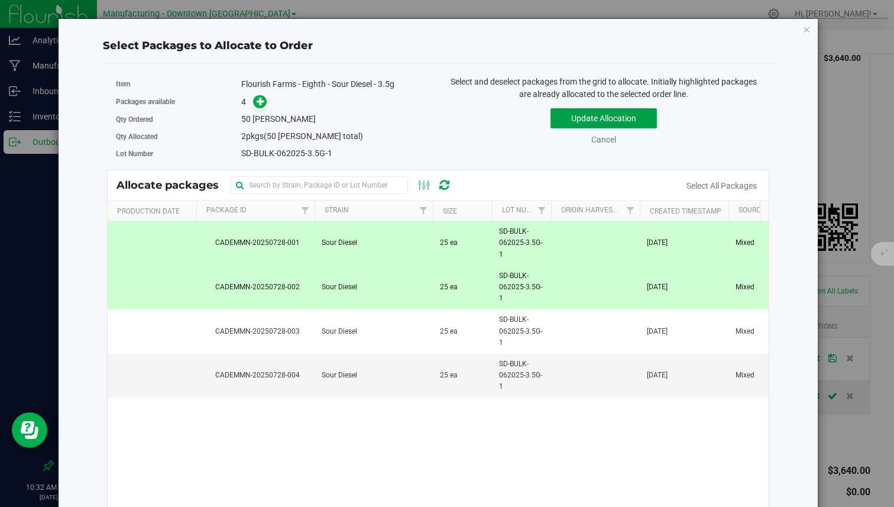
click at [605, 118] on button "Update Allocation" at bounding box center [603, 118] width 106 height 20
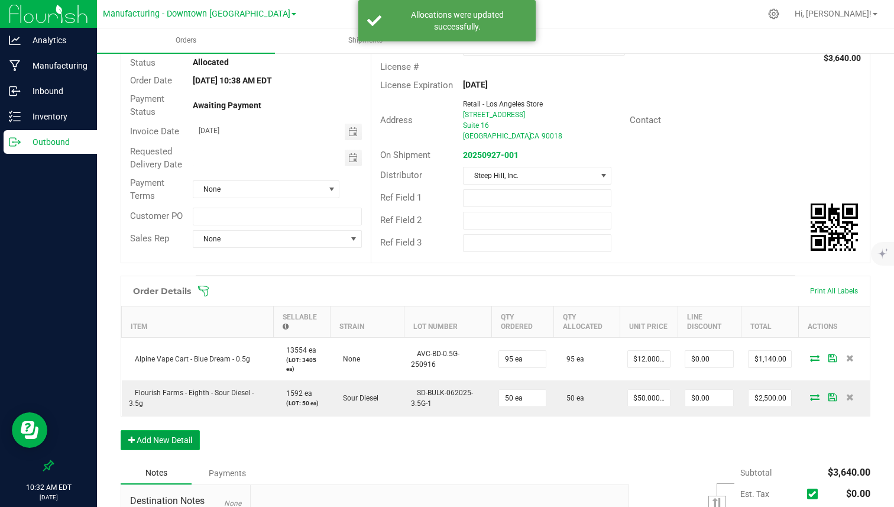
click at [164, 442] on button "Add New Detail" at bounding box center [160, 440] width 79 height 20
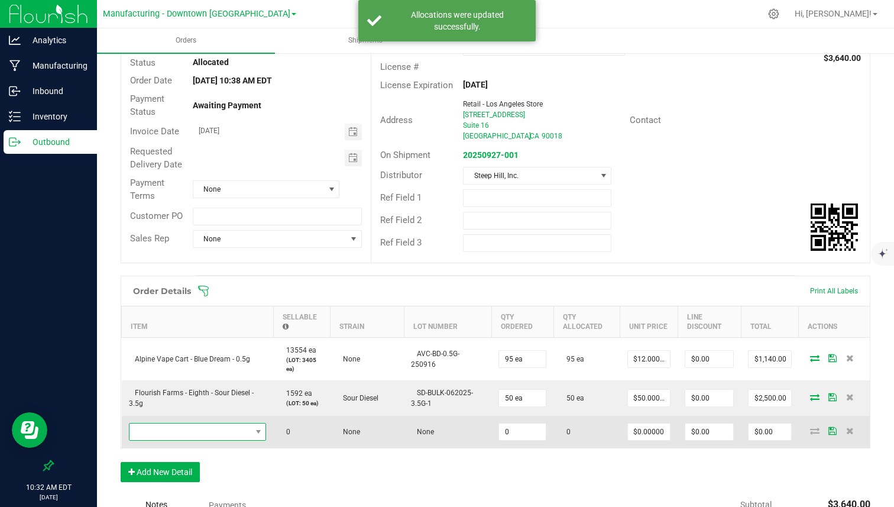
click at [187, 436] on span "NO DATA FOUND" at bounding box center [190, 431] width 122 height 17
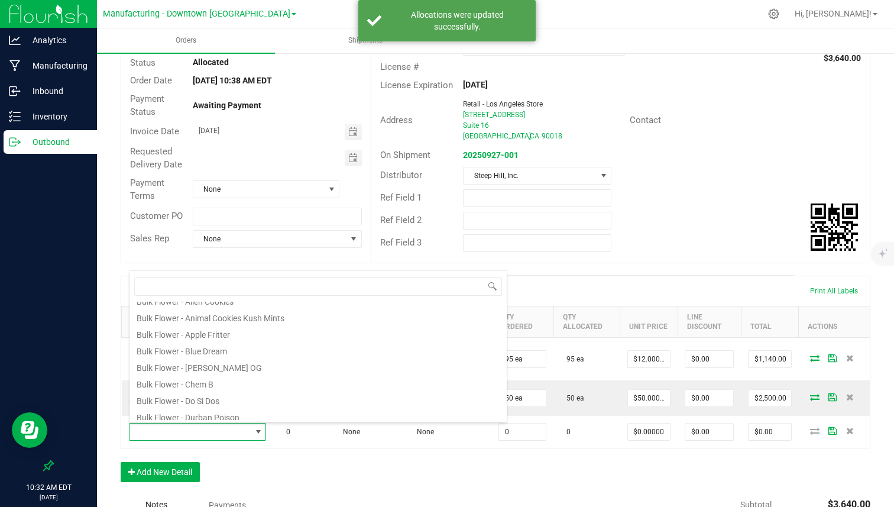
scroll to position [213, 0]
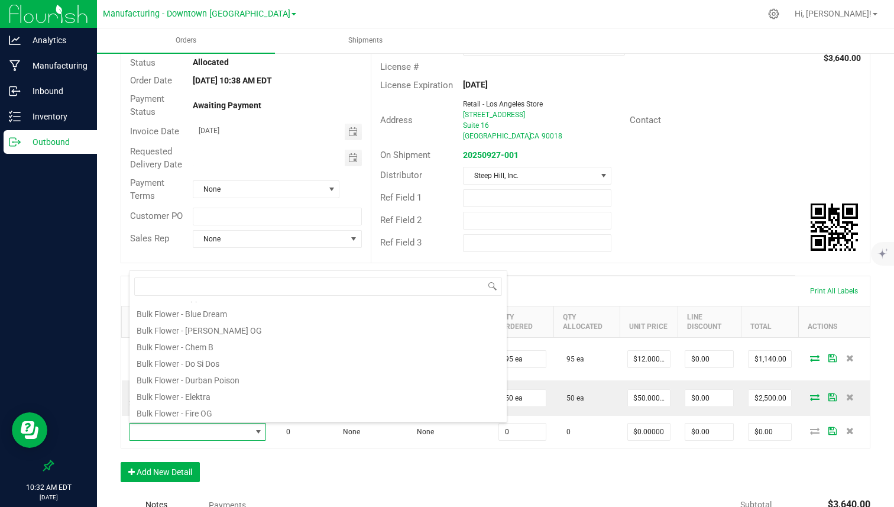
type input "o"
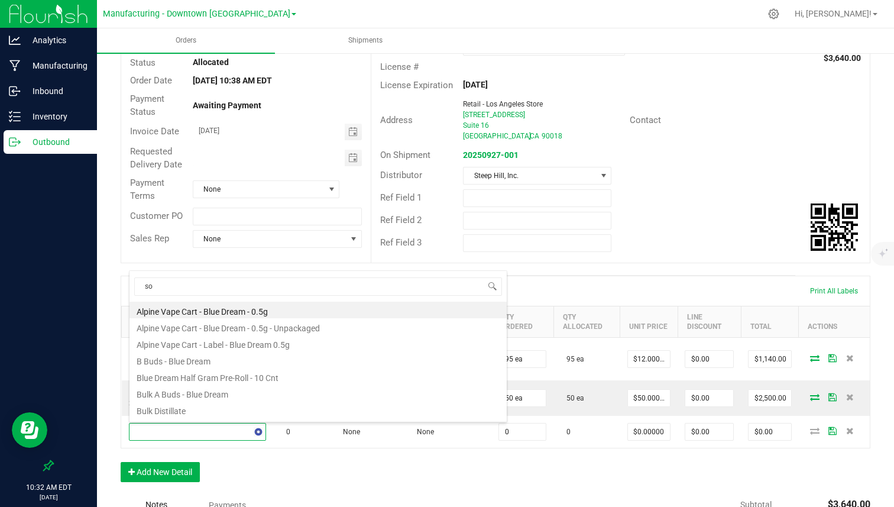
type input "sou"
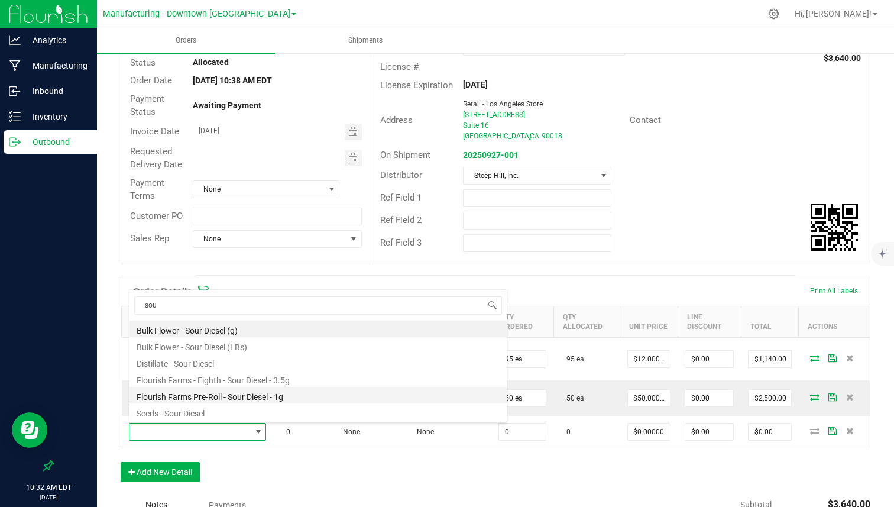
click at [205, 395] on li "Flourish Farms Pre-Roll - Sour Diesel - 1g" at bounding box center [317, 395] width 377 height 17
type input "0 ea"
type input "$7.00000"
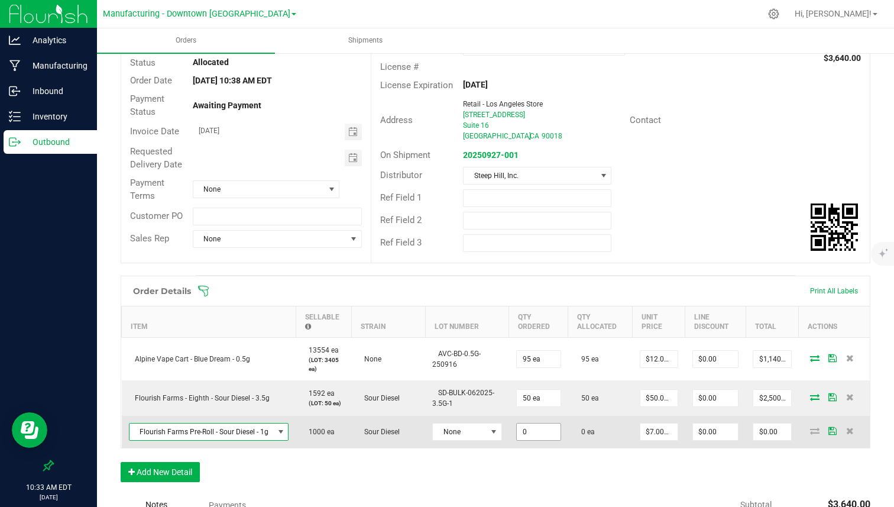
click at [520, 429] on input "0" at bounding box center [539, 431] width 44 height 17
type input "25 ea"
type input "$175.00"
click at [556, 445] on td "25 ea" at bounding box center [538, 432] width 59 height 32
click at [810, 434] on icon at bounding box center [814, 430] width 9 height 7
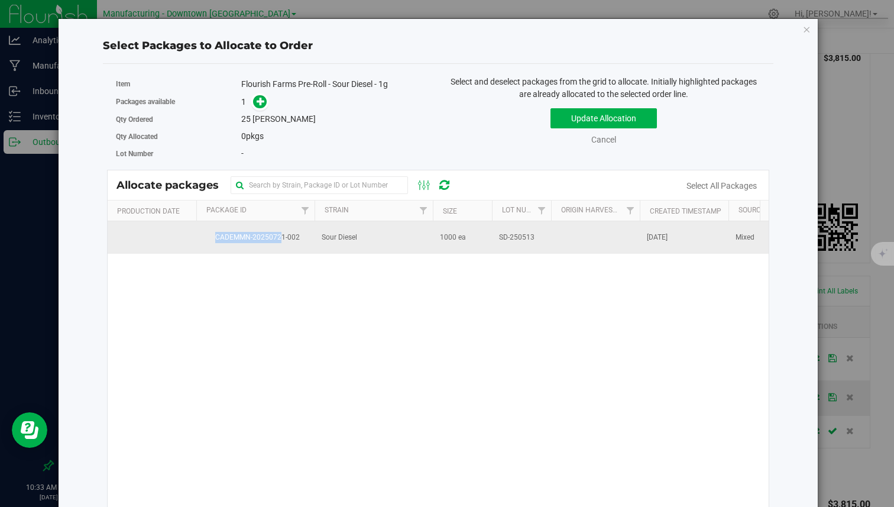
drag, startPoint x: 199, startPoint y: 236, endPoint x: 282, endPoint y: 235, distance: 83.4
click at [283, 235] on span "CADEMMN-20250721-002" at bounding box center [255, 237] width 104 height 11
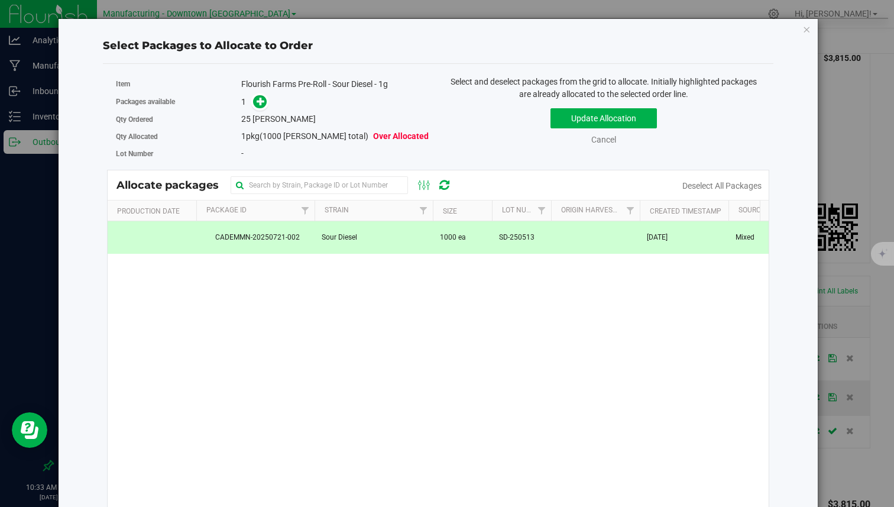
click at [368, 245] on td "Sour Diesel" at bounding box center [373, 237] width 118 height 32
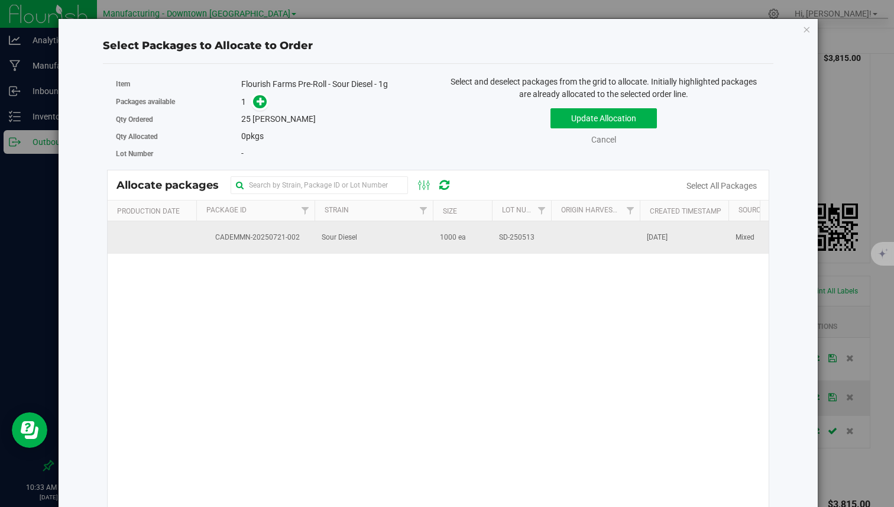
click at [368, 245] on td "Sour Diesel" at bounding box center [373, 237] width 118 height 32
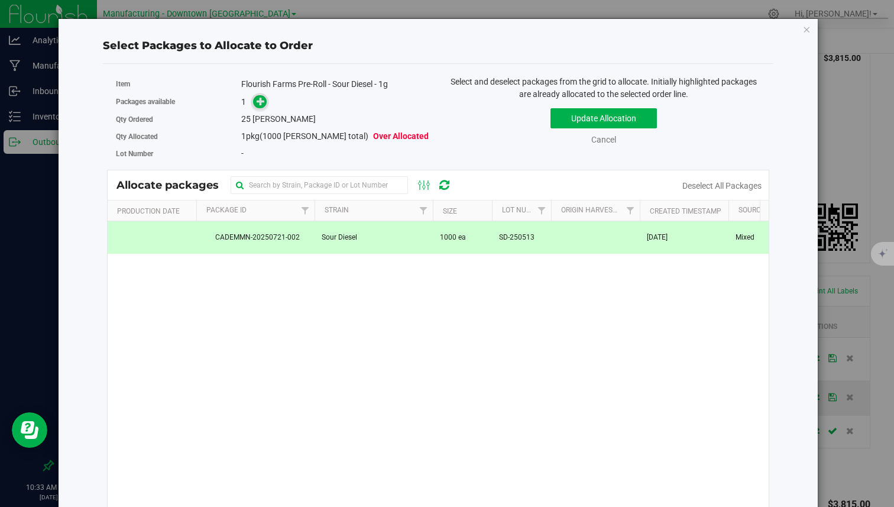
click at [258, 103] on icon at bounding box center [261, 101] width 8 height 8
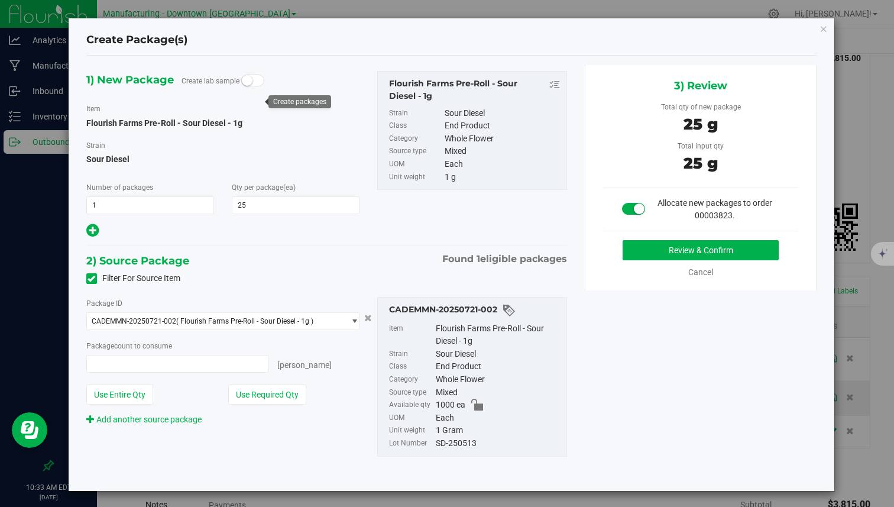
type input "25 ea"
click at [721, 246] on button "Review & Confirm" at bounding box center [700, 250] width 156 height 20
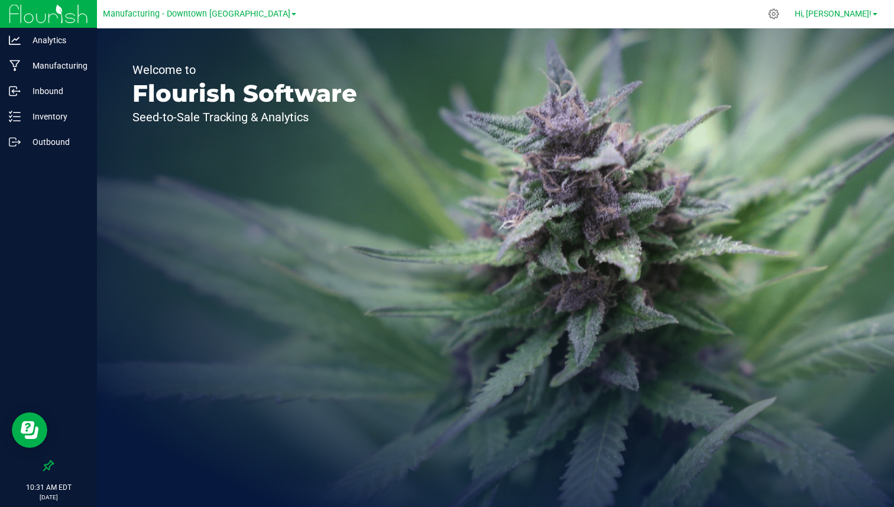
click at [863, 11] on span "Hi, [PERSON_NAME]!" at bounding box center [832, 13] width 77 height 9
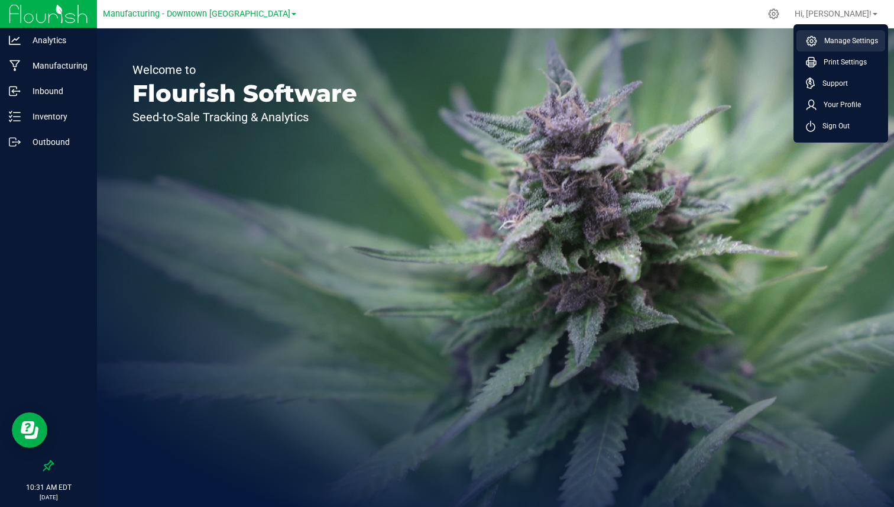
click at [838, 41] on span "Manage Settings" at bounding box center [847, 41] width 61 height 12
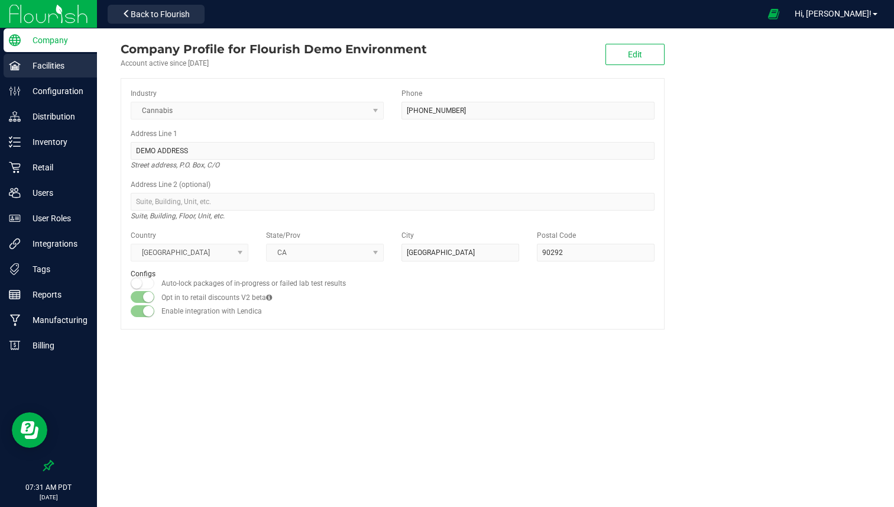
click at [57, 73] on div "Facilities" at bounding box center [50, 66] width 93 height 24
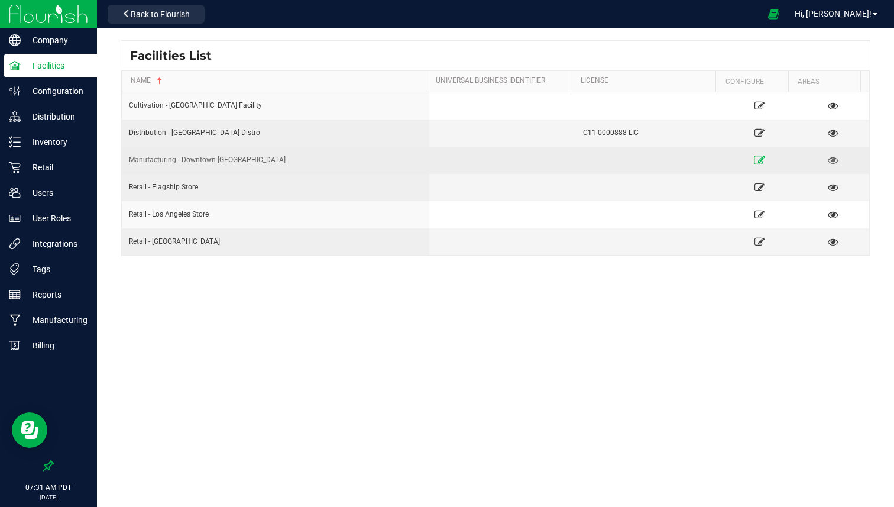
click at [754, 160] on icon at bounding box center [759, 159] width 11 height 8
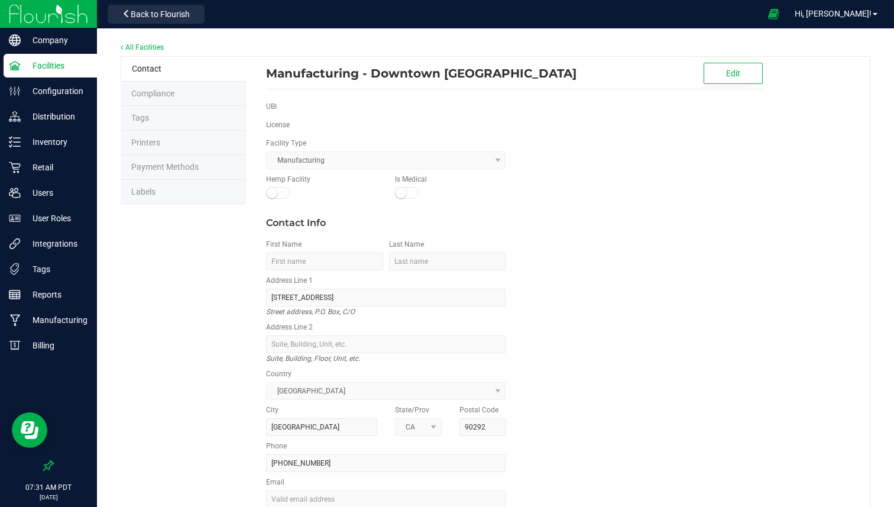
click at [159, 180] on li "Labels" at bounding box center [183, 192] width 125 height 25
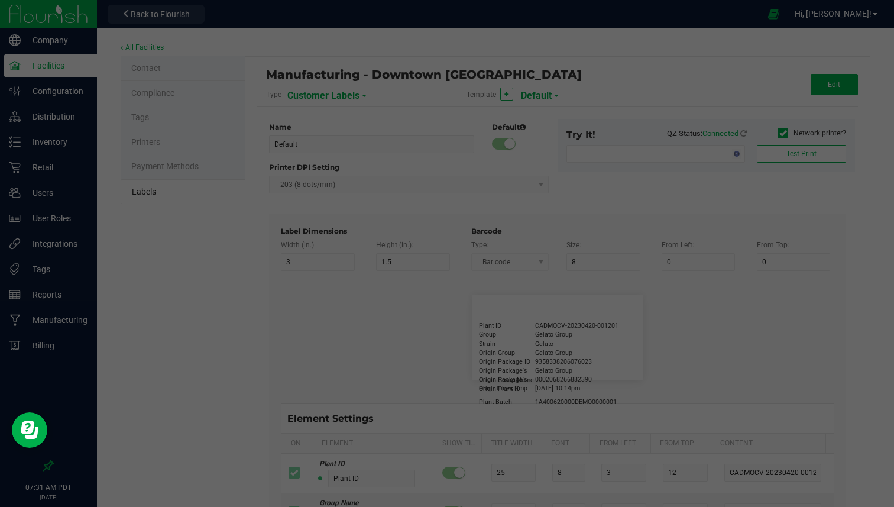
type input "2.25"
type input "1.25"
type input "20"
type input "5"
type input "Customer"
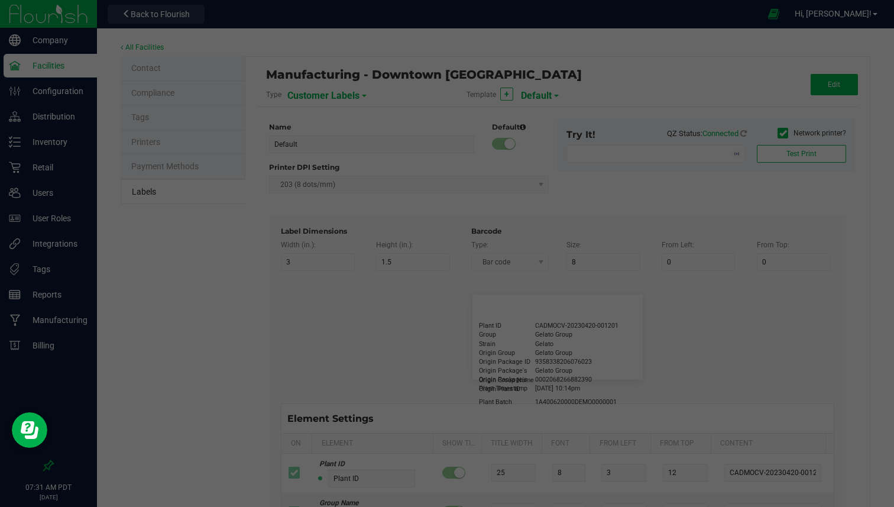
type input "15"
type input "5"
type input "Firstname Lastname"
type input "Product"
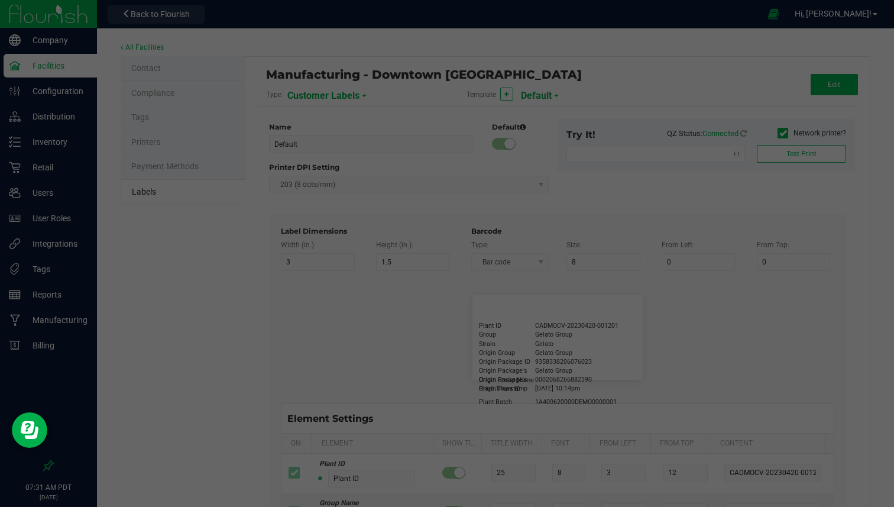
type input "15"
type input "5"
type input "10"
type input "GSC Oil Tincture"
type input "Qty"
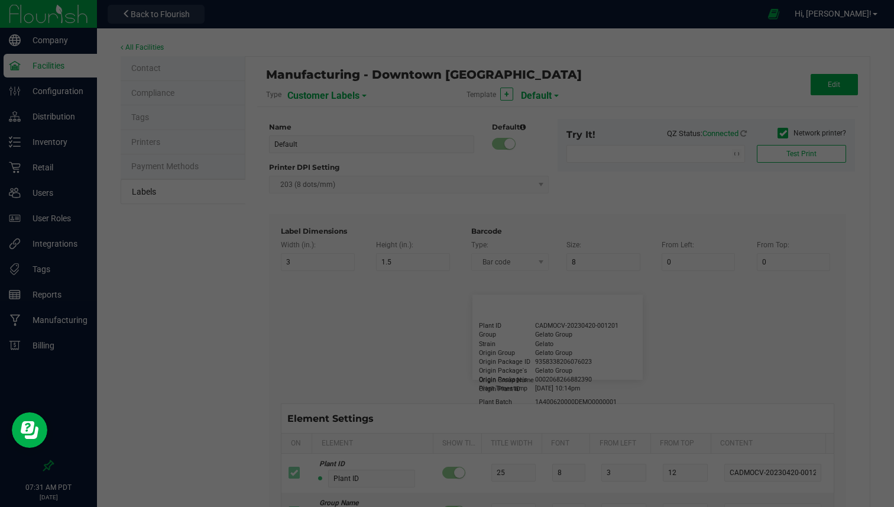
type input "5"
type input "15"
type input "3 ea"
type input "Physician"
type input "15"
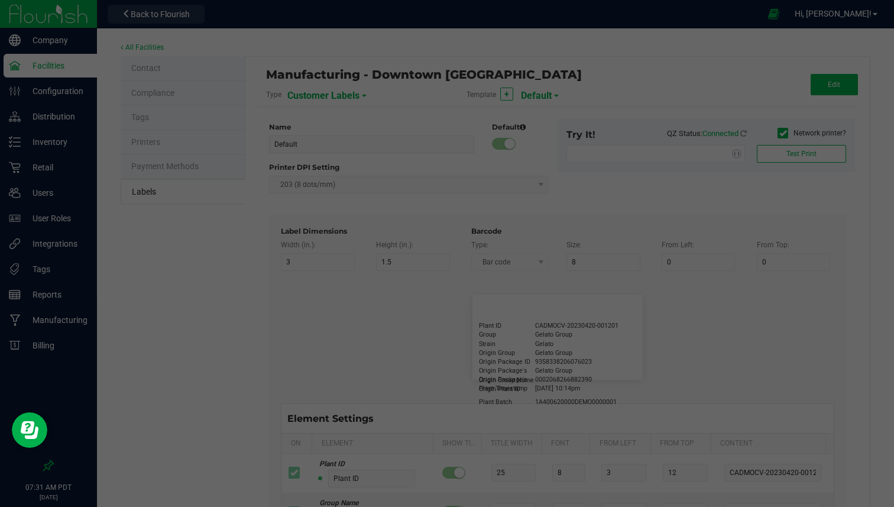
type input "5"
type input "Docfirst Doclast, MD."
type input "Order Date"
type input "15"
type input "5"
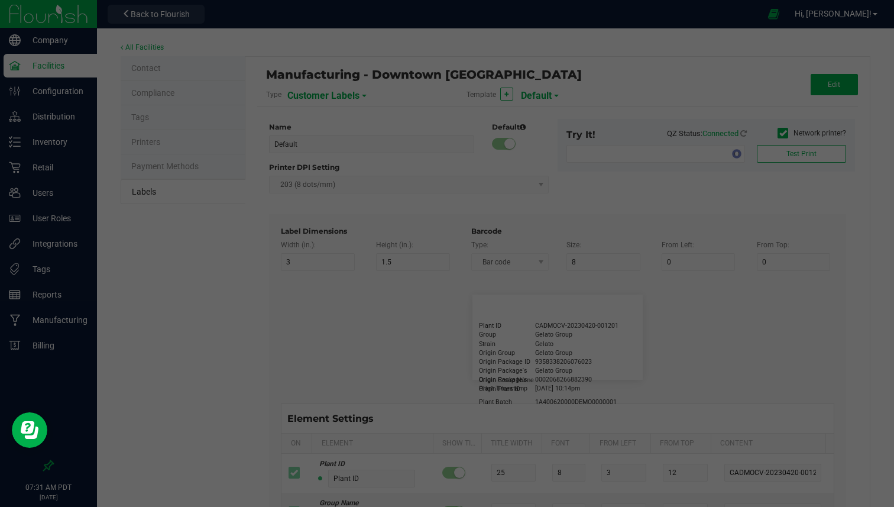
type input "25"
type input "4/20/2023 1:17 pm"
type input "Package ID"
type input "15"
type input "5"
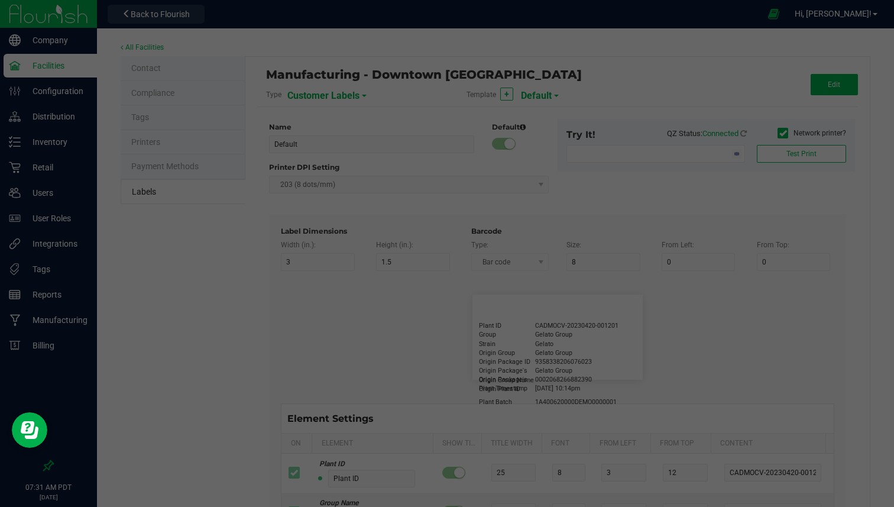
type input "10"
type input "CADMODS-20230420-096"
type input "Lot Number"
type input "15"
type input "5"
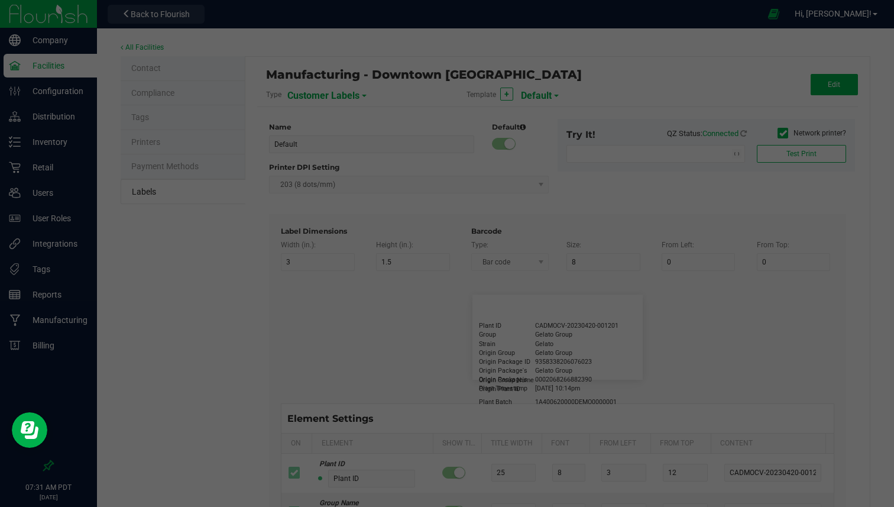
type input "10"
type input "LOTPXGDP-0912"
type input "Warning"
type input "15"
type input "5"
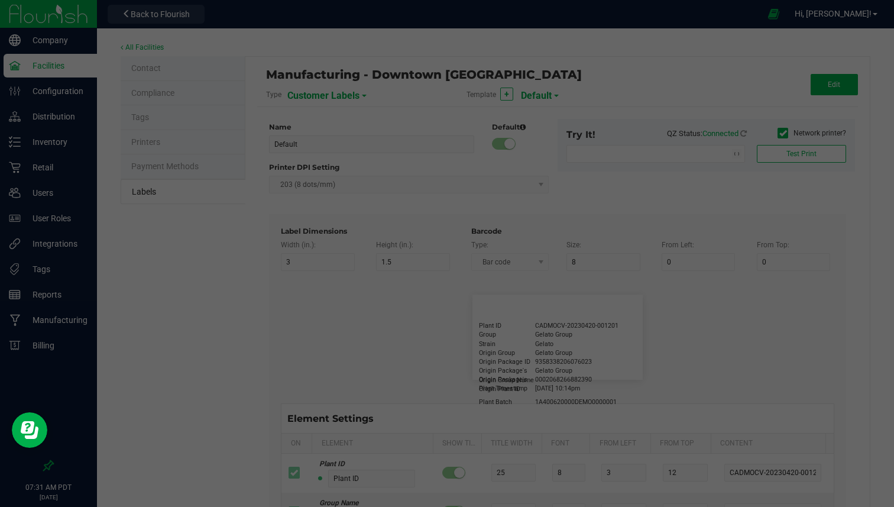
type input "30"
type input "Type Warning Here"
type input "Brand"
type input "15"
type input "5"
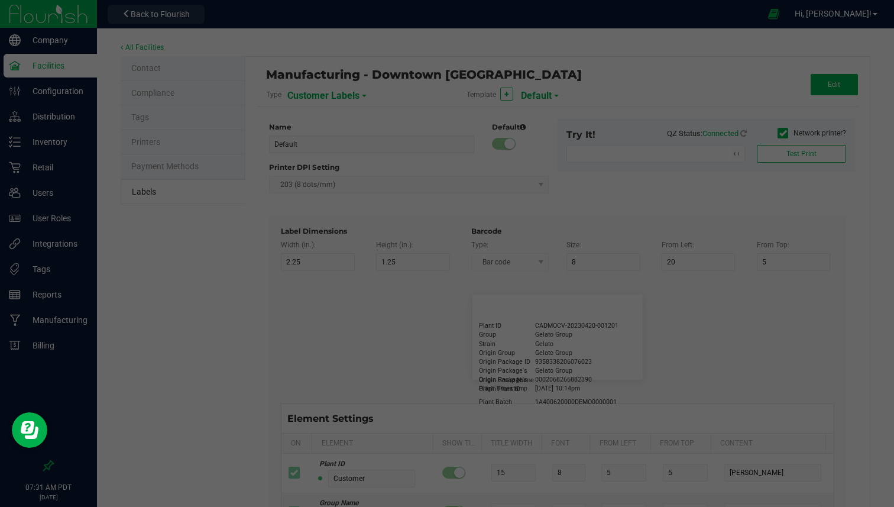
type input "30"
type input "Cannabis Co."
type input "NDC Number"
type input "15"
type input "5"
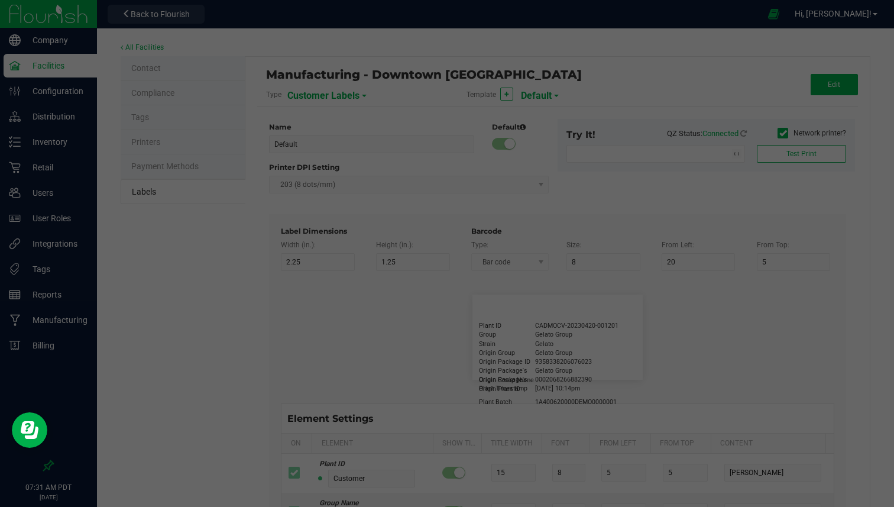
type input "30"
type input "[PHONE_NUMBER]"
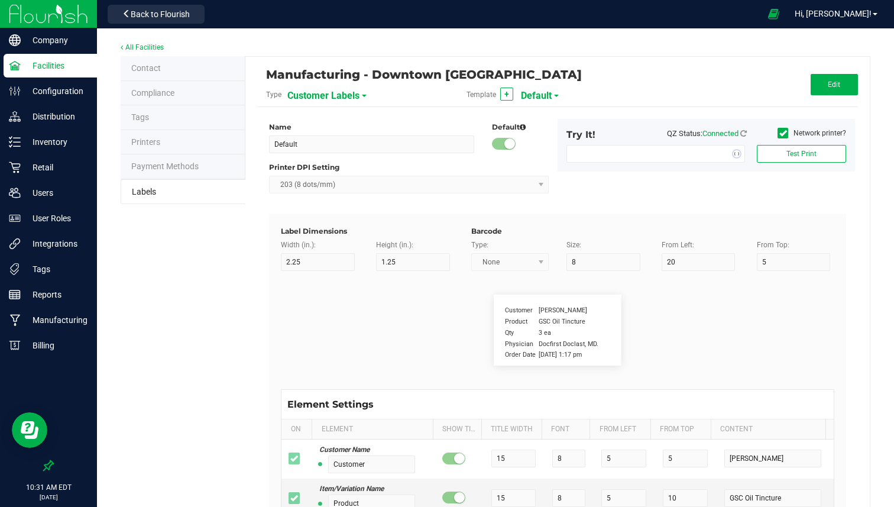
click at [345, 98] on span "Customer Labels" at bounding box center [323, 96] width 72 height 20
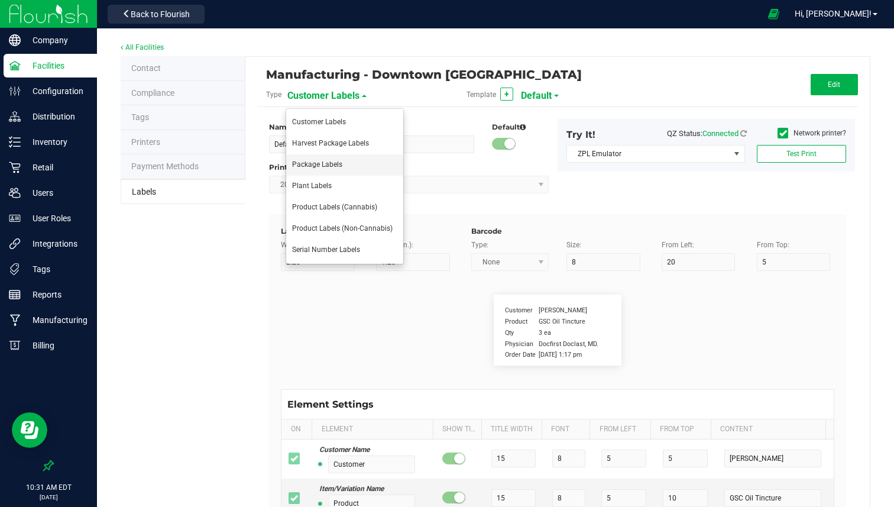
click at [327, 160] on span "Package Labels" at bounding box center [317, 164] width 50 height 8
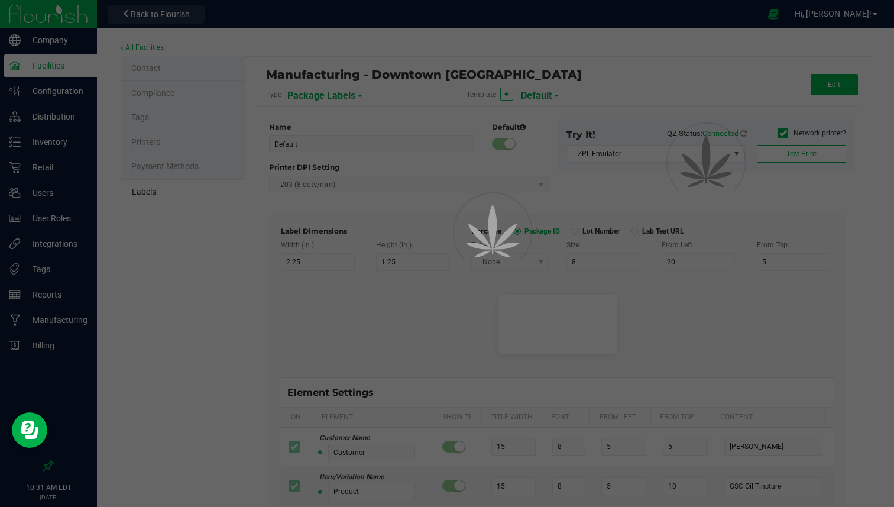
type input "Edible"
type input "4"
type input "2.5"
type input "10"
type input "12"
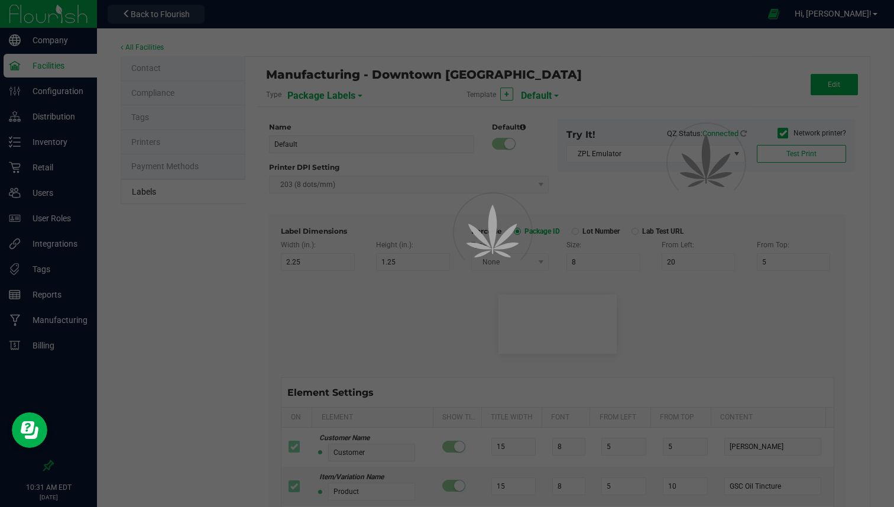
type input "50"
type input "UUID"
type input "35"
type input "10"
type input "SKU Name"
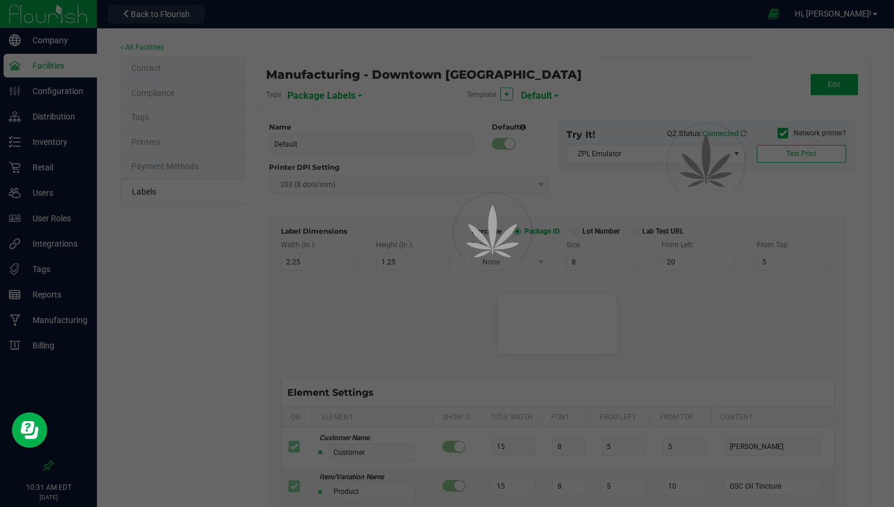
type input "25"
type input "10"
type input "Strain"
type input "25"
type input "10"
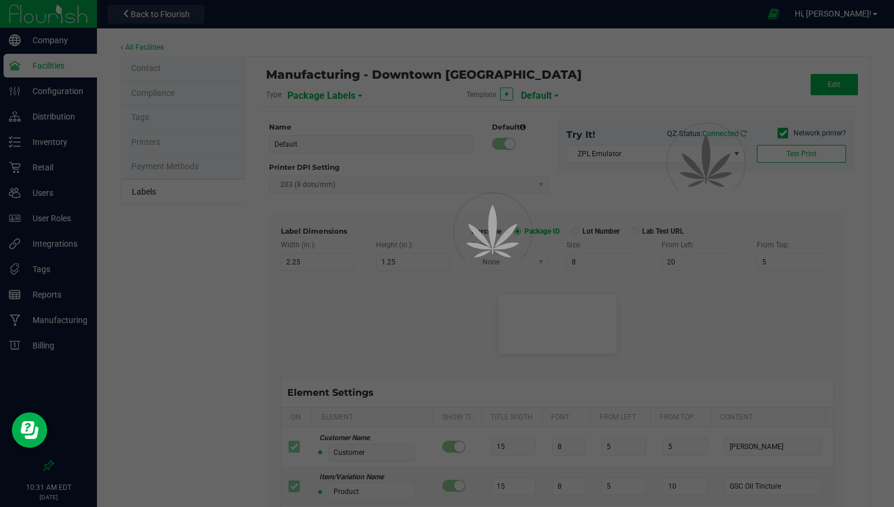
type input "Size"
type input "25"
type input "10"
type input "Package Date"
type input "25"
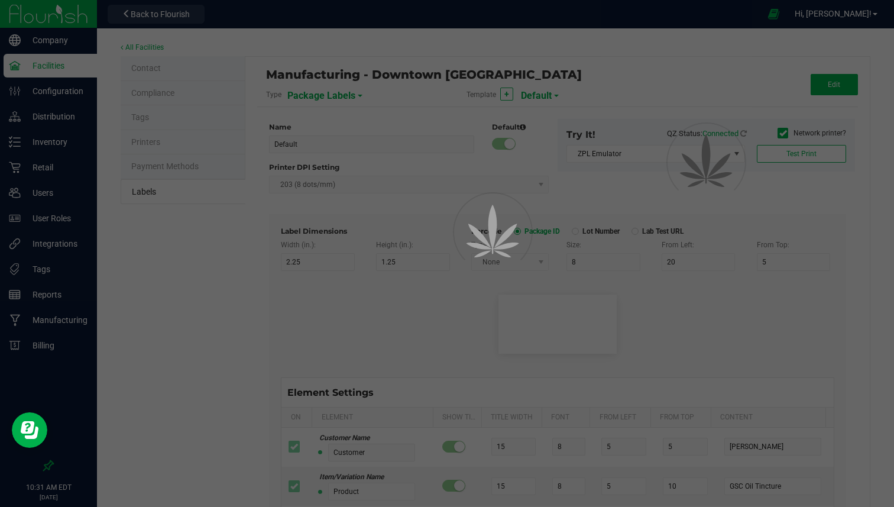
type input "10"
type input "Lot Number"
type input "25"
type input "10"
type input "30"
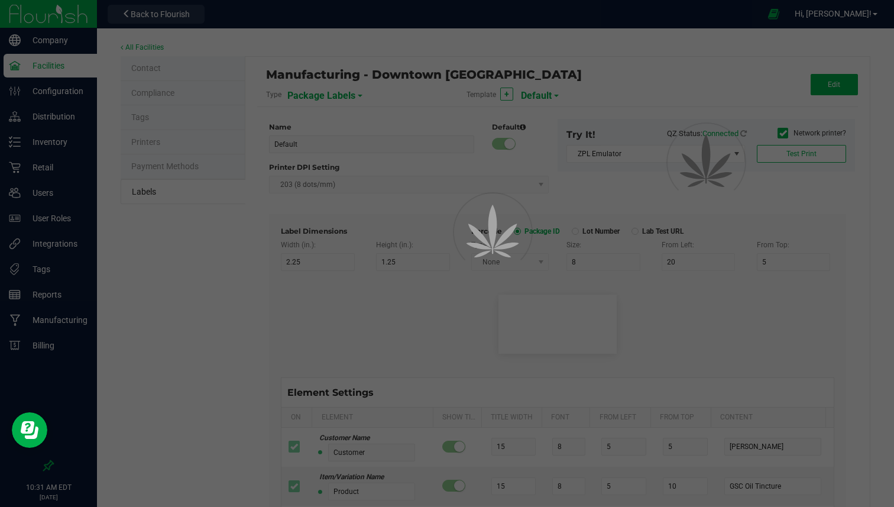
type input "Please Store in a safe place and keep away from kids."
type input "80"
type input "10"
type input "40"
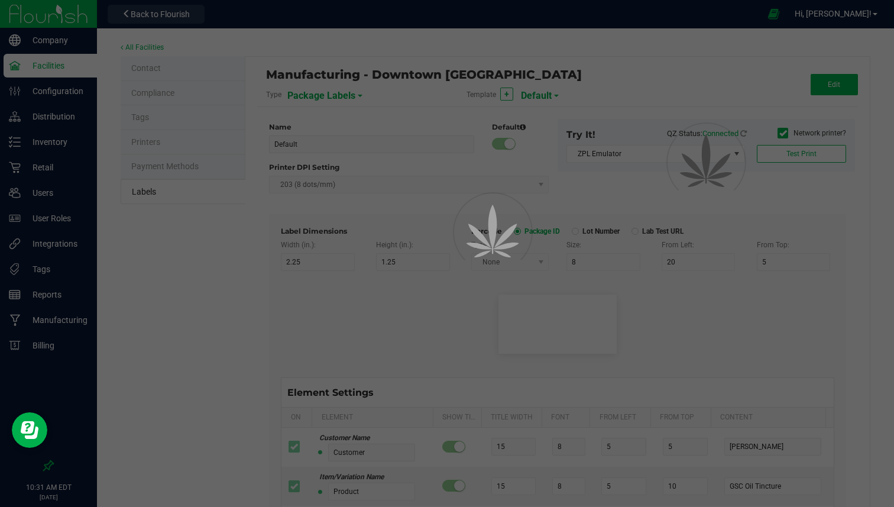
type input "SKU"
type input "25"
type input "10"
type input "42P017"
type input "Ref Field 1"
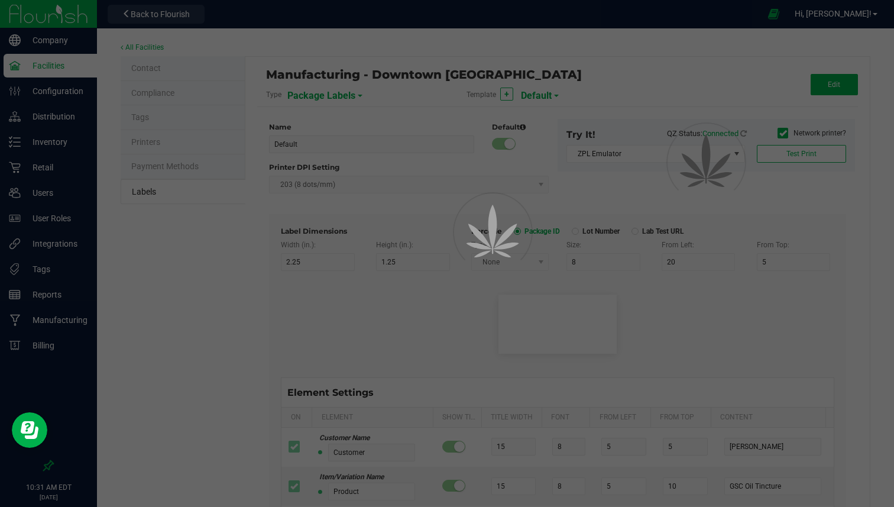
type input "25"
type input "10"
type input "35"
type input "Ref Field 1 Value"
type input "Ref Field 2"
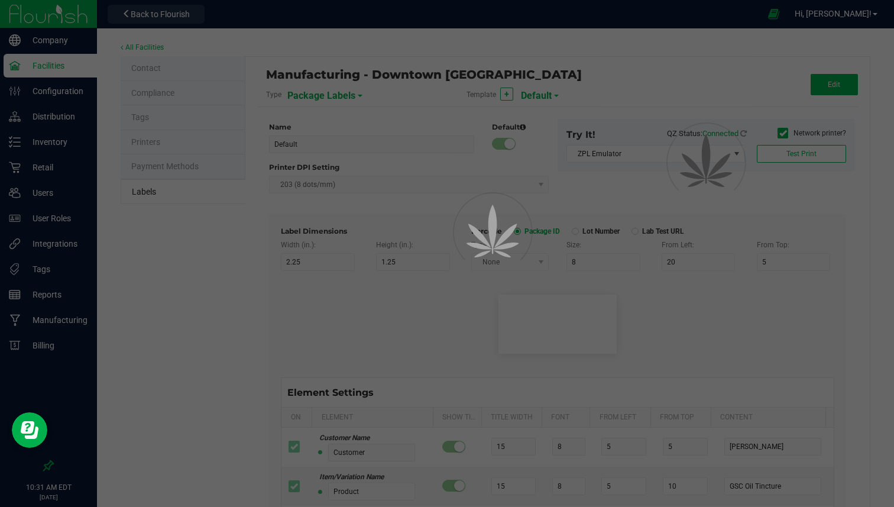
type input "25"
type input "10"
type input "35"
type input "Ref Field 2 Value"
type input "Ref Field 3"
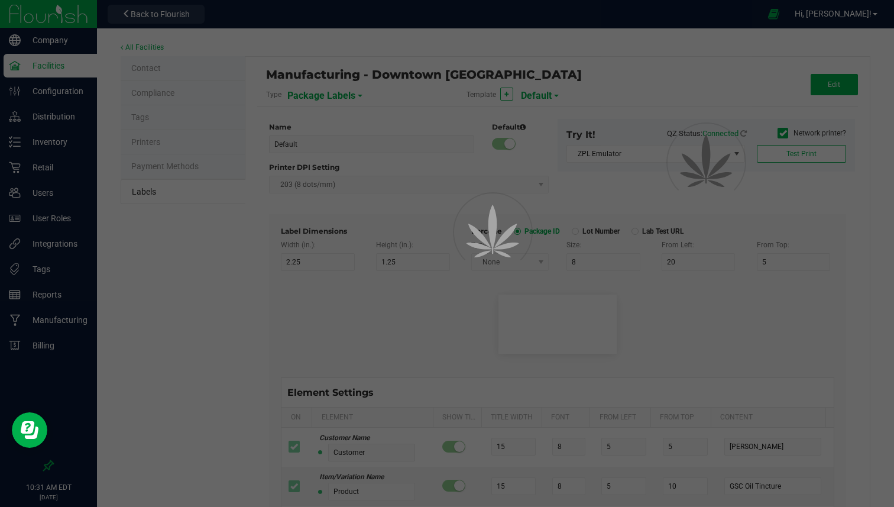
type input "25"
type input "10"
type input "35"
type input "Ref Field 3 Value"
type input "Item Ref Field 1"
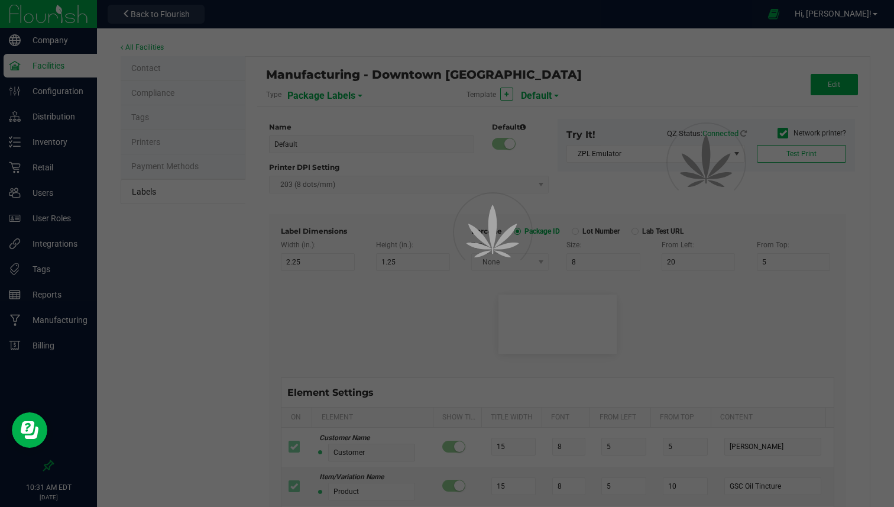
type input "25"
type input "10"
type input "35"
type input "Item Ref Field 1 Value"
type input "Item Ref Field 2"
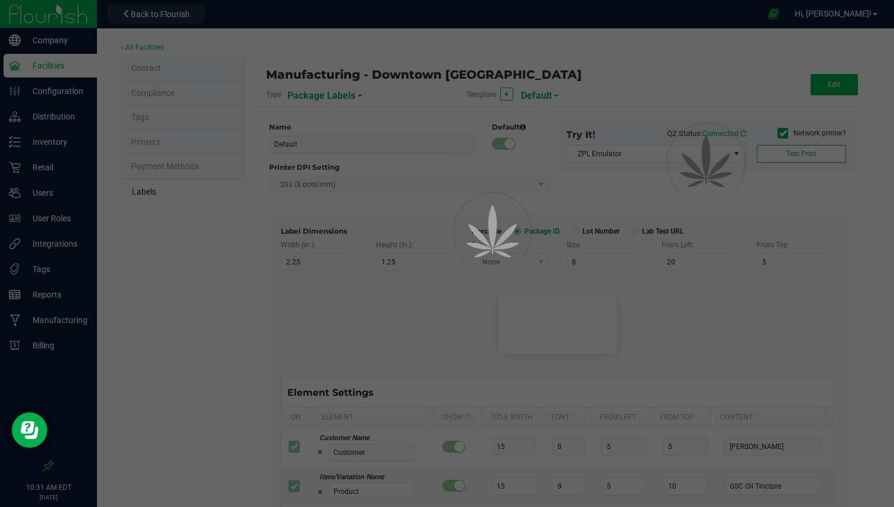
type input "25"
type input "10"
type input "35"
type input "Item Ref Field 2 Value"
type input "Item Ref Field 3"
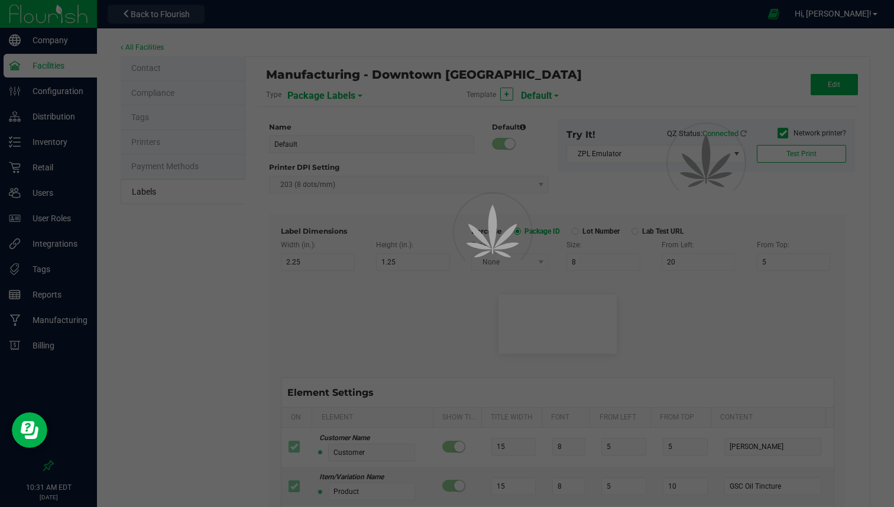
type input "25"
type input "10"
type input "35"
type input "Item Ref Field 3 Value"
type input "Item Ref Field 4"
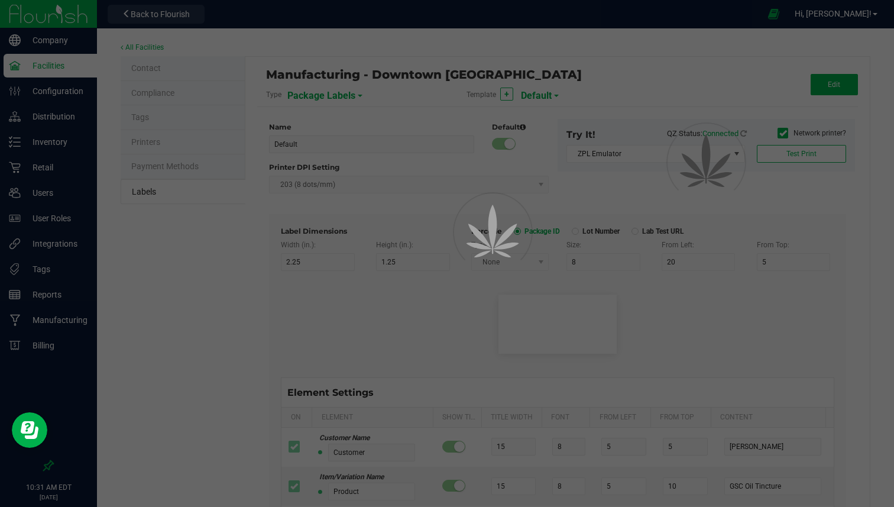
type input "25"
type input "10"
type input "35"
type input "Item Ref Field 4 Value"
type input "Item Ref Field 5"
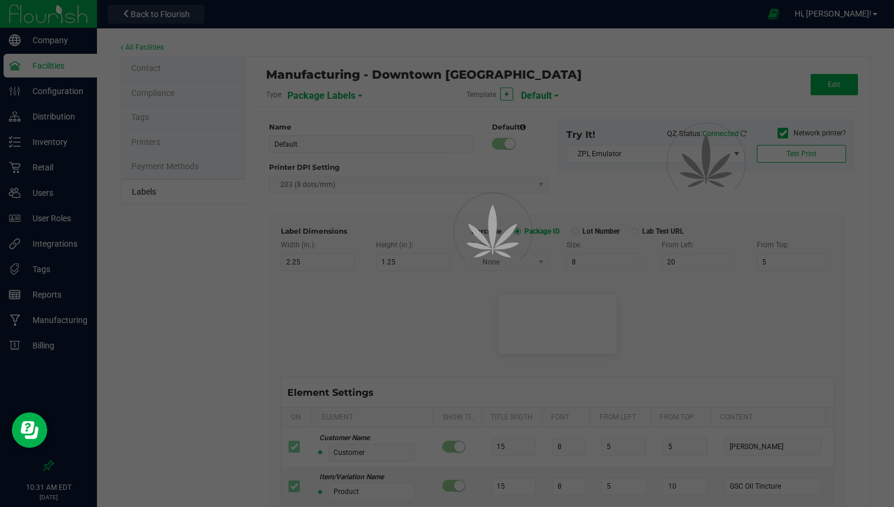
type input "25"
type input "10"
type input "35"
type input "Item Ref Field 5 Value"
type input "NDC Number"
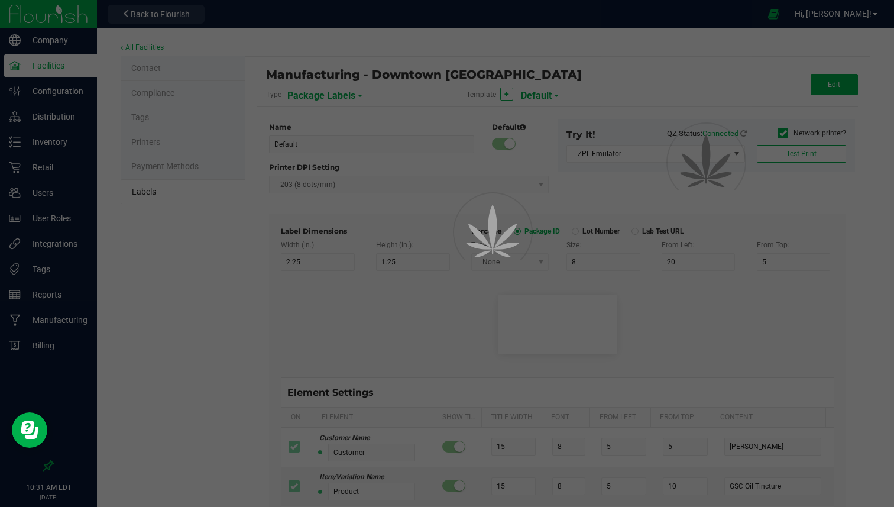
type input "25"
type input "10"
type input "35"
type input "[PHONE_NUMBER]"
type input "Number of Servings"
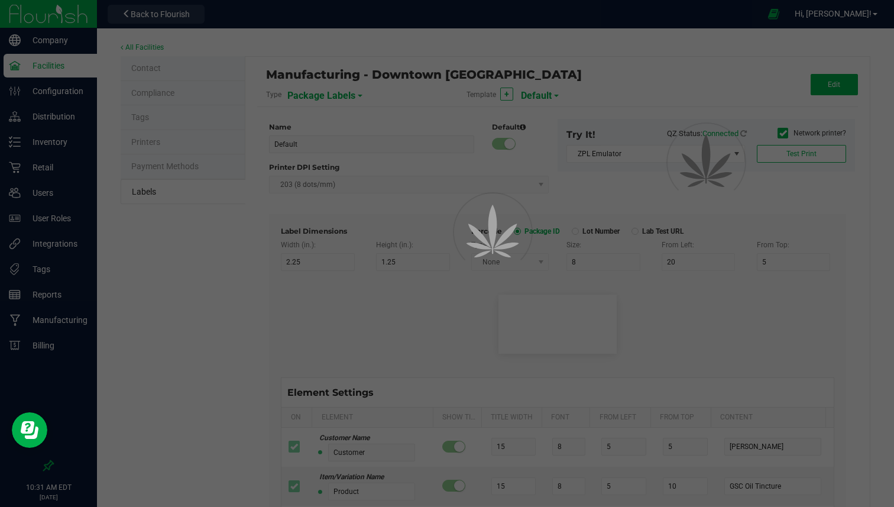
type input "25"
type input "10"
type input "35"
type input "4 servings/item"
type input "Serving Size"
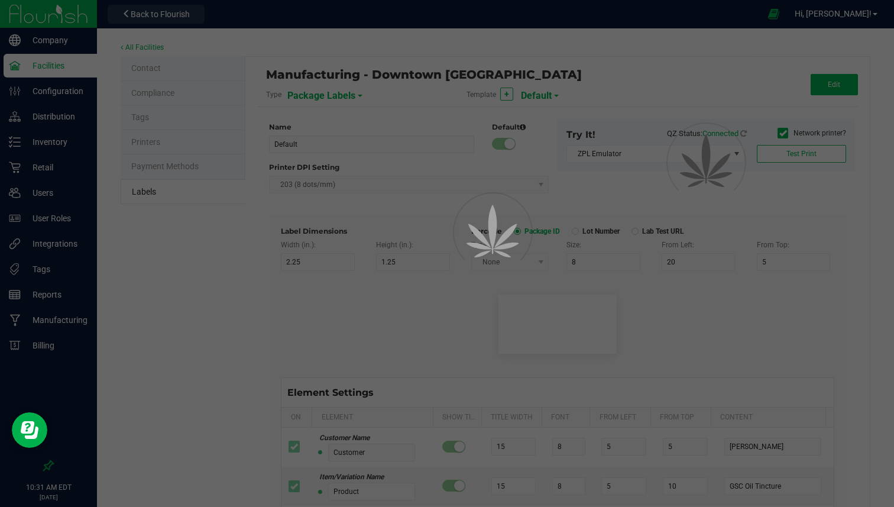
type input "25"
type input "10"
type input "35"
type input "1 cup"
type input "Serving Size (Grams)"
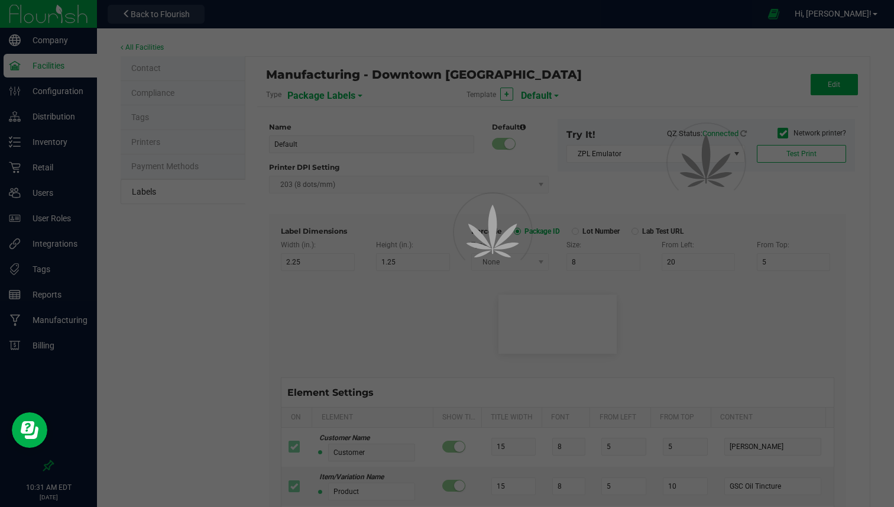
type input "25"
type input "10"
type input "35"
type input "4 g"
type input "Item Ingredients"
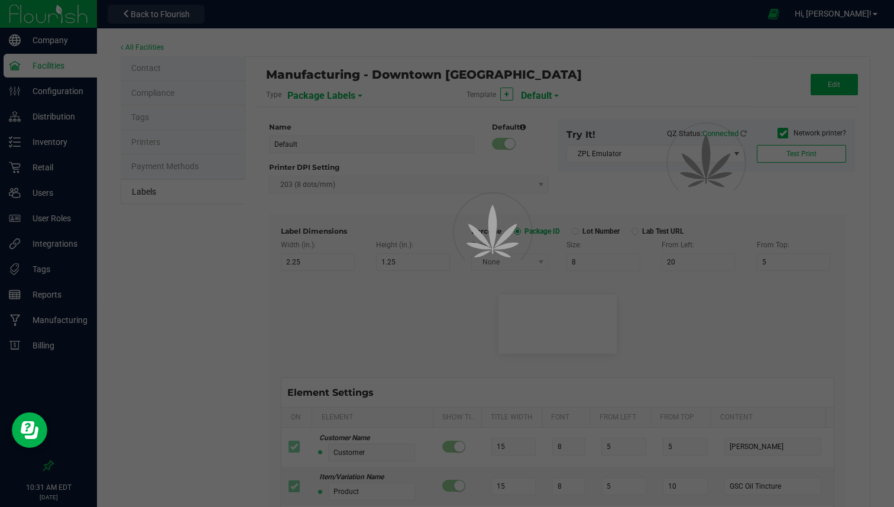
type input "25"
type input "10"
type input "35"
type input "Ingredient one, ingredient two"
type input "Allergens"
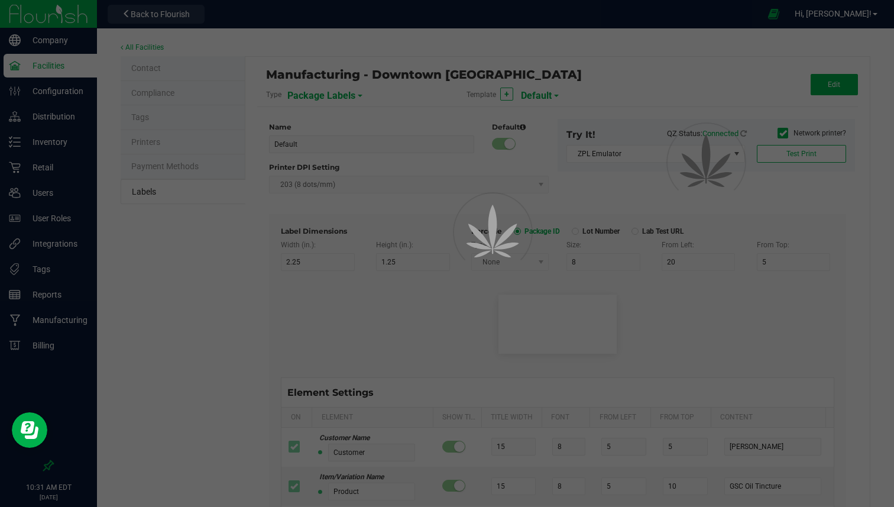
type input "25"
type input "10"
type input "35"
type input "Tree Nuts, Soy, Wheat"
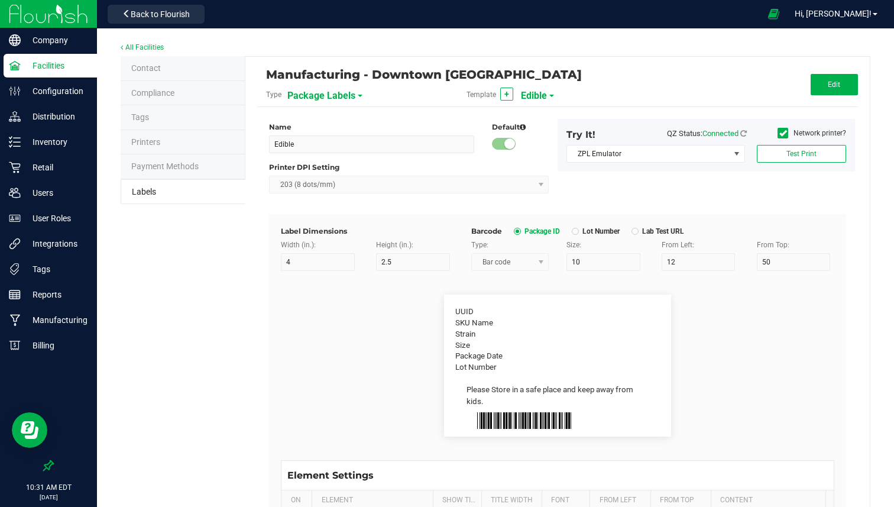
click at [540, 97] on span "Edible" at bounding box center [534, 96] width 26 height 20
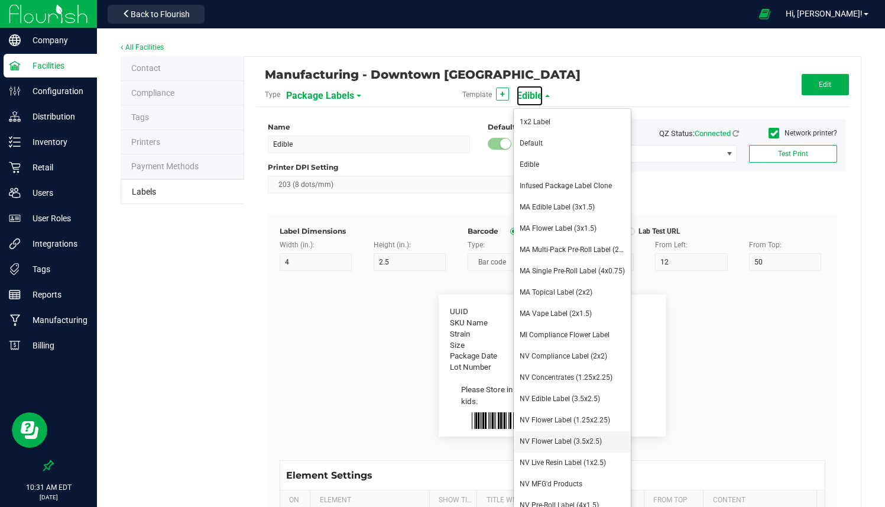
scroll to position [28, 0]
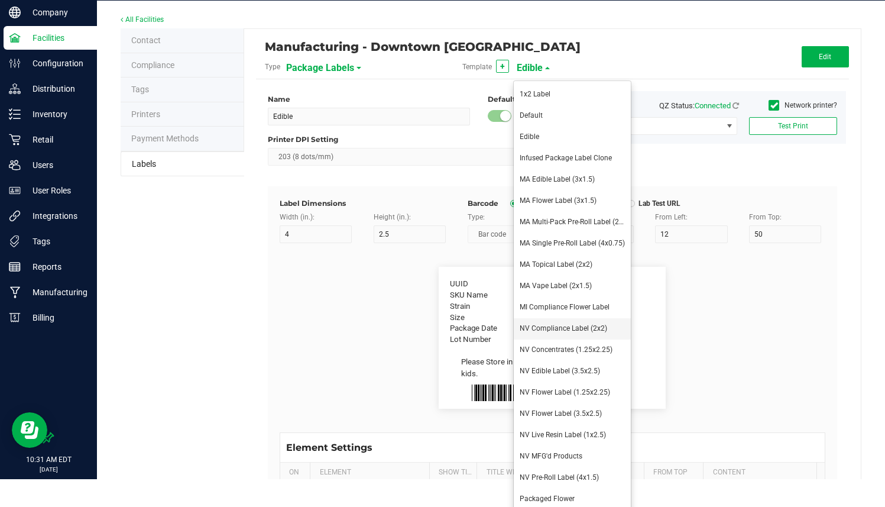
click at [548, 332] on li "NV Compliance Label (2x2)" at bounding box center [572, 328] width 117 height 21
type input "NV Compliance Label (2x2)"
type input "2"
type input "9"
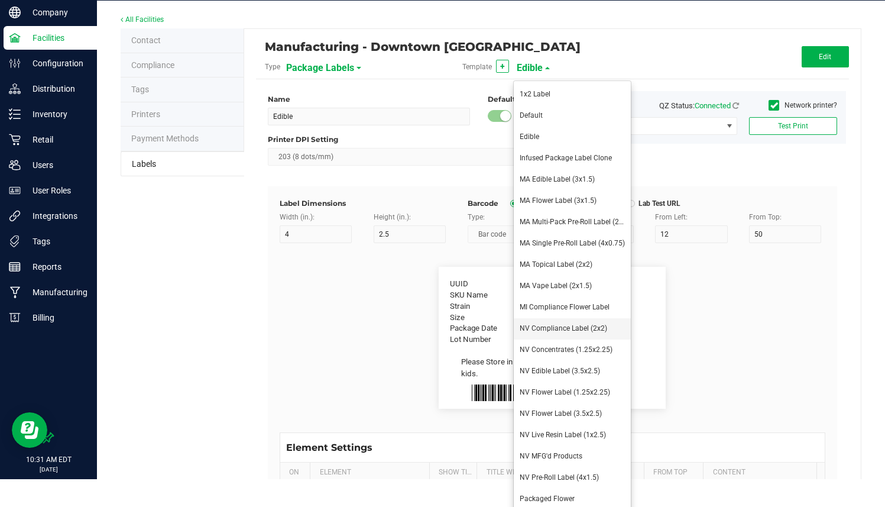
type input "7"
type input "48"
type input "SKU Name"
type input "16"
type input "5.75"
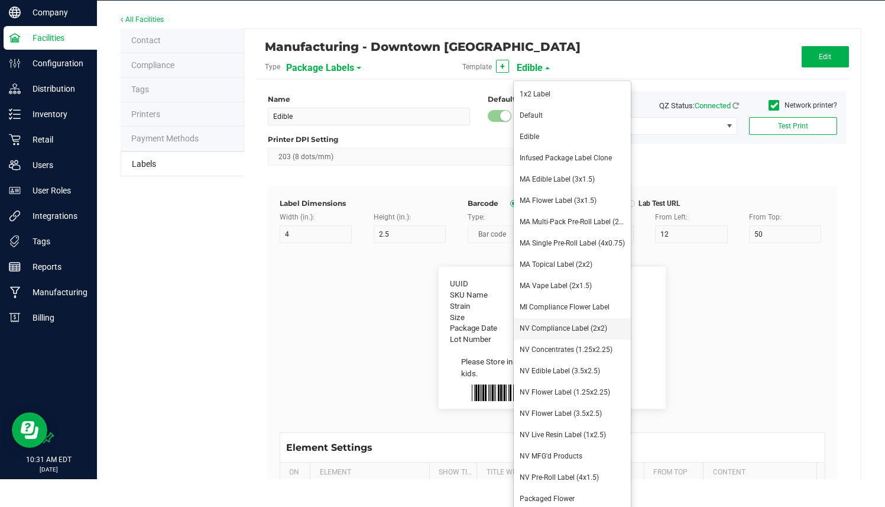
type input "1"
type input "12"
type input "Gelato Pen"
type input "Packaged:"
type input "12"
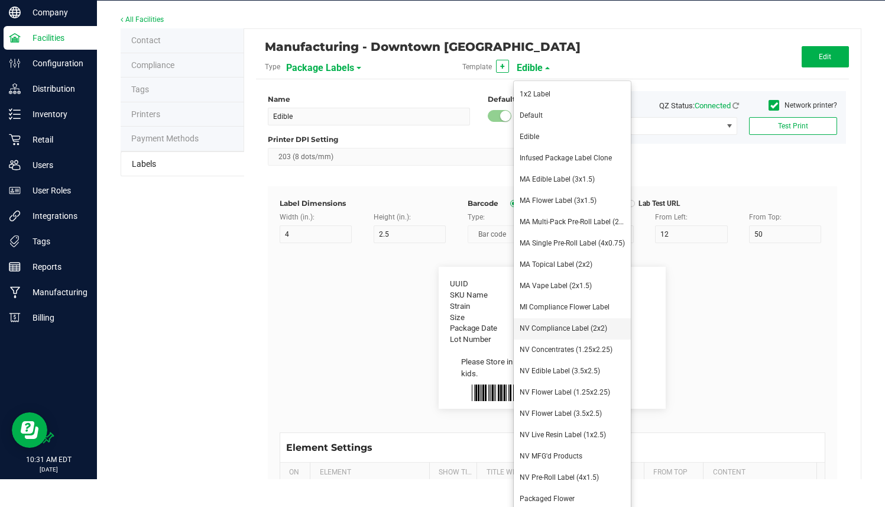
type input "8"
type input "2"
type input "24"
type input "4/20/2023"
type input "Lot:"
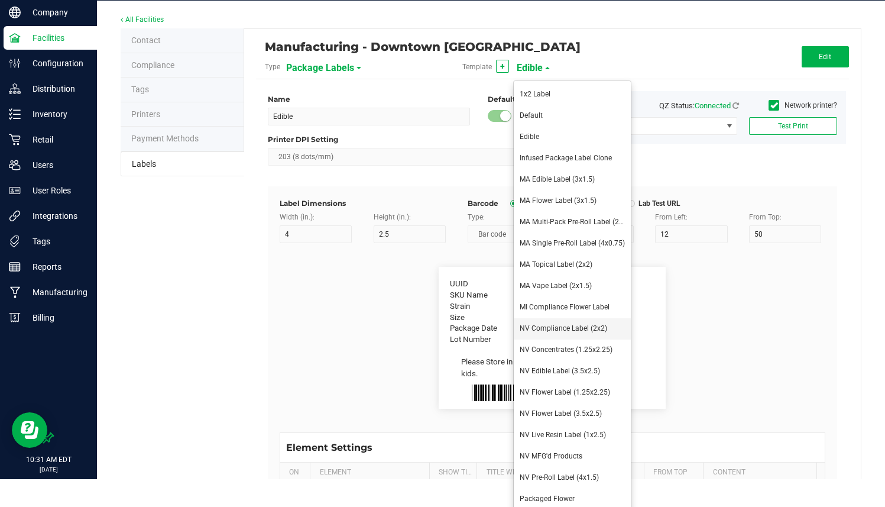
type input "7"
type input "8"
type input "35"
type input "LOT918234"
type input "THC:"
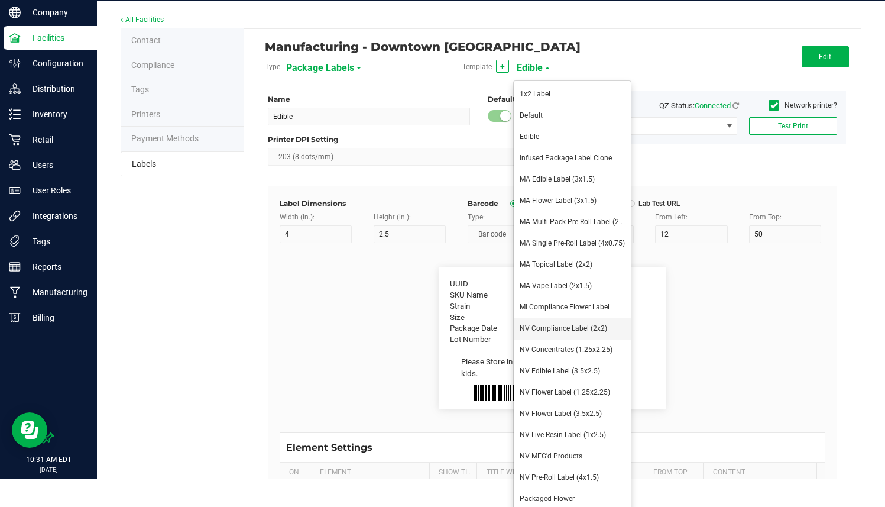
type input "6"
type input "8"
type input "32"
type input "27"
type input "Ref Field 1 Value"
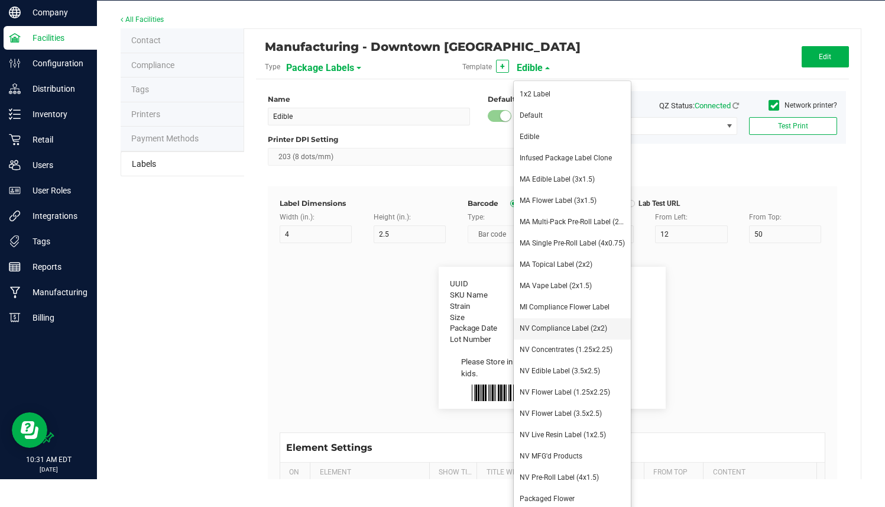
type input "Strain:"
type input "8"
type input "2"
type input "15"
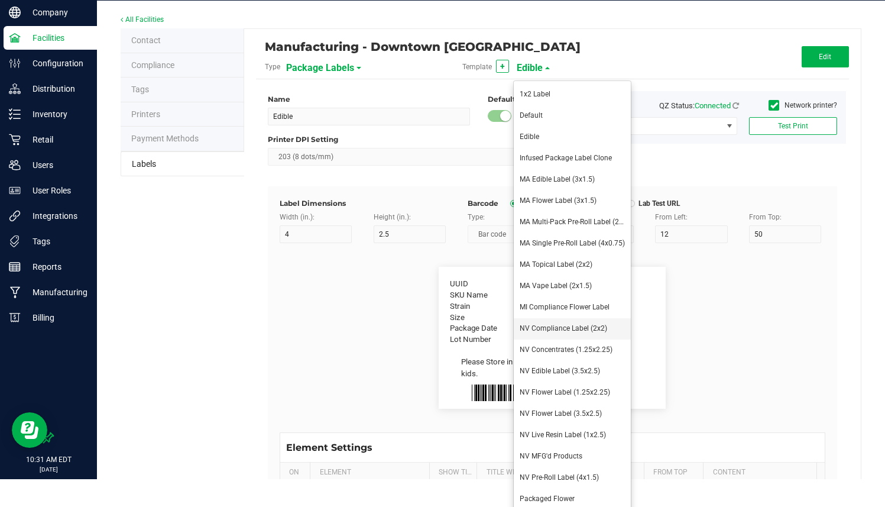
type input "Ref Field 2 Value"
type input "CBD:"
type input "6"
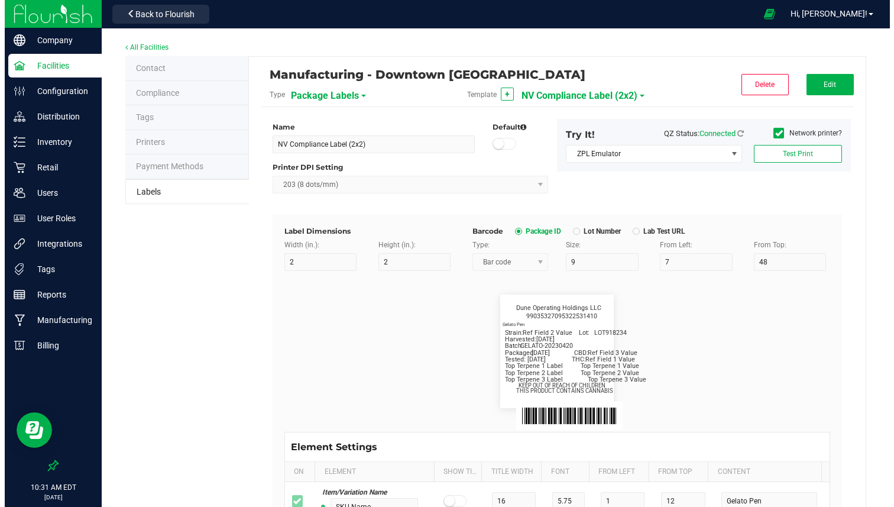
scroll to position [0, 0]
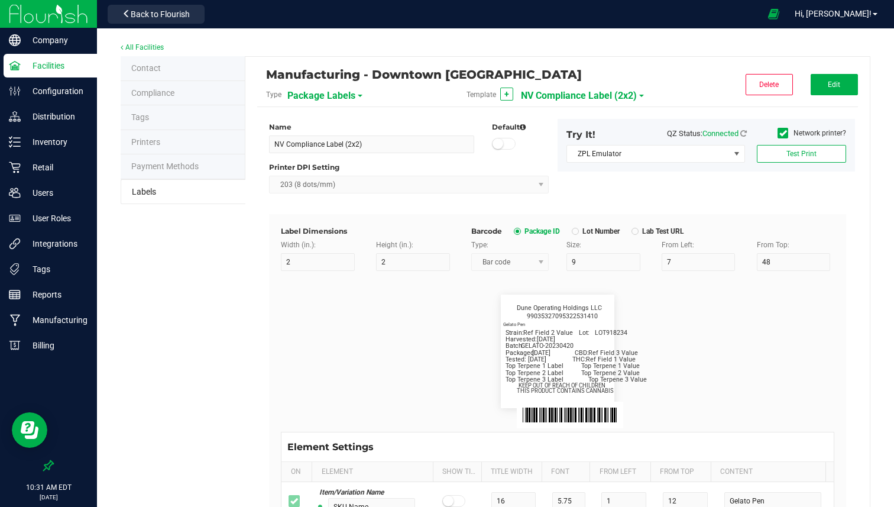
click at [501, 333] on div "Gelato Pen Packaged: 4/20/2023 Lot: LOT918234 THC: Ref Field 1 Value Strain: Re…" at bounding box center [557, 350] width 113 height 113
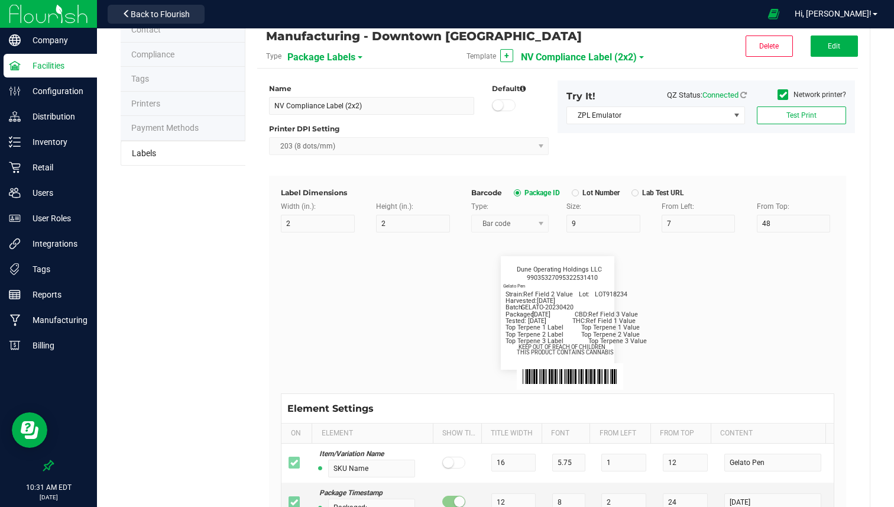
scroll to position [49, 0]
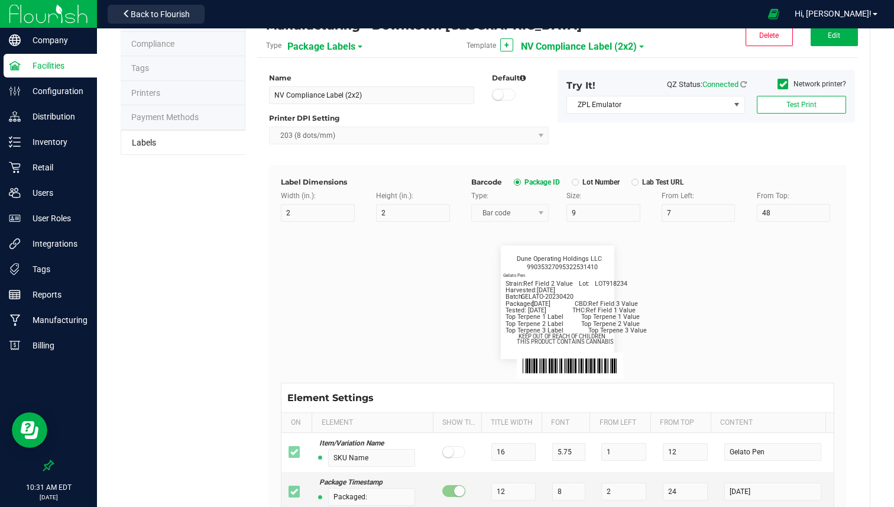
drag, startPoint x: 506, startPoint y: 259, endPoint x: 630, endPoint y: 339, distance: 147.9
click at [630, 342] on flourish-label-viewer "Gelato Pen Packaged: 4/20/2023 Lot: LOT918234 THC: Ref Field 1 Value Strain: Re…" at bounding box center [557, 301] width 553 height 113
click at [630, 339] on flourish-label-viewer "Gelato Pen Packaged: 4/20/2023 Lot: LOT918234 THC: Ref Field 1 Value Strain: Re…" at bounding box center [557, 301] width 553 height 113
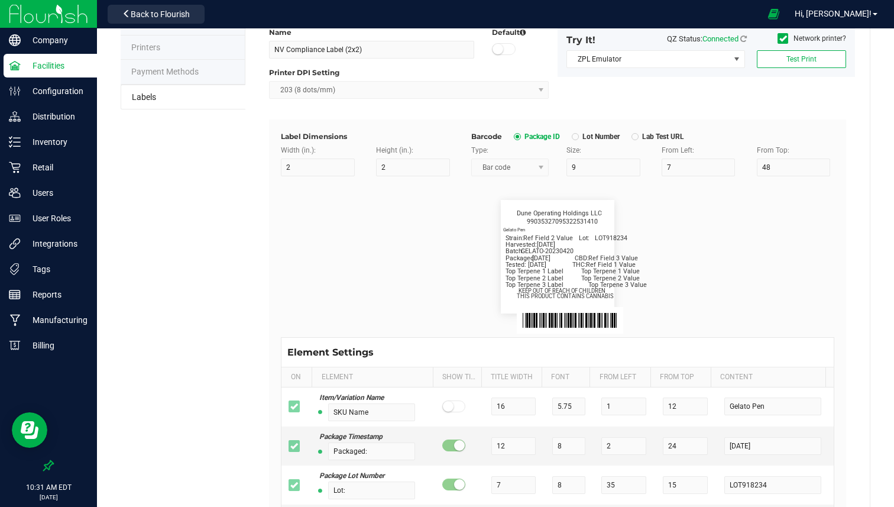
scroll to position [95, 0]
drag, startPoint x: 509, startPoint y: 205, endPoint x: 628, endPoint y: 309, distance: 158.4
click at [628, 309] on flourish-label-viewer "Gelato Pen Packaged: 4/20/2023 Lot: LOT918234 THC: Ref Field 1 Value Strain: Re…" at bounding box center [557, 255] width 553 height 113
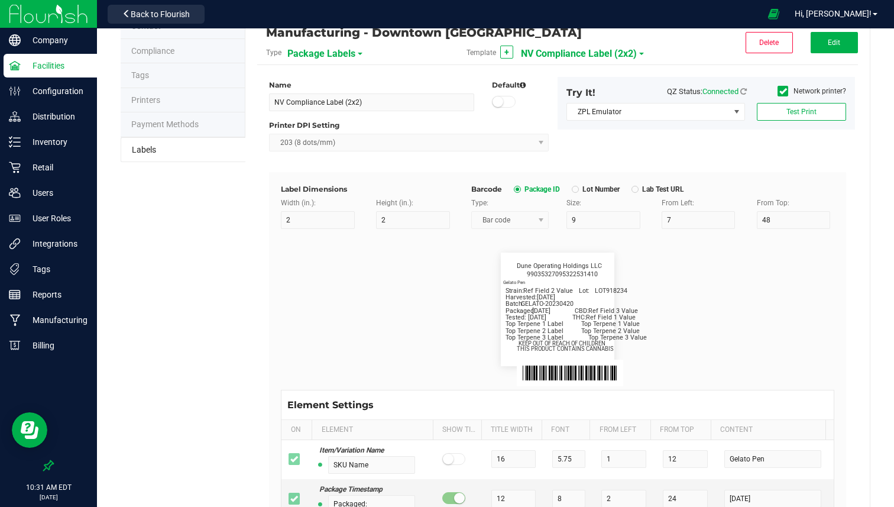
scroll to position [0, 0]
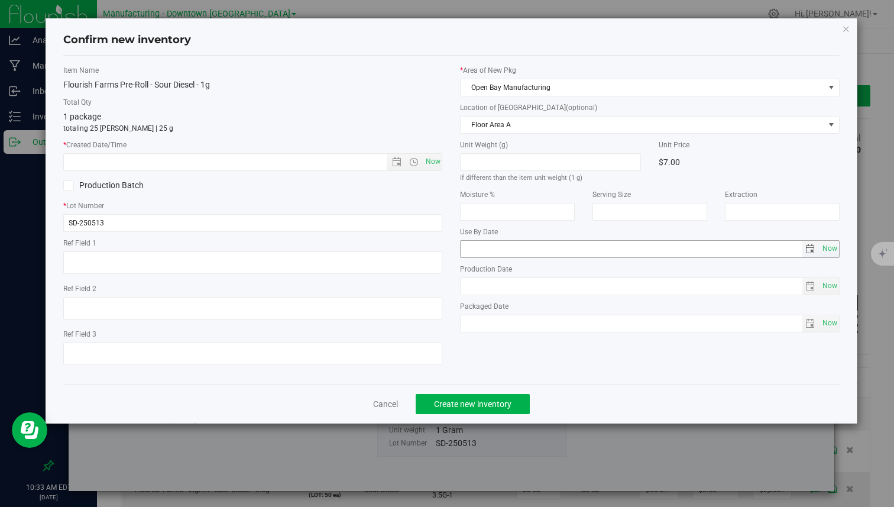
scroll to position [92, 0]
click at [441, 164] on span "Now" at bounding box center [433, 161] width 20 height 17
type input "9/29/2025 10:33 AM"
click at [455, 404] on span "Create new inventory" at bounding box center [472, 403] width 77 height 9
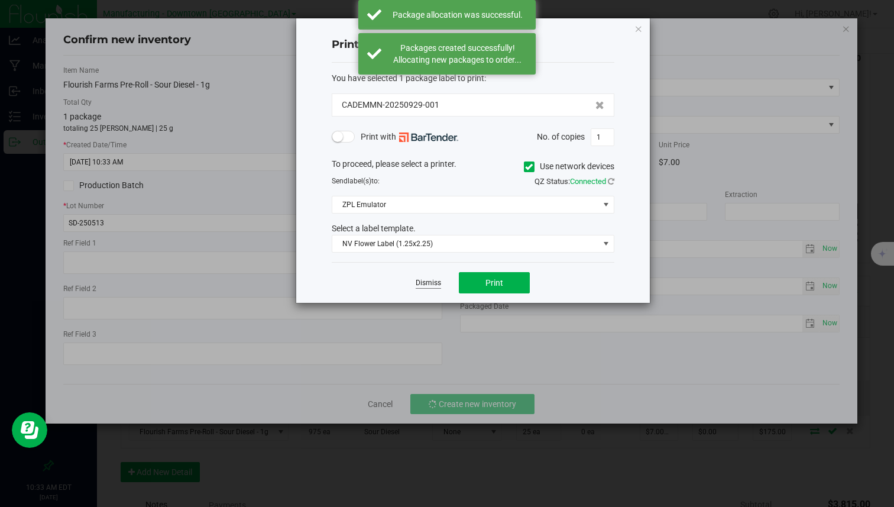
click at [430, 282] on link "Dismiss" at bounding box center [428, 283] width 25 height 10
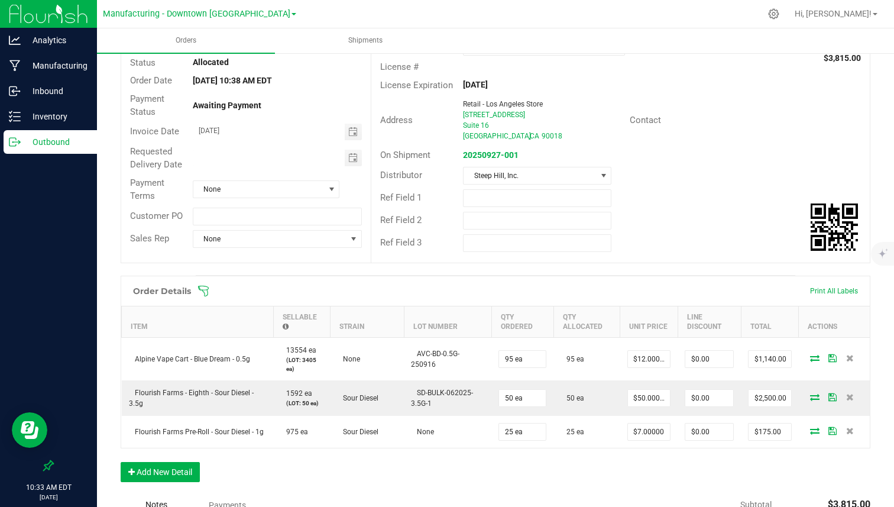
click at [50, 455] on div at bounding box center [48, 465] width 97 height 22
click at [48, 466] on icon at bounding box center [49, 465] width 12 height 12
click at [43, 466] on input "checkbox" at bounding box center [43, 466] width 0 height 0
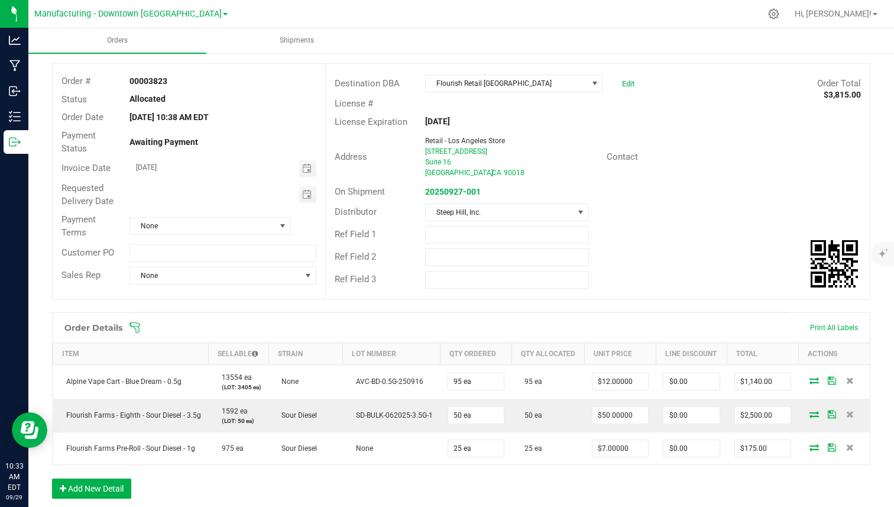
scroll to position [48, 0]
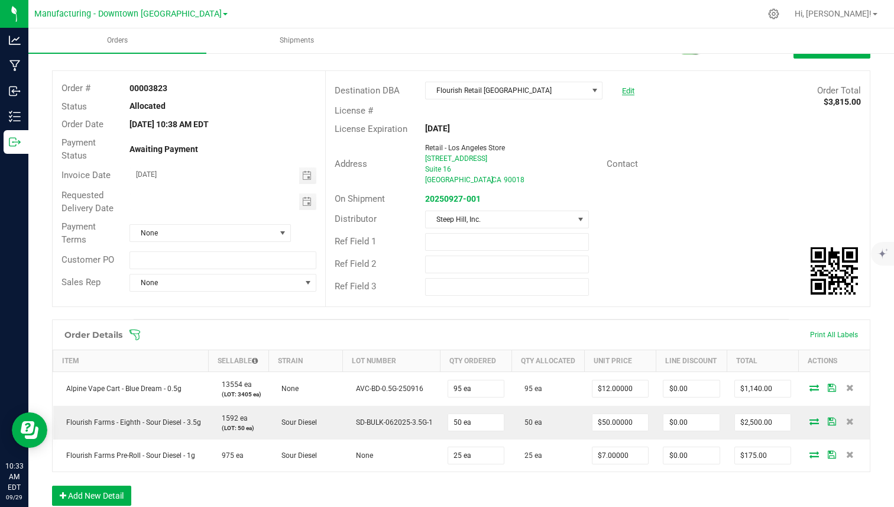
click at [622, 94] on link "Edit" at bounding box center [628, 90] width 12 height 9
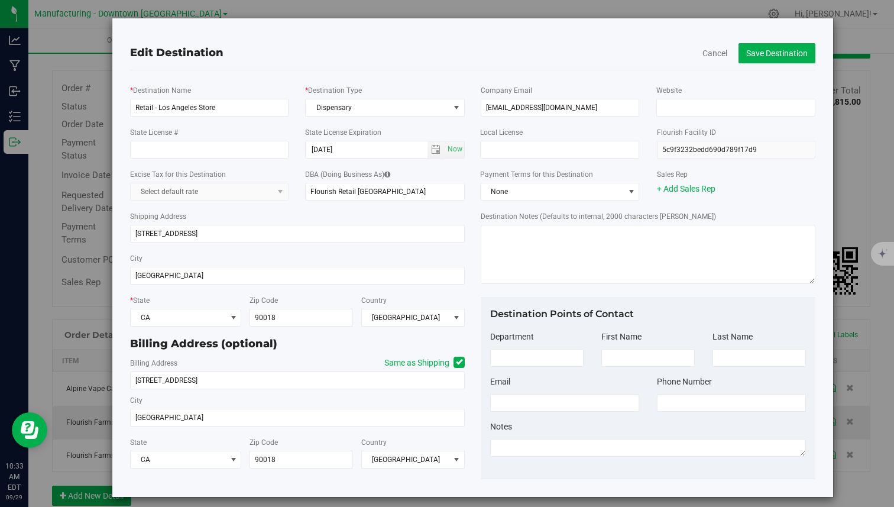
click at [703, 46] on div "Cancel Save Destination" at bounding box center [758, 53] width 113 height 20
click at [702, 50] on button "Cancel" at bounding box center [714, 53] width 25 height 12
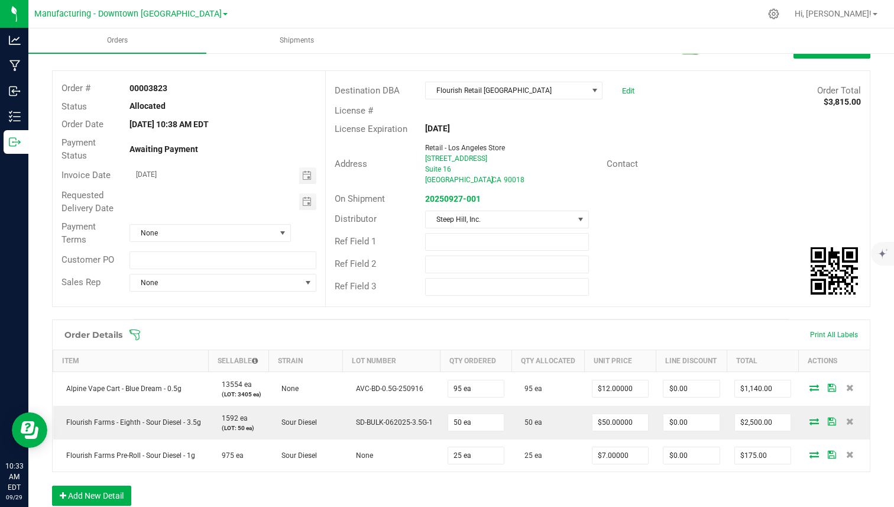
click at [82, 261] on span "Customer PO" at bounding box center [87, 259] width 53 height 11
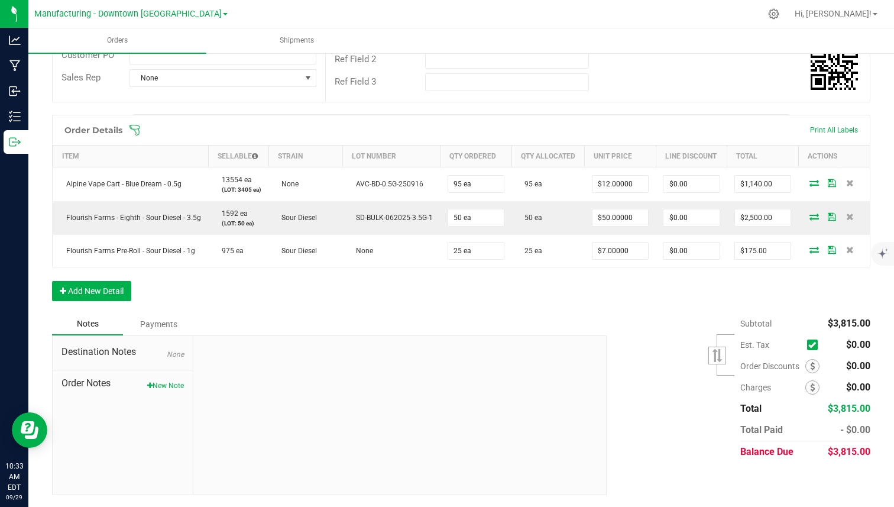
click at [155, 325] on div "Payments" at bounding box center [158, 323] width 71 height 21
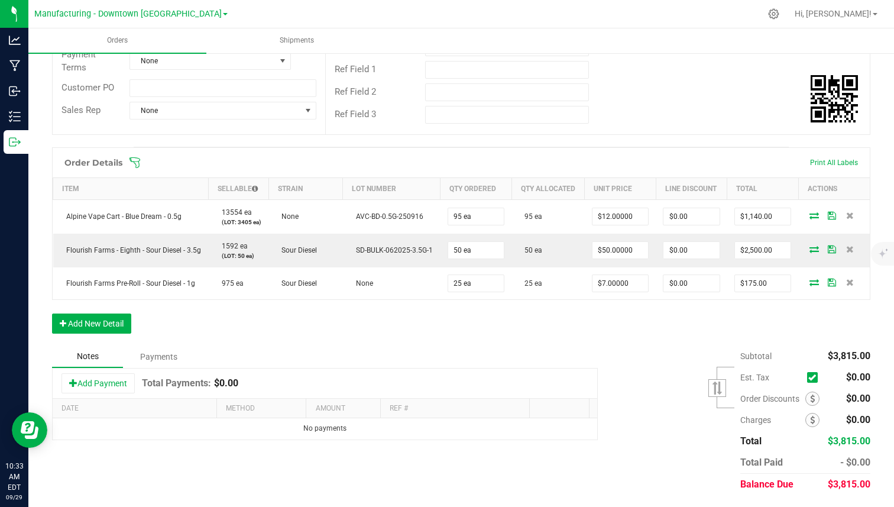
click at [108, 361] on div "Notes" at bounding box center [87, 356] width 71 height 22
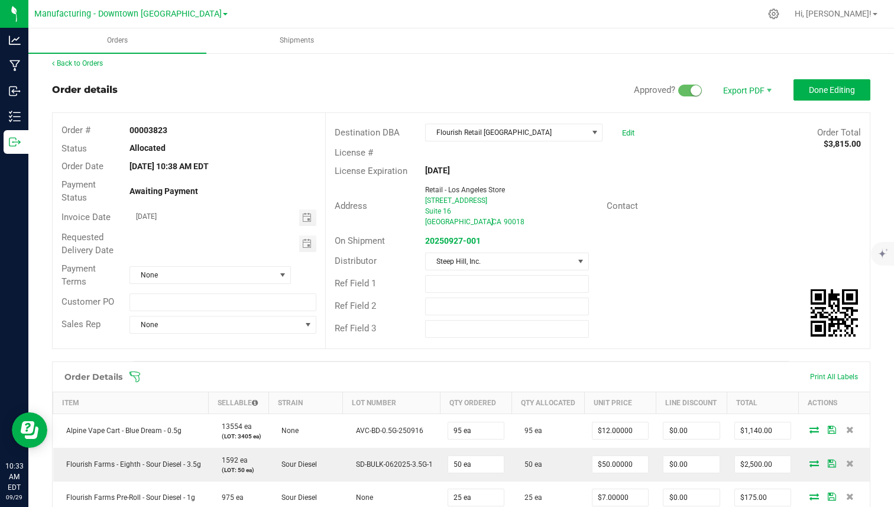
scroll to position [0, 0]
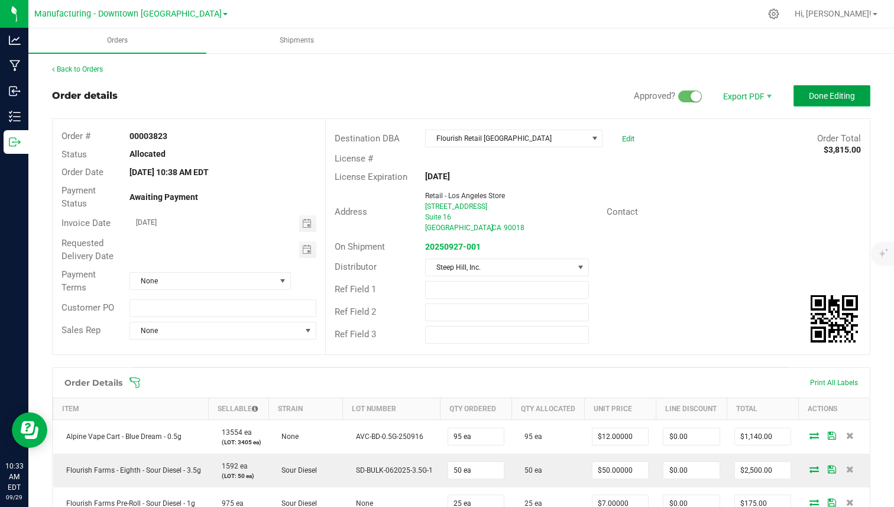
click at [840, 98] on span "Done Editing" at bounding box center [832, 95] width 46 height 9
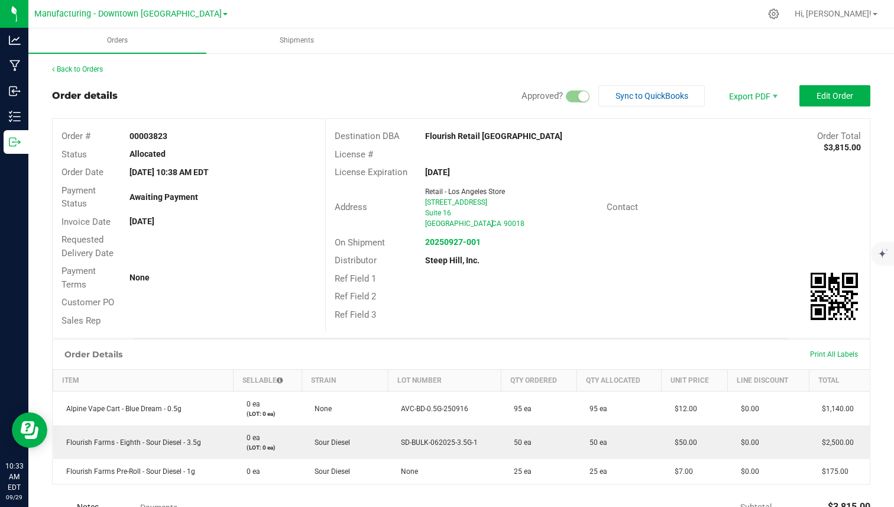
click at [105, 75] on div "Back to Orders Order details Approved? Sync to QuickBooks Export PDF Edit Order…" at bounding box center [461, 371] width 818 height 614
click at [101, 74] on div "Back to Orders Order details Approved? Sync to QuickBooks Export PDF Edit Order…" at bounding box center [461, 371] width 818 height 614
click at [100, 74] on div "Back to Orders Order details Approved? Sync to QuickBooks Export PDF Edit Order…" at bounding box center [461, 371] width 818 height 614
click at [100, 72] on link "Back to Orders" at bounding box center [77, 69] width 51 height 8
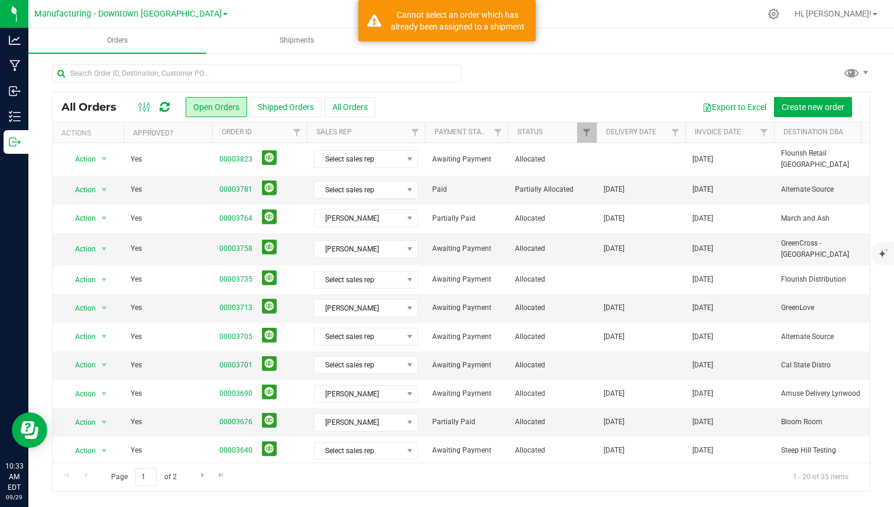
click at [473, 160] on span "Awaiting Payment" at bounding box center [466, 159] width 69 height 11
click at [486, 25] on div "Cannot select an order which has already been assigned to a shipment" at bounding box center [457, 21] width 139 height 24
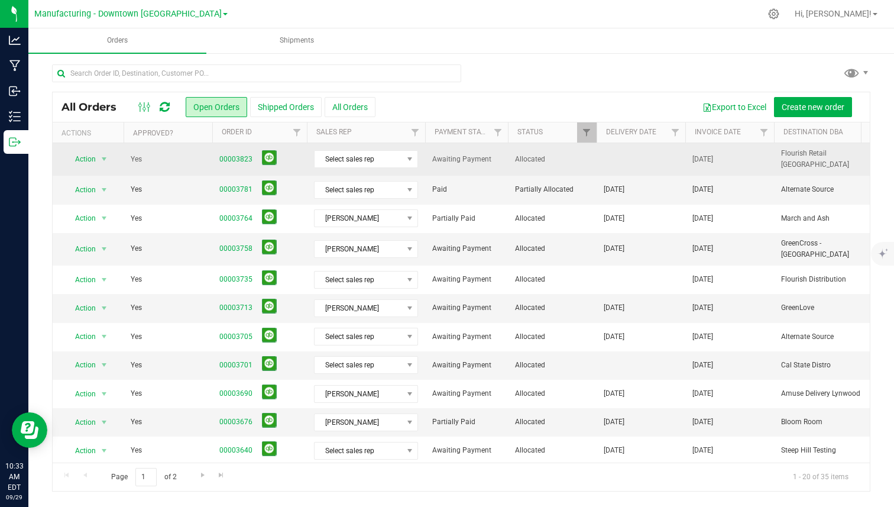
click at [529, 157] on span "Allocated" at bounding box center [552, 159] width 74 height 11
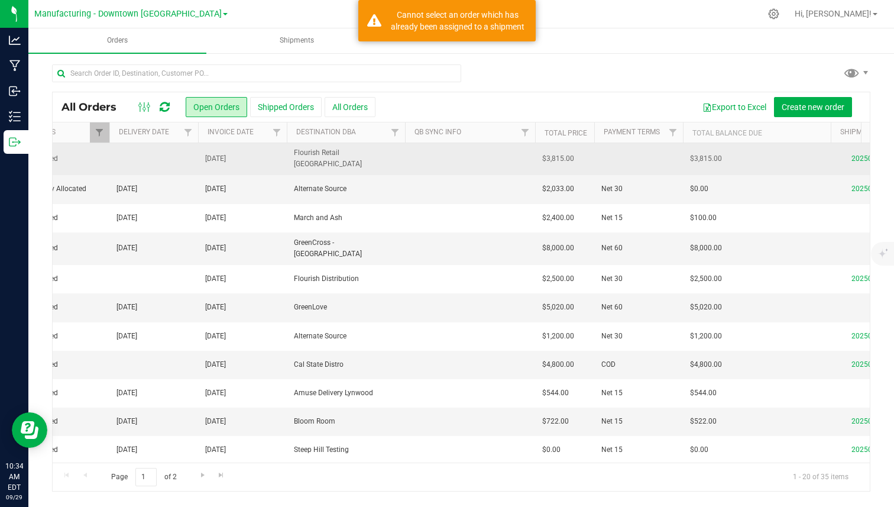
scroll to position [0, 546]
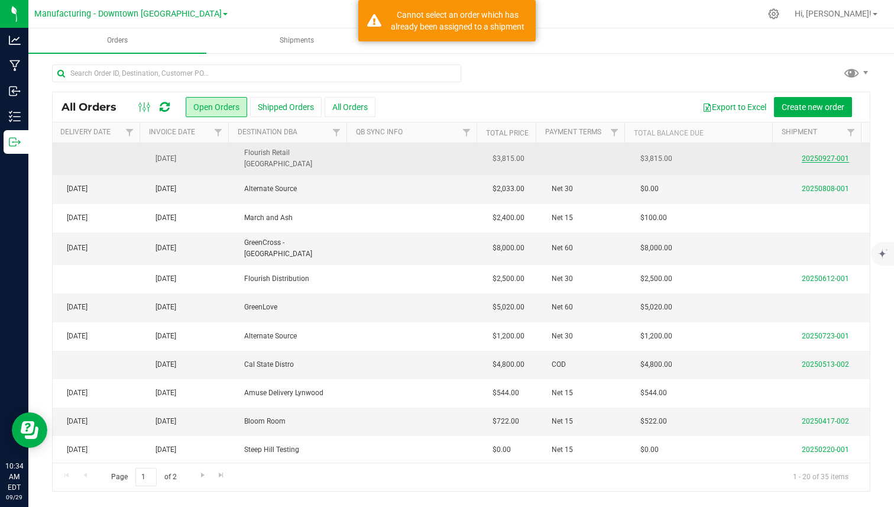
click at [823, 154] on link "20250927-001" at bounding box center [825, 158] width 47 height 8
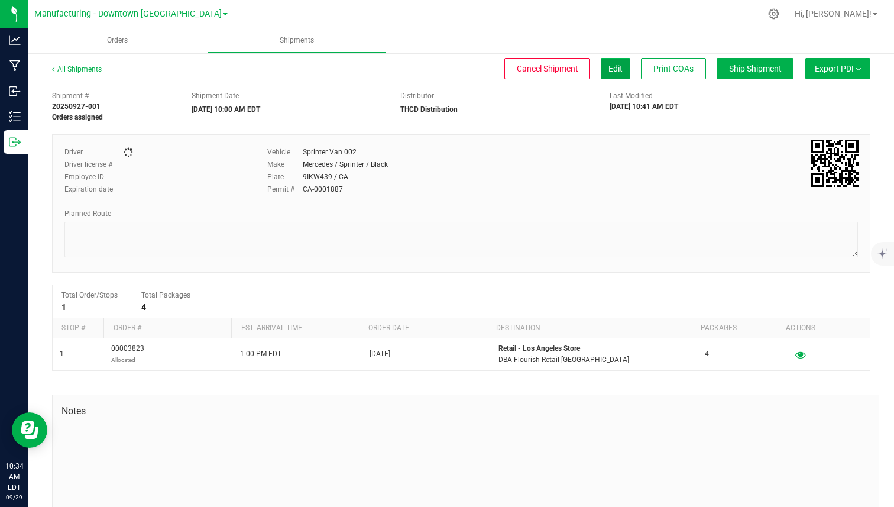
click at [608, 74] on button "Edit" at bounding box center [616, 68] width 30 height 21
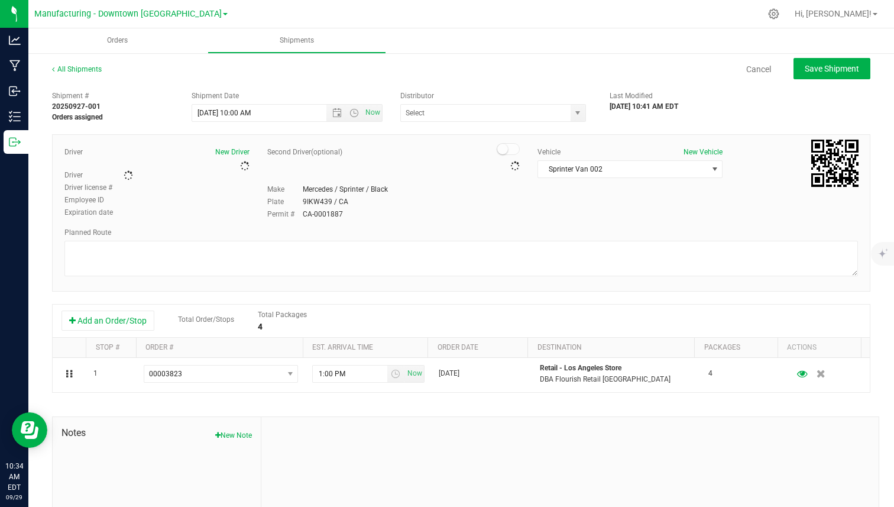
type input "THCD Distribution"
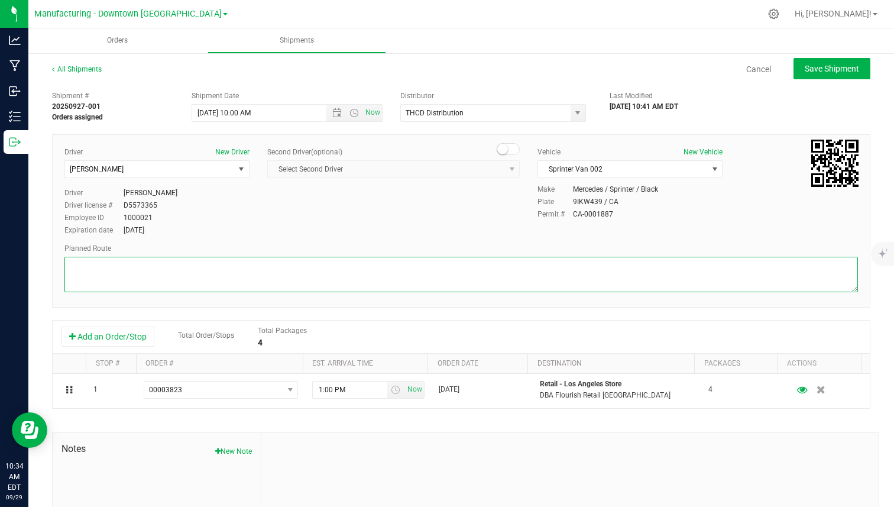
click at [261, 274] on textarea at bounding box center [460, 274] width 793 height 35
type textarea "maps"
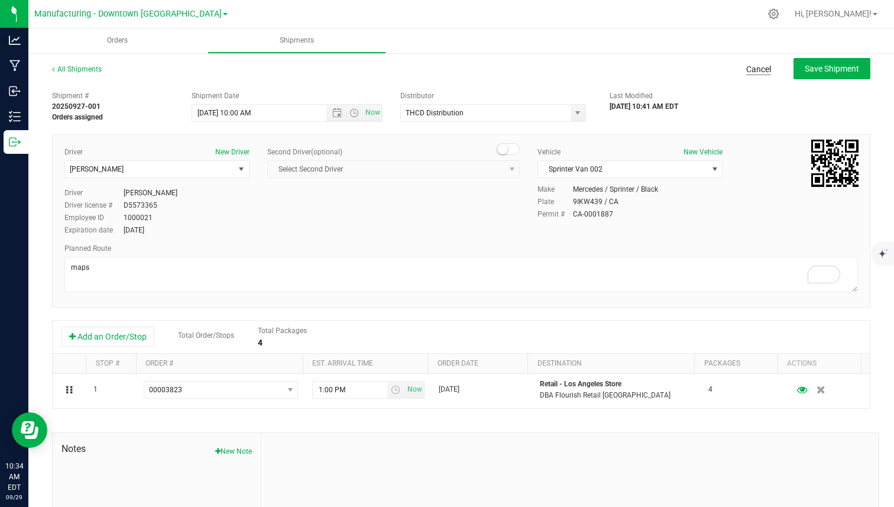
click at [754, 70] on link "Cancel" at bounding box center [758, 69] width 25 height 12
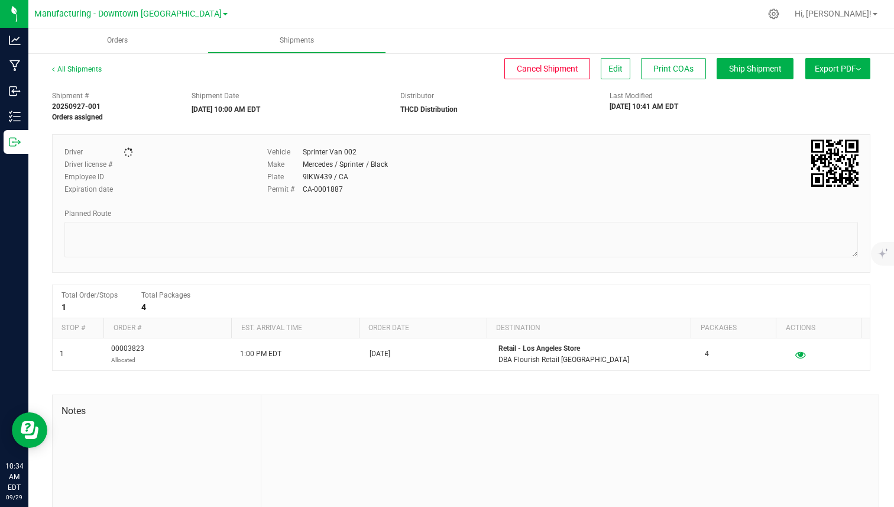
click at [832, 72] on span "Export PDF" at bounding box center [838, 68] width 46 height 9
click at [760, 70] on span "Ship Shipment" at bounding box center [755, 68] width 53 height 9
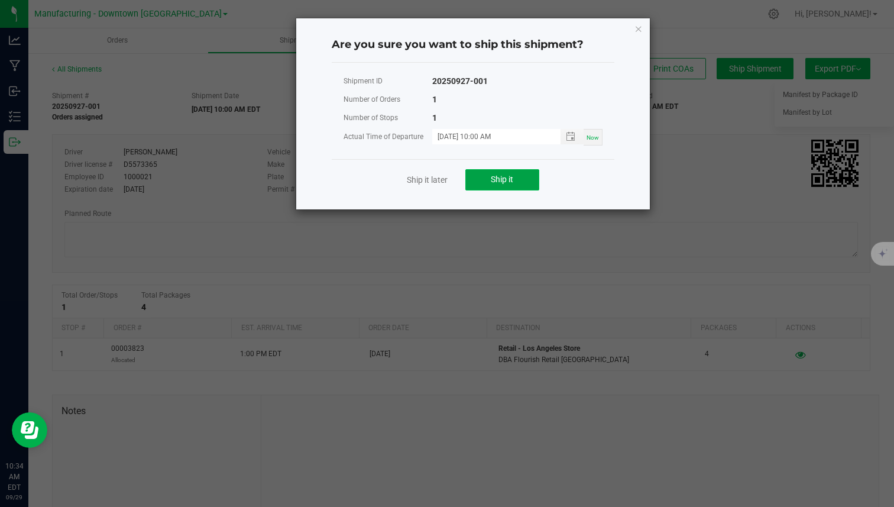
click at [515, 173] on button "Ship it" at bounding box center [502, 179] width 74 height 21
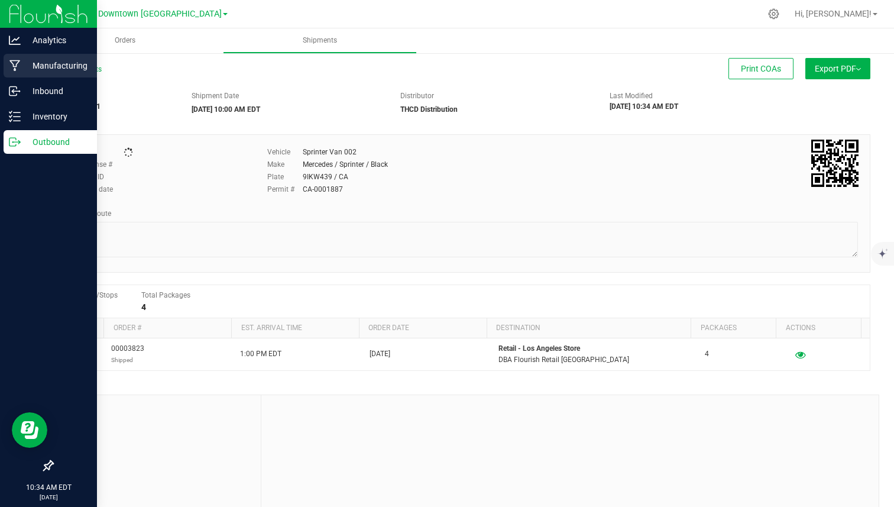
click at [31, 69] on p "Manufacturing" at bounding box center [56, 66] width 71 height 14
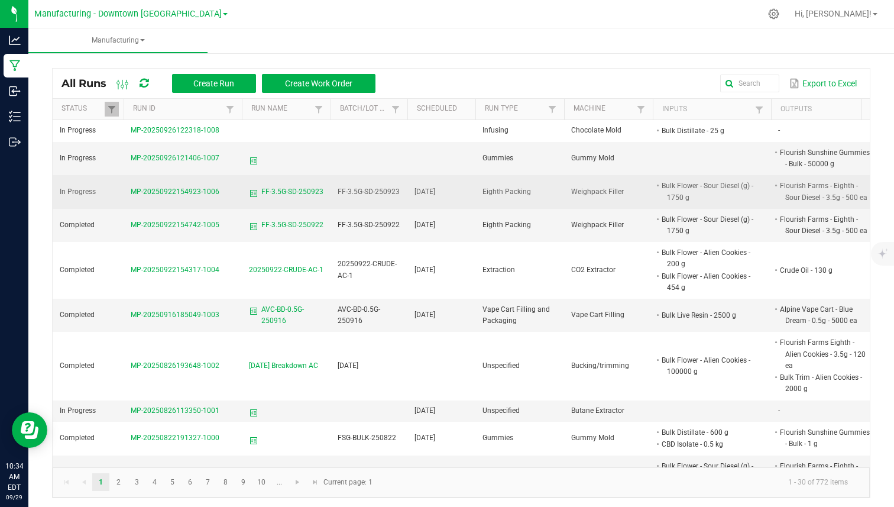
click at [192, 190] on span "MP-20250922154923-1006" at bounding box center [175, 191] width 89 height 8
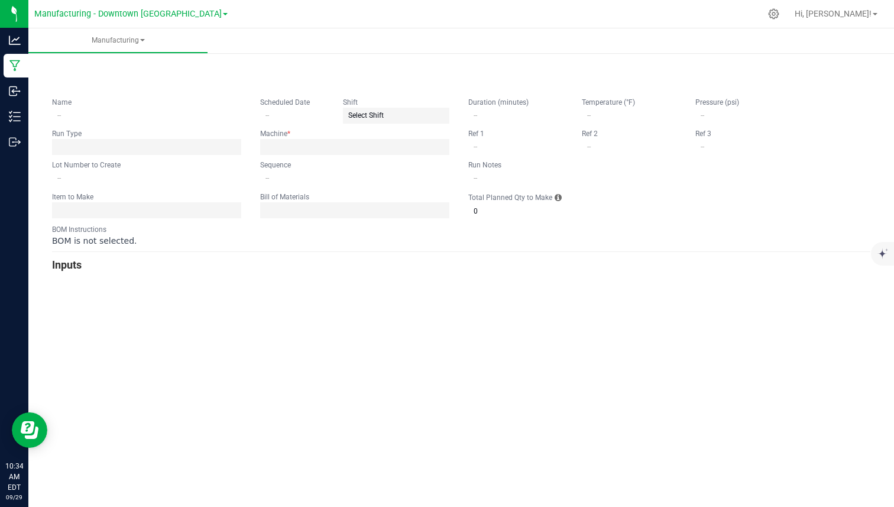
type input "FF-3.5G-SD-250923"
type input "09/23/2025"
type input "FF-3.5G-SD-250923"
type input "0"
type input "500"
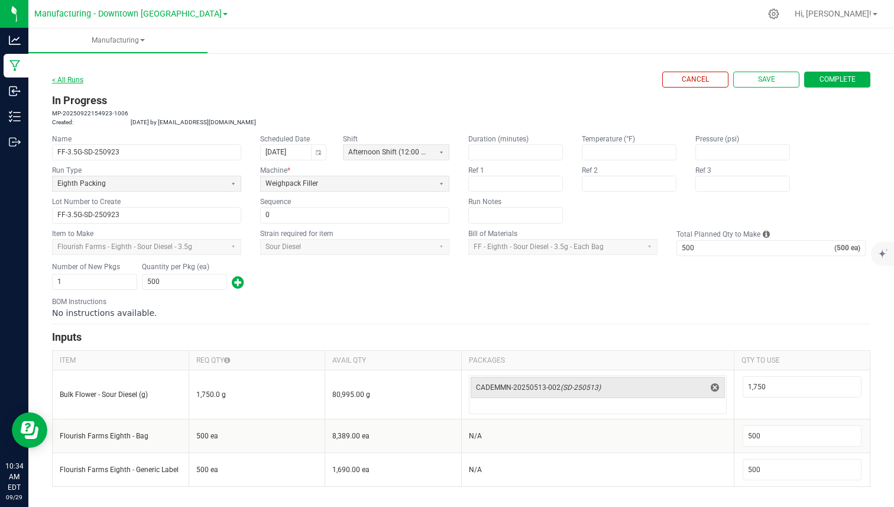
click at [75, 78] on link "< All Runs" at bounding box center [67, 80] width 31 height 8
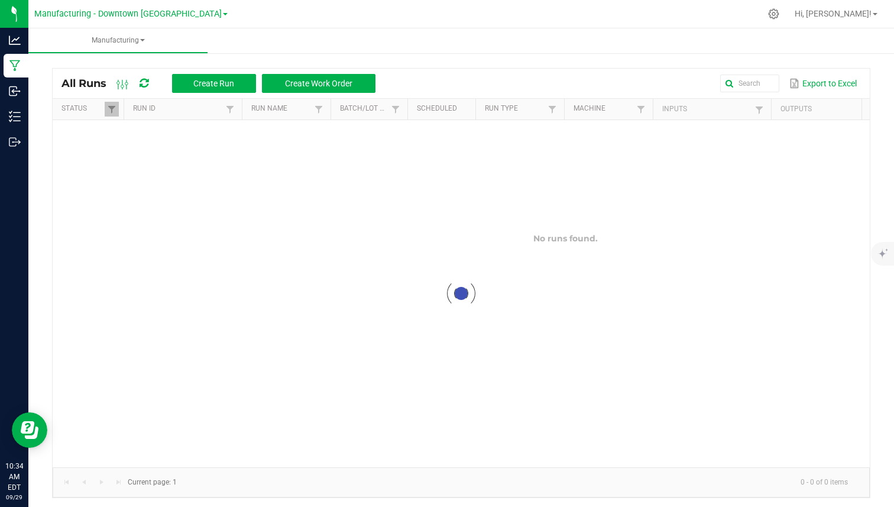
scroll to position [3, 0]
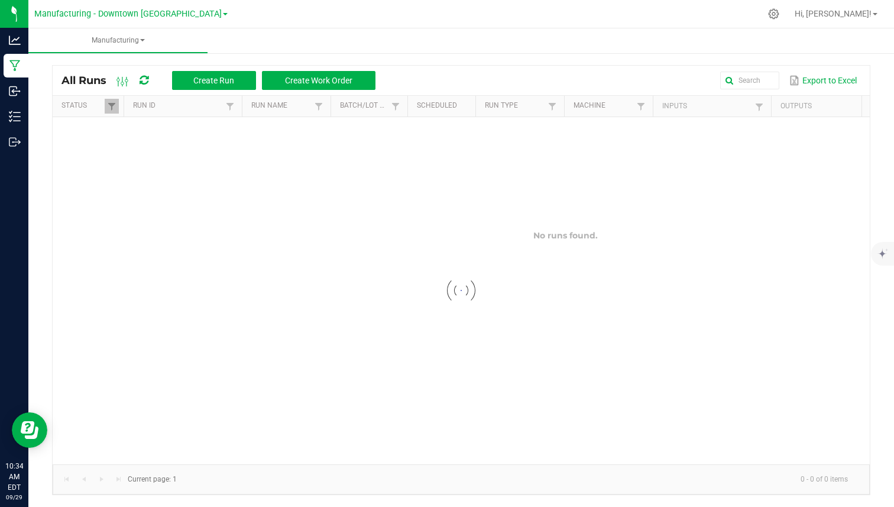
click at [138, 77] on div "All Runs Create Run Create Work Order" at bounding box center [222, 80] width 323 height 20
click at [144, 77] on icon at bounding box center [144, 80] width 9 height 11
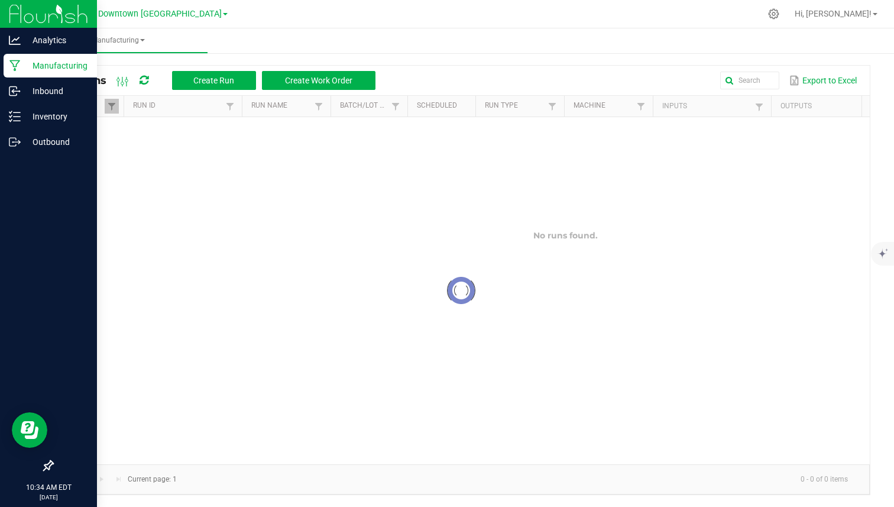
click at [23, 63] on p "Manufacturing" at bounding box center [56, 66] width 71 height 14
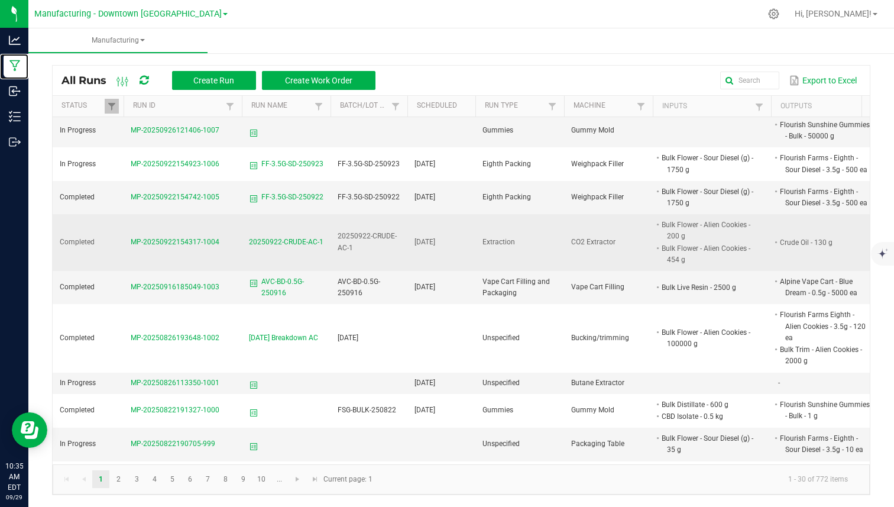
scroll to position [27, 0]
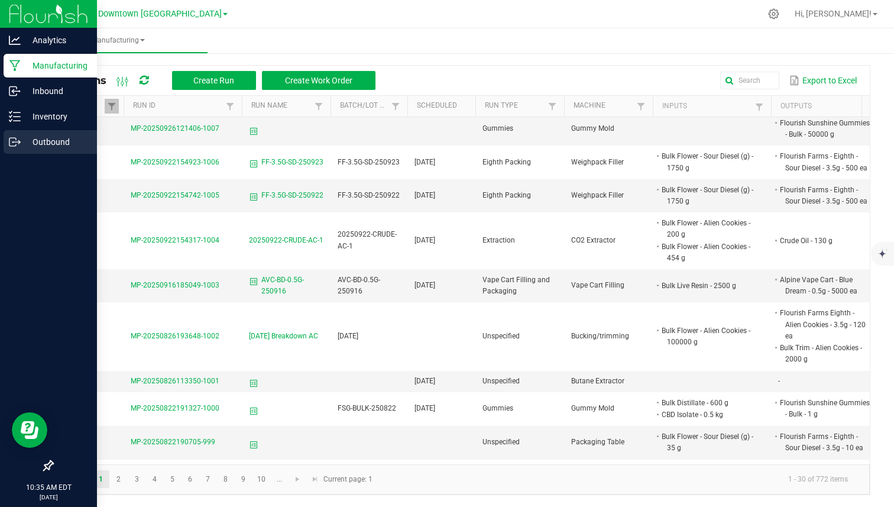
click at [44, 142] on p "Outbound" at bounding box center [56, 142] width 71 height 14
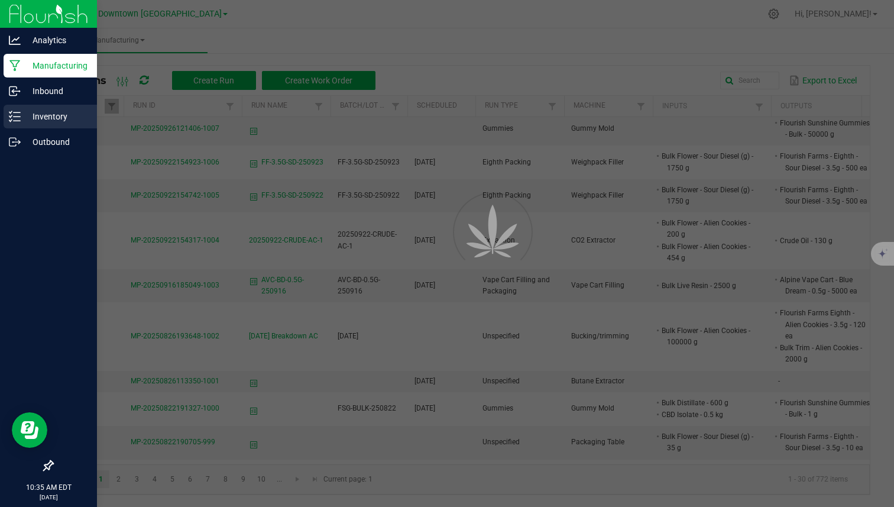
click at [54, 121] on p "Inventory" at bounding box center [56, 116] width 71 height 14
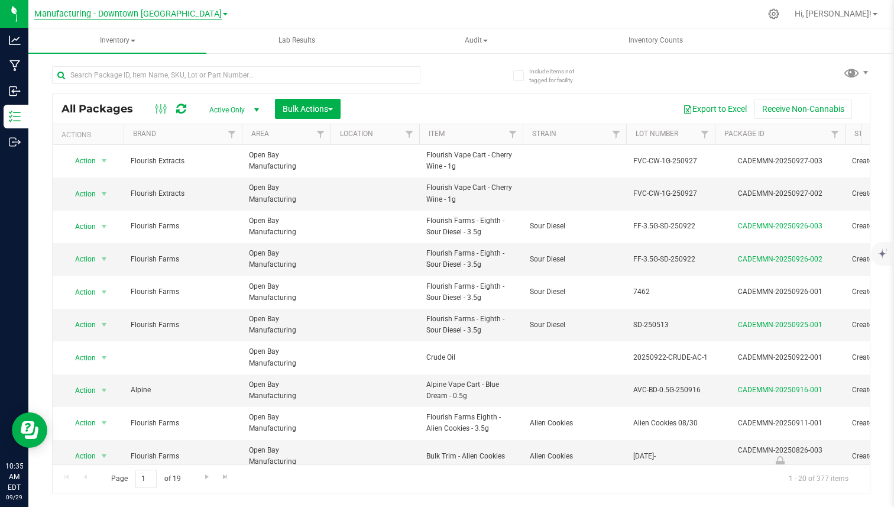
click at [132, 16] on span "Manufacturing - Downtown [GEOGRAPHIC_DATA]" at bounding box center [127, 14] width 187 height 11
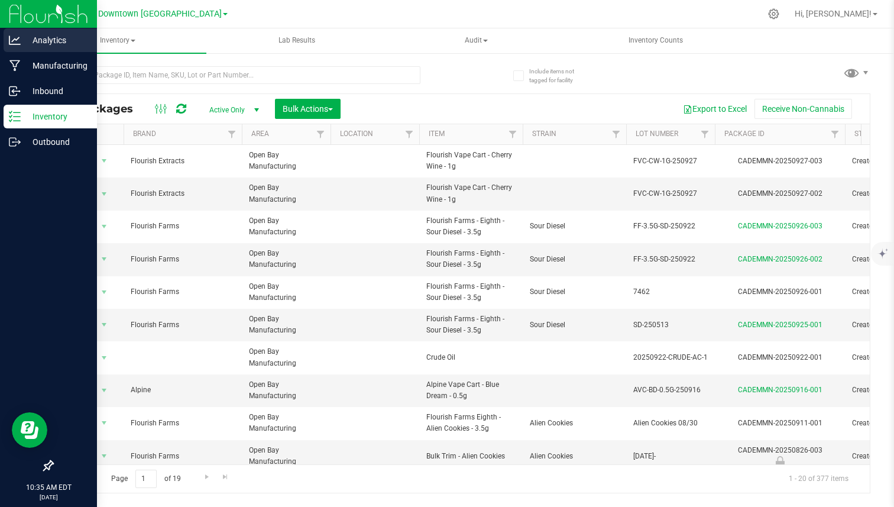
click at [20, 37] on icon at bounding box center [15, 40] width 12 height 12
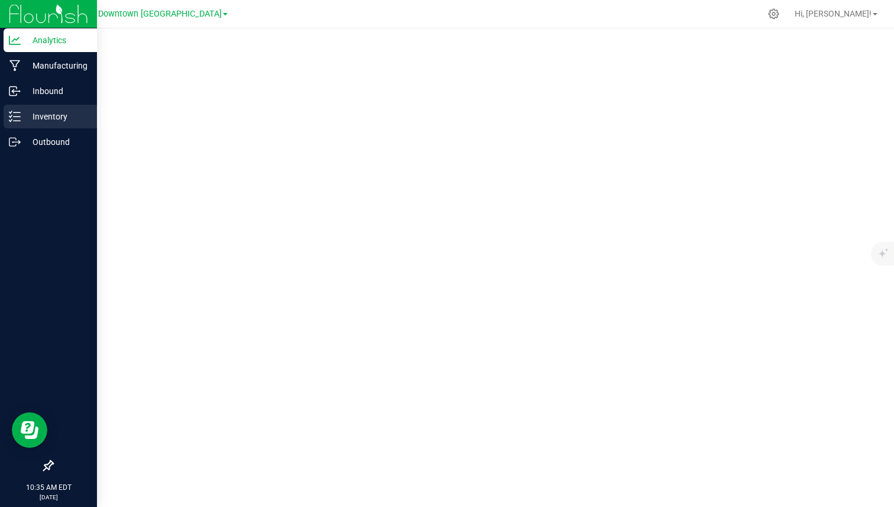
click at [17, 112] on line at bounding box center [17, 112] width 7 height 0
